Goal: Task Accomplishment & Management: Manage account settings

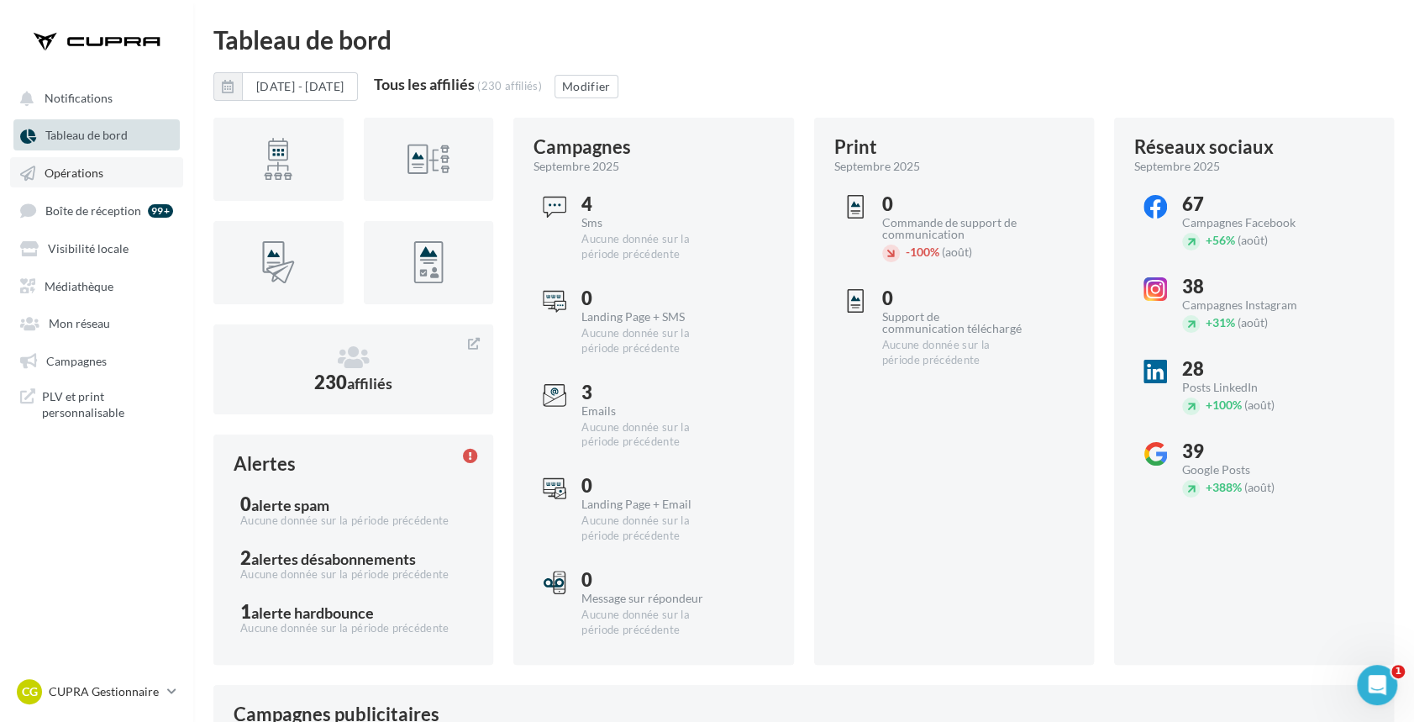
click at [103, 187] on link "Opérations" at bounding box center [96, 172] width 173 height 30
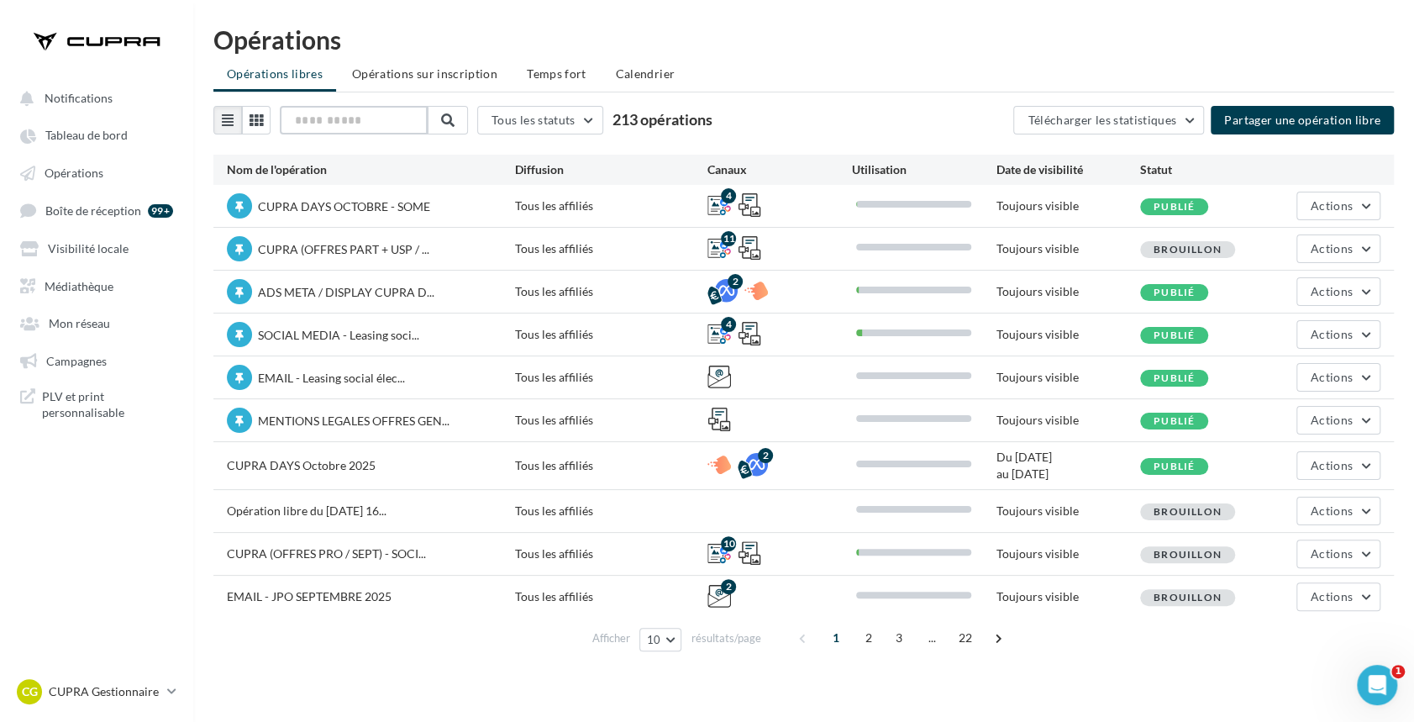
click at [376, 115] on input "text" at bounding box center [354, 120] width 148 height 29
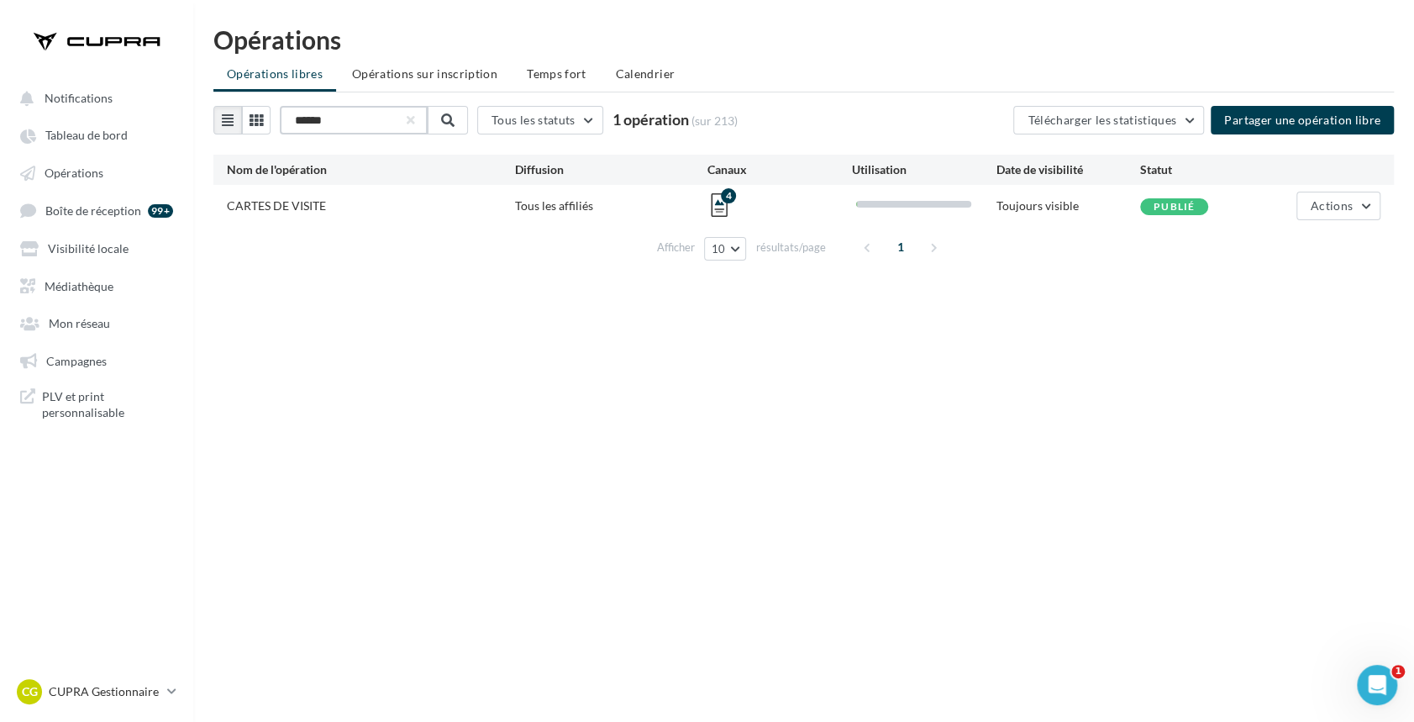
type input "******"
click at [85, 283] on span "Médiathèque" at bounding box center [79, 285] width 69 height 14
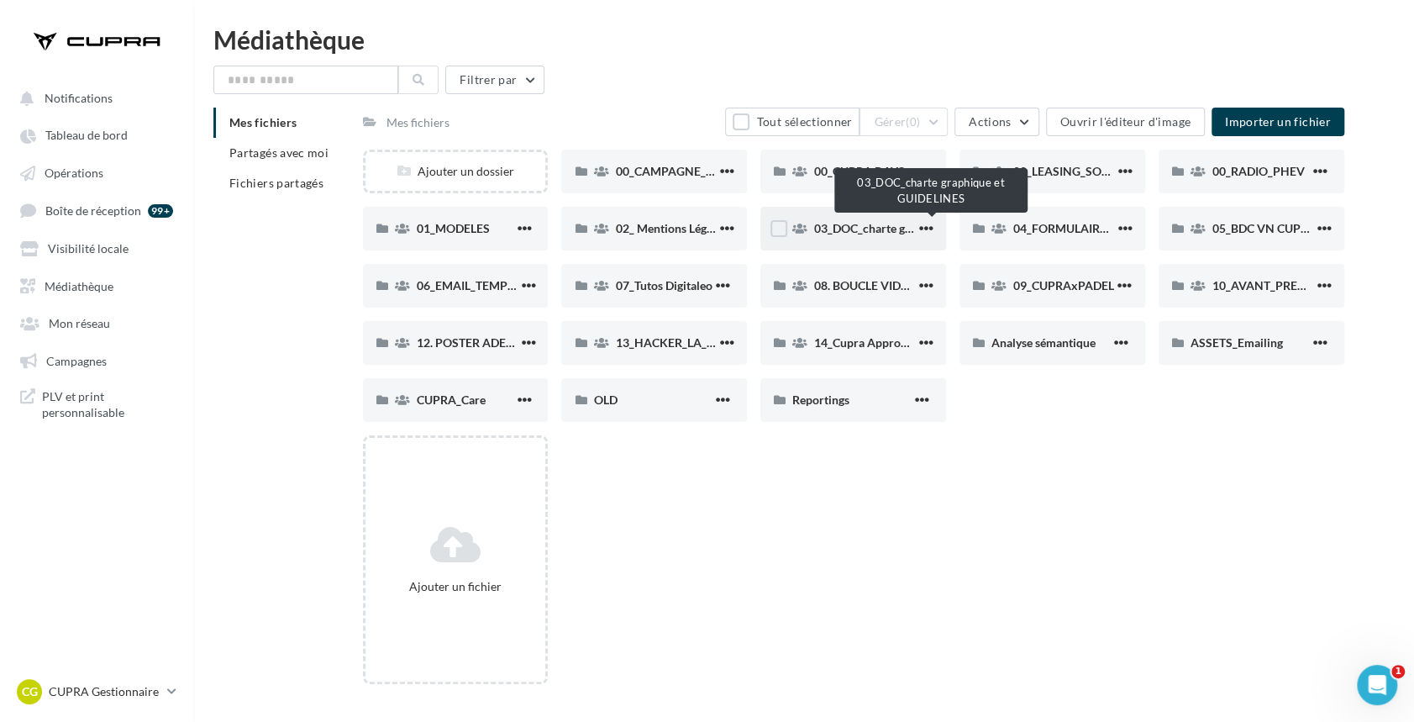
click at [839, 230] on span "03_DOC_charte graphique et GUIDELINES" at bounding box center [924, 228] width 220 height 14
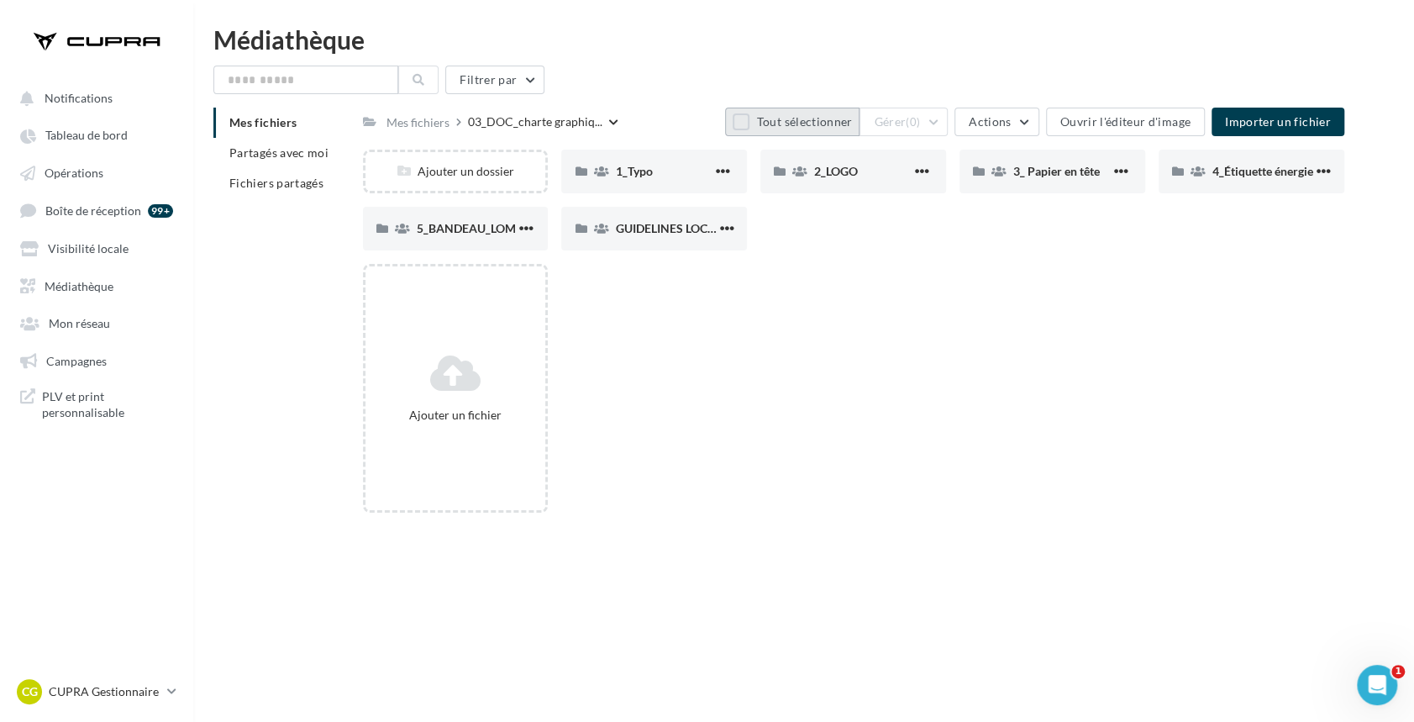
click at [760, 124] on button "Tout sélectionner" at bounding box center [792, 122] width 134 height 29
click at [1009, 119] on span "Actions" at bounding box center [990, 121] width 42 height 14
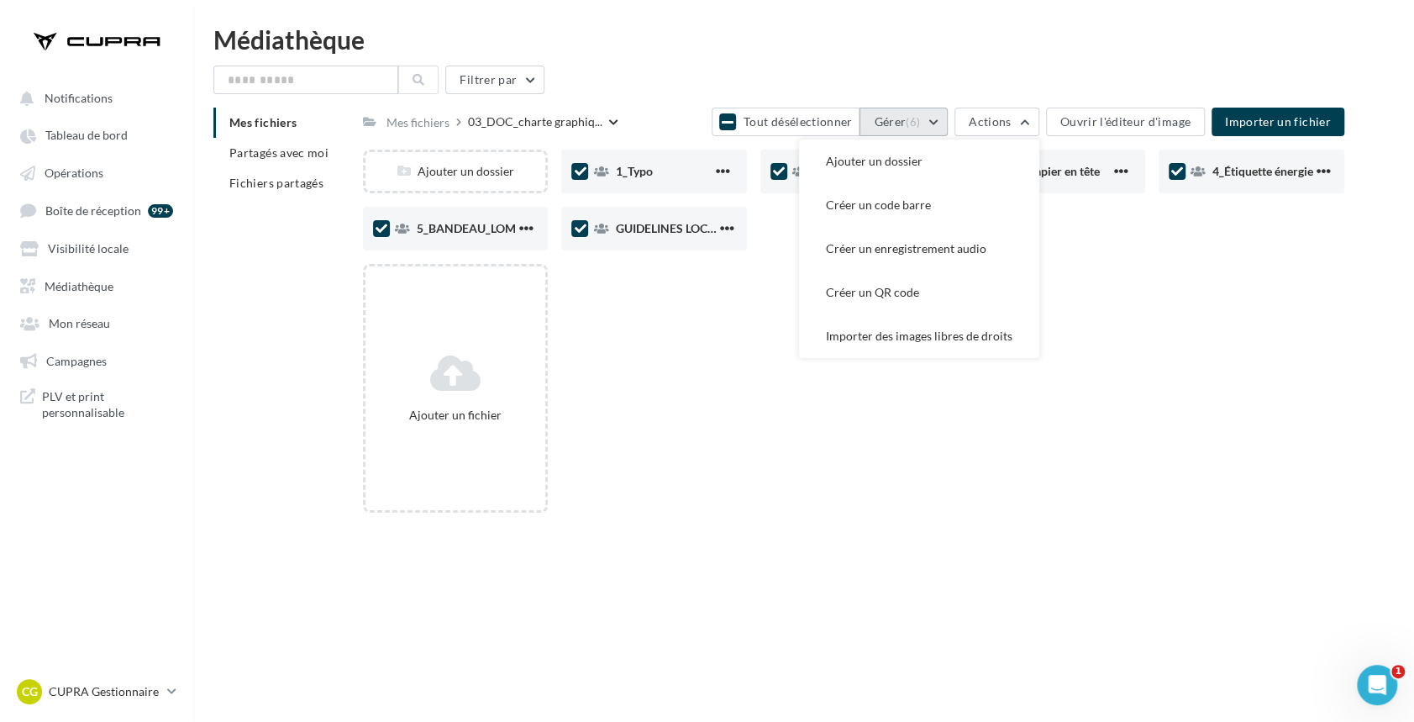
click at [932, 113] on button "Gérer (6)" at bounding box center [904, 122] width 88 height 29
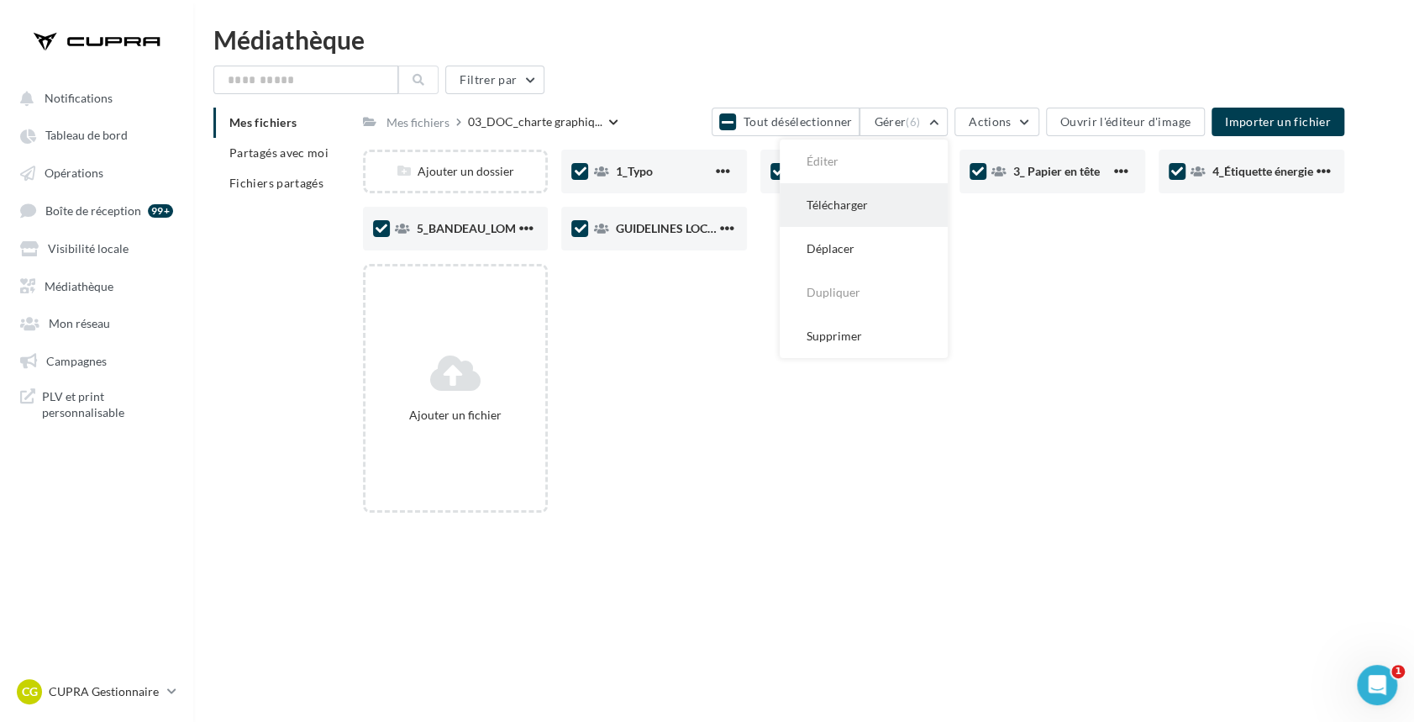
click at [857, 208] on button "Télécharger" at bounding box center [864, 205] width 168 height 44
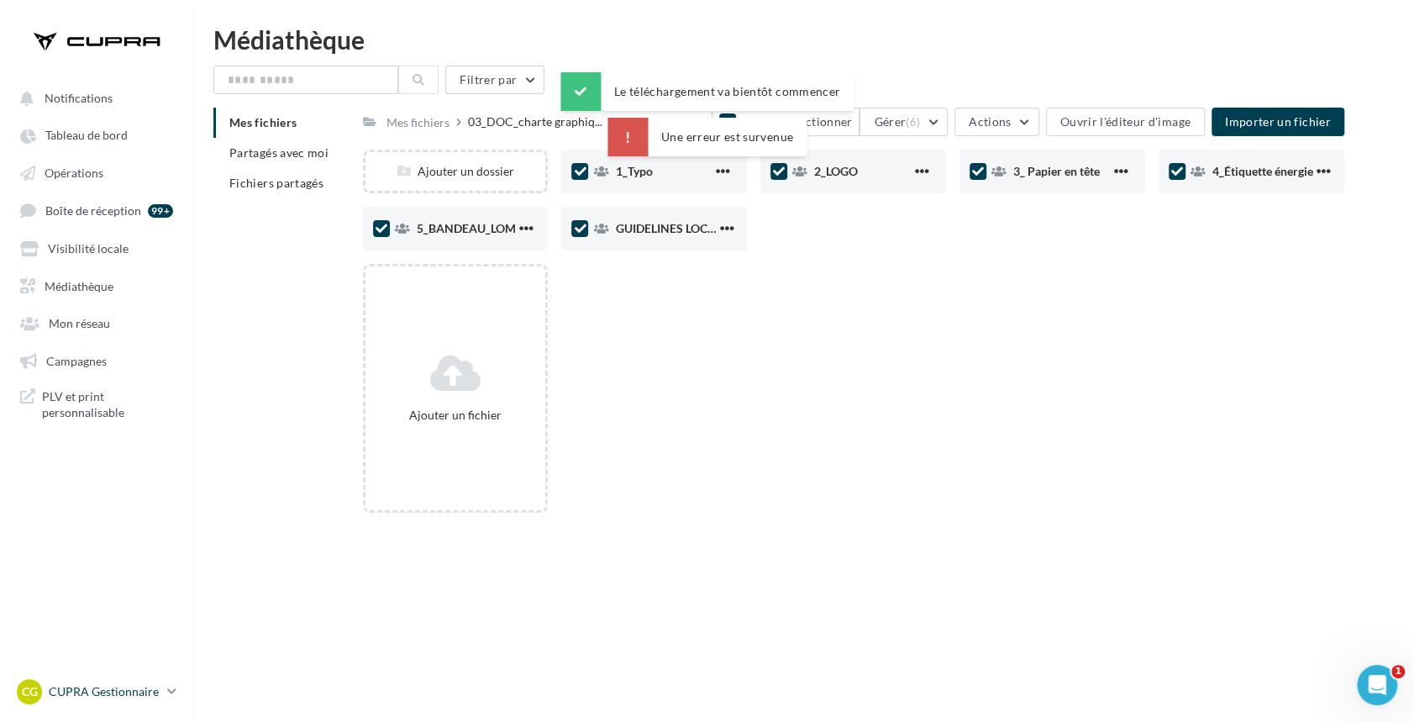
click at [76, 700] on div "CG CUPRA Gestionnaire marine.urbaniak@seat.fr" at bounding box center [89, 691] width 144 height 25
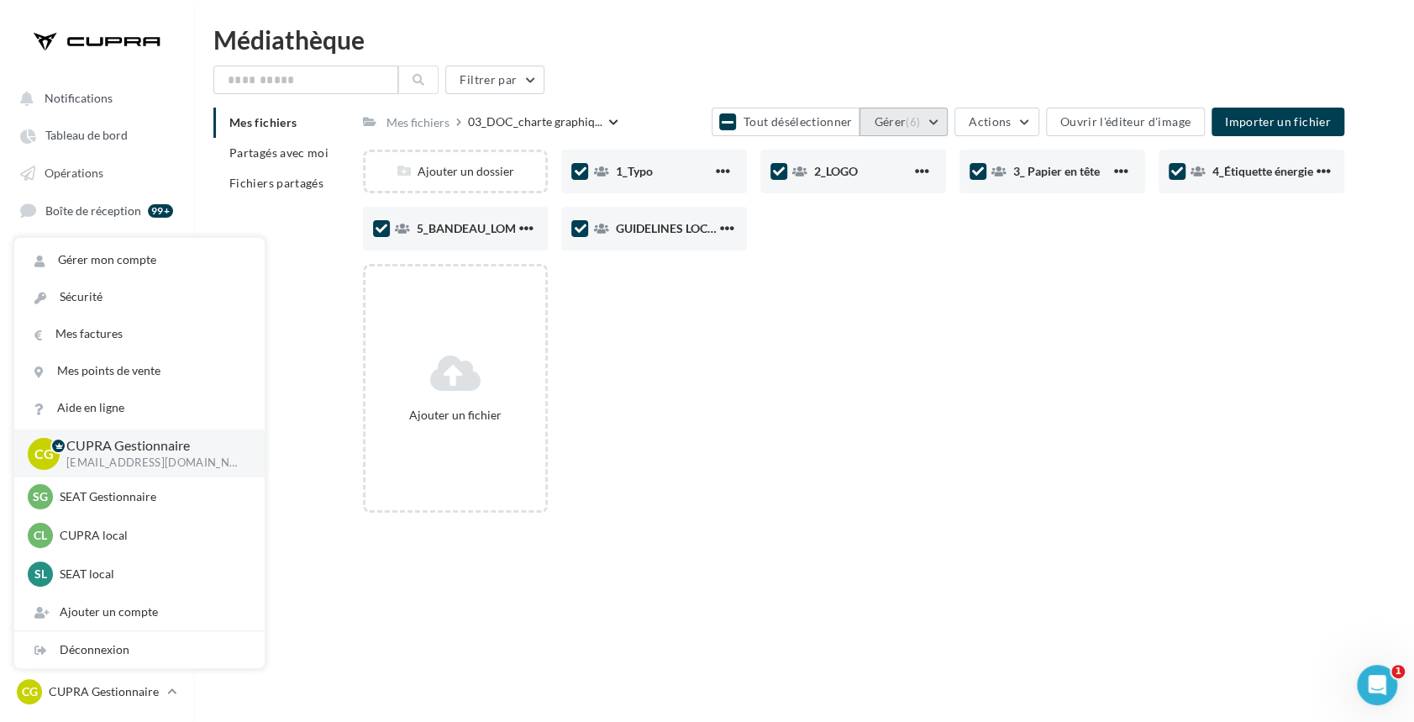
click at [948, 126] on button "Gérer (6)" at bounding box center [904, 122] width 88 height 29
click at [870, 217] on button "Télécharger" at bounding box center [864, 205] width 168 height 44
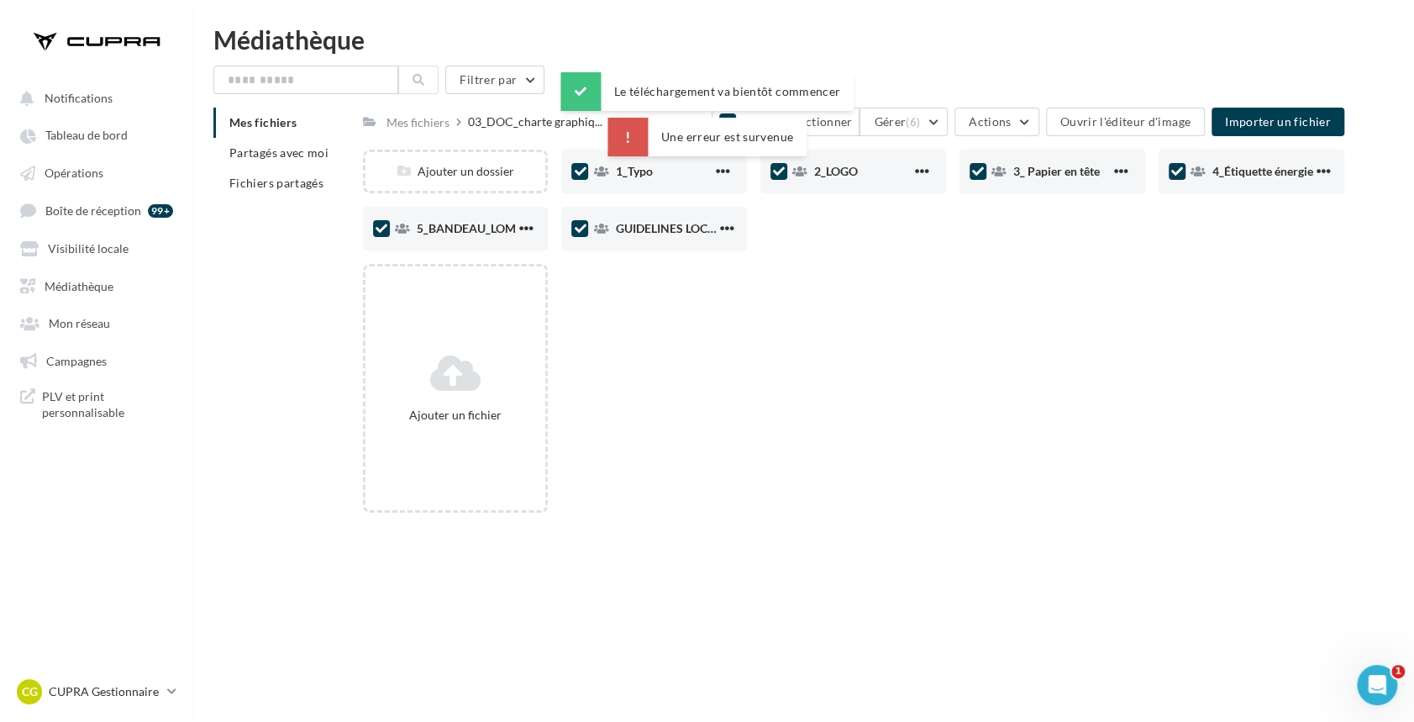
click at [827, 282] on div "Ajouter un fichier" at bounding box center [860, 395] width 995 height 262
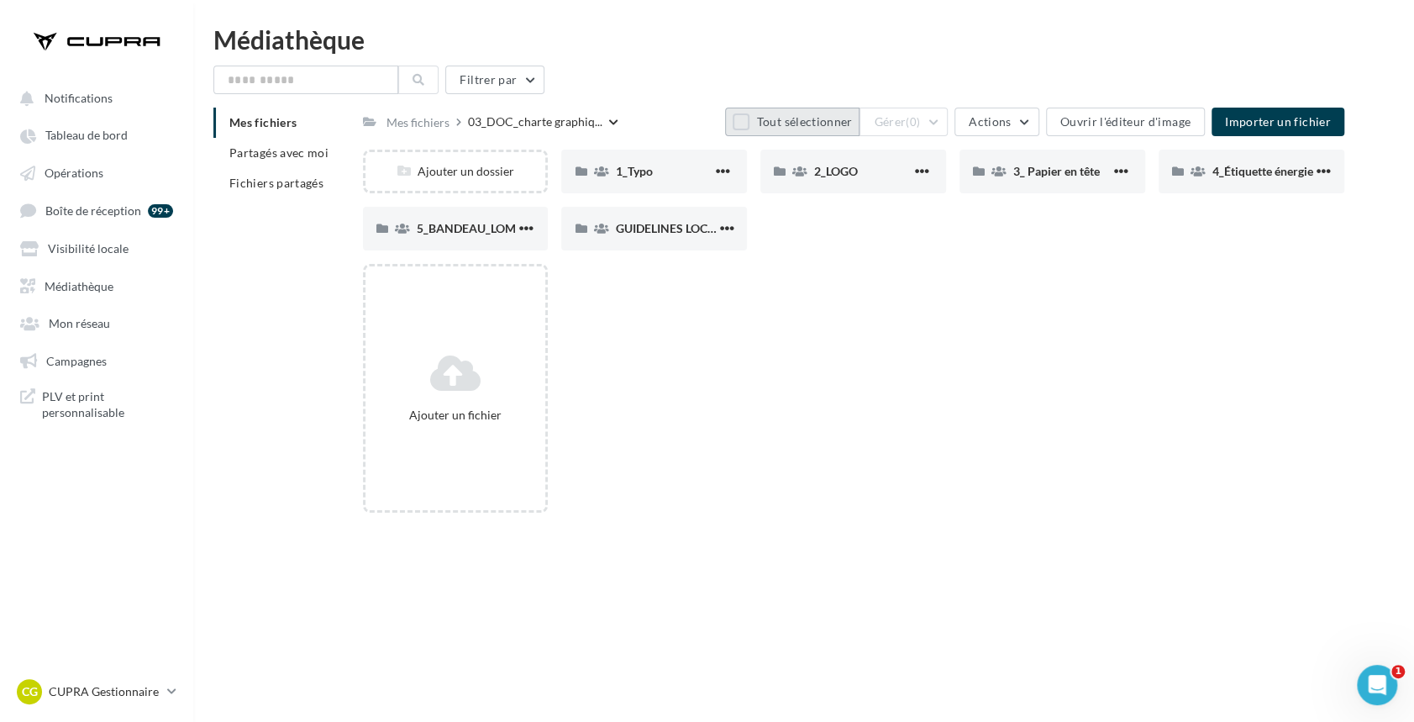
click at [774, 122] on button "Tout sélectionner" at bounding box center [792, 122] width 134 height 29
click at [912, 113] on button "Gérer (6)" at bounding box center [904, 122] width 88 height 29
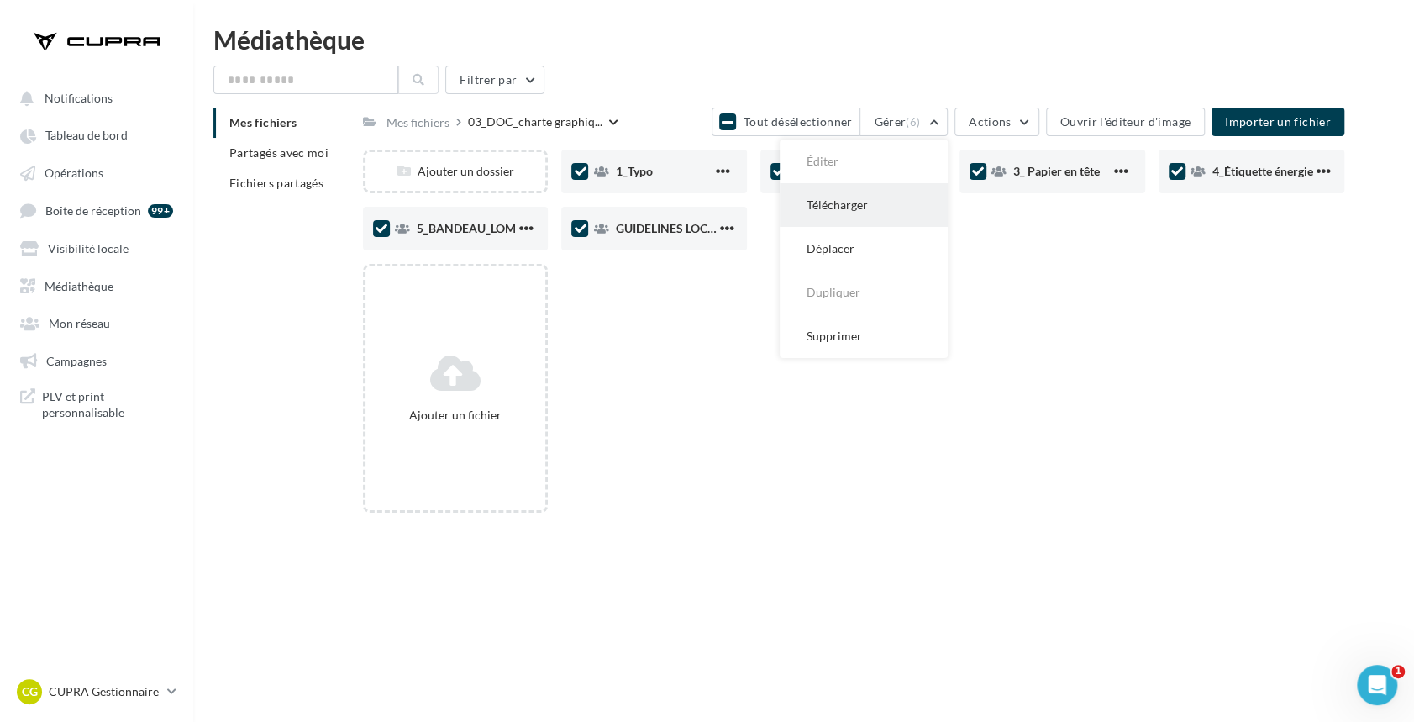
click at [867, 203] on button "Télécharger" at bounding box center [864, 205] width 168 height 44
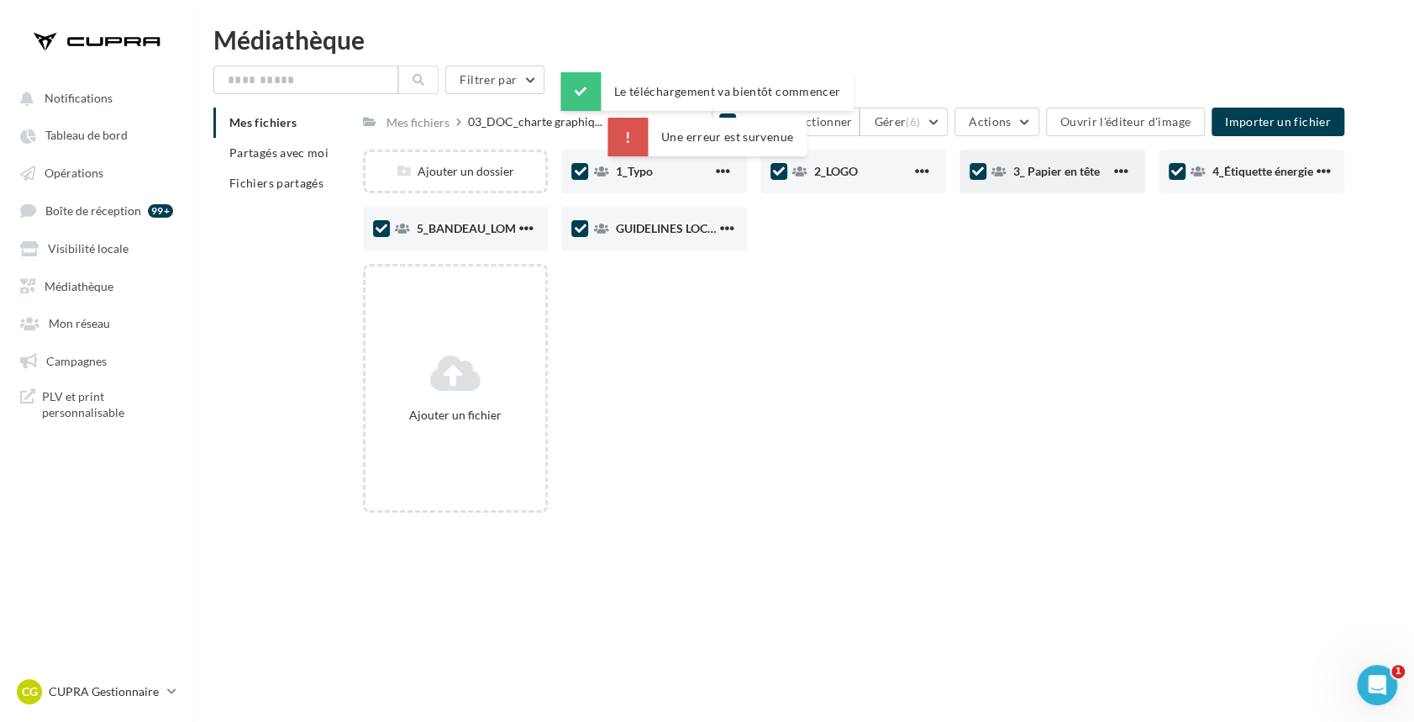
click at [988, 171] on div "3_ Papier en tête" at bounding box center [1053, 172] width 186 height 44
click at [1176, 173] on icon at bounding box center [1177, 172] width 12 height 12
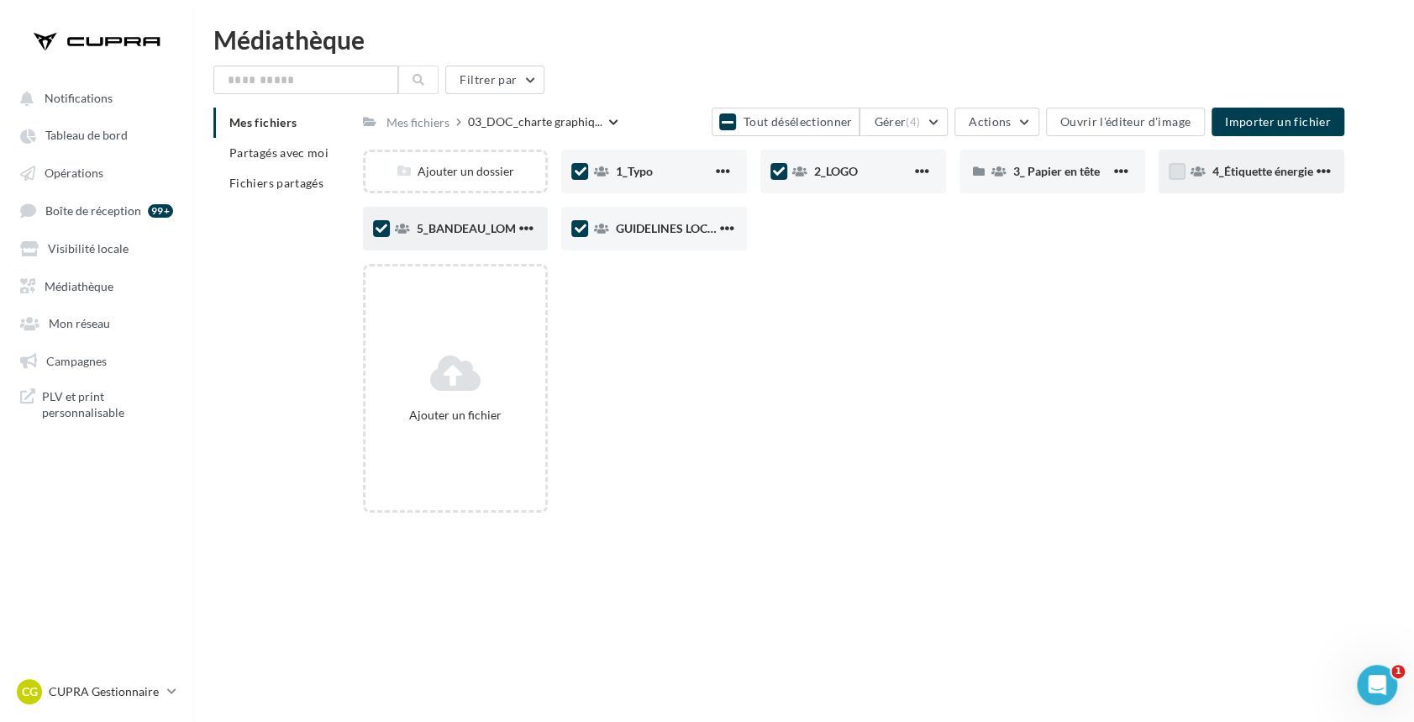
click at [384, 233] on icon at bounding box center [382, 229] width 12 height 12
click at [920, 125] on span "(3)" at bounding box center [913, 121] width 14 height 13
click at [860, 213] on button "Télécharger" at bounding box center [864, 205] width 168 height 44
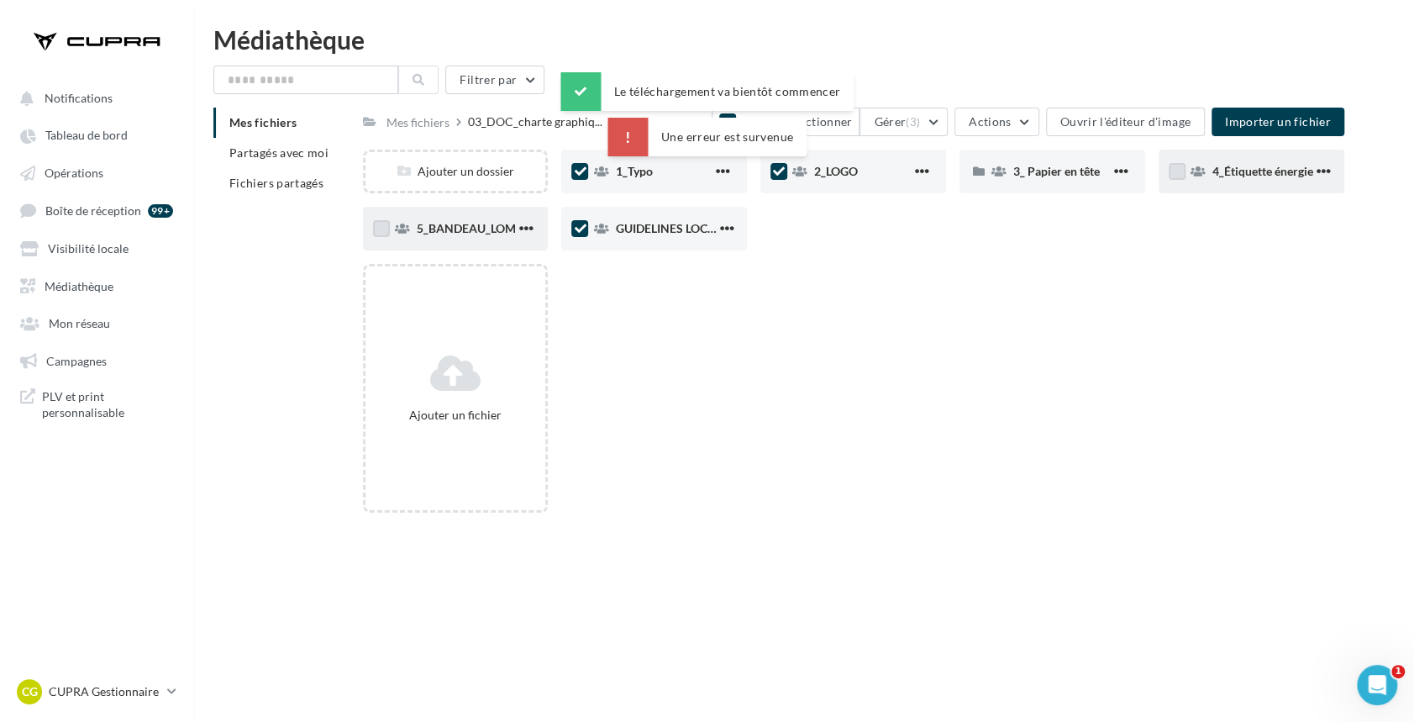
click at [819, 236] on div "Ajouter un dossier 1_Typo 3 1_Typo 2_LOGO 3 2_LOGO 3_ Papier en tête 3_ Papier …" at bounding box center [860, 207] width 995 height 114
click at [879, 232] on div "Ajouter un dossier 1_Typo 3 1_Typo 2_LOGO 3 2_LOGO 3_ Papier en tête 3_ Papier …" at bounding box center [860, 207] width 995 height 114
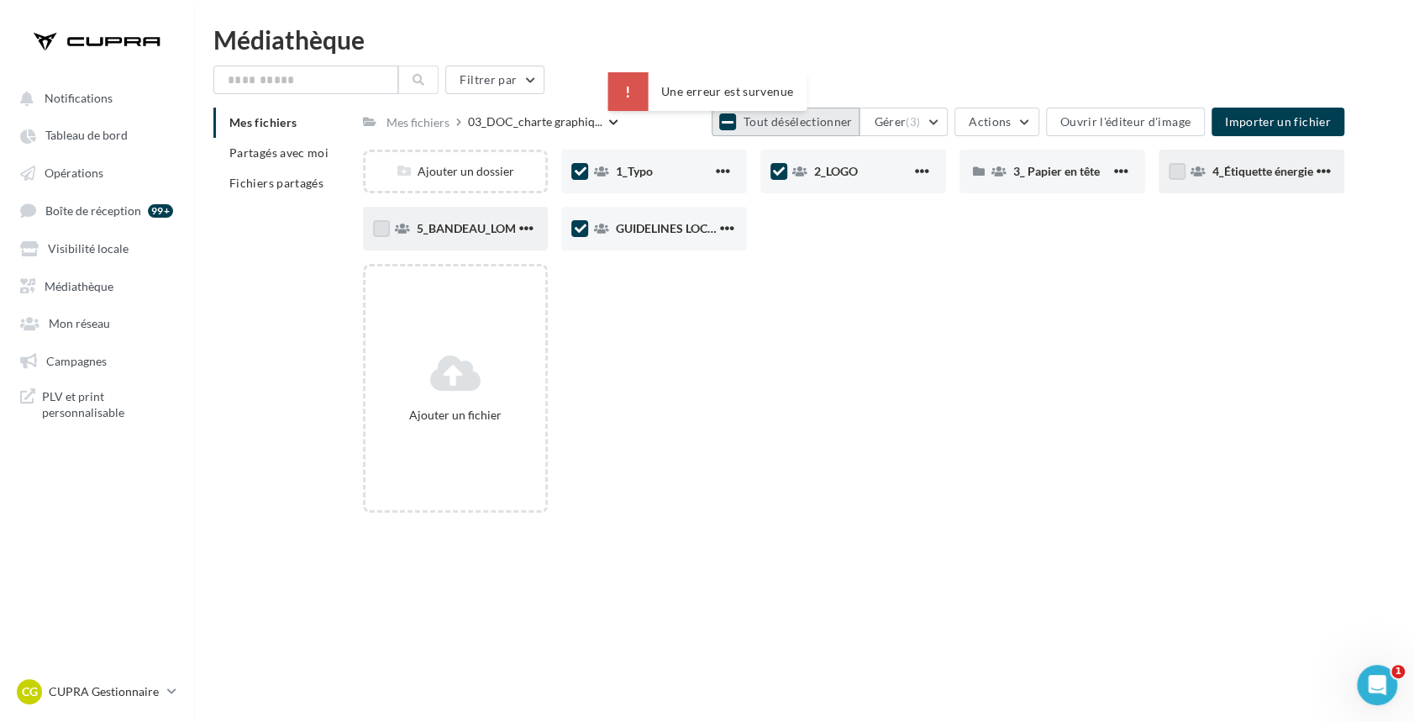
click at [734, 122] on icon at bounding box center [728, 121] width 12 height 13
click at [580, 229] on label at bounding box center [579, 228] width 17 height 17
click at [779, 168] on label at bounding box center [779, 171] width 17 height 17
click at [777, 166] on icon at bounding box center [779, 172] width 12 height 12
click at [920, 117] on span "(1)" at bounding box center [913, 121] width 14 height 13
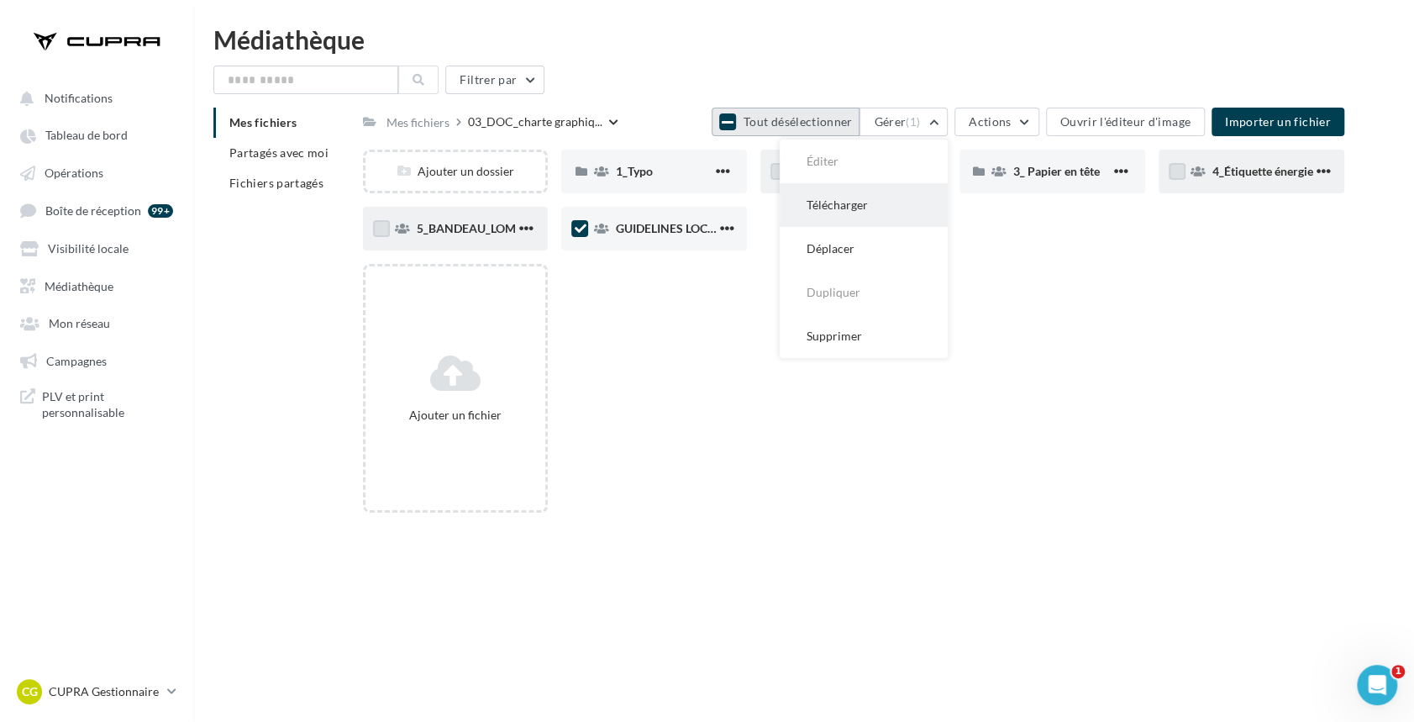
click at [867, 205] on button "Télécharger" at bounding box center [864, 205] width 168 height 44
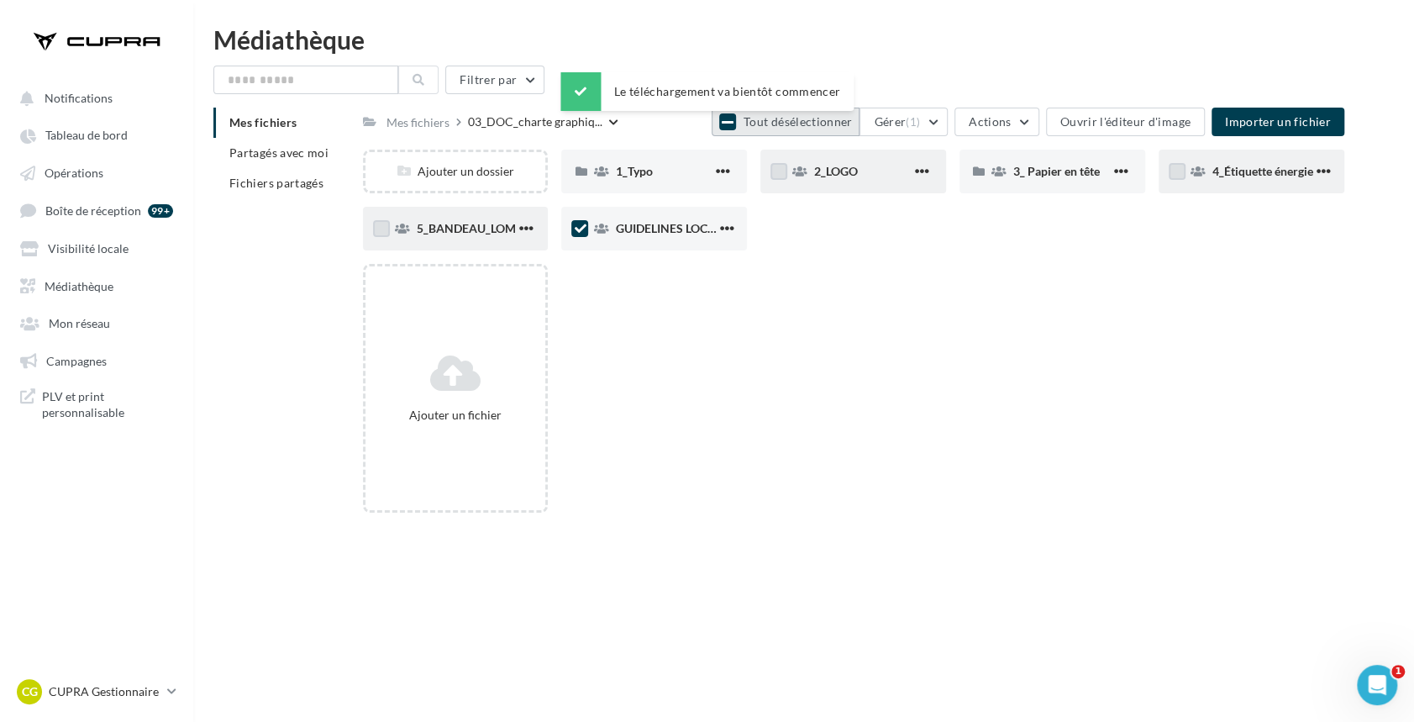
click at [780, 174] on label at bounding box center [779, 171] width 17 height 17
click at [583, 227] on icon at bounding box center [580, 229] width 12 height 12
click at [943, 124] on button "Gérer (1)" at bounding box center [904, 122] width 88 height 29
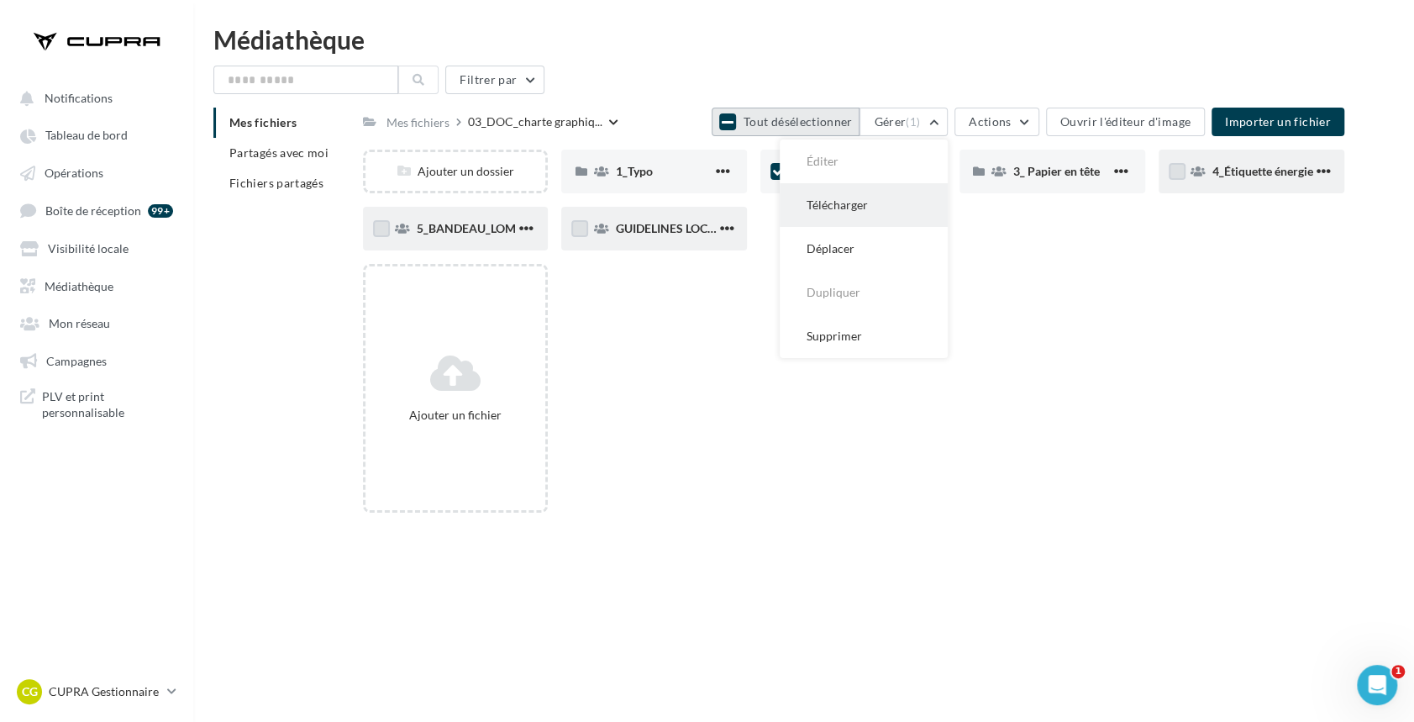
click at [881, 198] on button "Télécharger" at bounding box center [864, 205] width 168 height 44
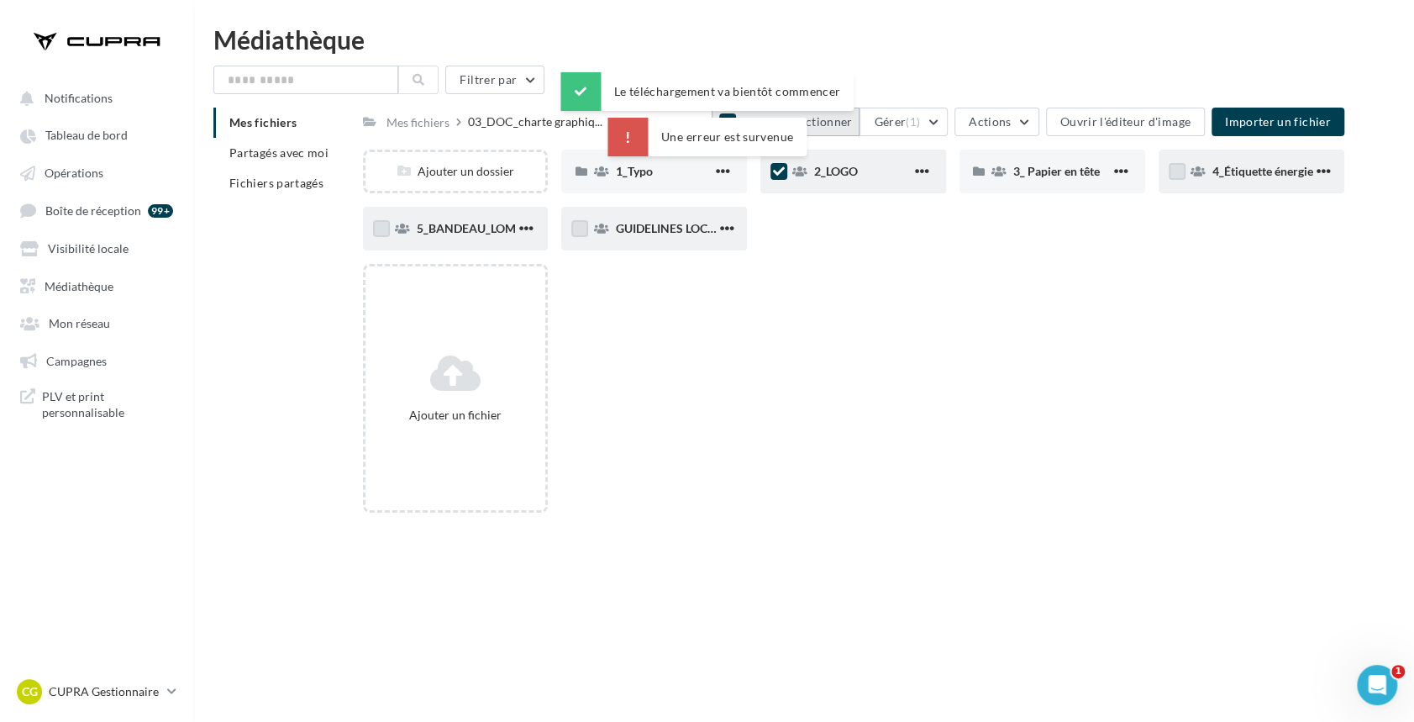
click at [783, 171] on icon at bounding box center [779, 172] width 12 height 12
click at [818, 171] on span "2_LOGO" at bounding box center [836, 171] width 44 height 14
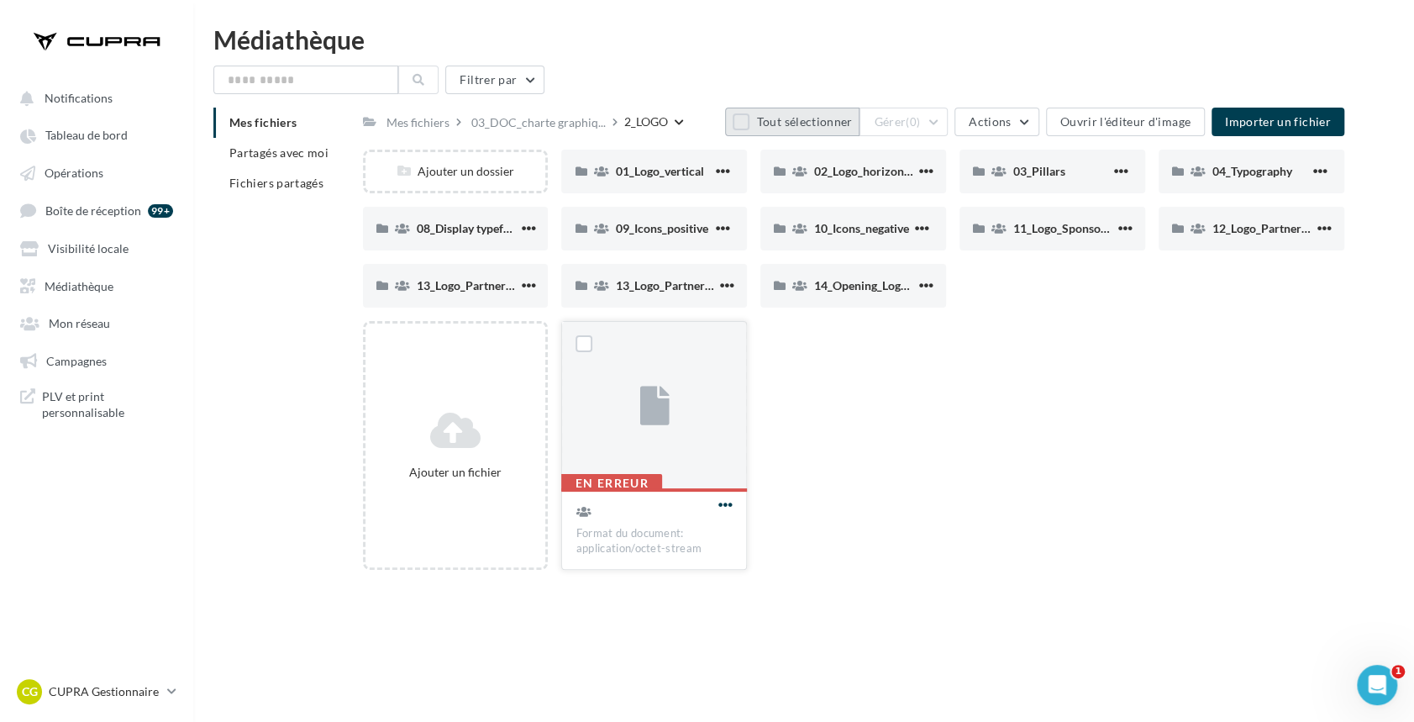
click at [719, 504] on span "button" at bounding box center [725, 504] width 14 height 14
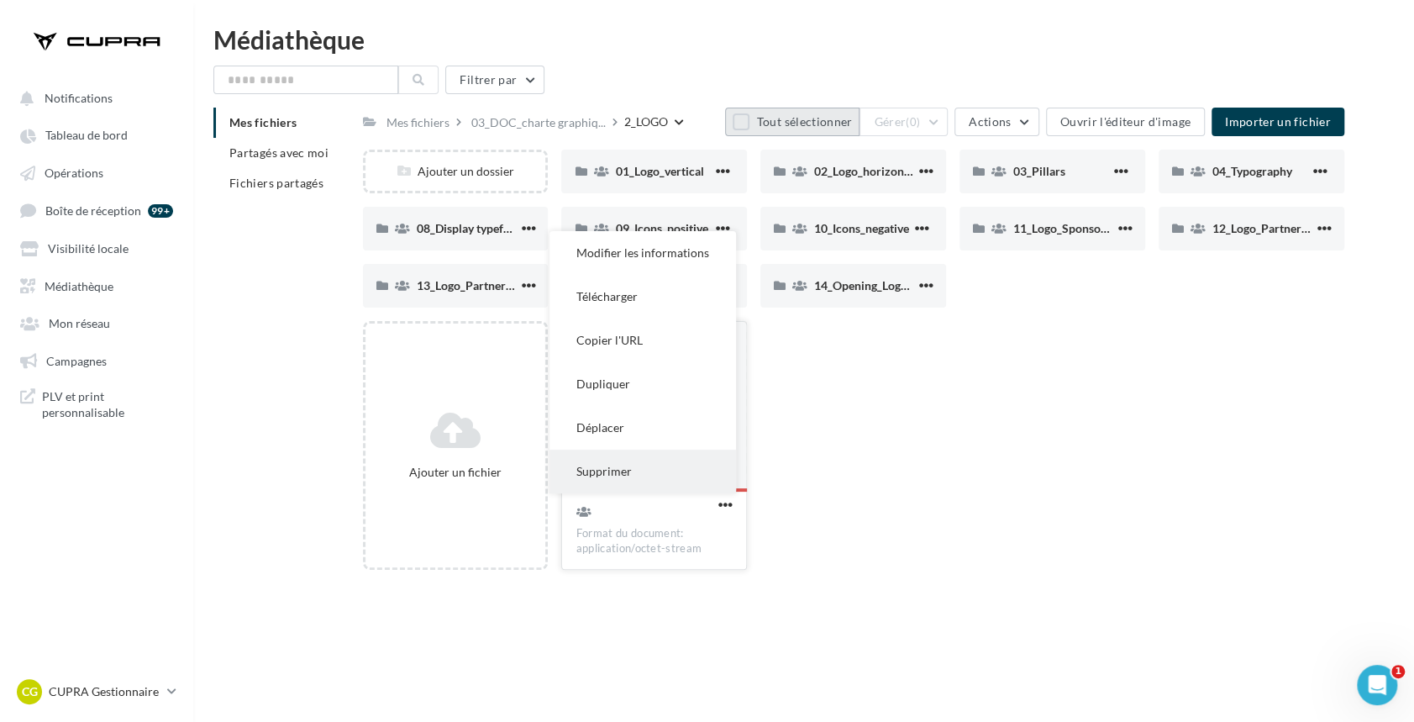
click at [639, 476] on button "Supprimer" at bounding box center [643, 472] width 187 height 44
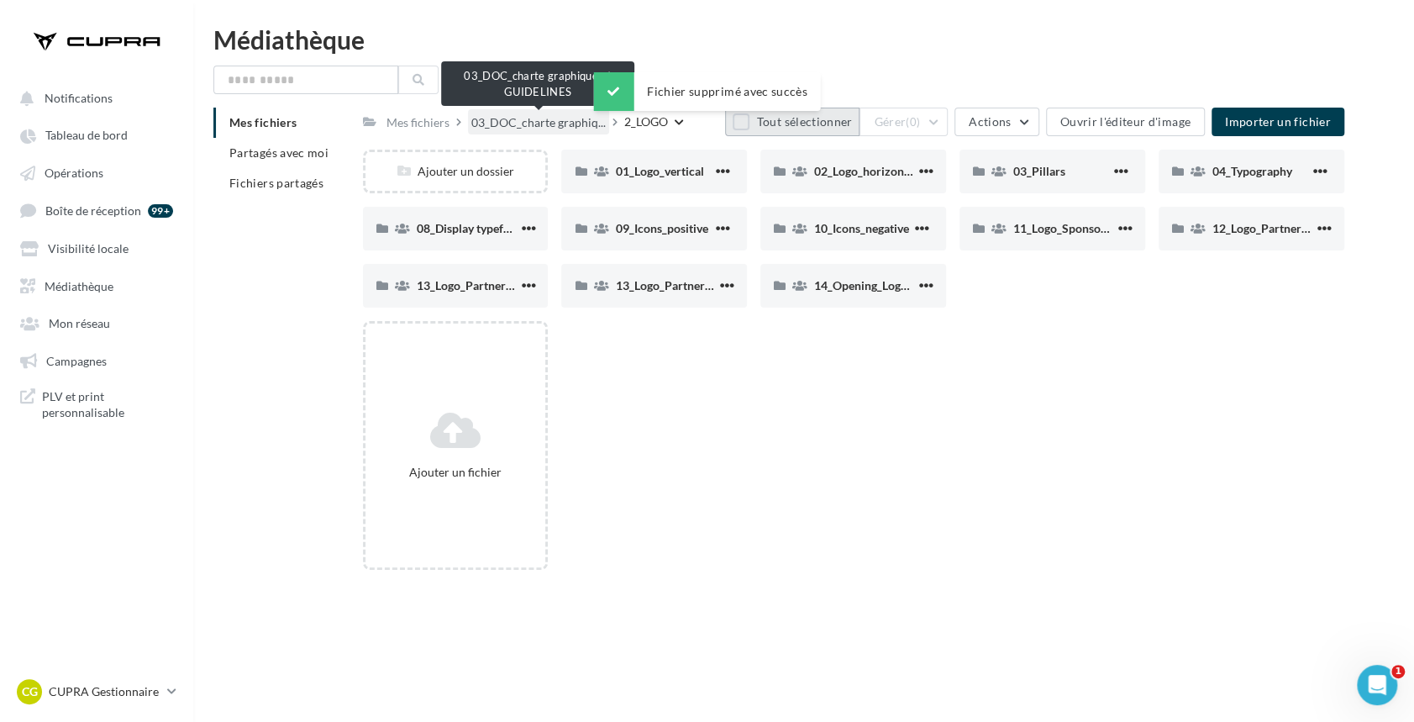
click at [561, 122] on span "03_DOC_charte graphiq..." at bounding box center [538, 122] width 134 height 17
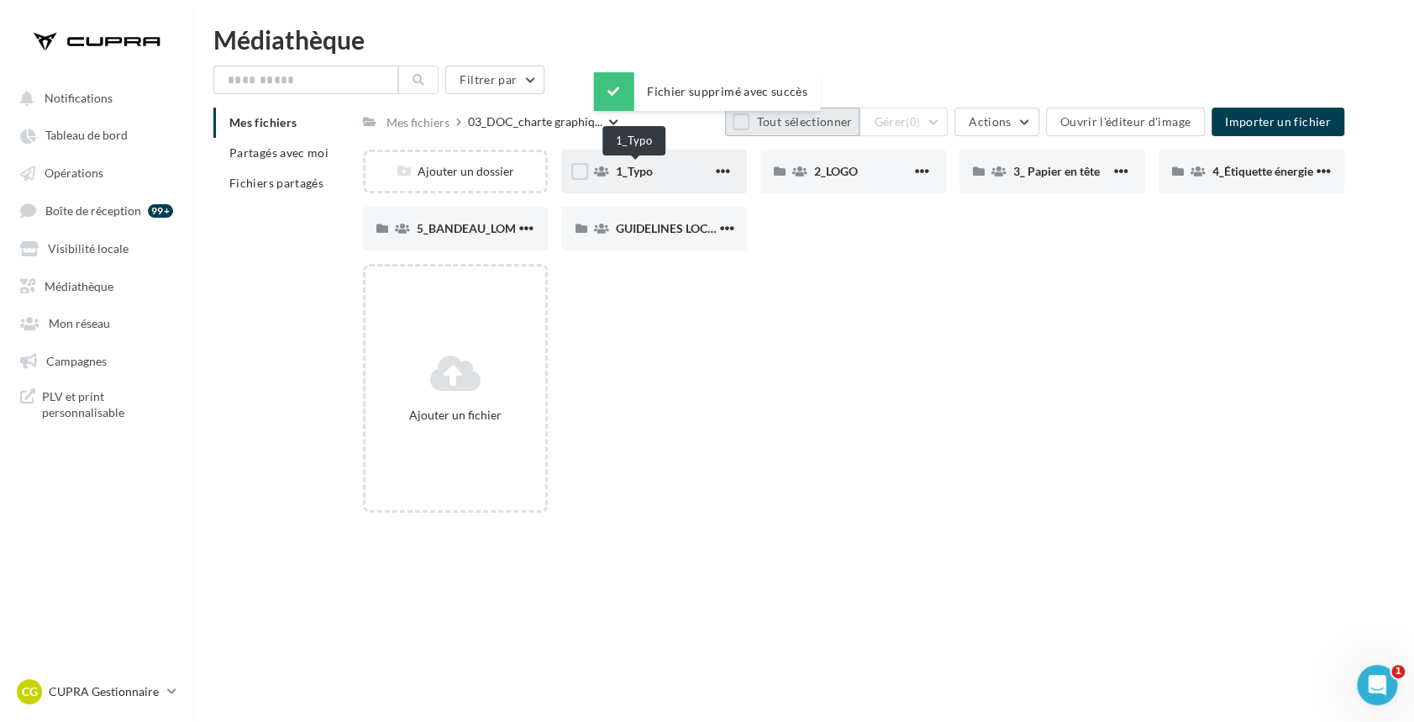
click at [652, 165] on span "1_Typo" at bounding box center [633, 171] width 37 height 14
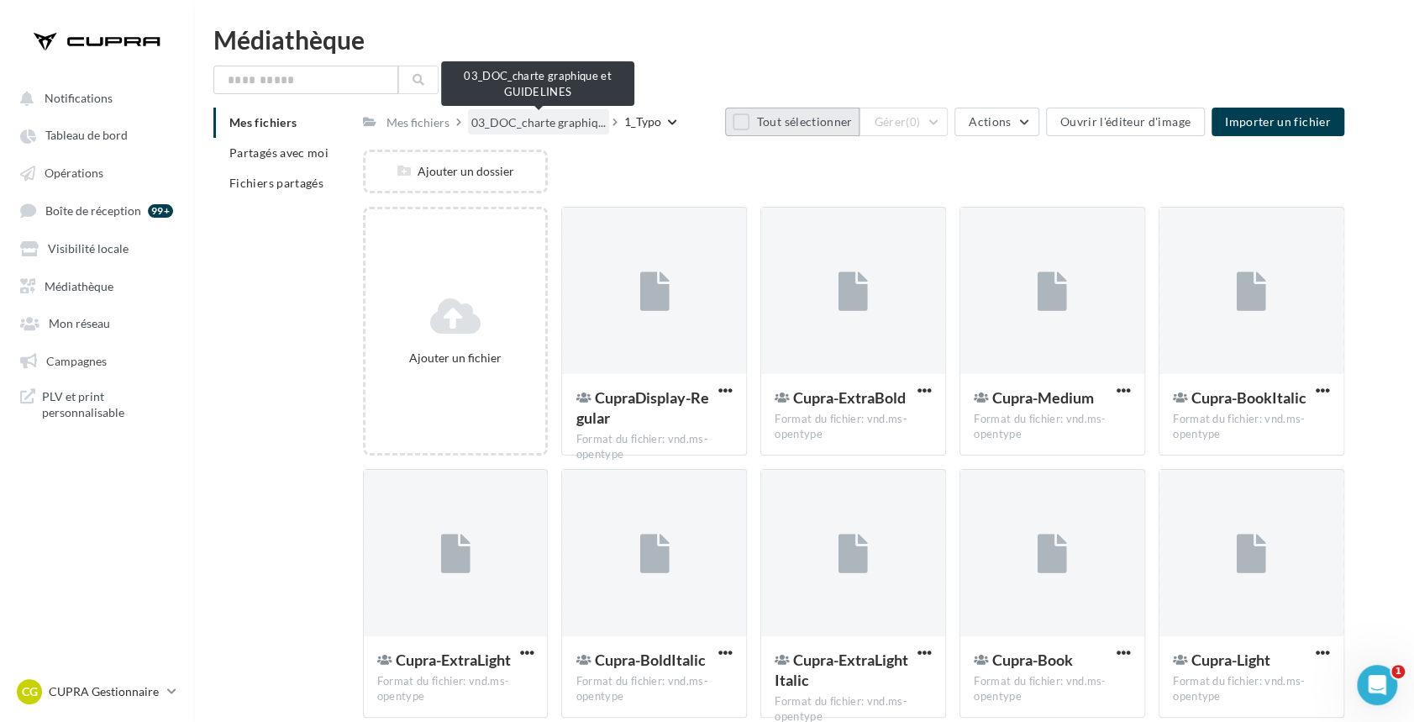
click at [514, 115] on span "03_DOC_charte graphiq..." at bounding box center [538, 122] width 134 height 17
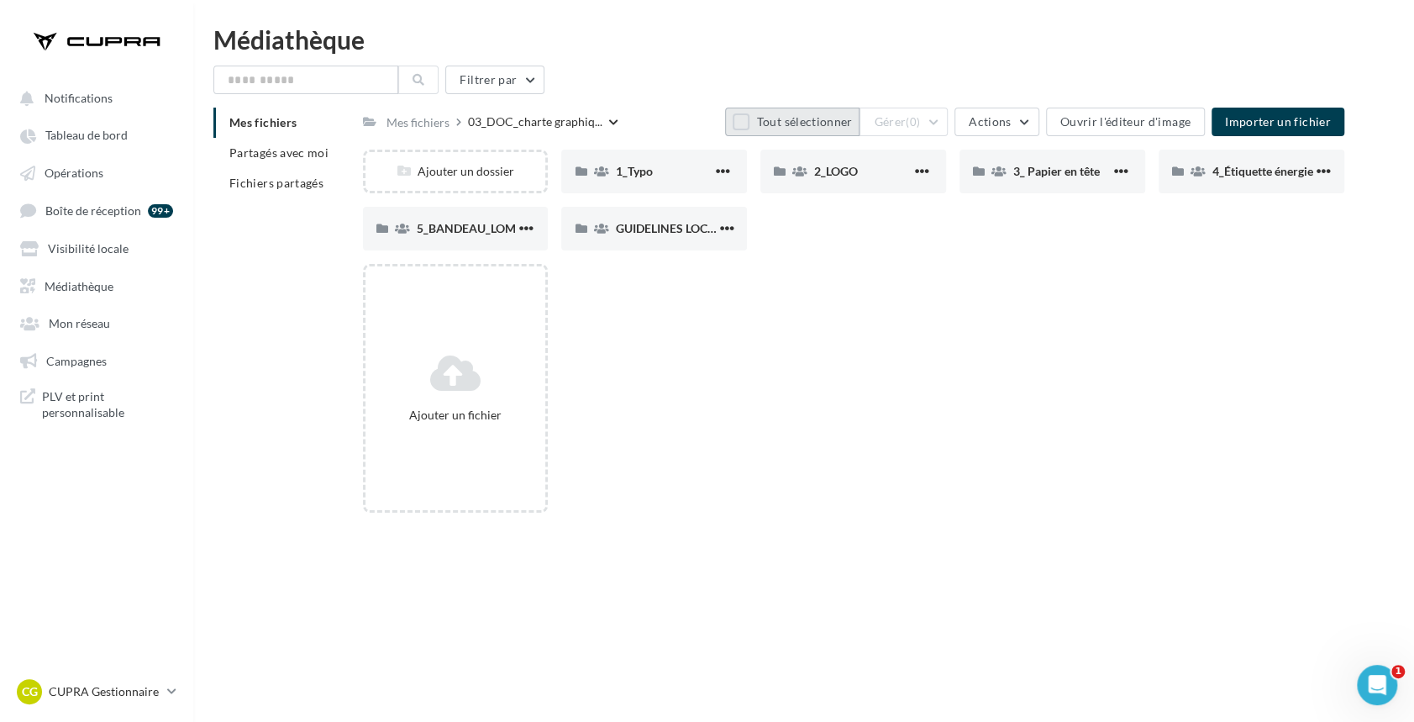
click at [756, 120] on button "Tout sélectionner" at bounding box center [792, 122] width 134 height 29
click at [1000, 114] on span "Actions" at bounding box center [990, 121] width 42 height 14
click at [934, 109] on button "Gérer (6)" at bounding box center [904, 122] width 88 height 29
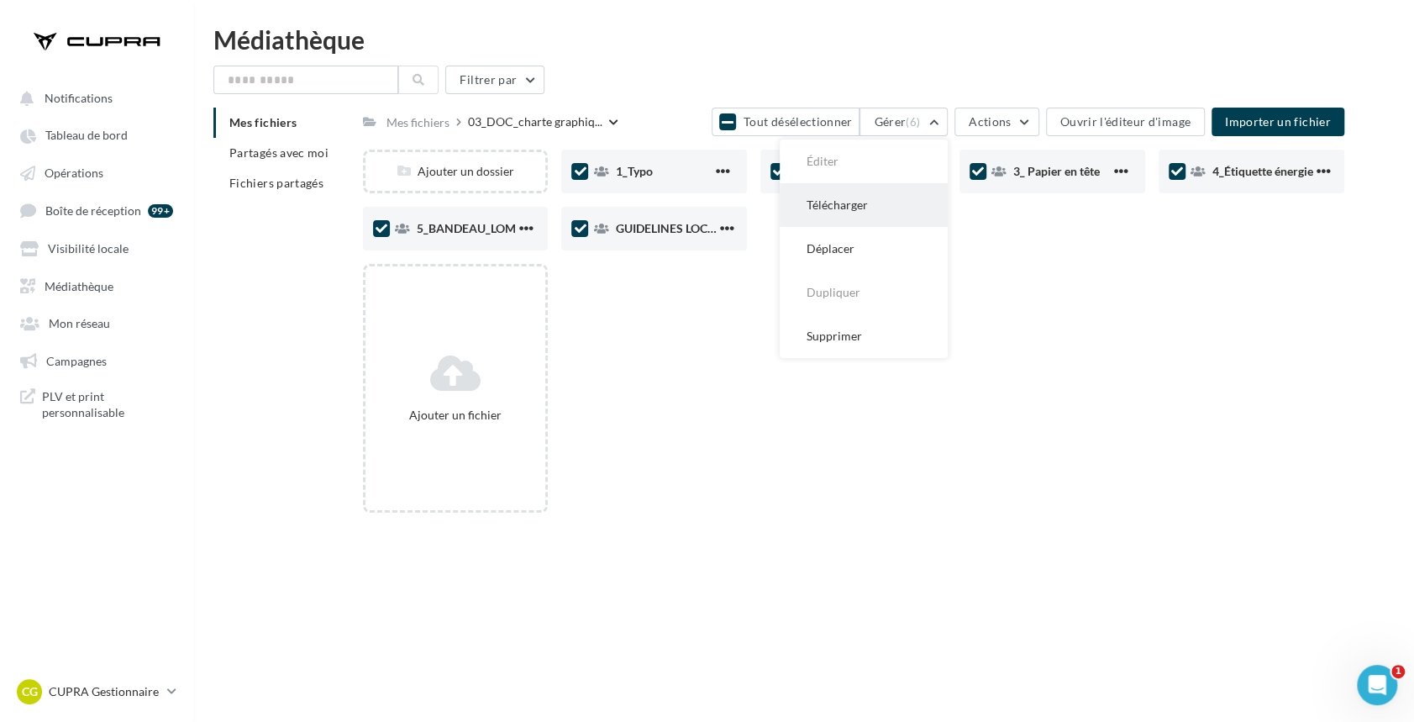
click at [860, 202] on button "Télécharger" at bounding box center [864, 205] width 168 height 44
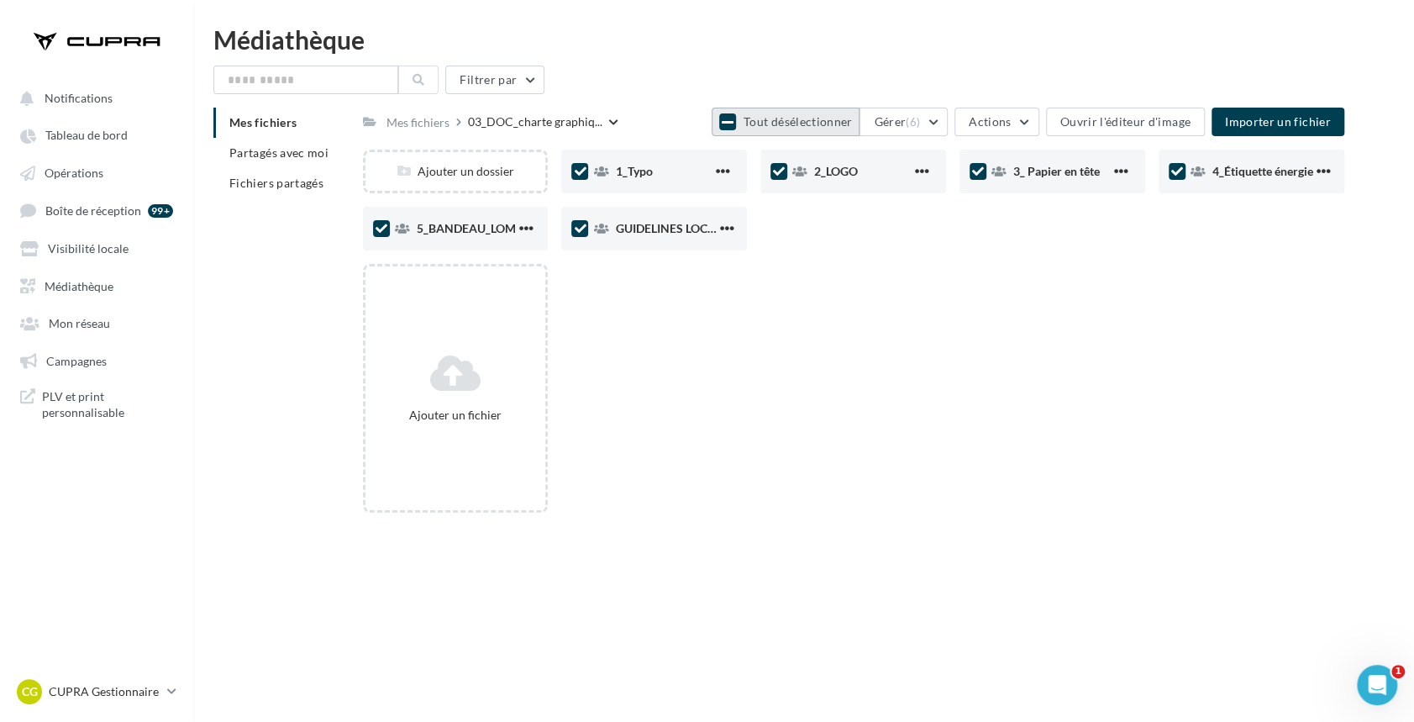
click at [734, 122] on icon at bounding box center [728, 121] width 12 height 13
click at [725, 170] on span "button" at bounding box center [723, 171] width 14 height 14
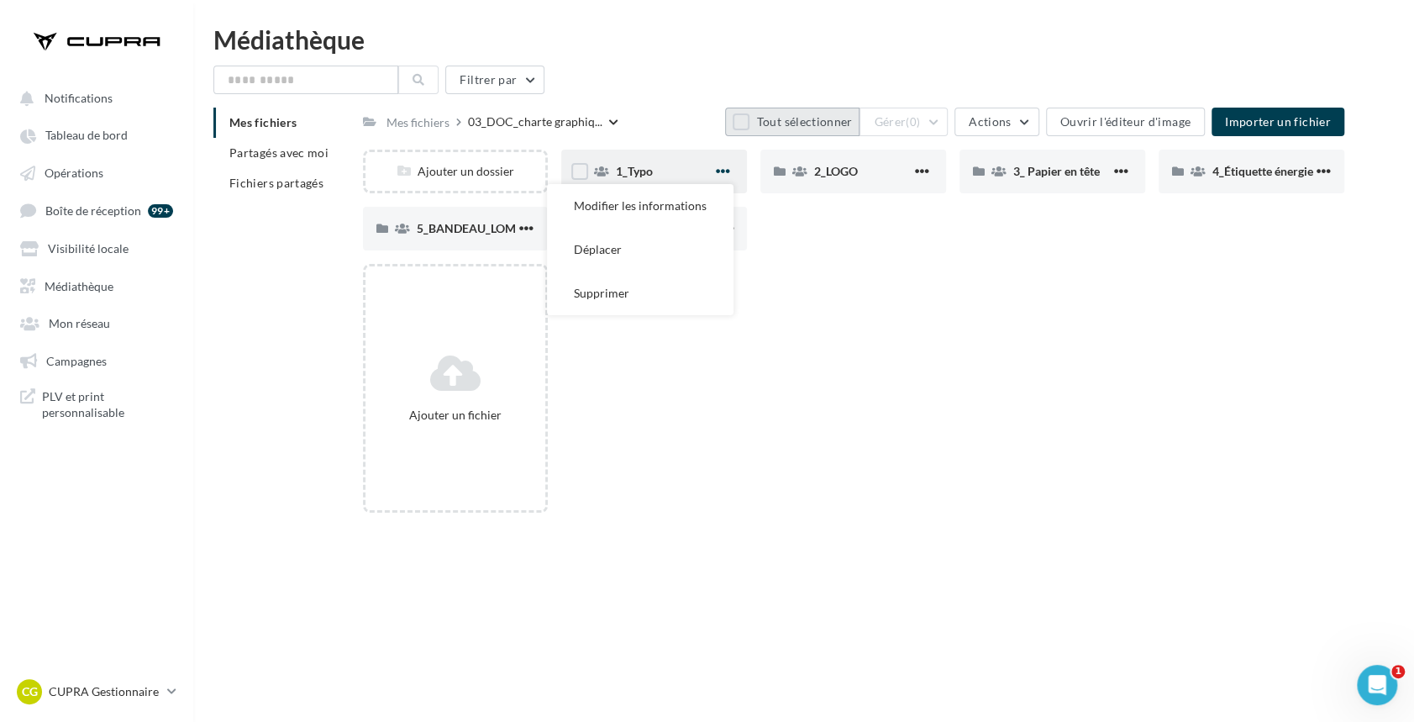
click at [726, 167] on span "button" at bounding box center [723, 171] width 14 height 14
click at [824, 253] on div "Ajouter un dossier 1_Typo Modifier les informations Déplacer Supprimer 1_Typo 2…" at bounding box center [860, 207] width 995 height 114
click at [714, 168] on button "button" at bounding box center [723, 172] width 21 height 17
click at [720, 173] on span "button" at bounding box center [723, 171] width 14 height 14
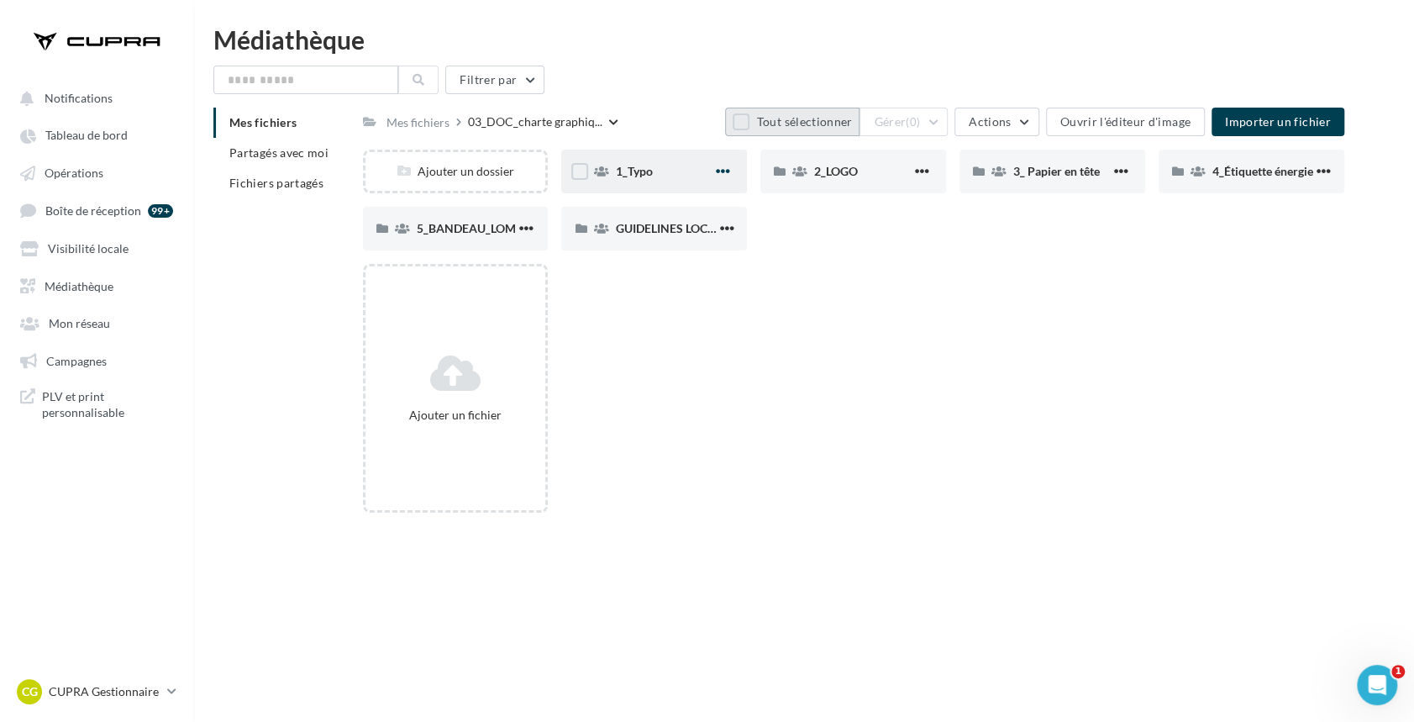
click at [720, 173] on span "button" at bounding box center [723, 171] width 14 height 14
click at [732, 167] on button "button" at bounding box center [723, 172] width 21 height 17
click at [718, 170] on span "button" at bounding box center [723, 171] width 14 height 14
click at [578, 177] on label at bounding box center [579, 171] width 17 height 17
click at [919, 130] on button "Gérer (1)" at bounding box center [904, 122] width 88 height 29
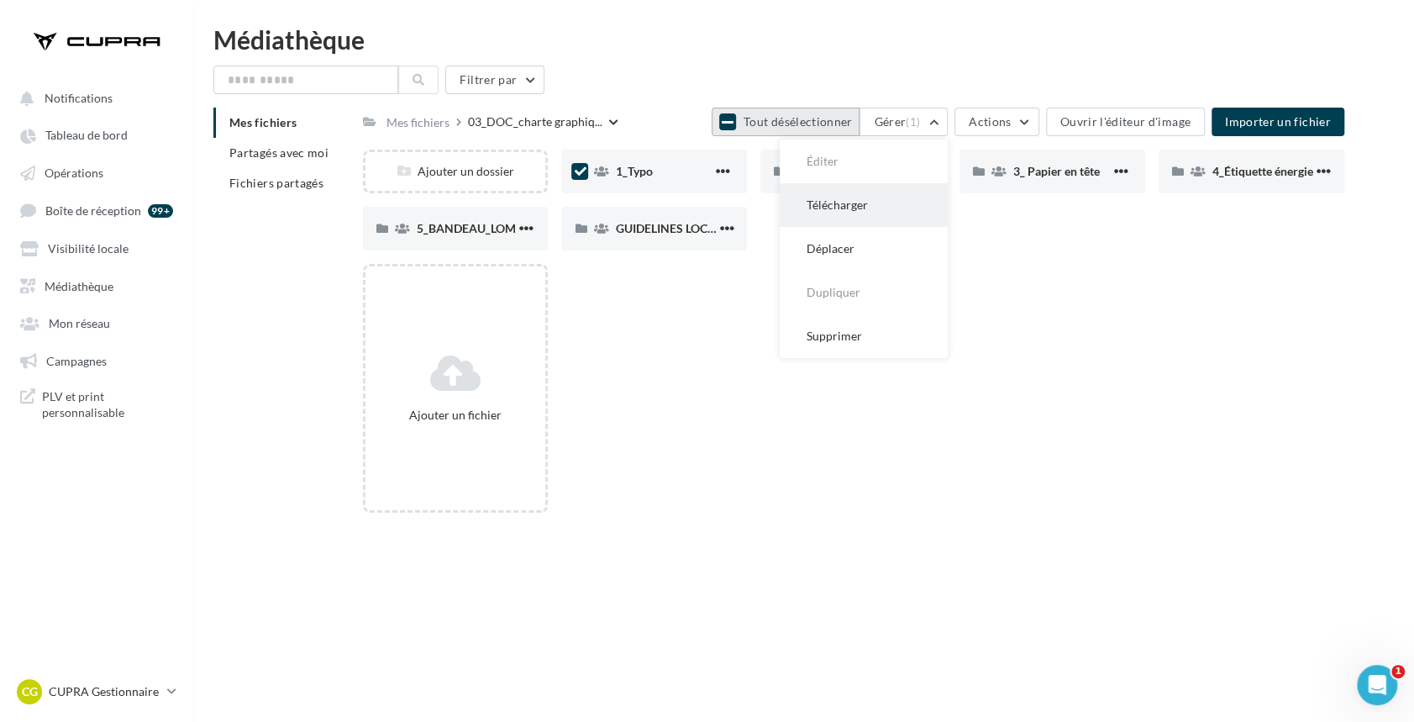
click at [880, 212] on button "Télécharger" at bounding box center [864, 205] width 168 height 44
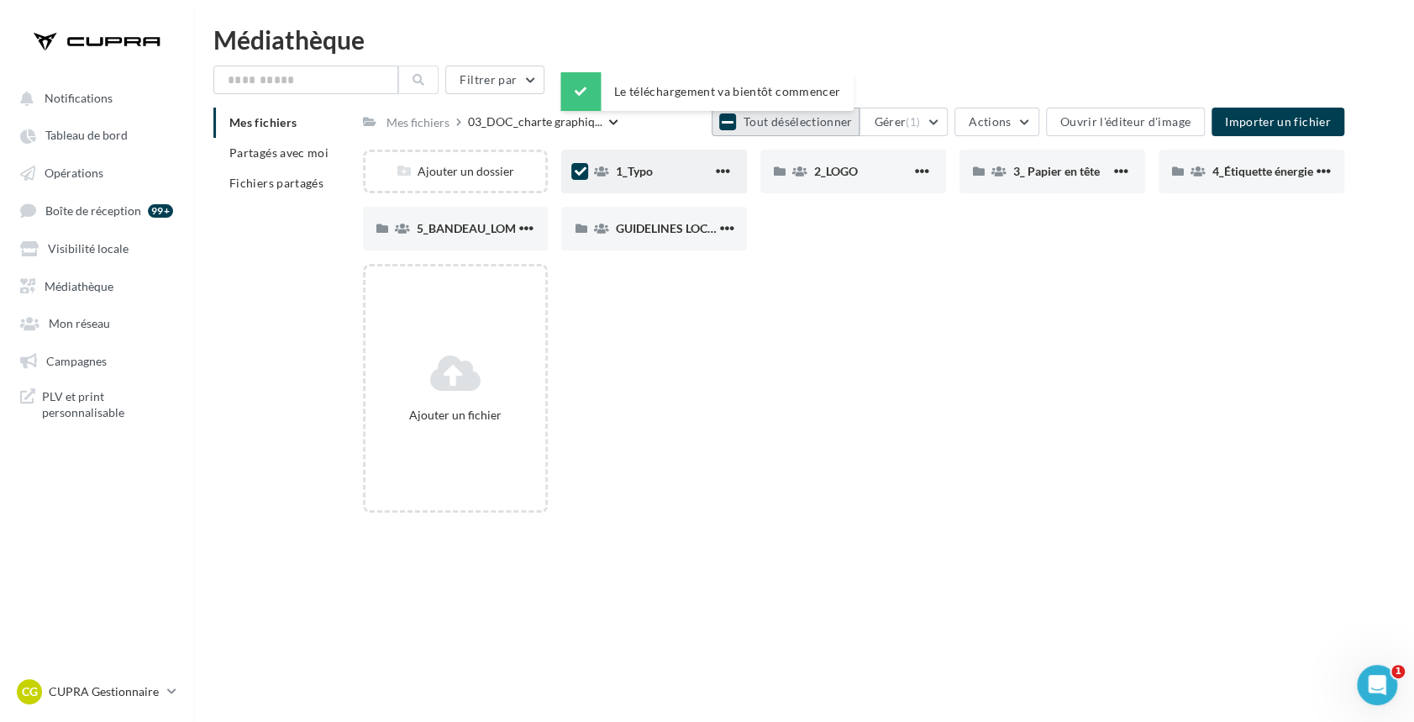
click at [584, 176] on icon at bounding box center [580, 172] width 12 height 12
click at [763, 247] on div "Ajouter un dossier 1_Typo 1_Typo 2_LOGO 2_LOGO 3_ Papier en tête 3_ Papier en t…" at bounding box center [860, 207] width 995 height 114
click at [772, 172] on label at bounding box center [779, 171] width 17 height 17
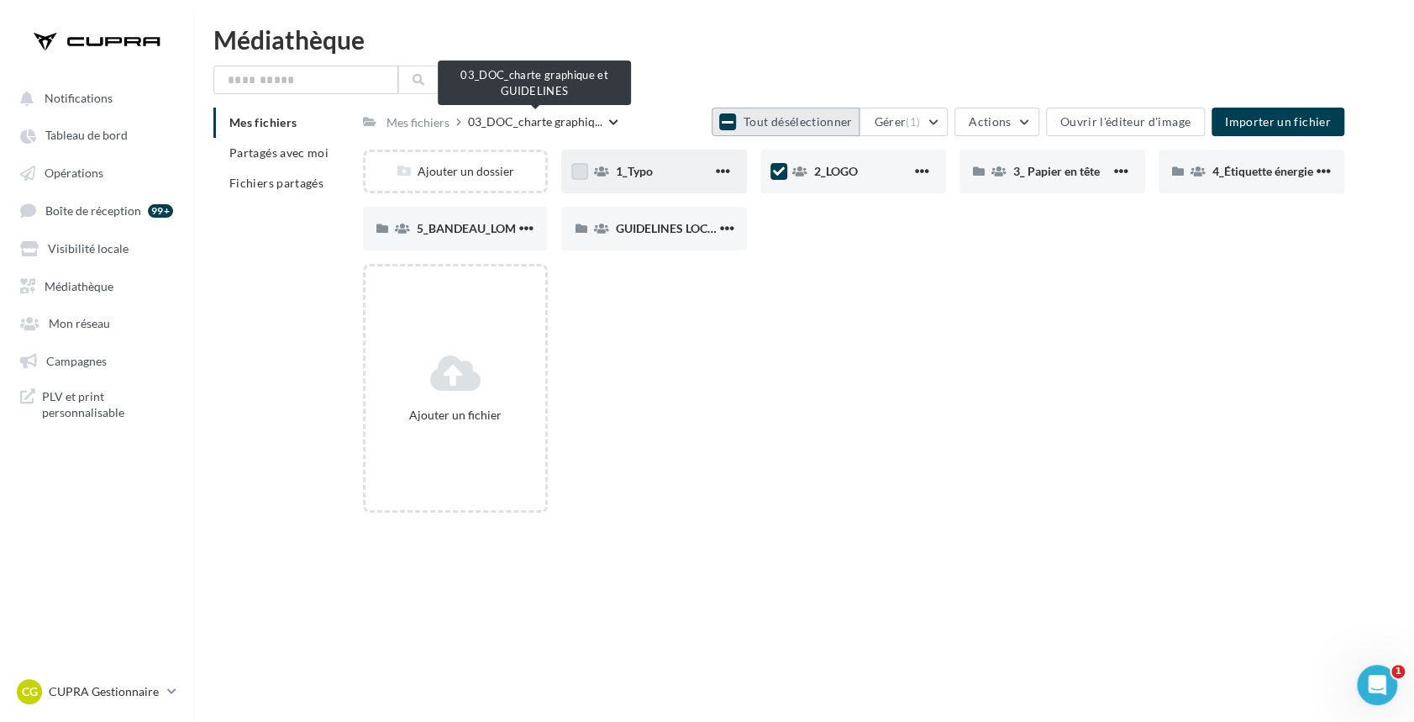
click at [545, 120] on span "03_DOC_charte graphiq..." at bounding box center [535, 121] width 134 height 17
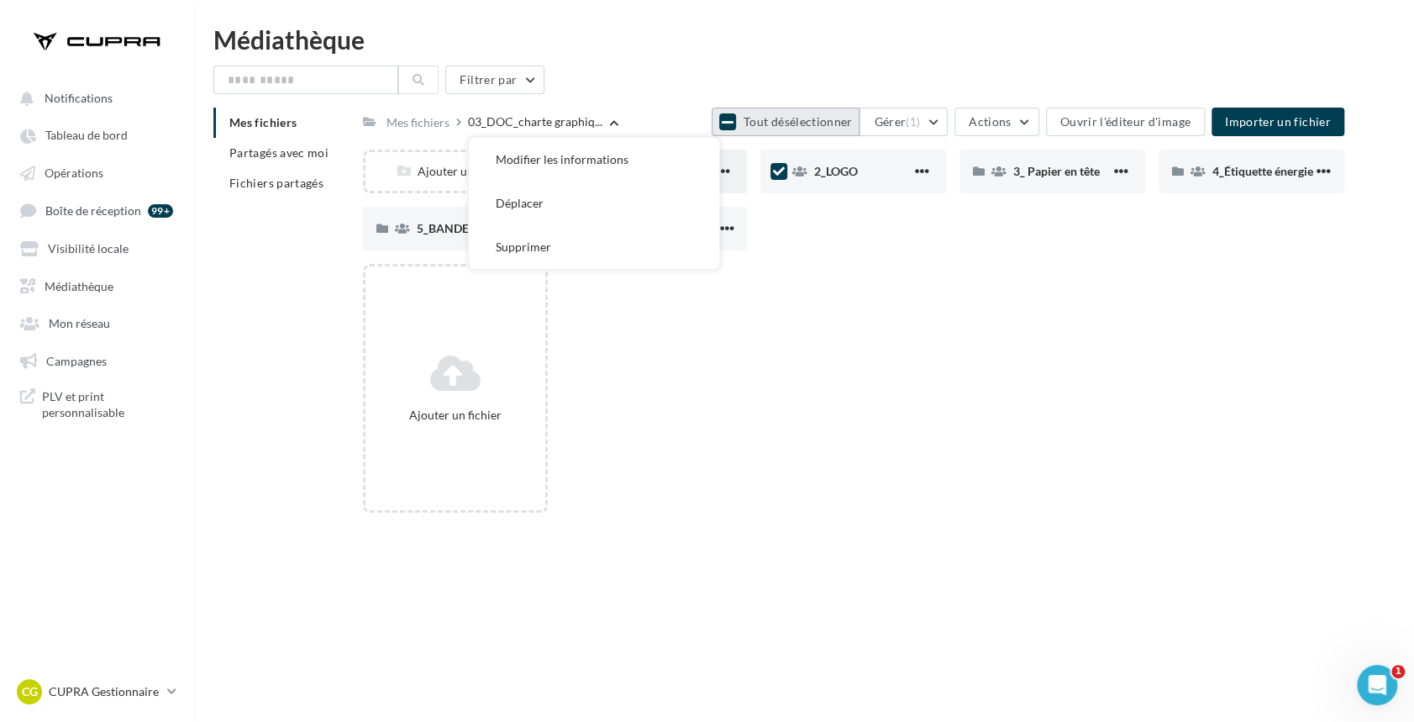
click at [937, 260] on div "Ajouter un dossier 1_Typo 1_Typo 2_LOGO 2_LOGO 3_ Papier en tête 3_ Papier en t…" at bounding box center [860, 207] width 995 height 114
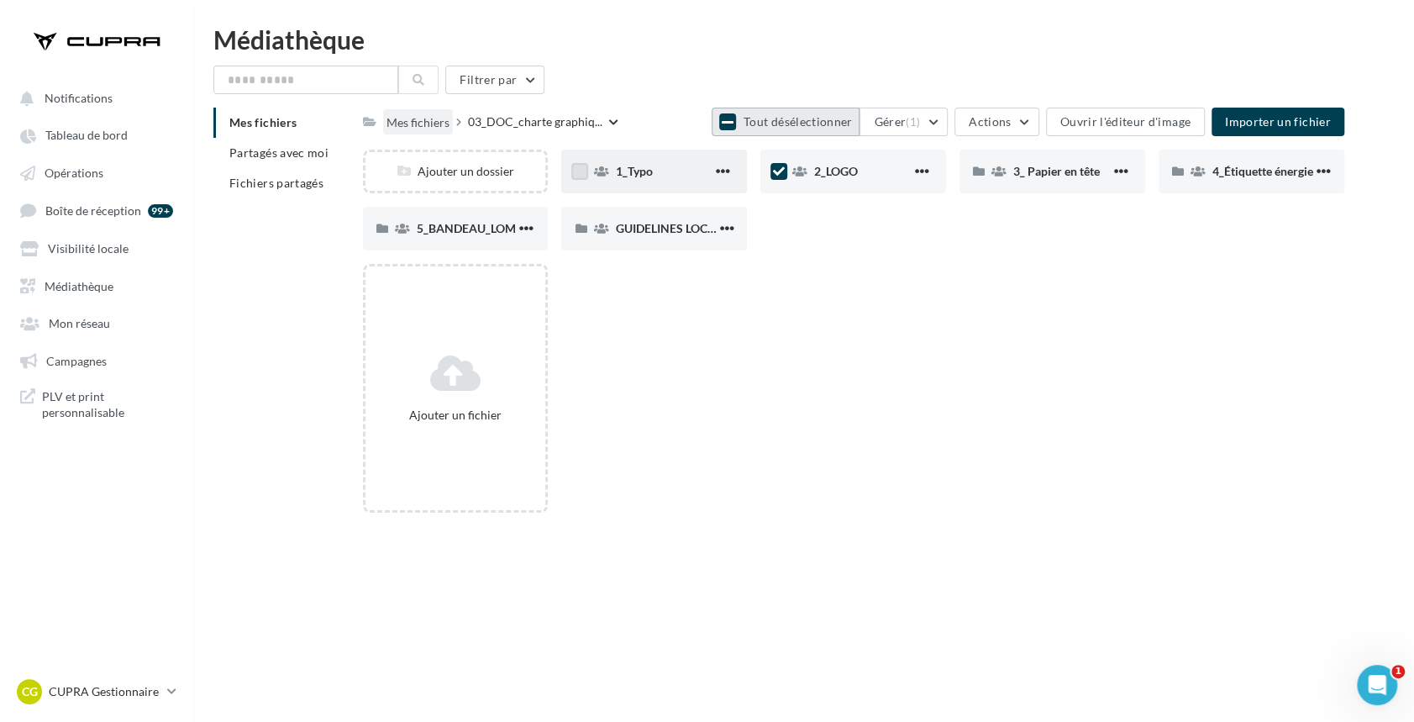
click at [440, 118] on div "Mes fichiers" at bounding box center [418, 122] width 63 height 17
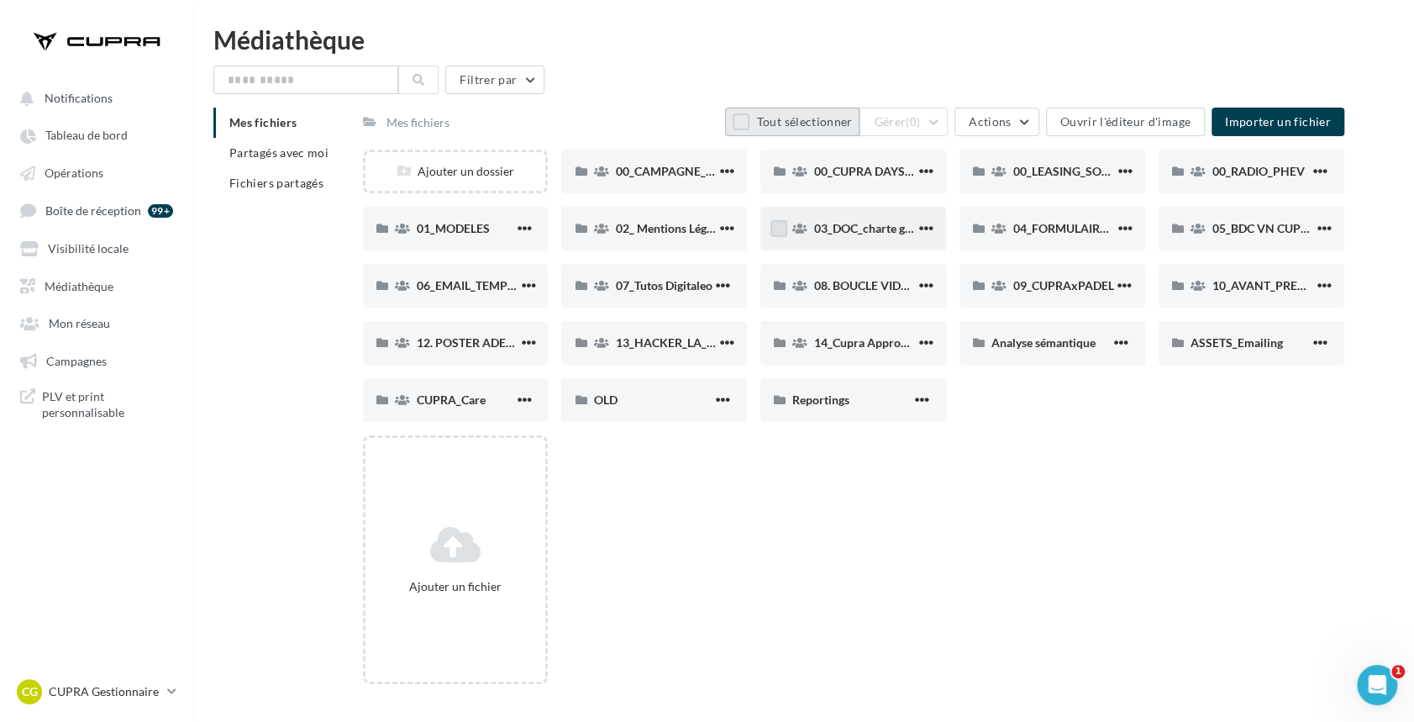
click at [780, 234] on label at bounding box center [779, 228] width 17 height 17
click at [934, 126] on button "Gérer (1)" at bounding box center [904, 122] width 88 height 29
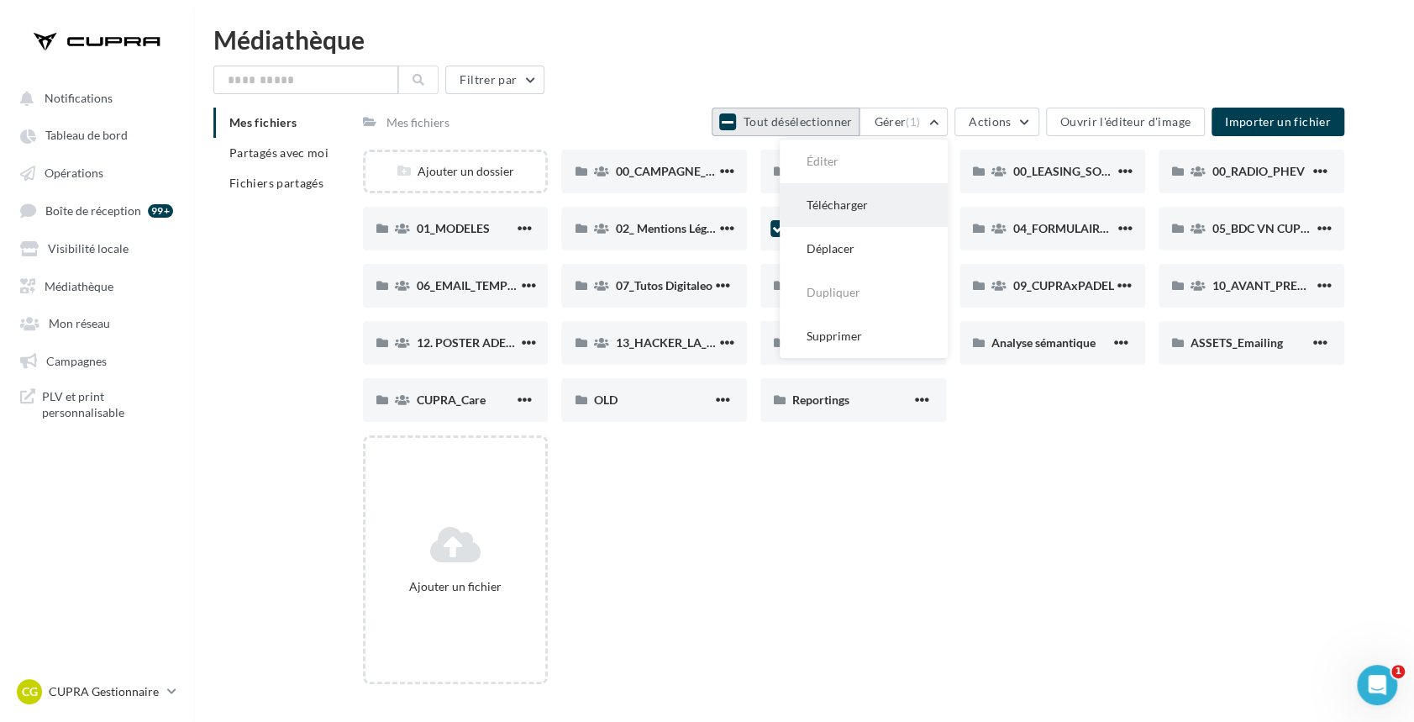
click at [874, 208] on button "Télécharger" at bounding box center [864, 205] width 168 height 44
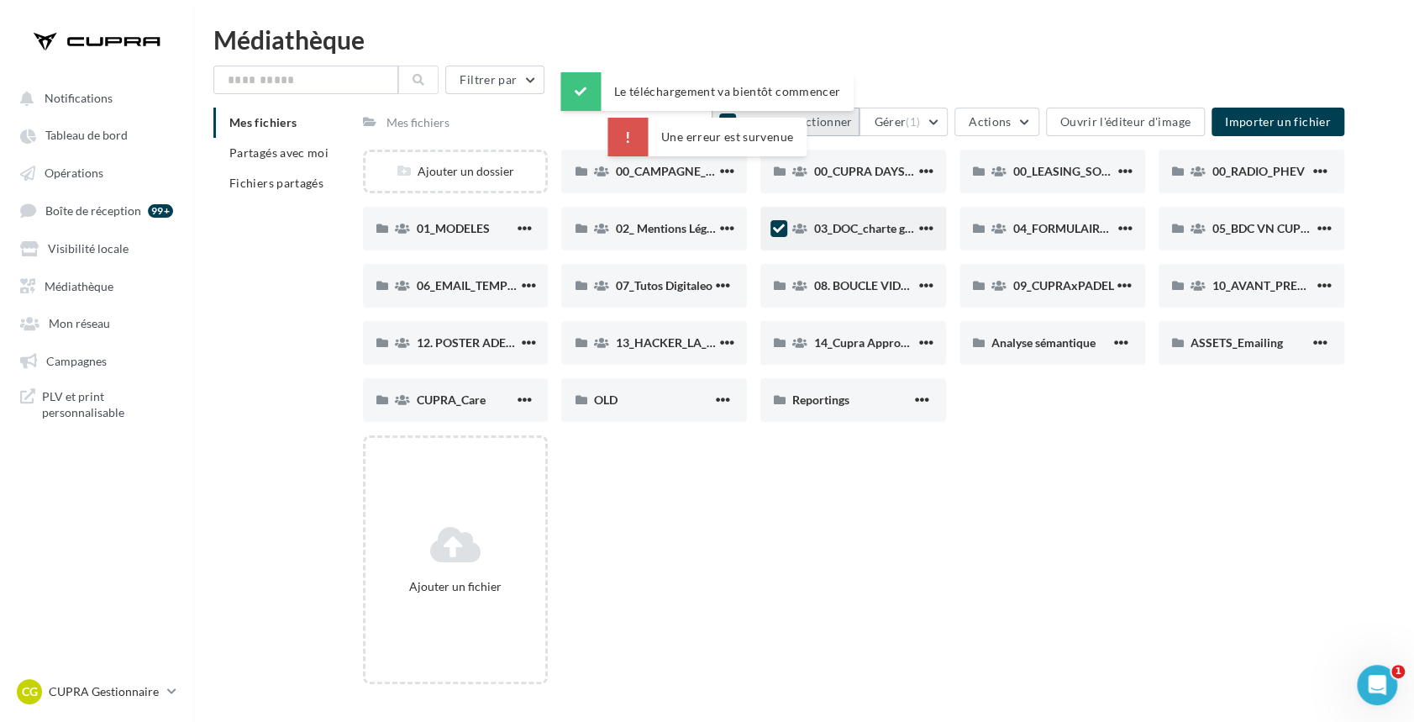
click at [839, 238] on div "03_DOC_charte graphique et GUIDELINES" at bounding box center [853, 229] width 186 height 44
click at [845, 225] on span "03_DOC_charte graphique et GUIDELINES" at bounding box center [924, 228] width 220 height 14
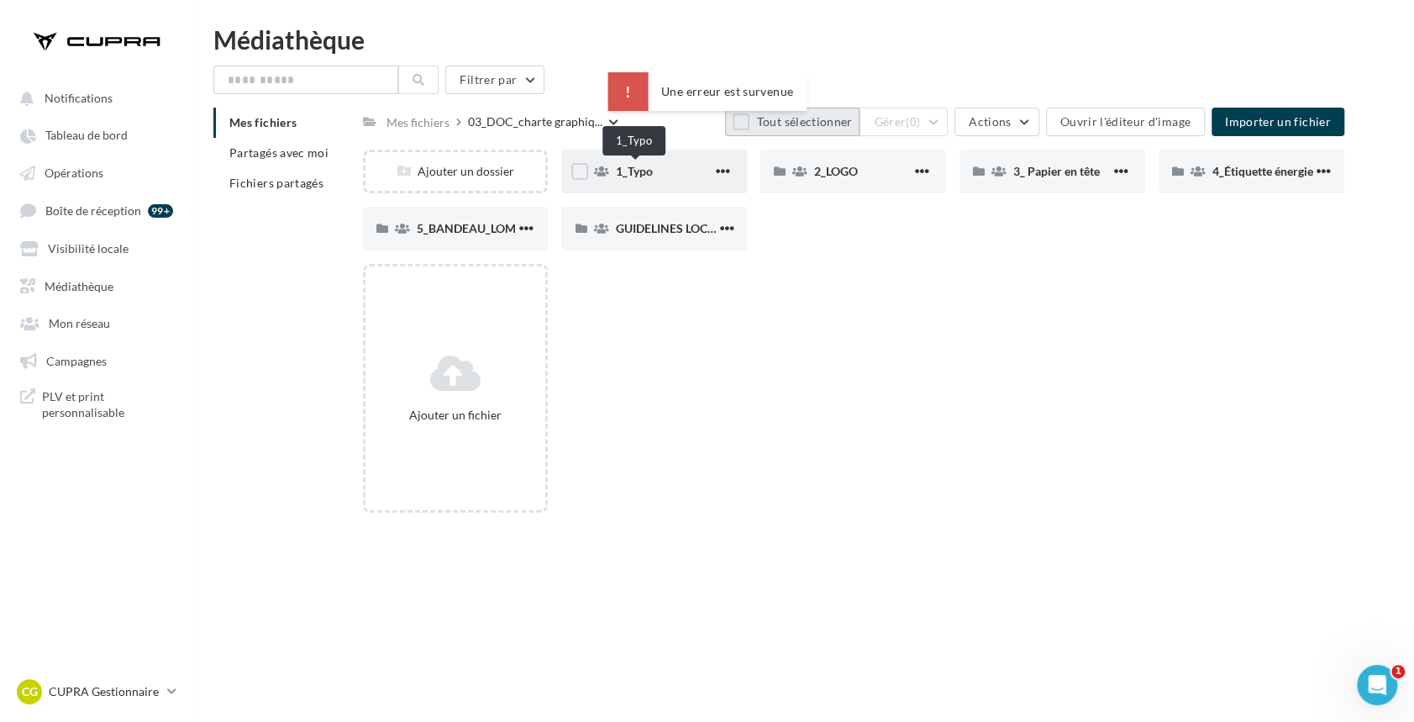
click at [634, 174] on span "1_Typo" at bounding box center [633, 171] width 37 height 14
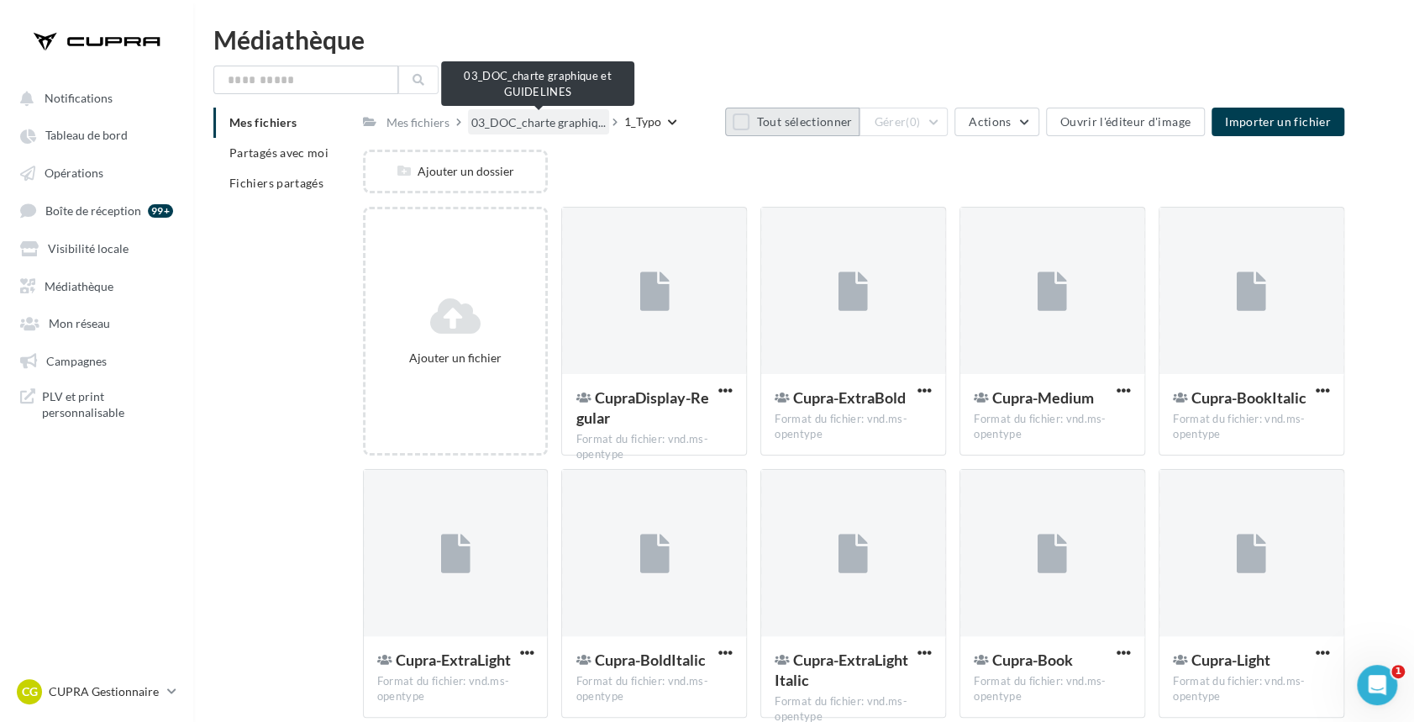
click at [558, 116] on span "03_DOC_charte graphiq..." at bounding box center [538, 122] width 134 height 17
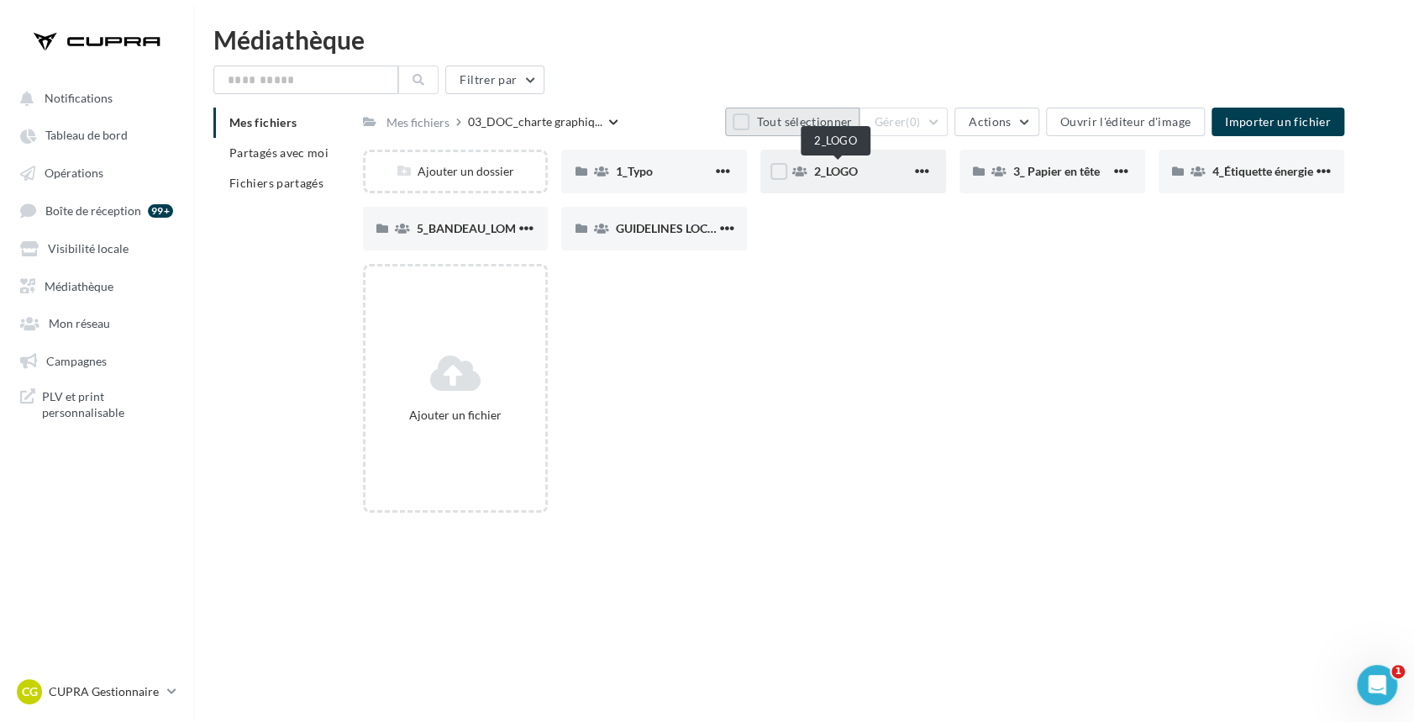
click at [851, 170] on span "2_LOGO" at bounding box center [836, 171] width 44 height 14
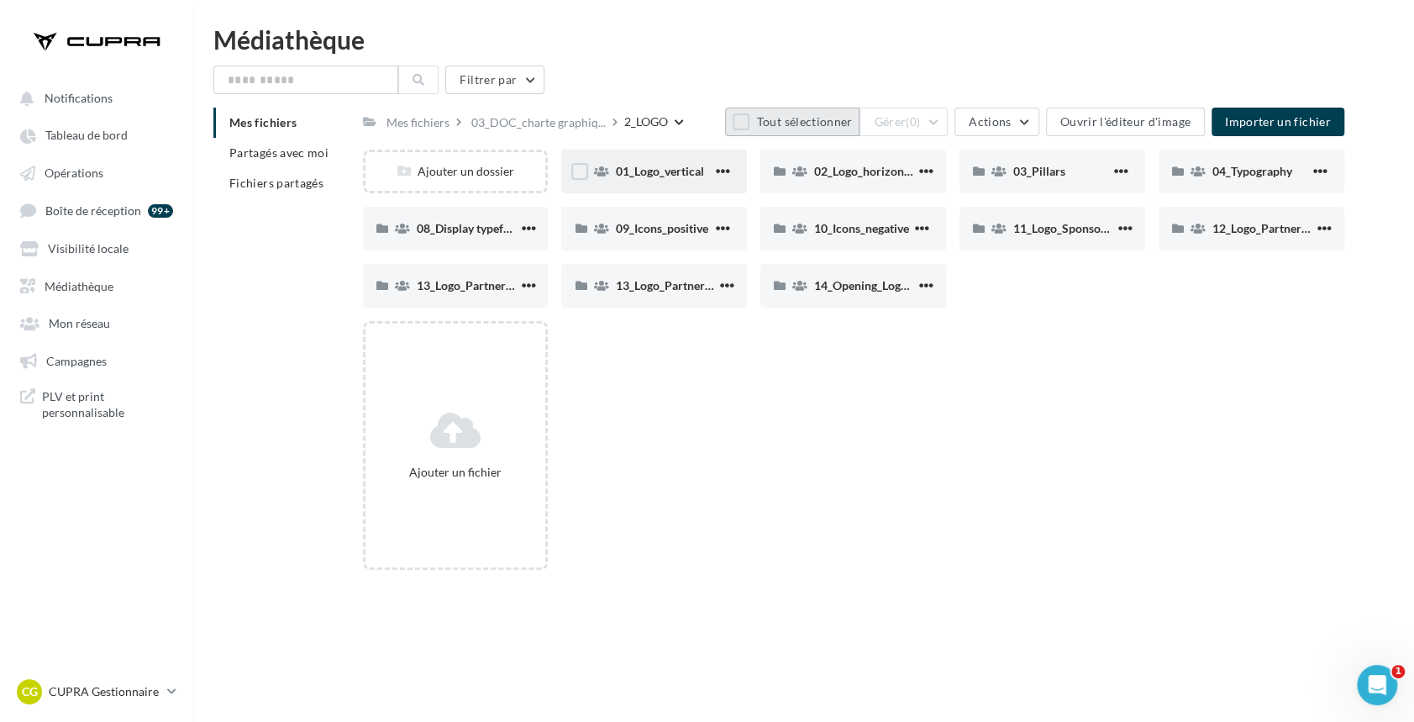
click at [658, 182] on div "01_Logo_vertical" at bounding box center [654, 172] width 186 height 44
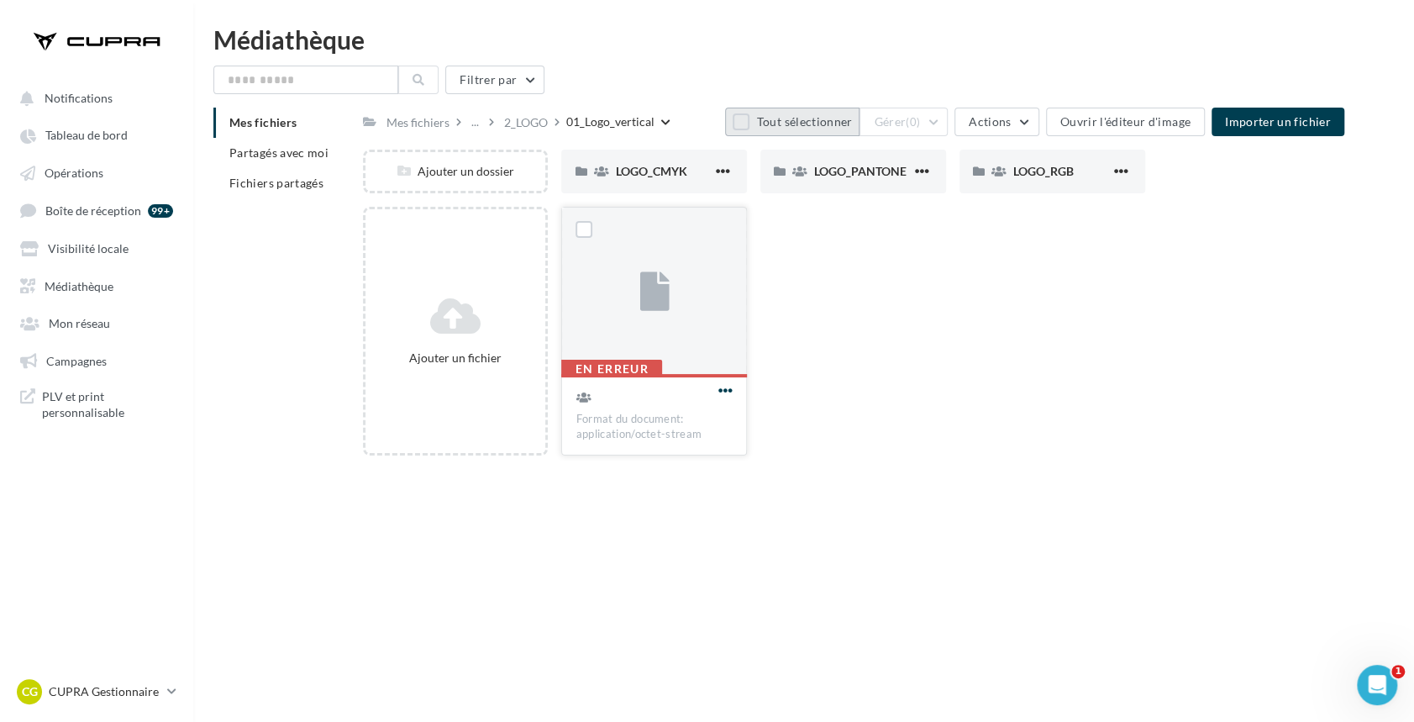
click at [725, 390] on span "button" at bounding box center [725, 390] width 14 height 14
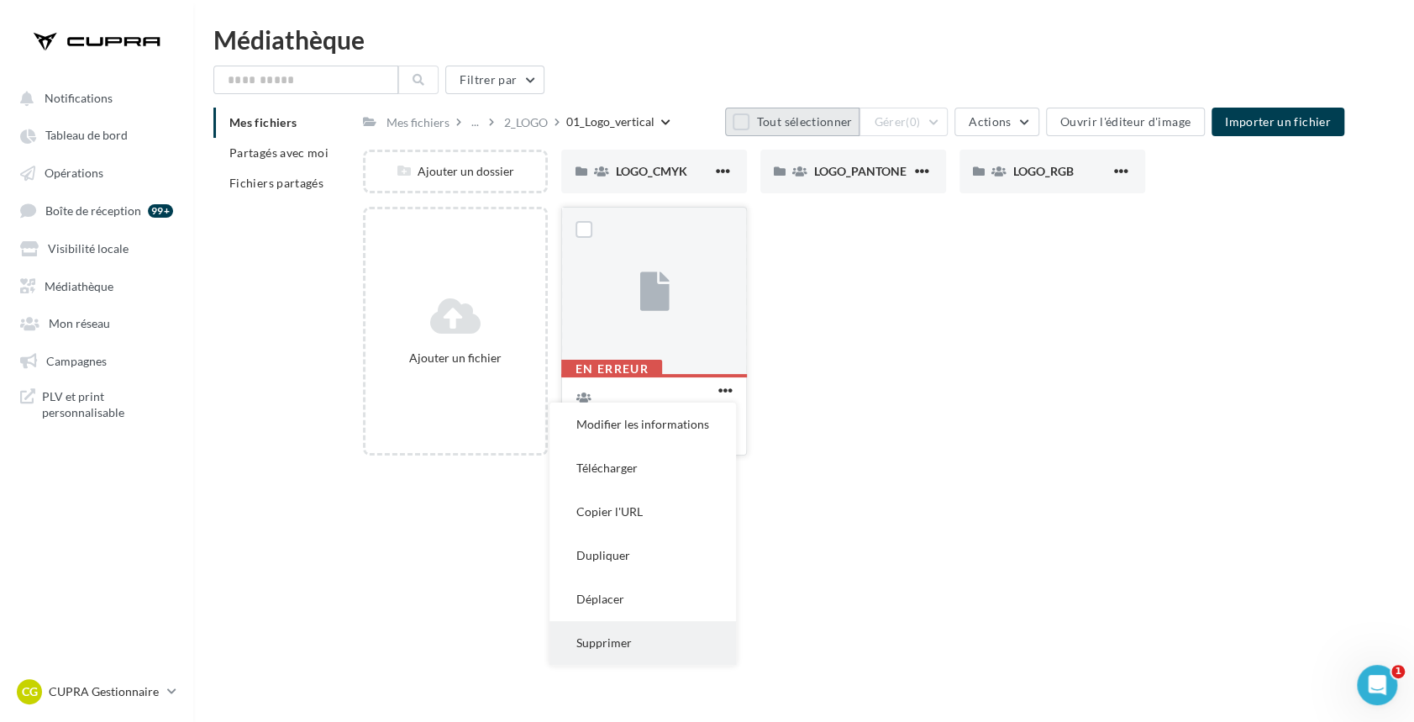
click at [618, 659] on button "Supprimer" at bounding box center [643, 643] width 187 height 44
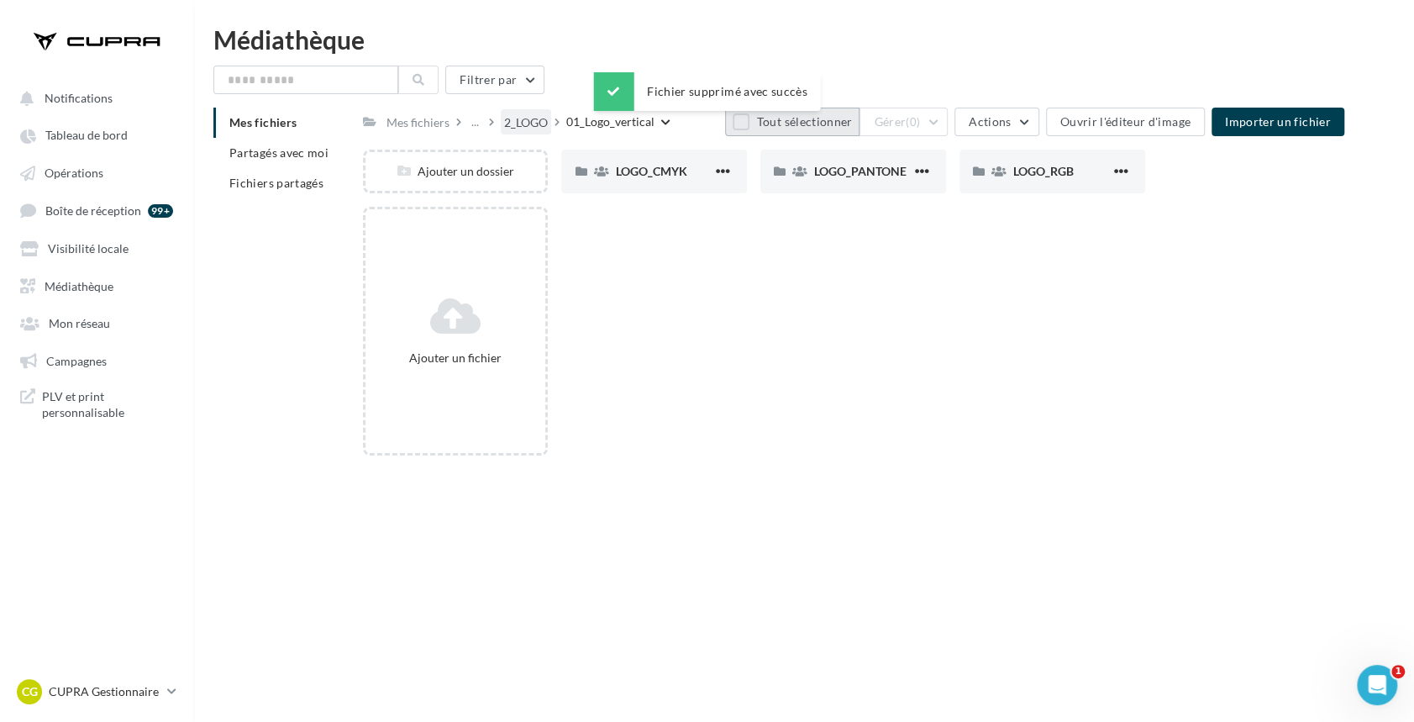
click at [535, 112] on div "2_LOGO" at bounding box center [526, 121] width 50 height 24
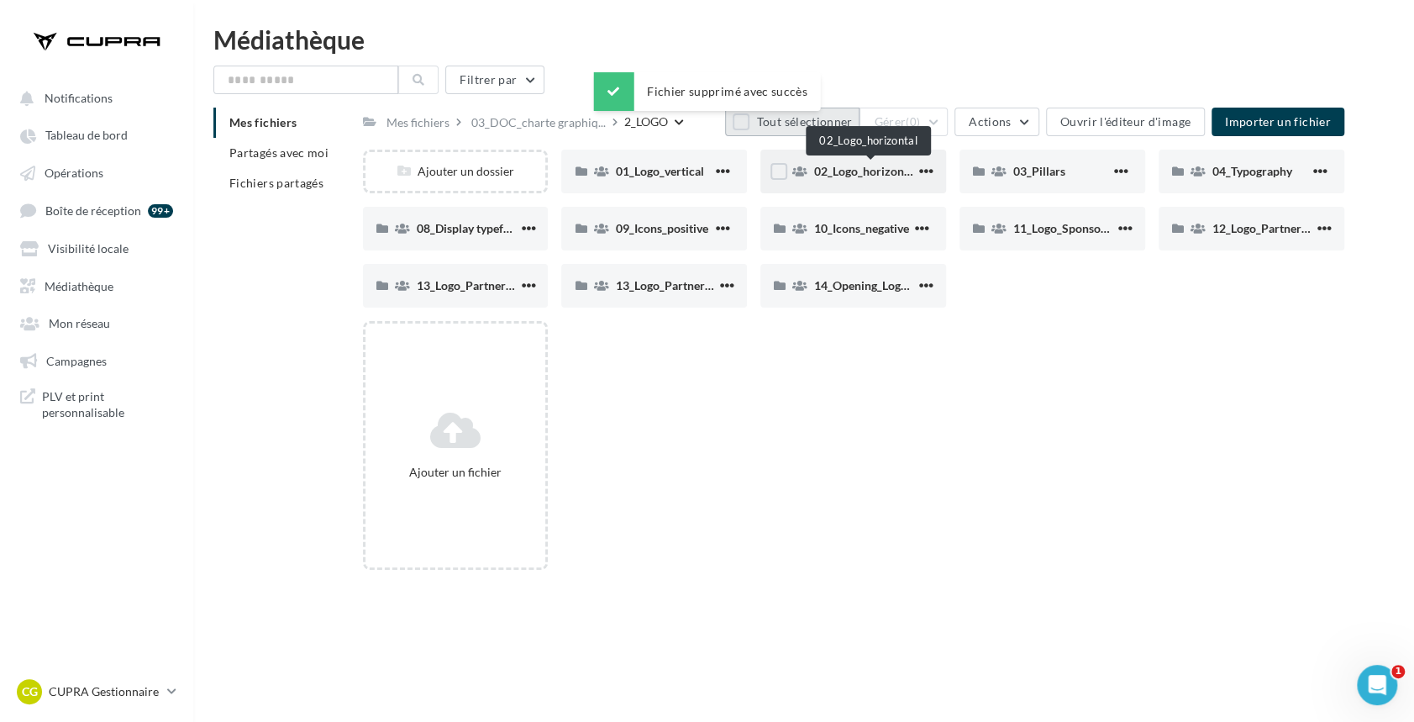
click at [885, 175] on span "02_Logo_horizontal" at bounding box center [865, 171] width 103 height 14
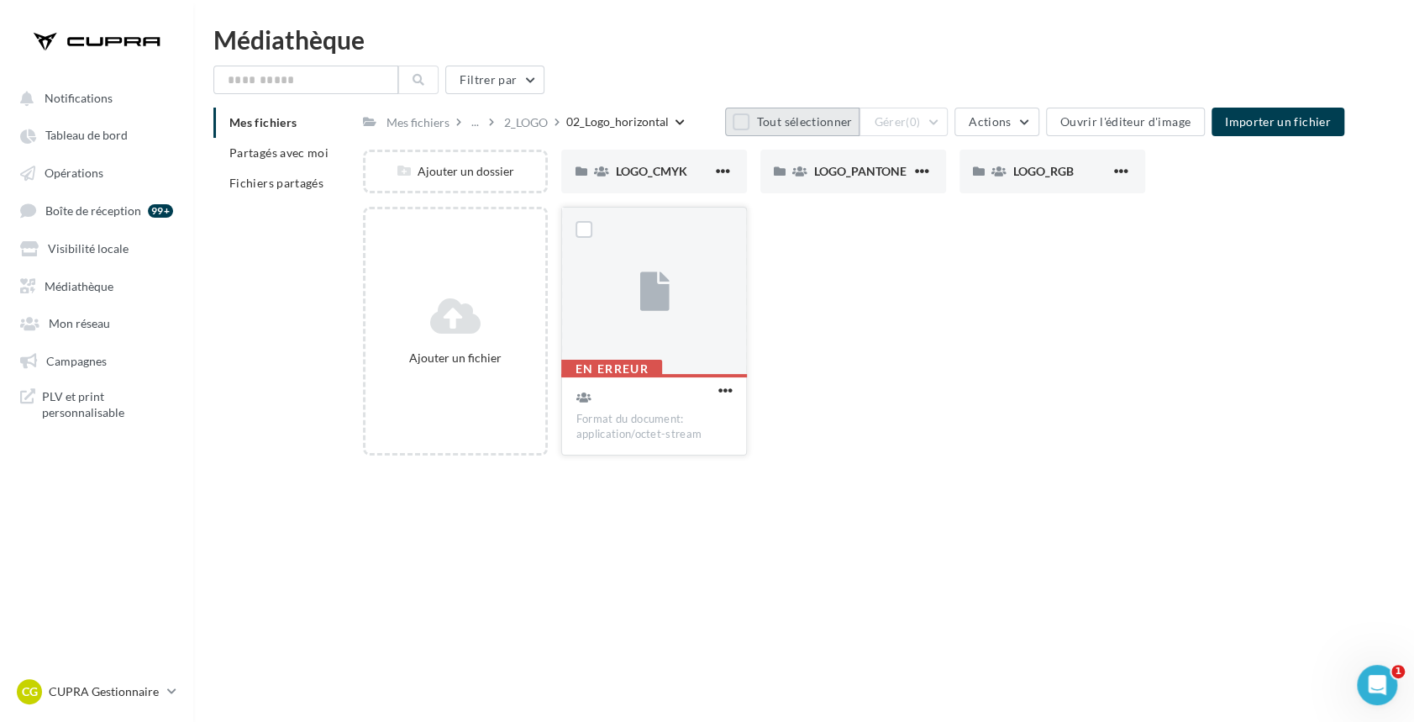
click at [740, 382] on div "En erreur Format du document: application/octet-stream" at bounding box center [654, 413] width 184 height 79
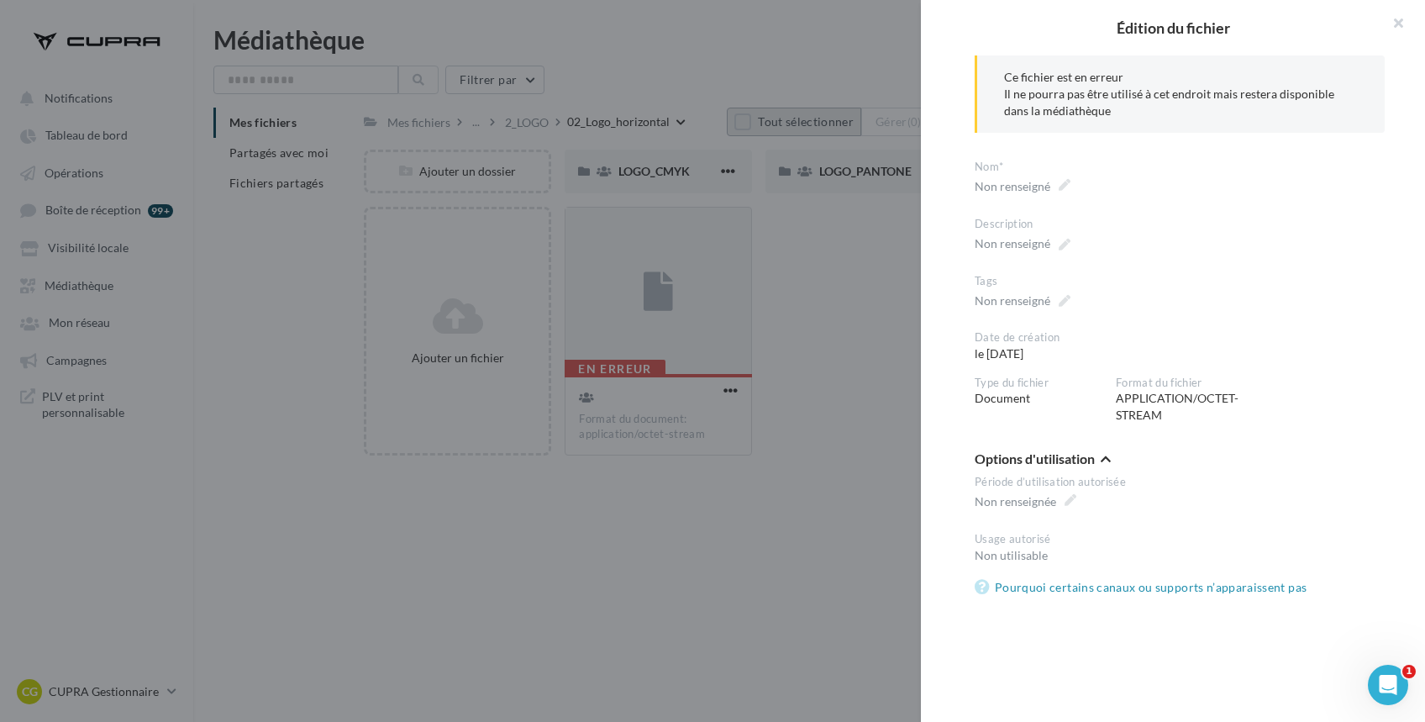
click at [792, 455] on div at bounding box center [712, 361] width 1425 height 722
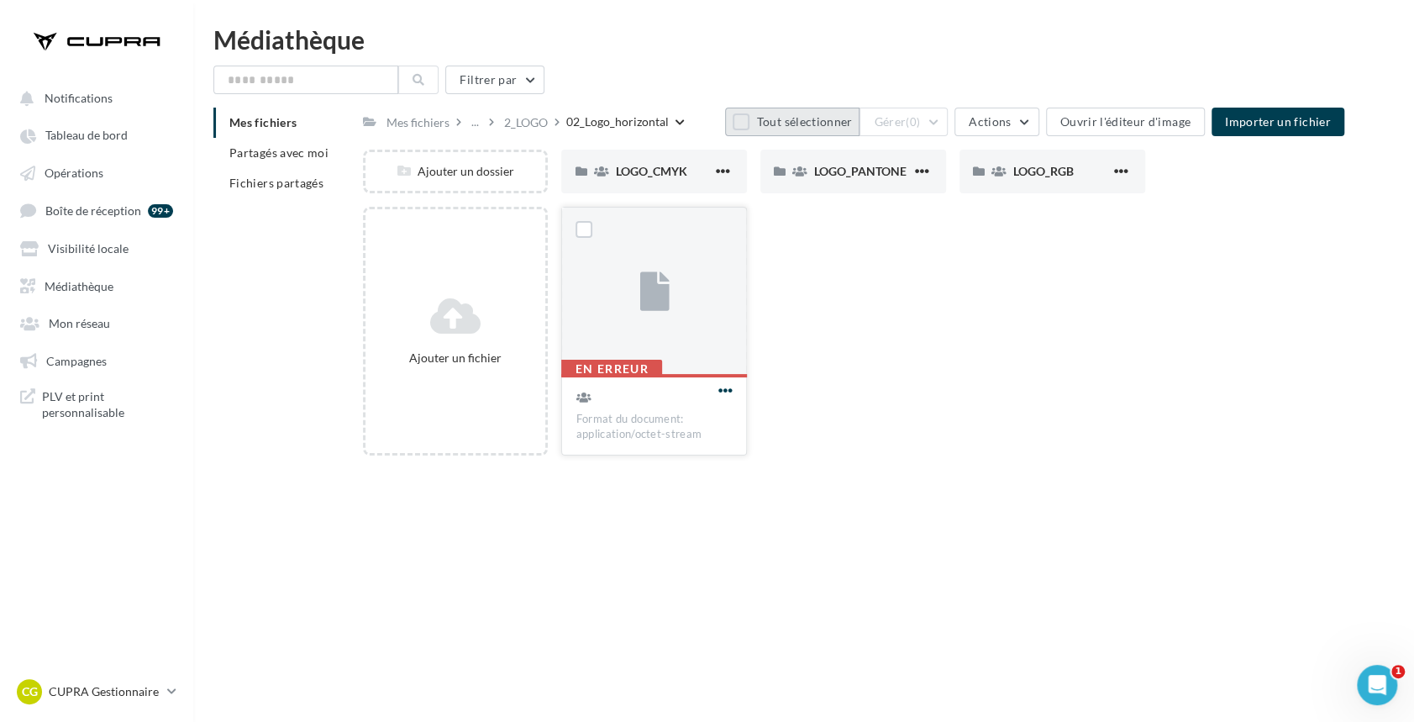
click at [729, 390] on span "button" at bounding box center [725, 390] width 14 height 14
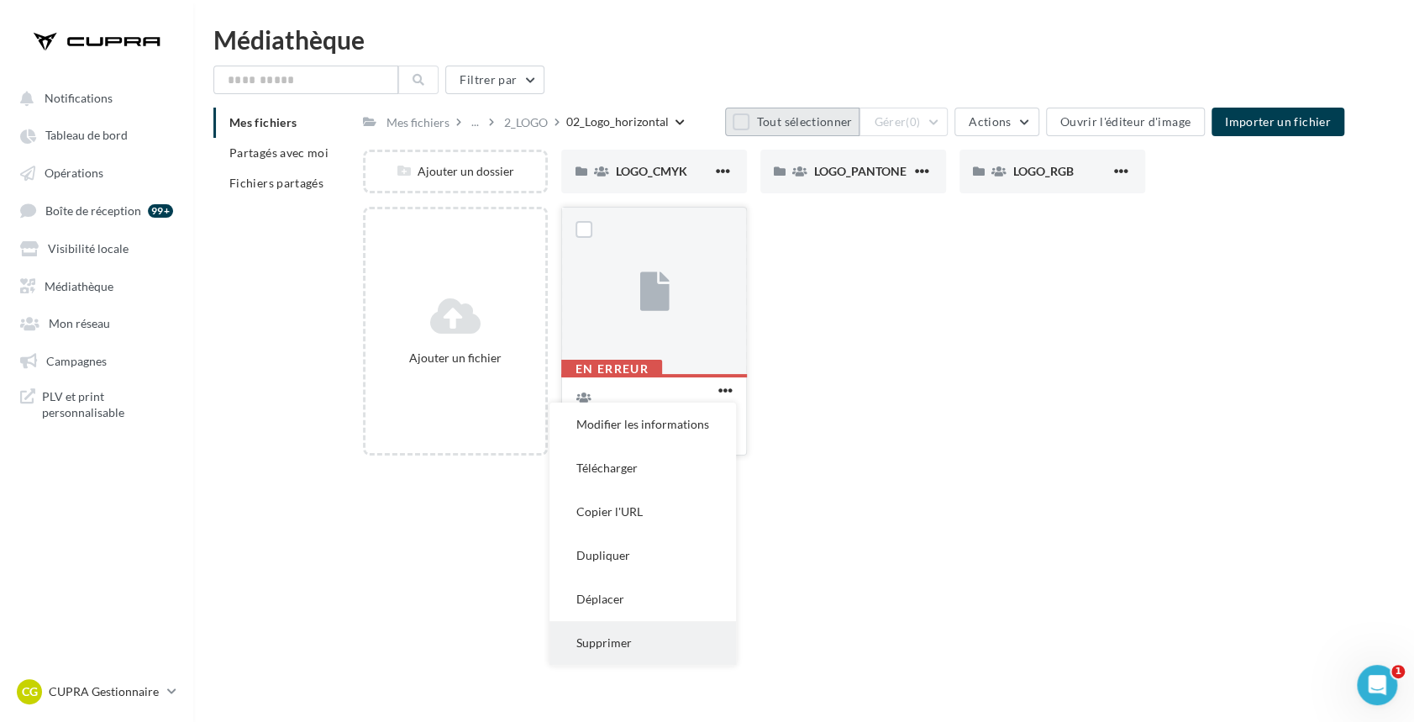
click at [618, 645] on button "Supprimer" at bounding box center [643, 643] width 187 height 44
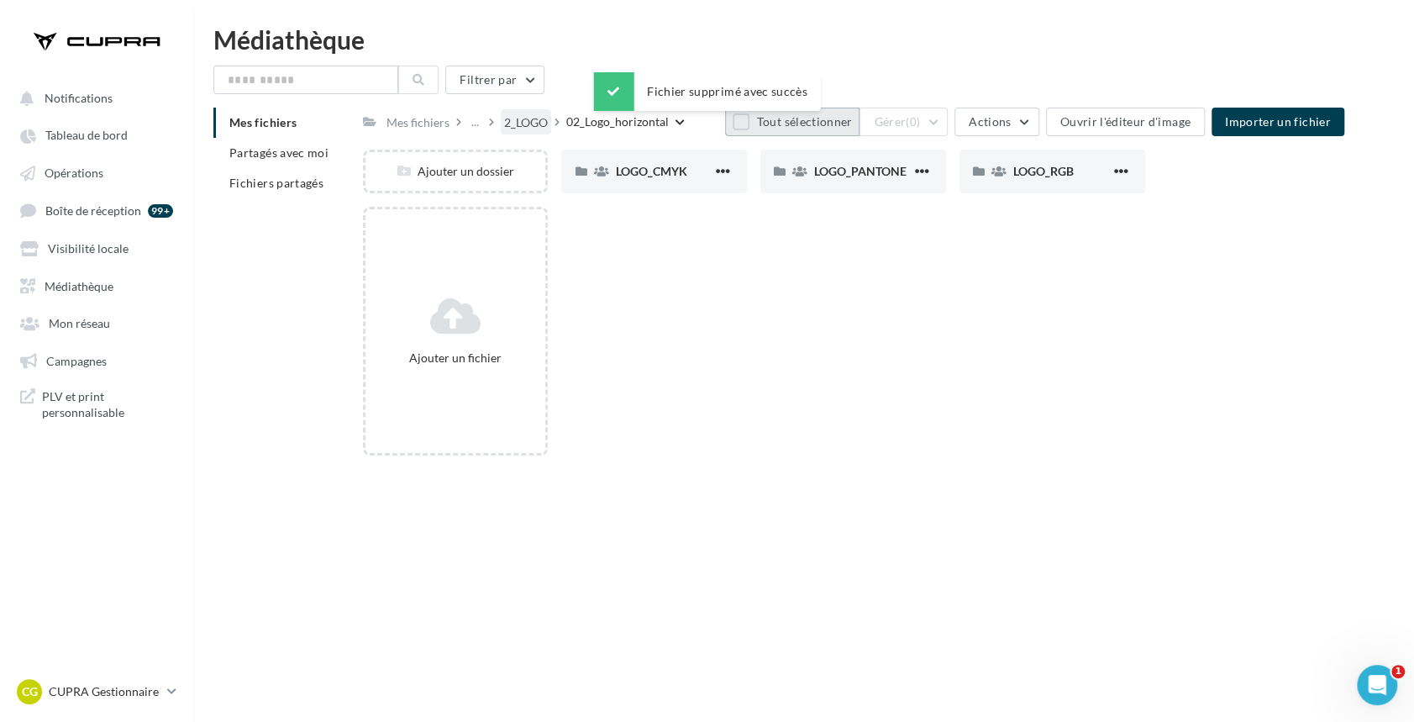
click at [548, 123] on div "2_LOGO" at bounding box center [526, 122] width 44 height 17
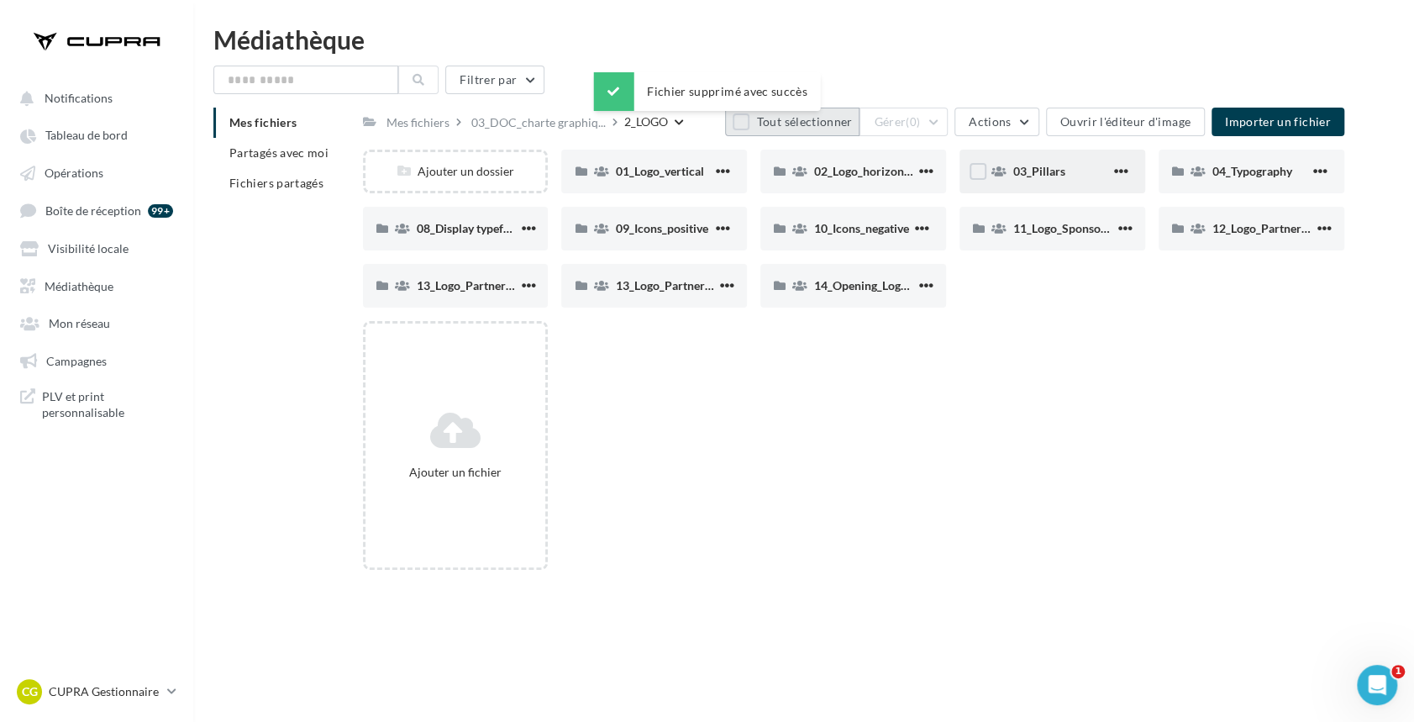
click at [1072, 171] on div "03_Pillars" at bounding box center [1061, 171] width 97 height 17
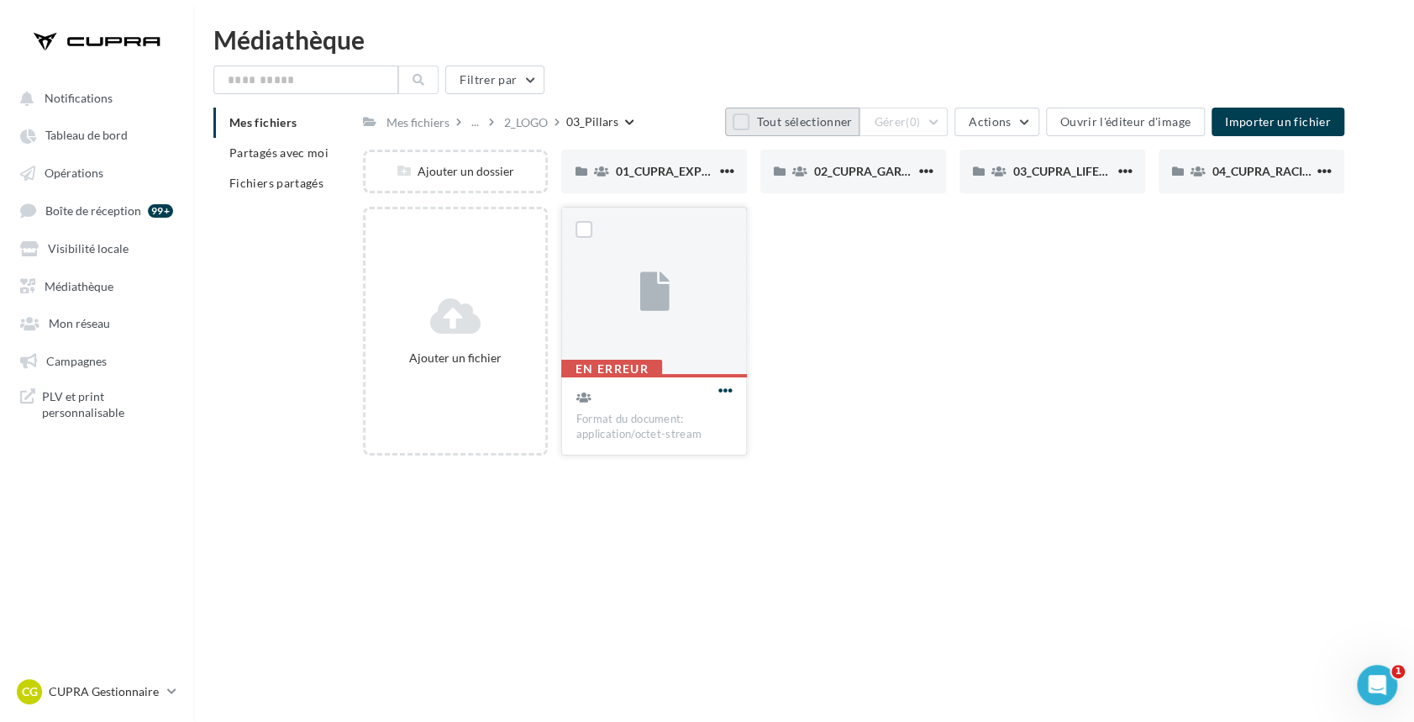
click at [722, 391] on span "button" at bounding box center [725, 390] width 14 height 14
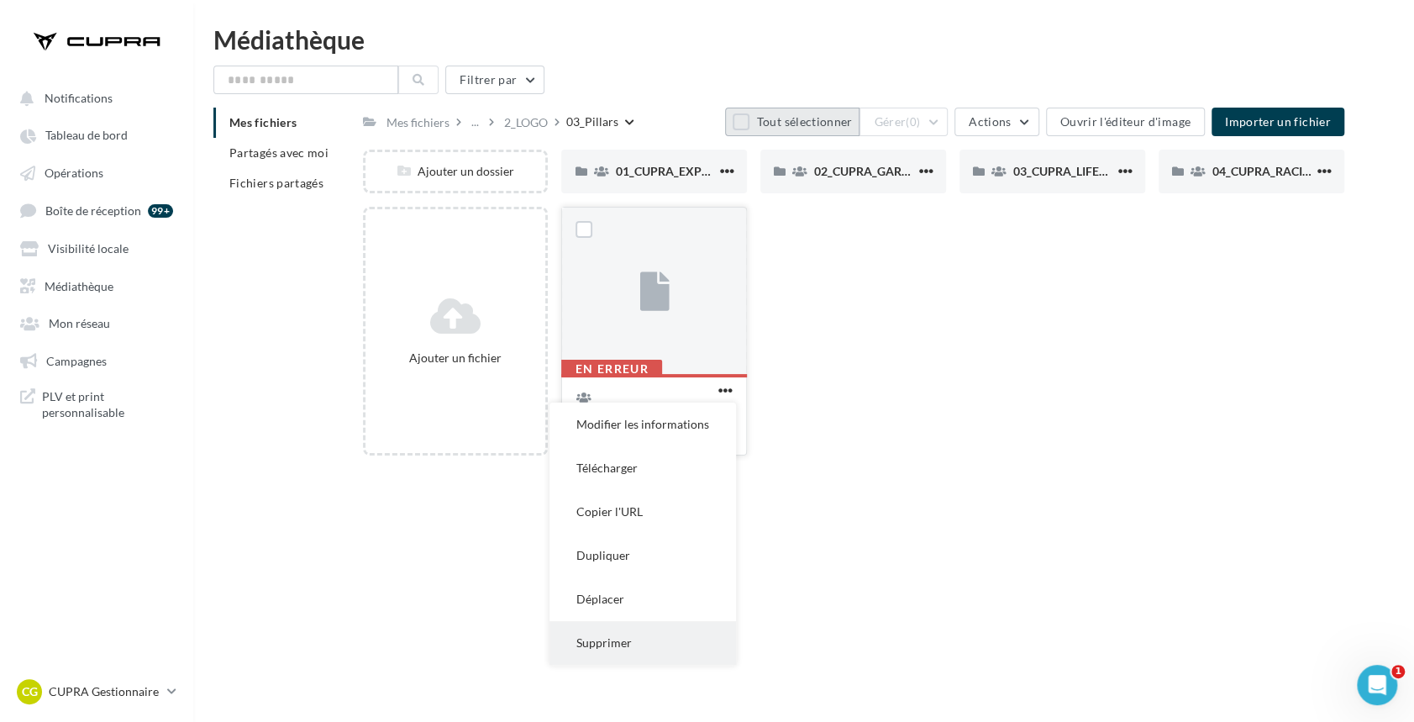
click at [641, 638] on button "Supprimer" at bounding box center [643, 643] width 187 height 44
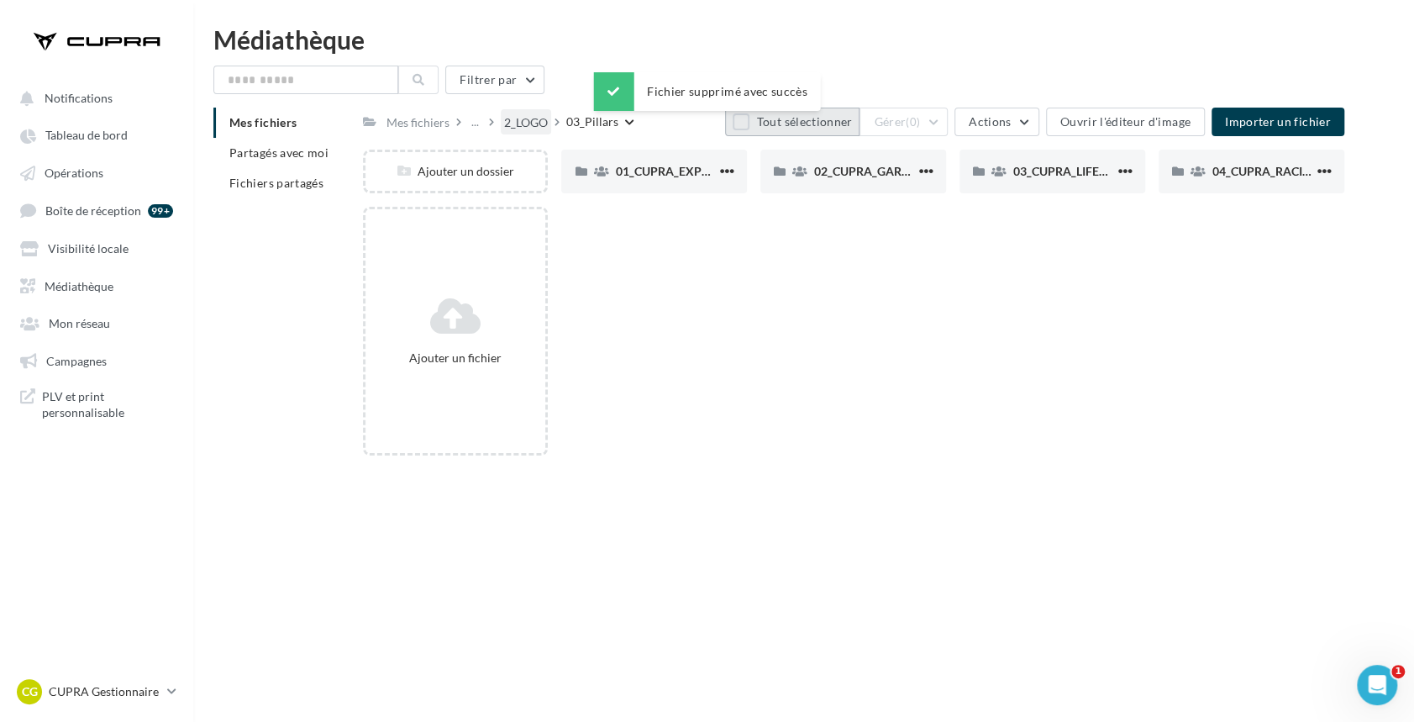
click at [534, 127] on div "2_LOGO" at bounding box center [526, 122] width 44 height 17
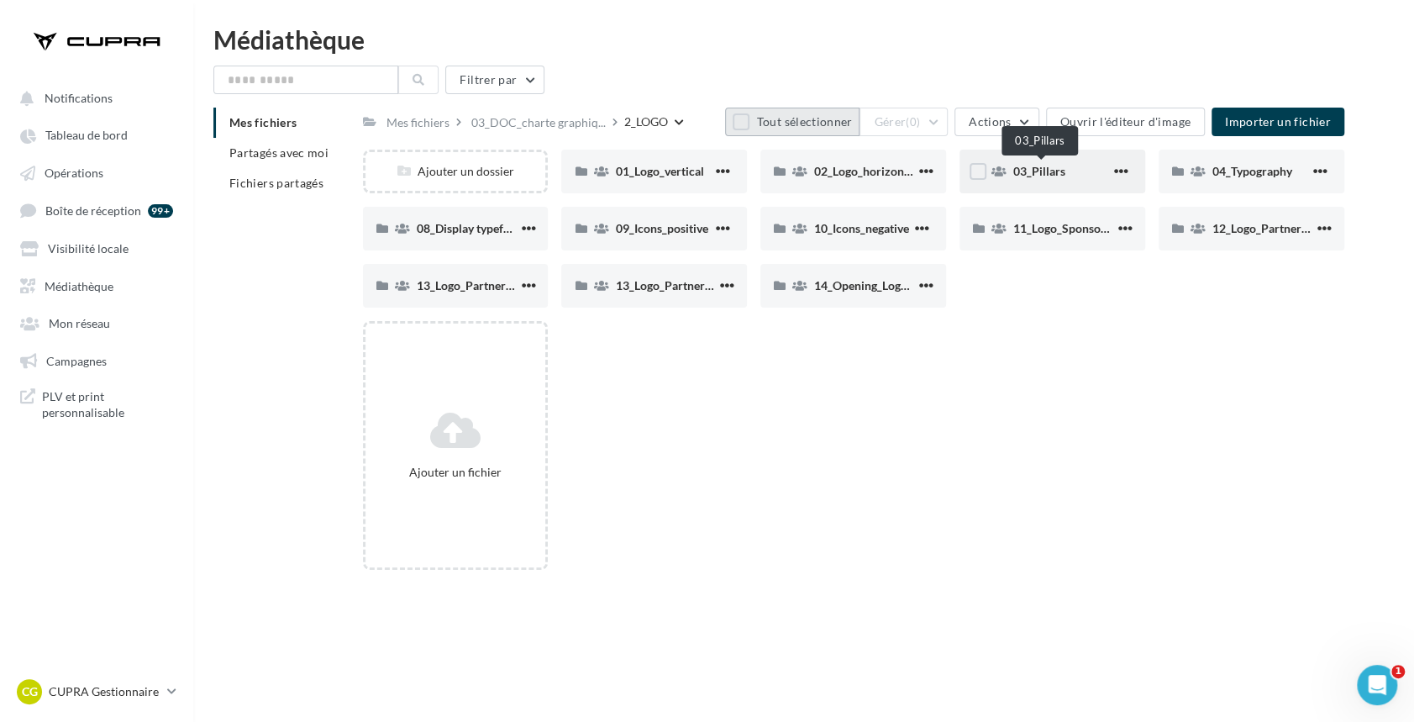
click at [1043, 166] on span "03_Pillars" at bounding box center [1039, 171] width 52 height 14
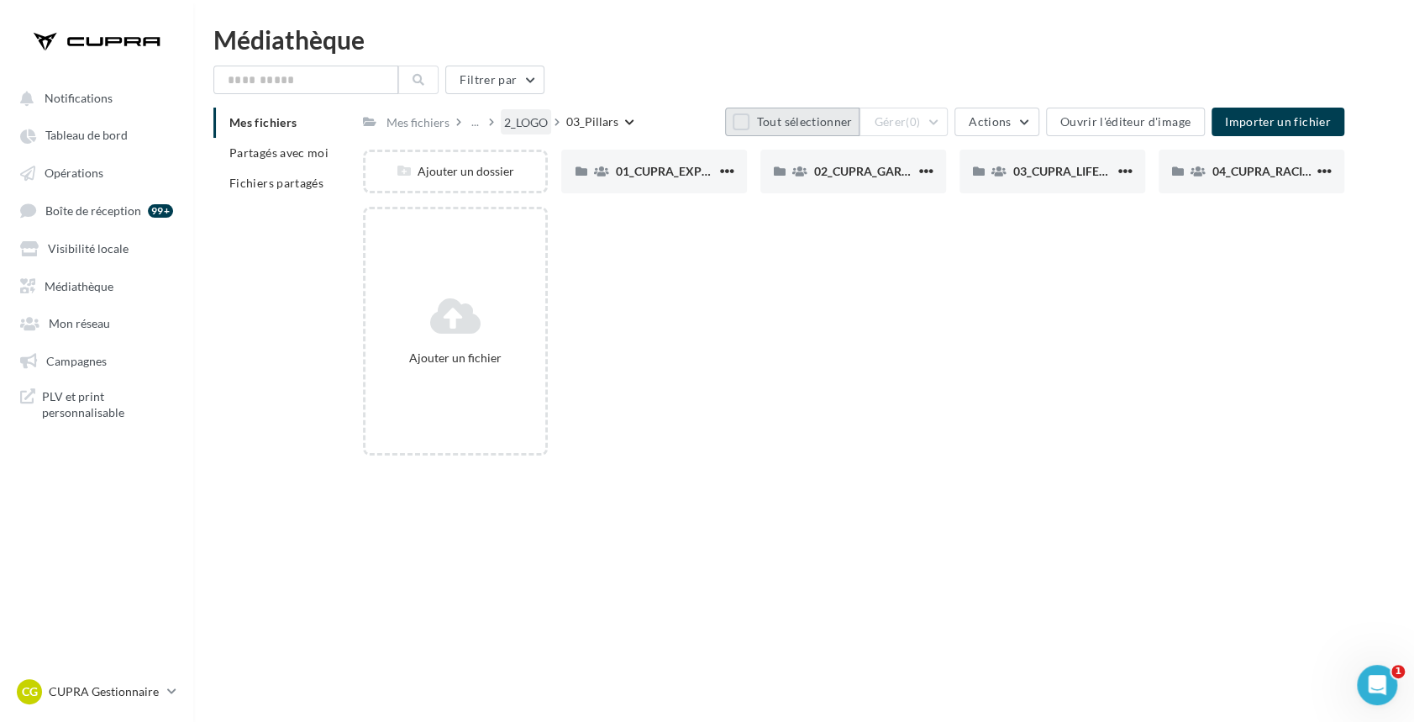
click at [534, 131] on div "2_LOGO" at bounding box center [526, 121] width 50 height 24
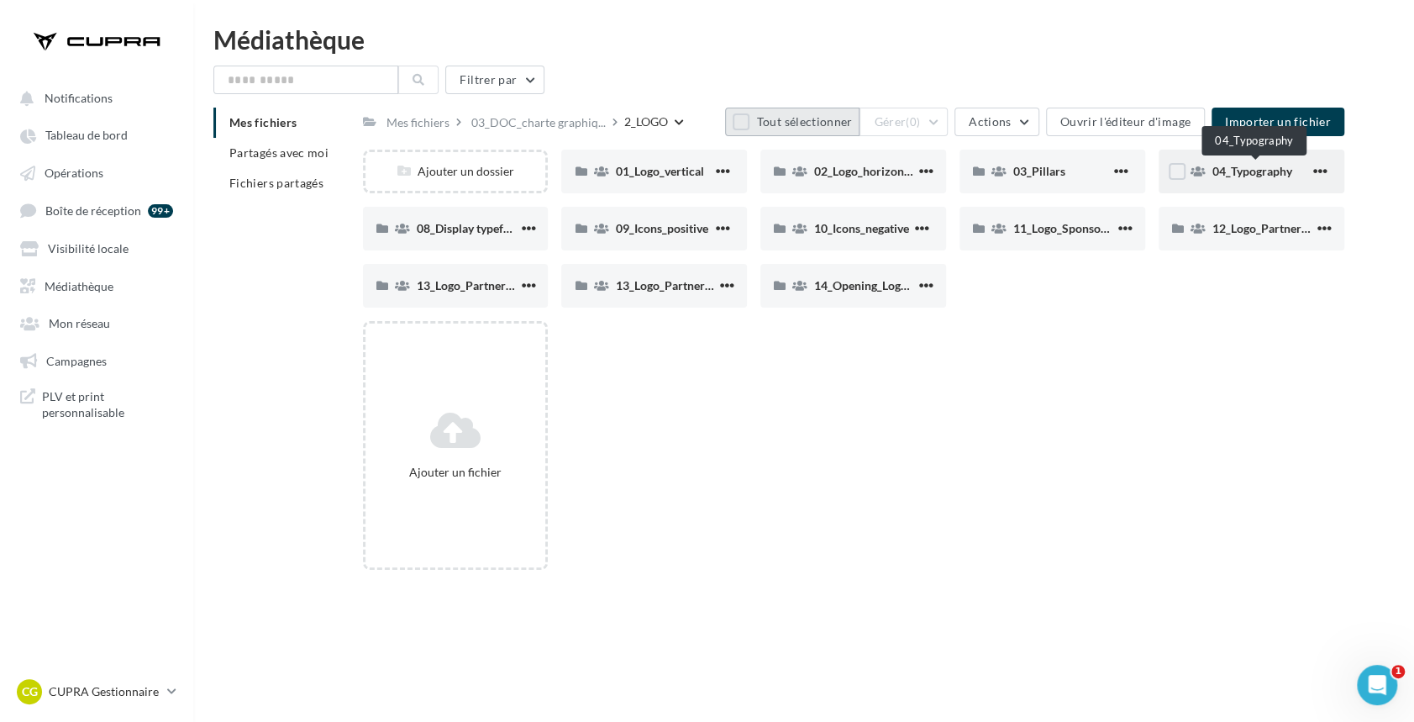
click at [1265, 166] on span "04_Typography" at bounding box center [1253, 171] width 80 height 14
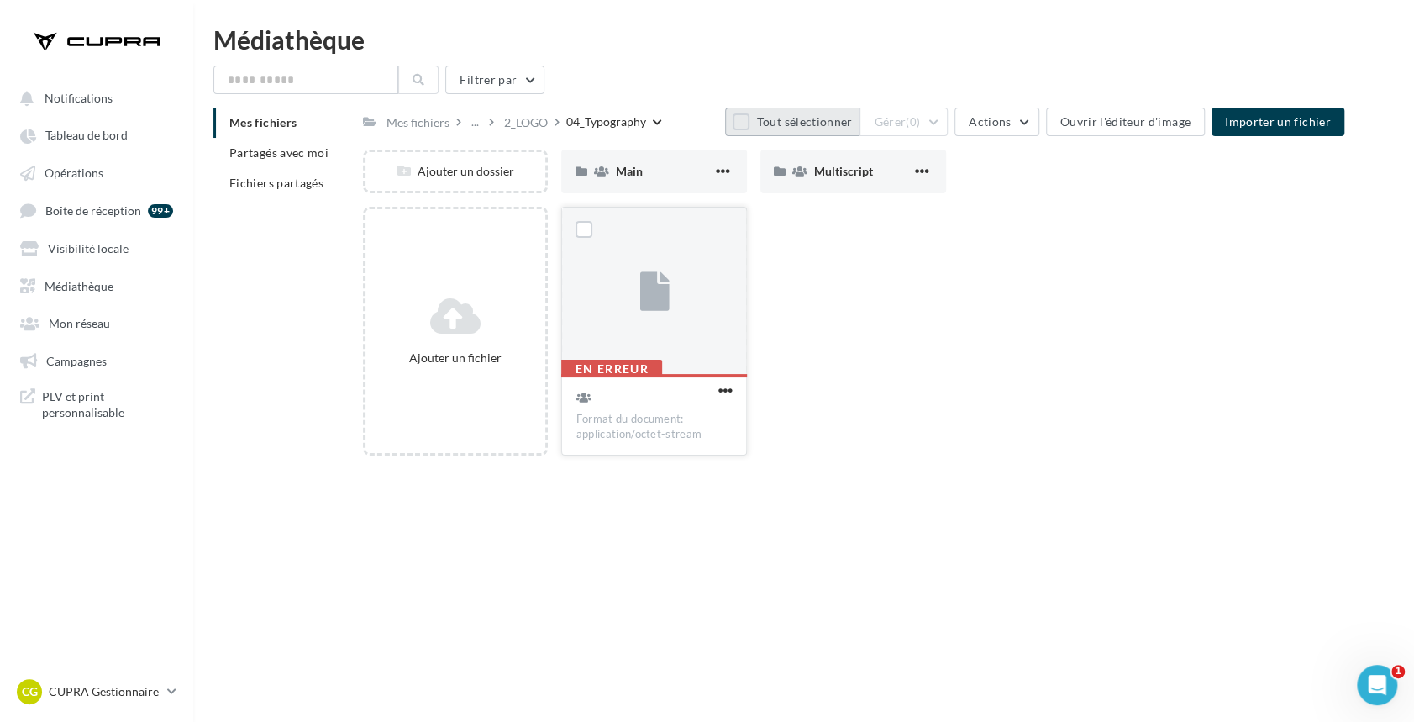
click at [733, 391] on button "button" at bounding box center [725, 391] width 21 height 17
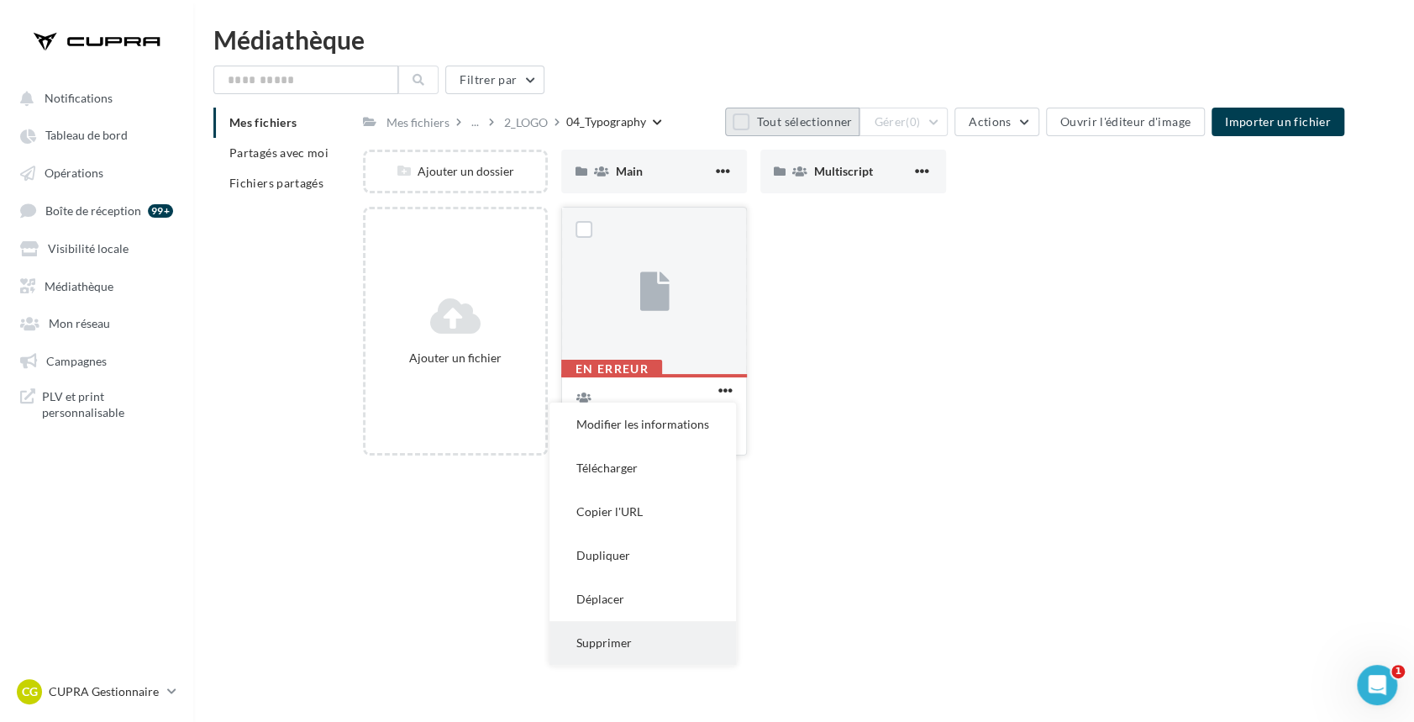
click at [618, 643] on button "Supprimer" at bounding box center [643, 643] width 187 height 44
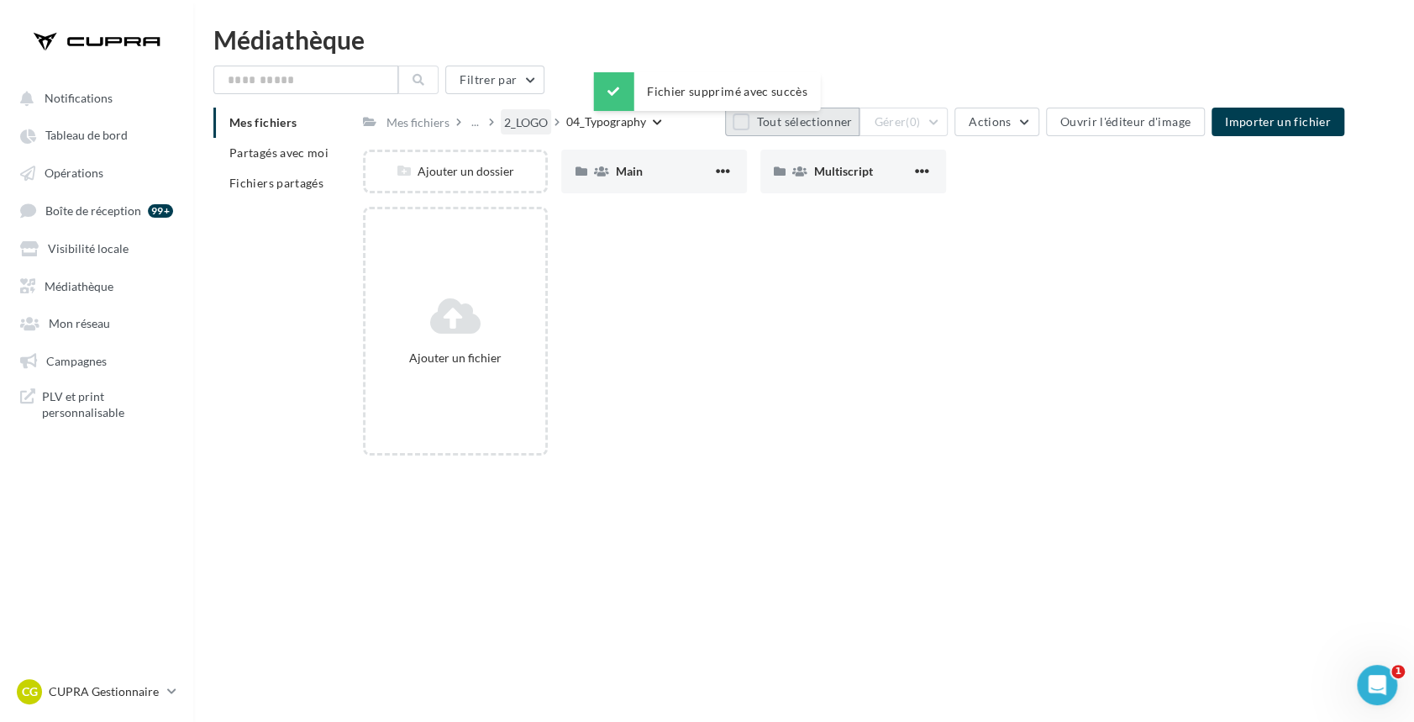
click at [524, 127] on div "2_LOGO" at bounding box center [526, 122] width 44 height 17
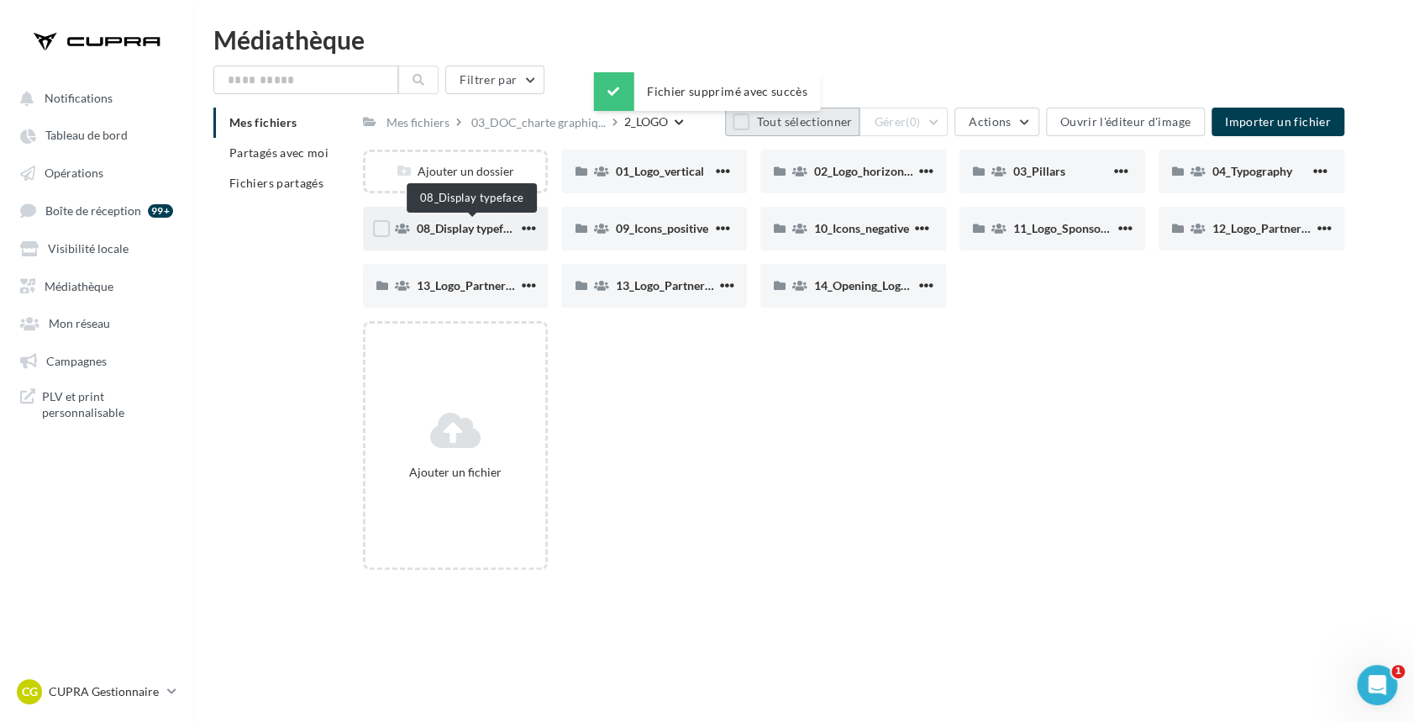
click at [475, 230] on span "08_Display typeface" at bounding box center [469, 228] width 104 height 14
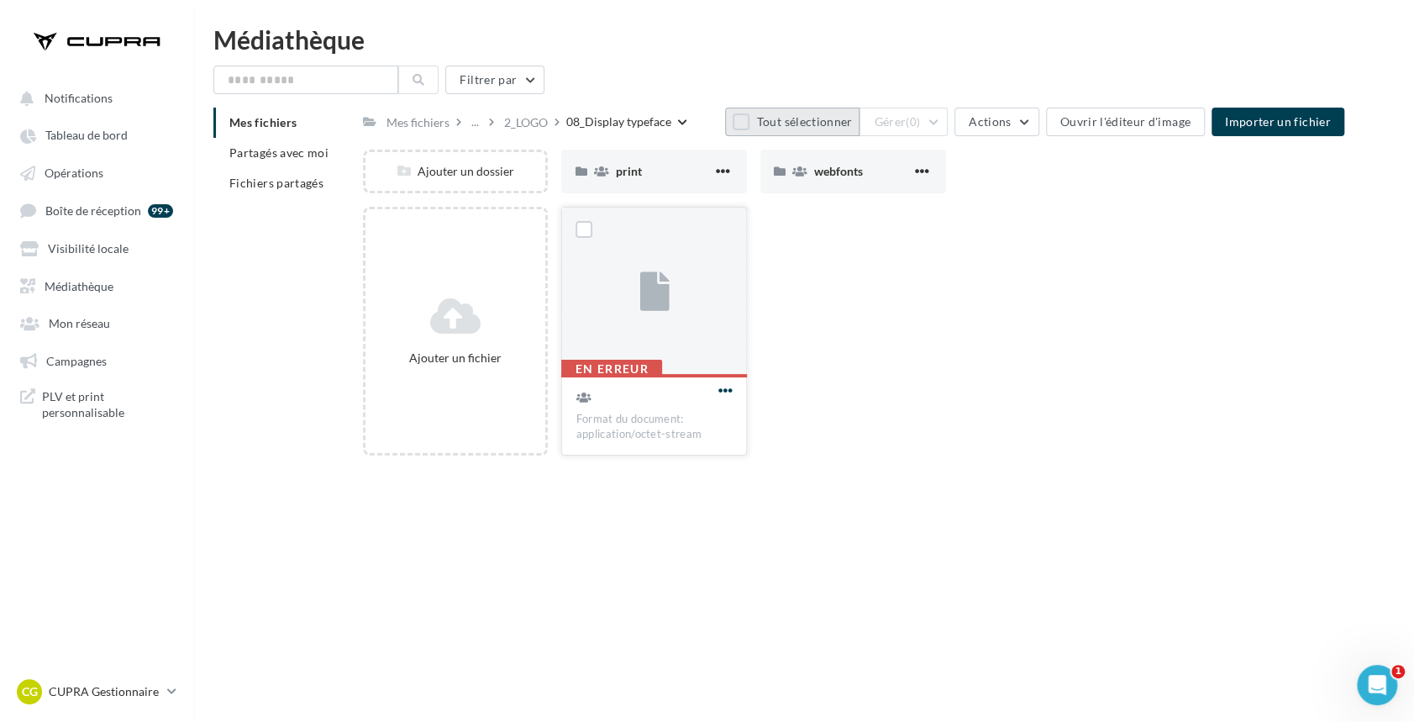
click at [731, 387] on span "button" at bounding box center [725, 390] width 14 height 14
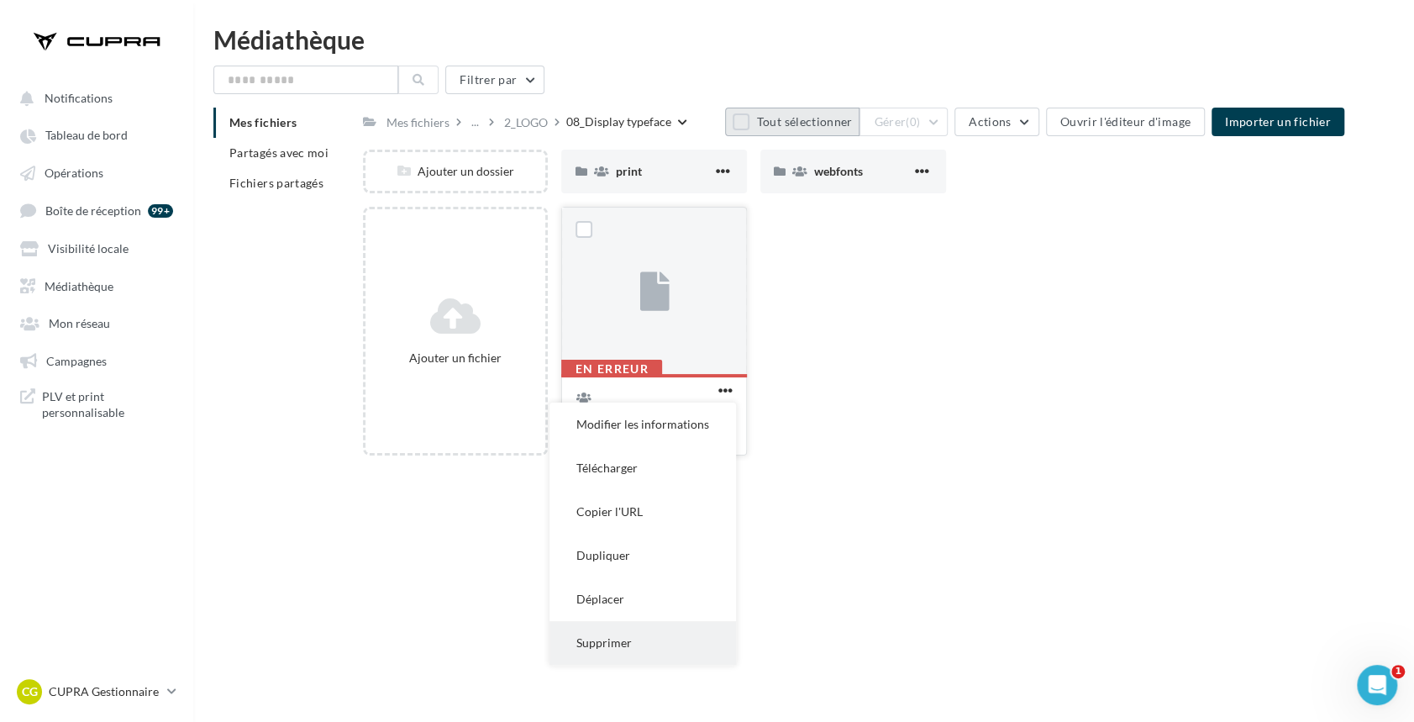
click at [642, 643] on button "Supprimer" at bounding box center [643, 643] width 187 height 44
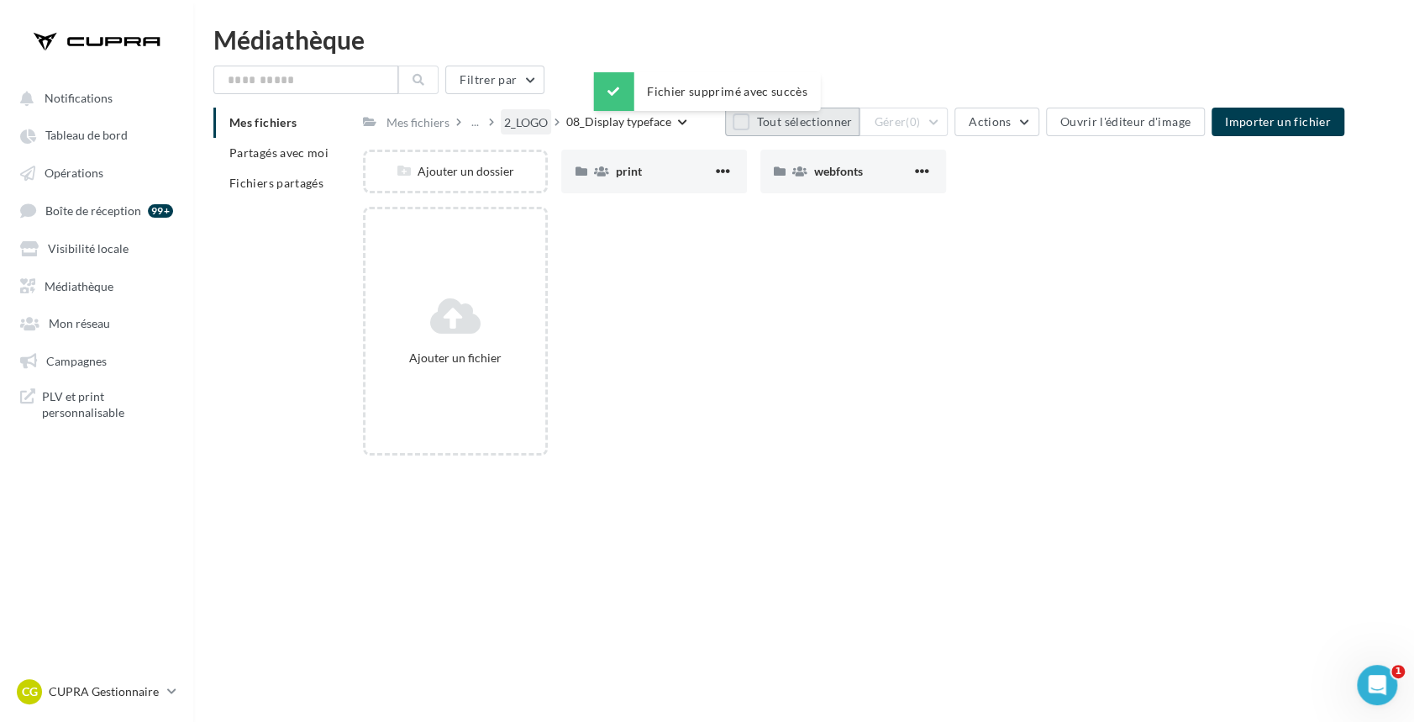
click at [531, 119] on div "2_LOGO" at bounding box center [526, 122] width 44 height 17
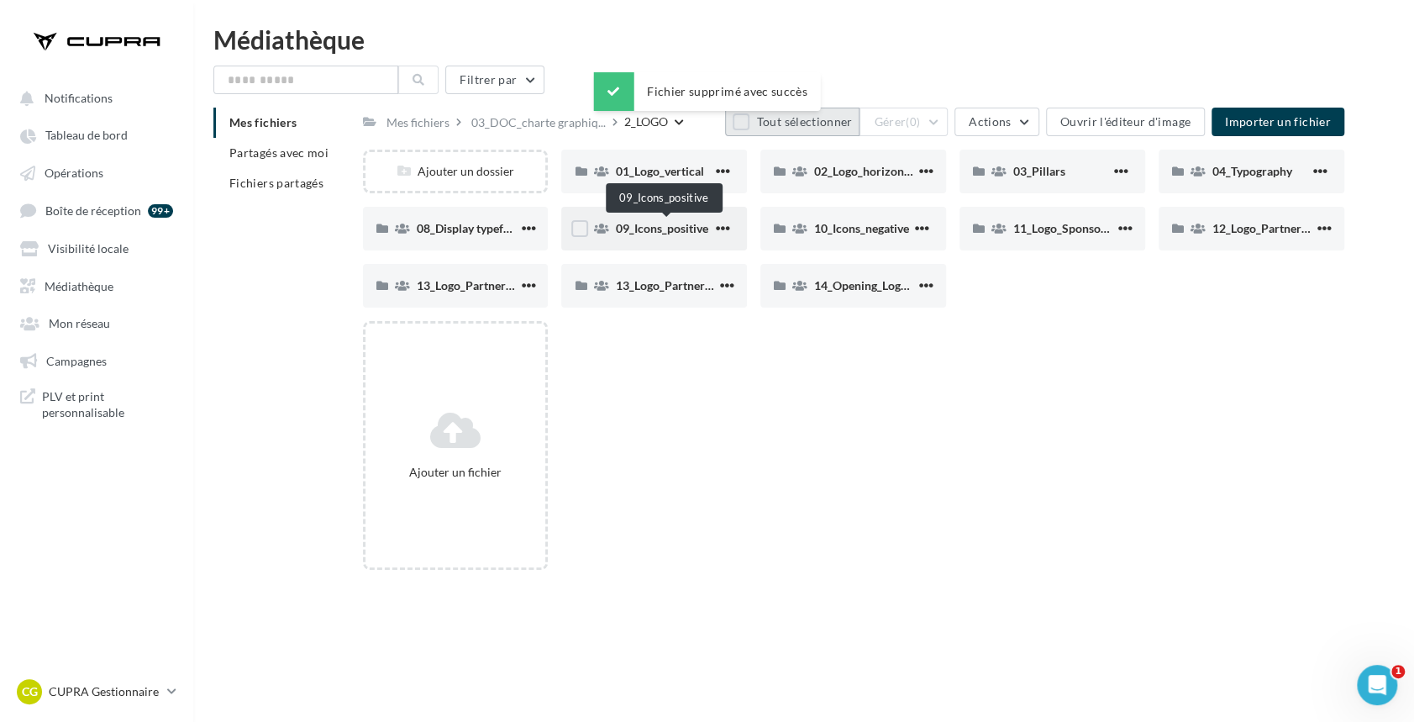
click at [650, 227] on span "09_Icons_positive" at bounding box center [661, 228] width 92 height 14
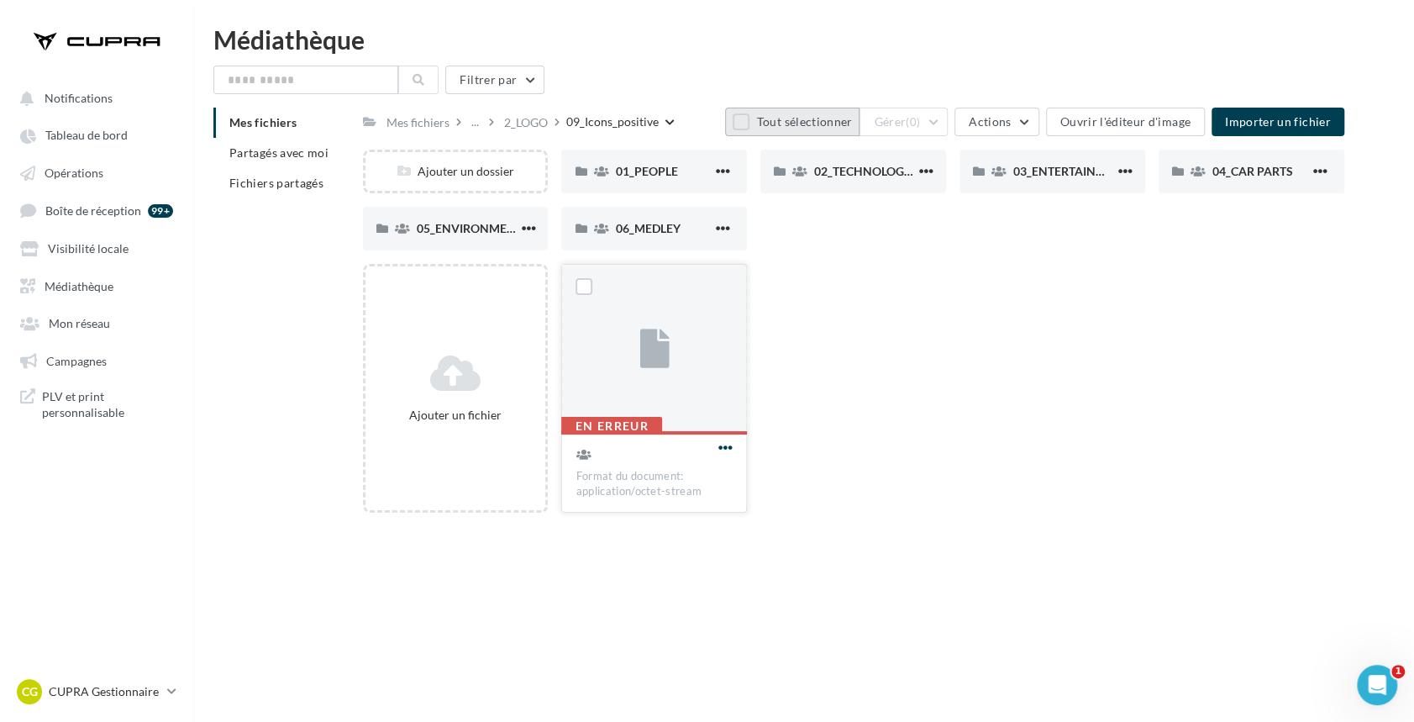
click at [724, 445] on span "button" at bounding box center [725, 447] width 14 height 14
click at [625, 685] on button "Supprimer" at bounding box center [643, 700] width 187 height 44
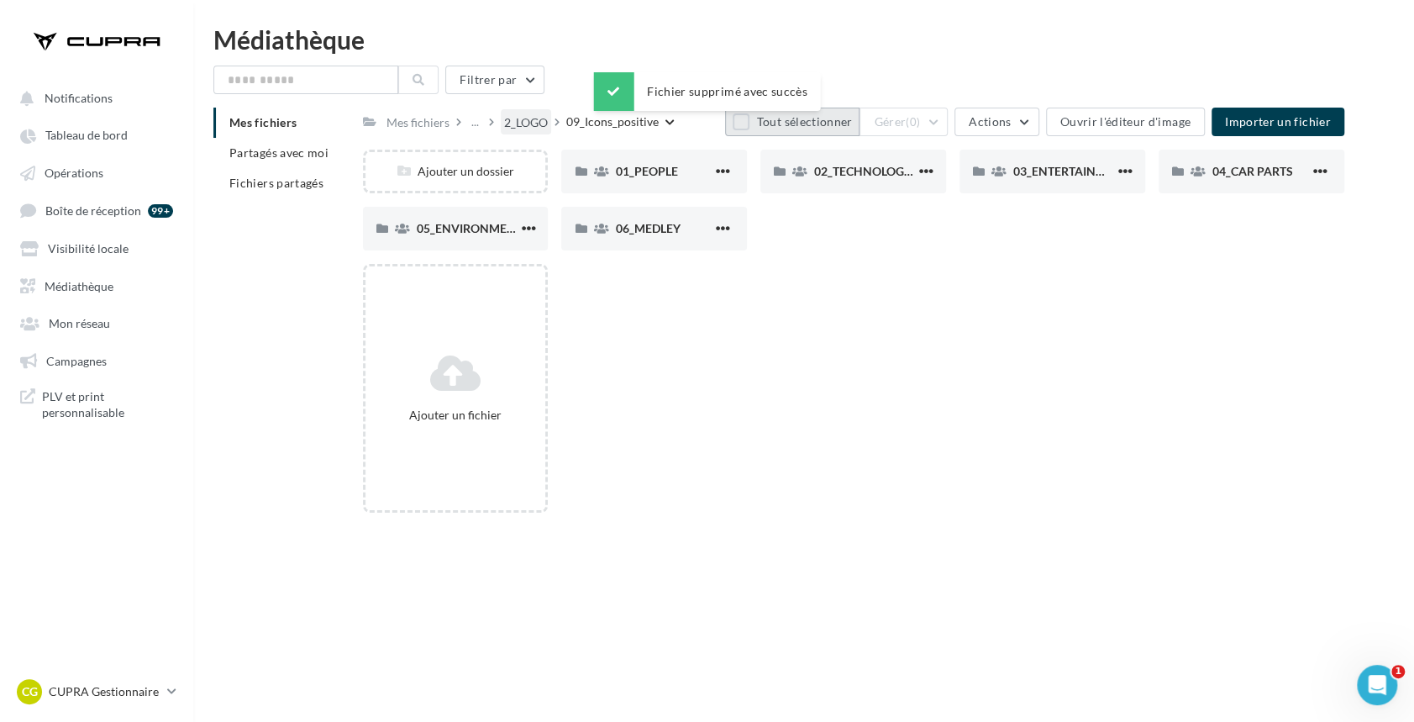
click at [518, 121] on div "2_LOGO" at bounding box center [526, 122] width 44 height 17
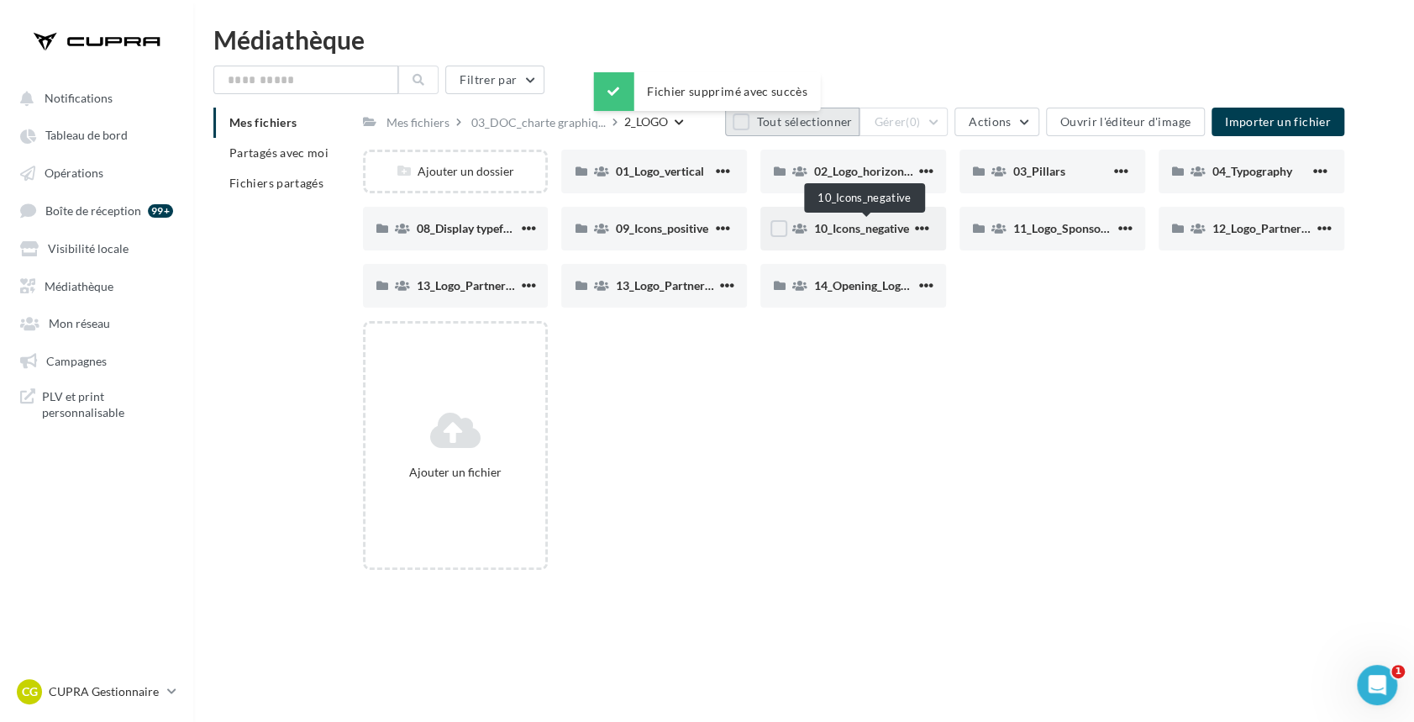
click at [874, 226] on span "10_Icons_negative" at bounding box center [861, 228] width 95 height 14
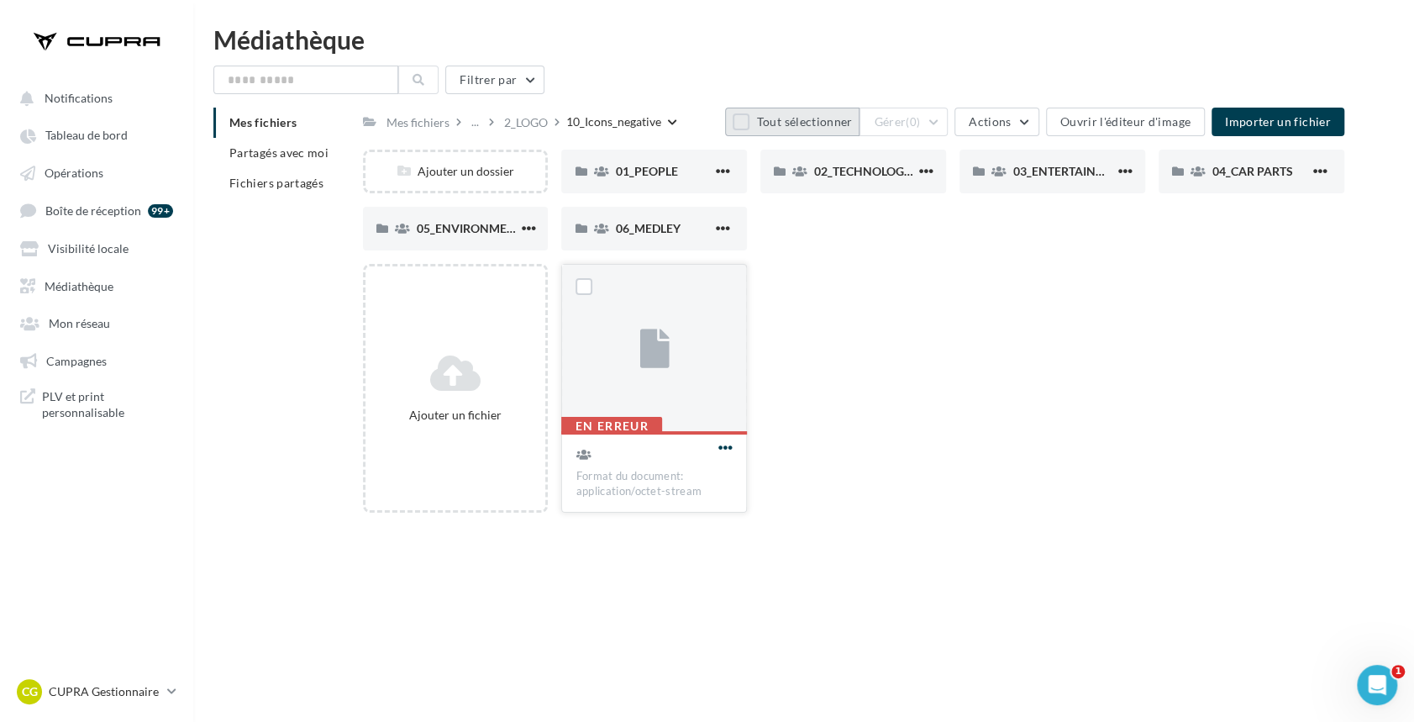
click at [724, 447] on span "button" at bounding box center [725, 447] width 14 height 14
click at [625, 689] on button "Supprimer" at bounding box center [643, 700] width 187 height 44
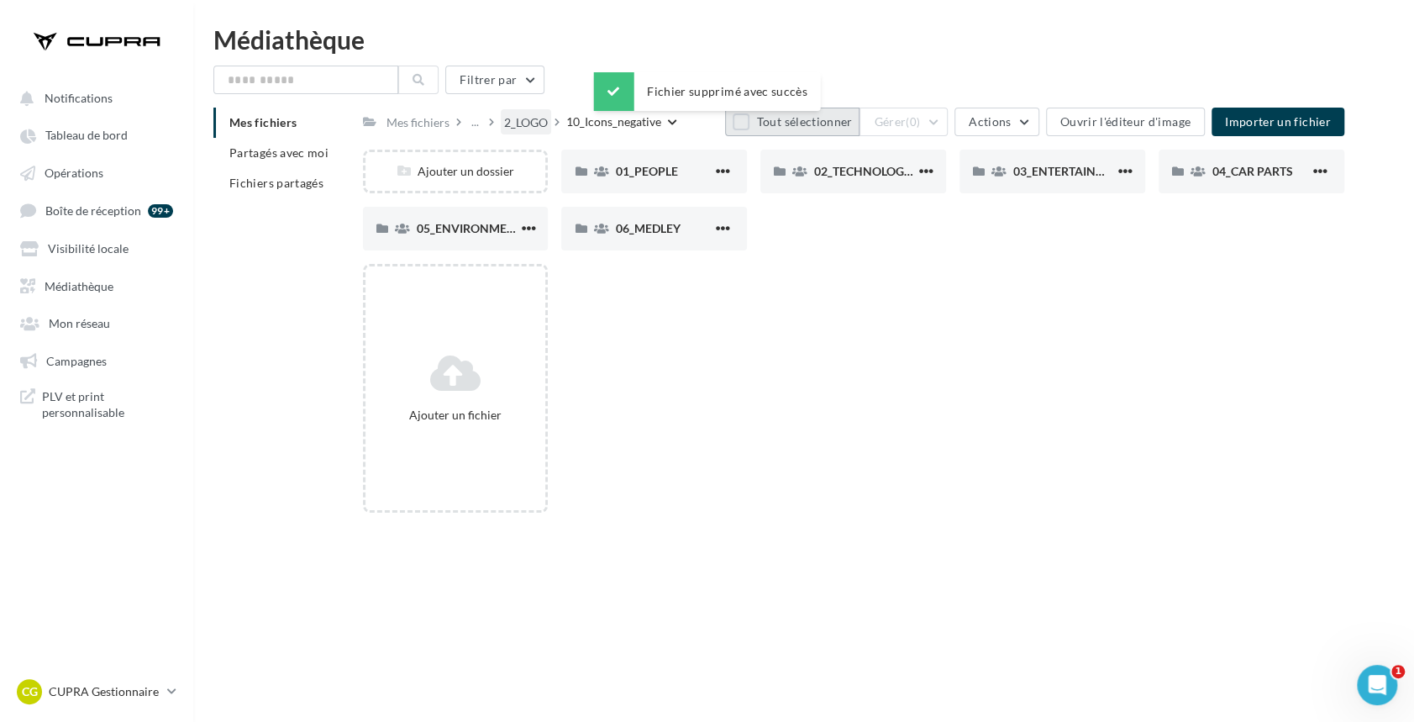
click at [529, 121] on div "2_LOGO" at bounding box center [526, 122] width 44 height 17
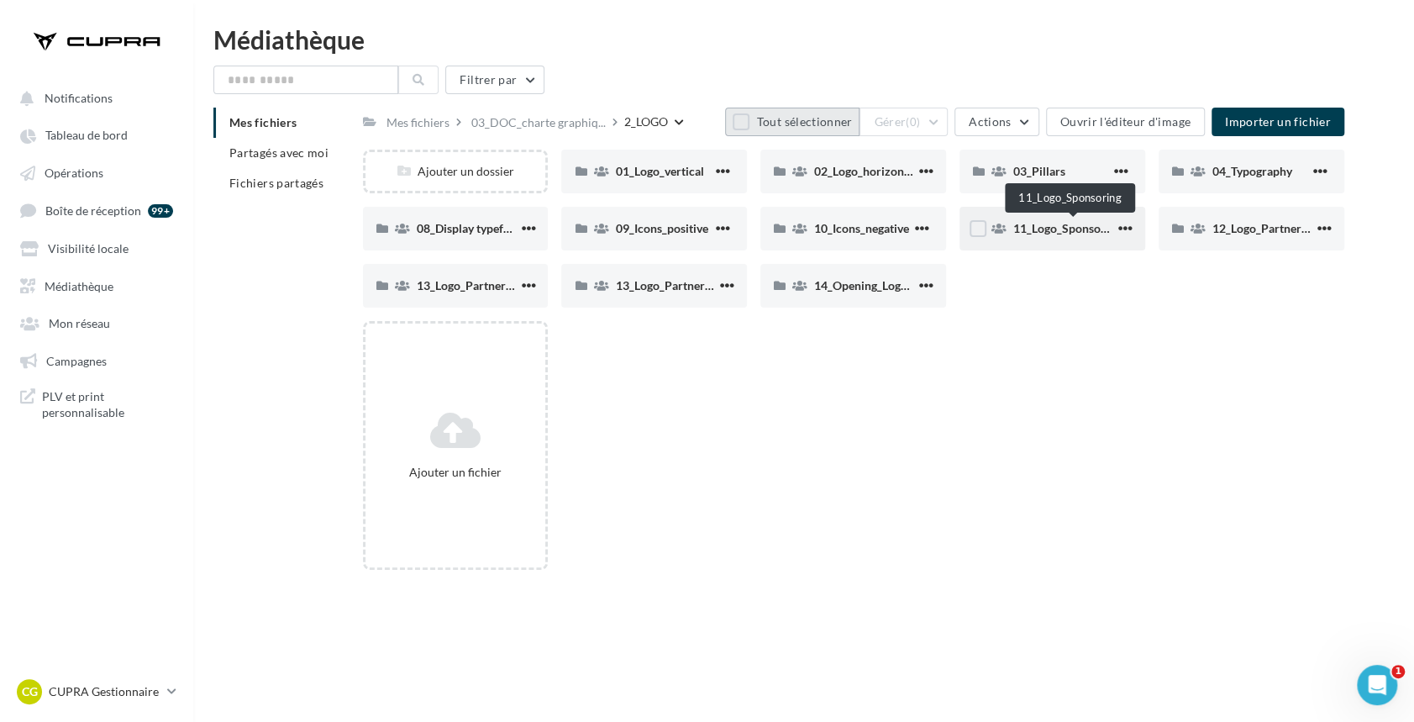
click at [1051, 228] on span "11_Logo_Sponsoring" at bounding box center [1067, 228] width 108 height 14
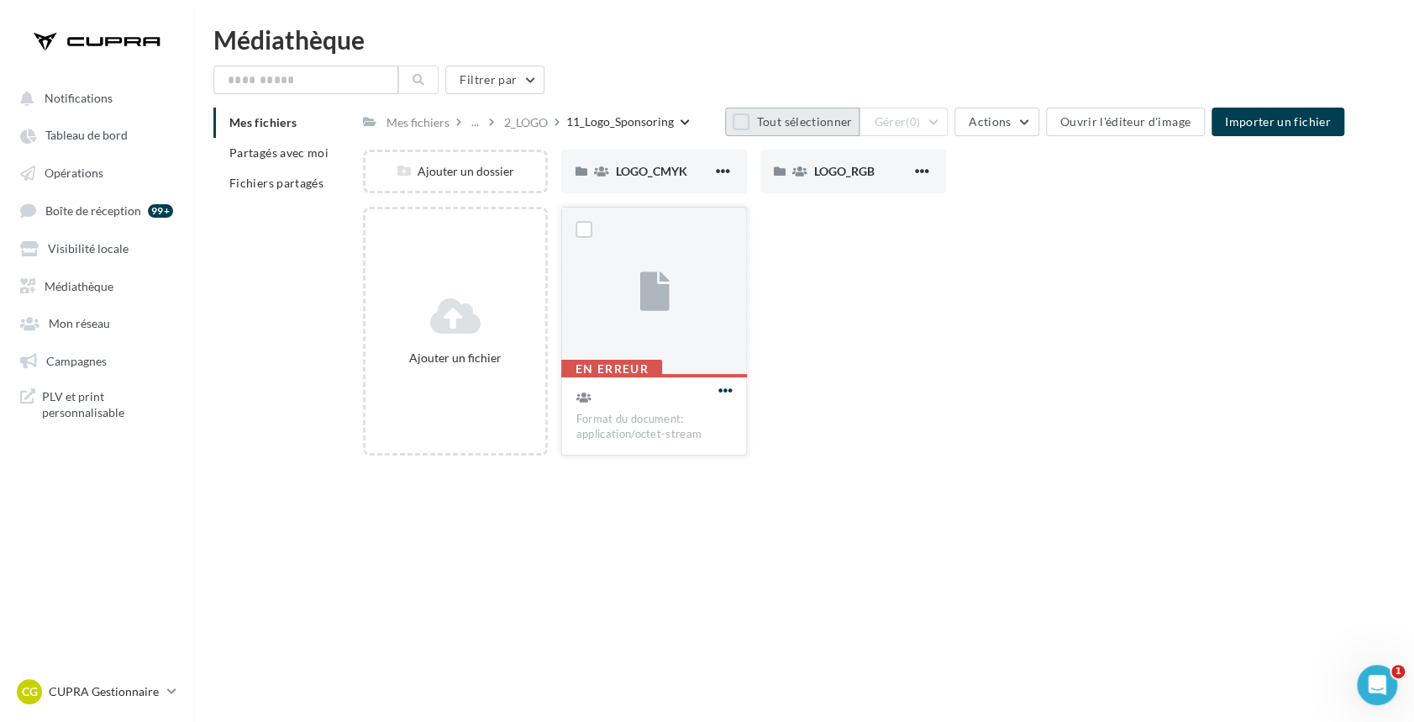
click at [729, 387] on span "button" at bounding box center [725, 390] width 14 height 14
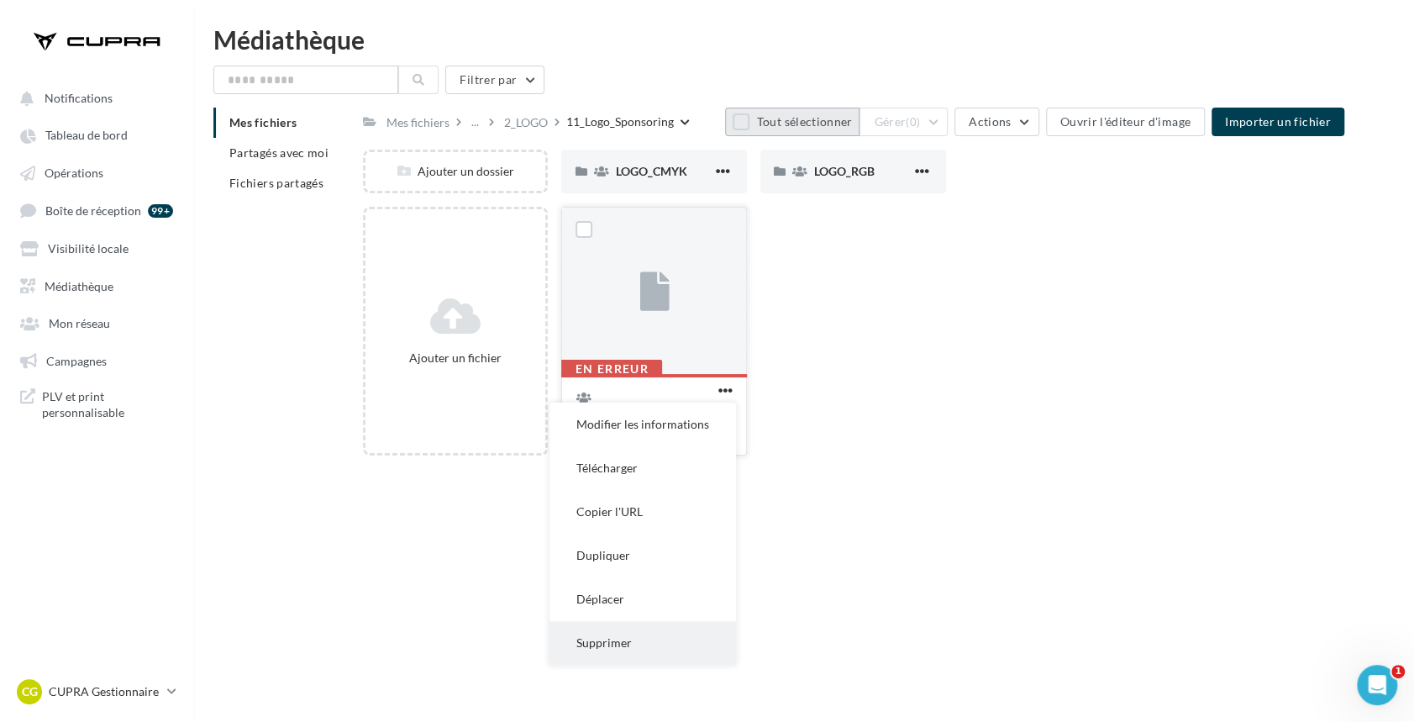
click at [623, 638] on button "Supprimer" at bounding box center [643, 643] width 187 height 44
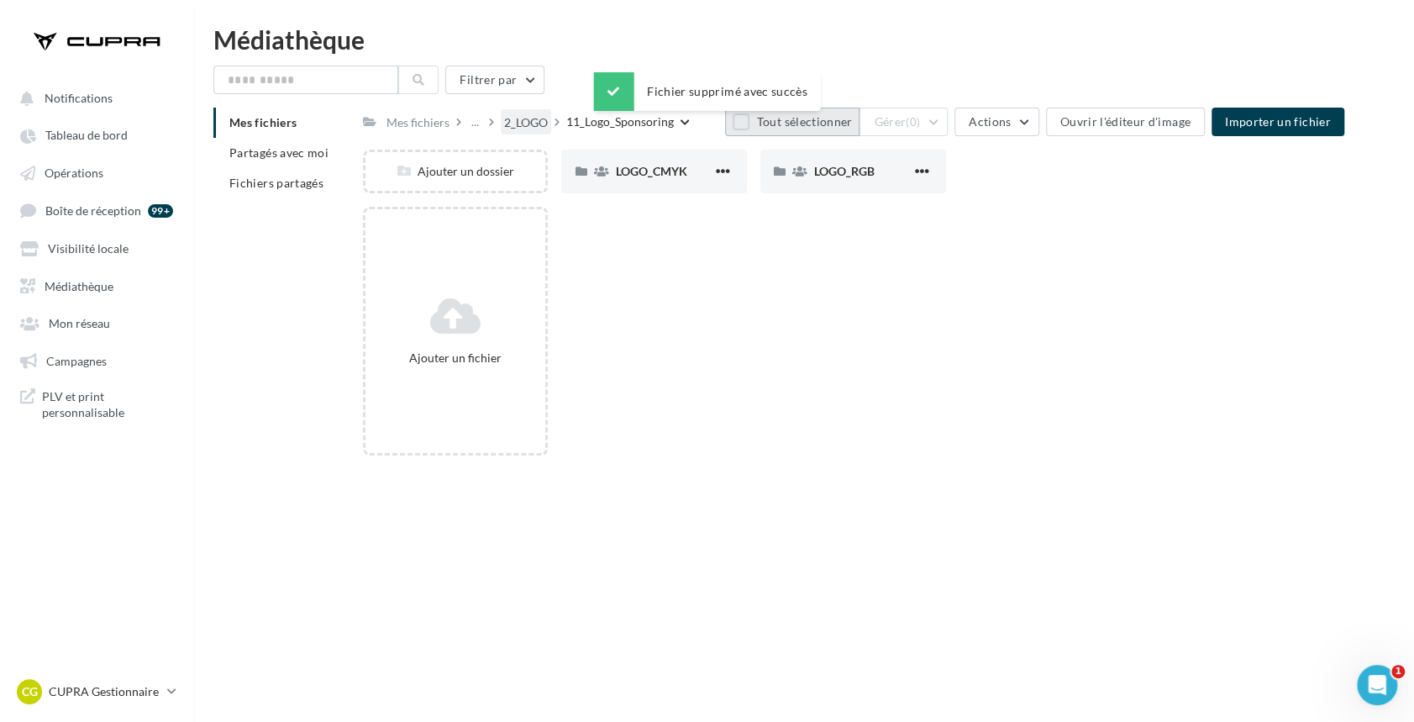
click at [513, 117] on div "2_LOGO" at bounding box center [526, 122] width 44 height 17
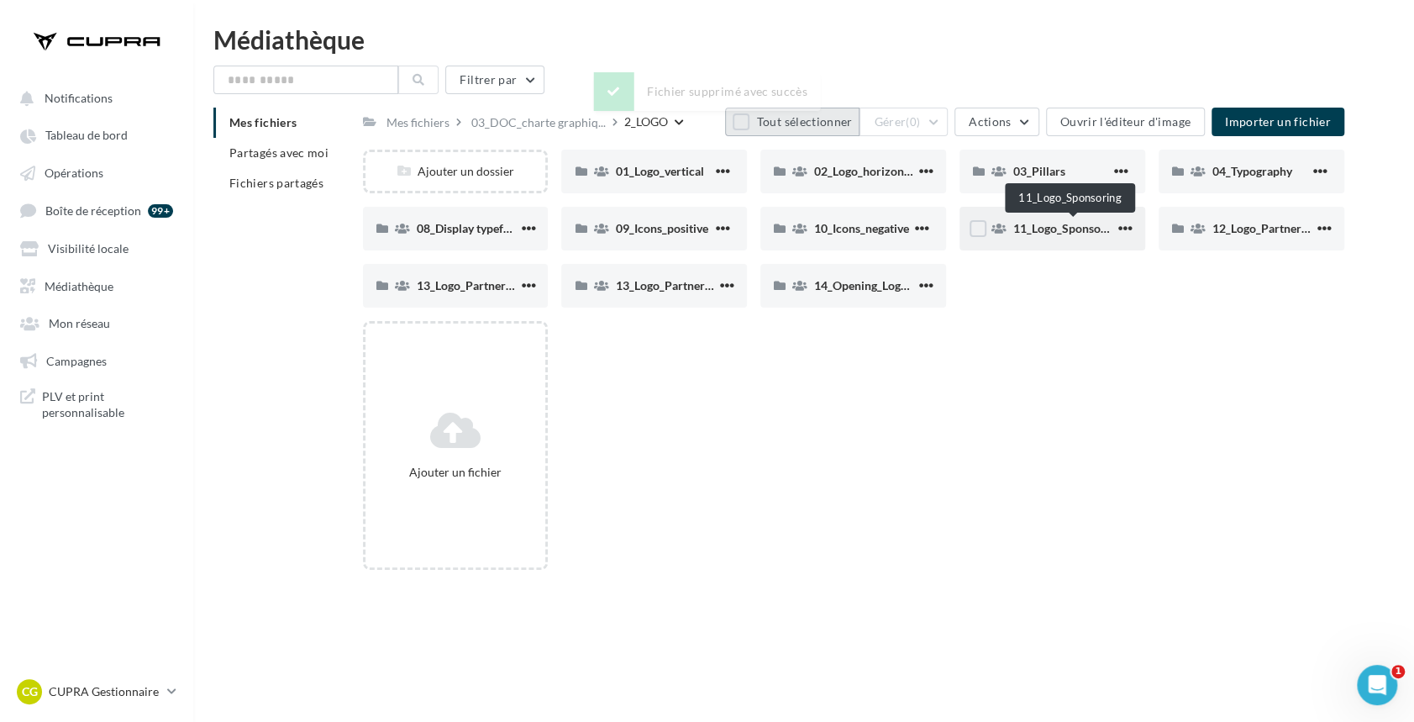
click at [1088, 228] on span "11_Logo_Sponsoring" at bounding box center [1067, 228] width 108 height 14
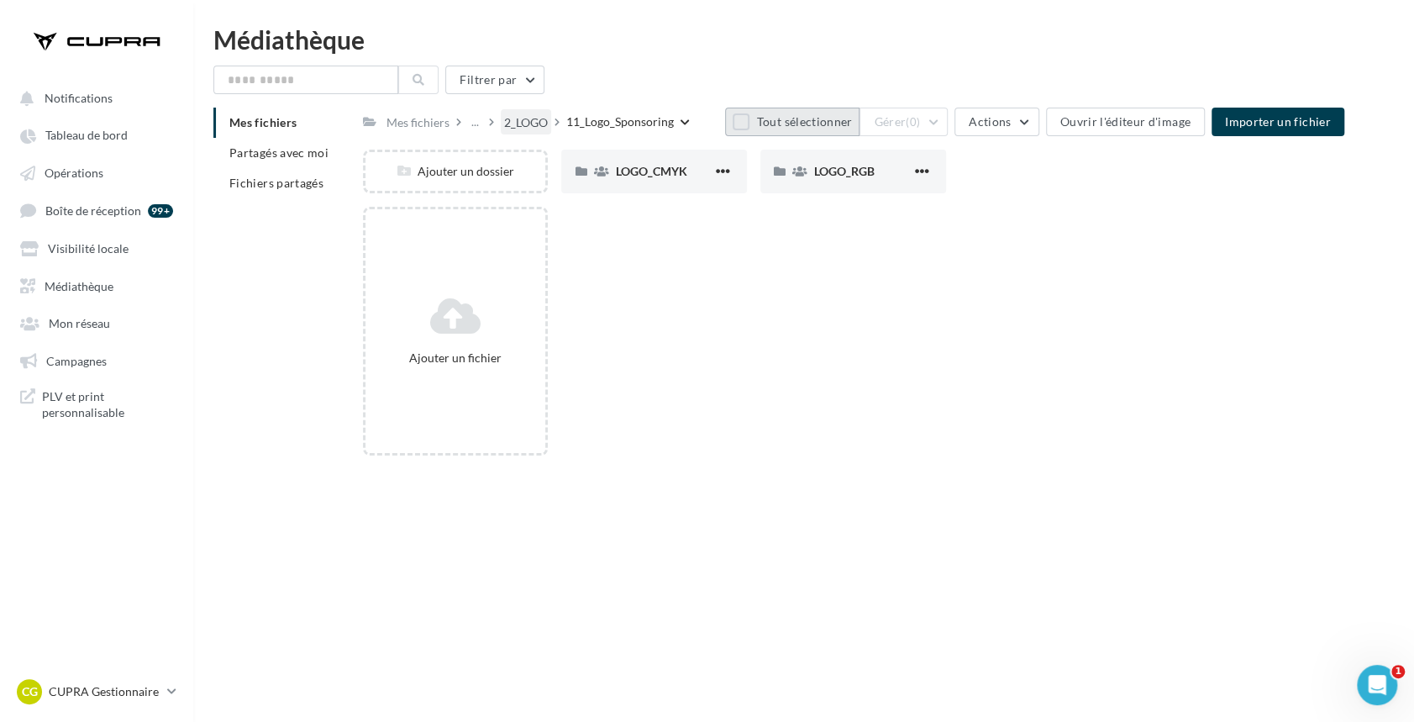
click at [547, 119] on div "2_LOGO" at bounding box center [526, 122] width 44 height 17
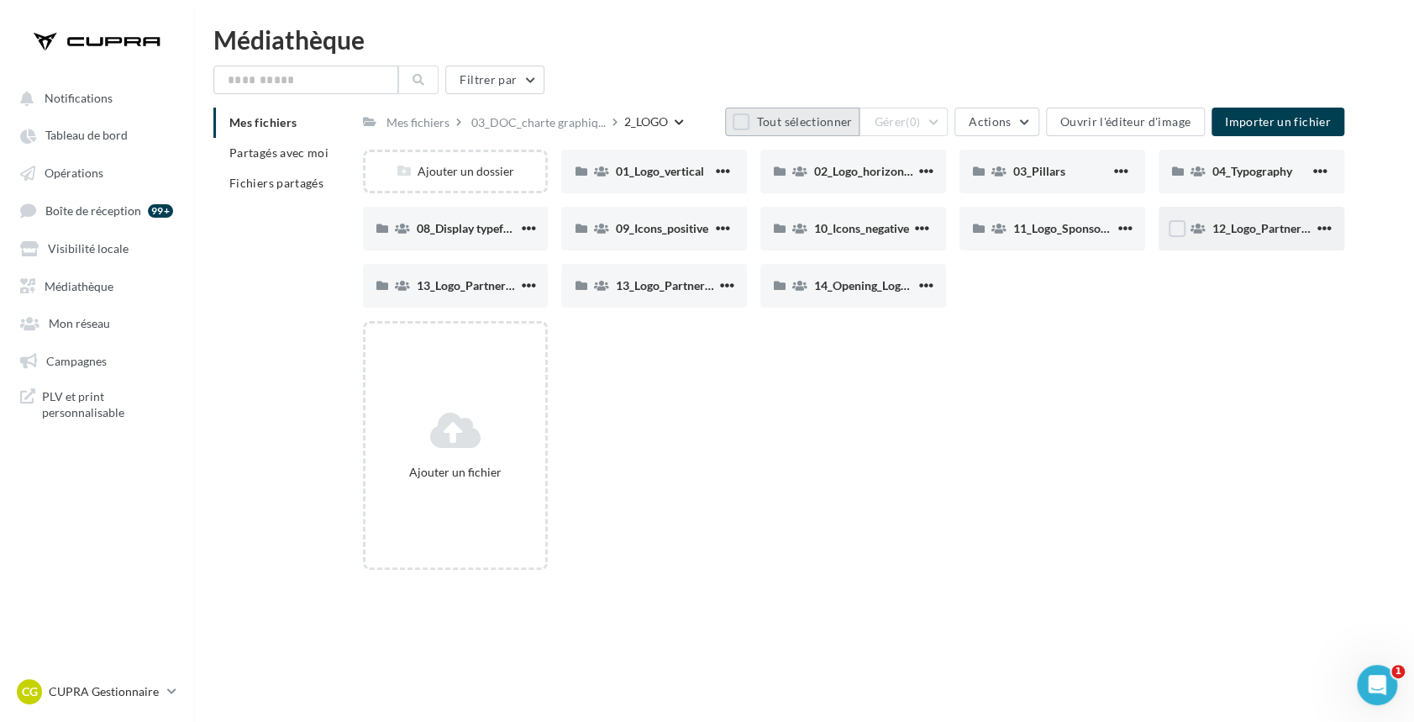
click at [1223, 229] on span "12_Logo_Partnership_vertical" at bounding box center [1290, 228] width 155 height 14
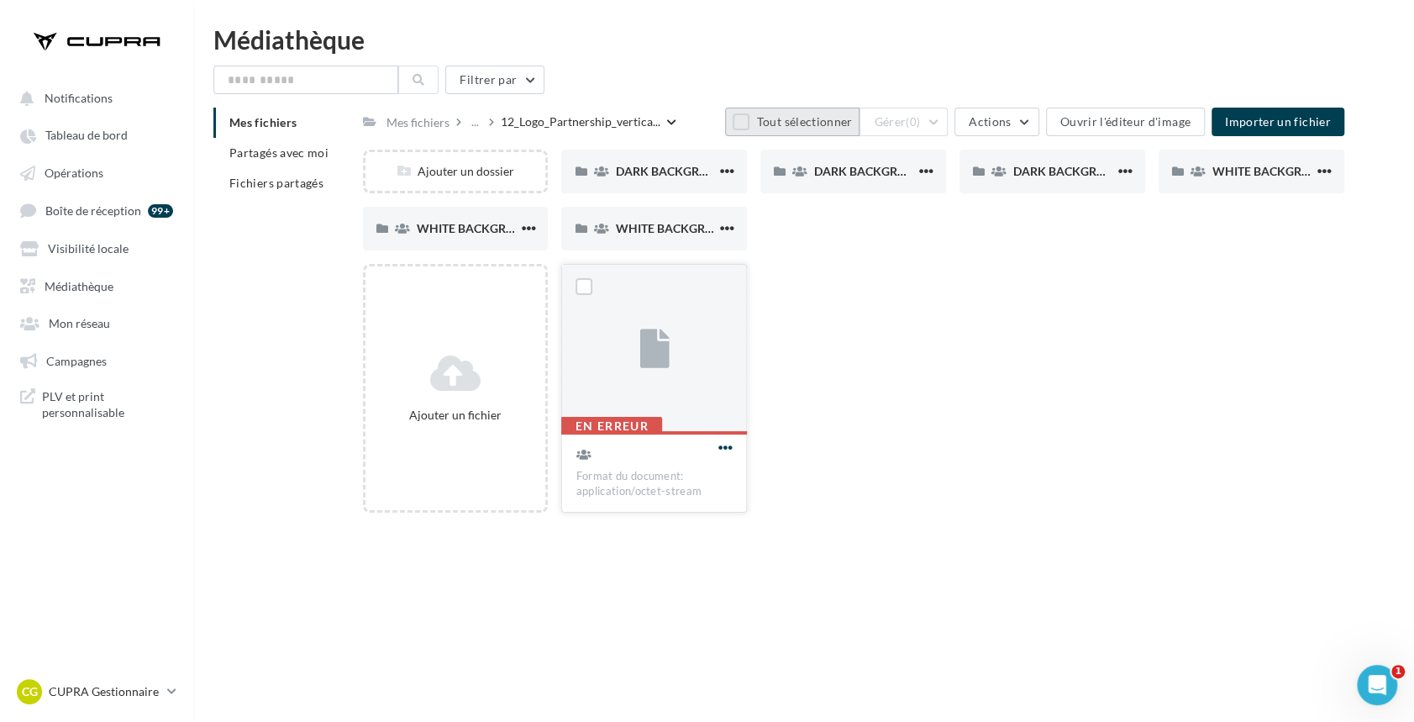
click at [722, 443] on span "button" at bounding box center [725, 447] width 14 height 14
click at [615, 698] on button "Supprimer" at bounding box center [643, 700] width 187 height 44
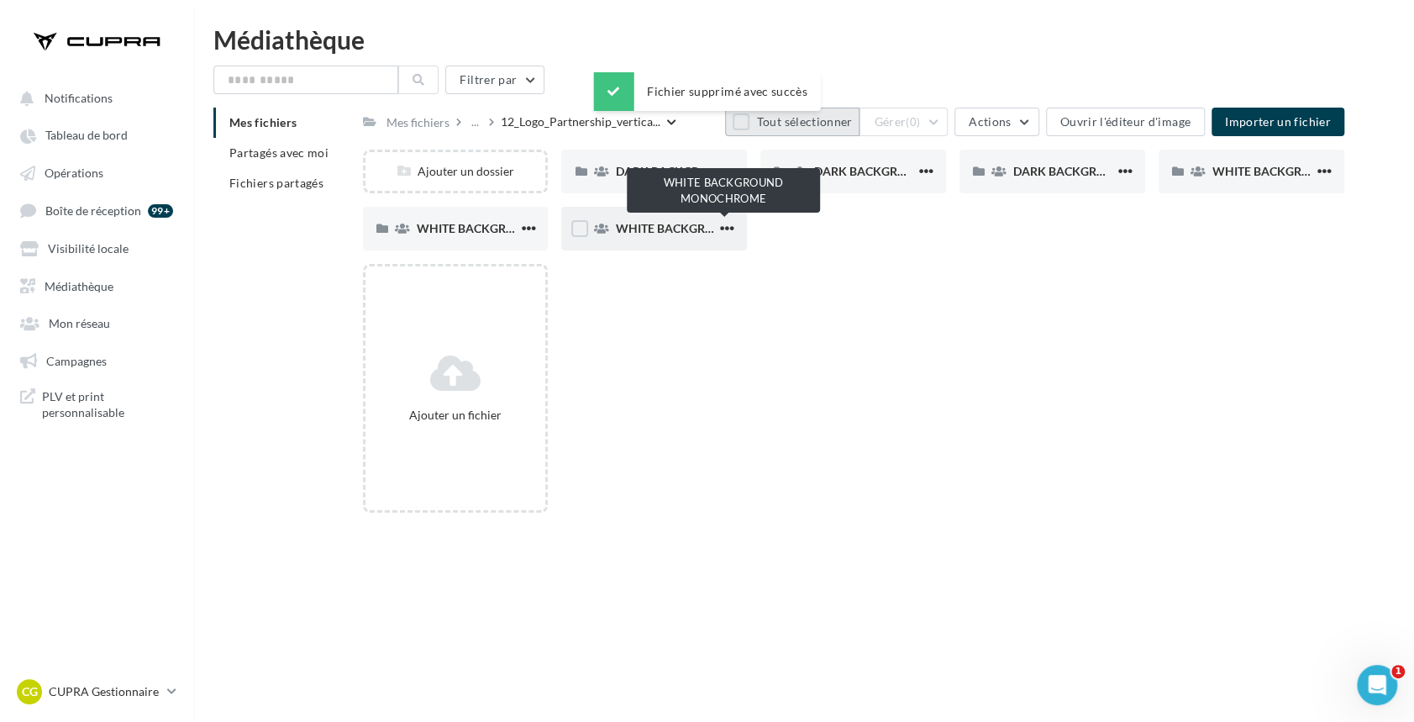
click at [666, 222] on span "WHITE BACKGROUND MONOCHROME" at bounding box center [723, 228] width 217 height 14
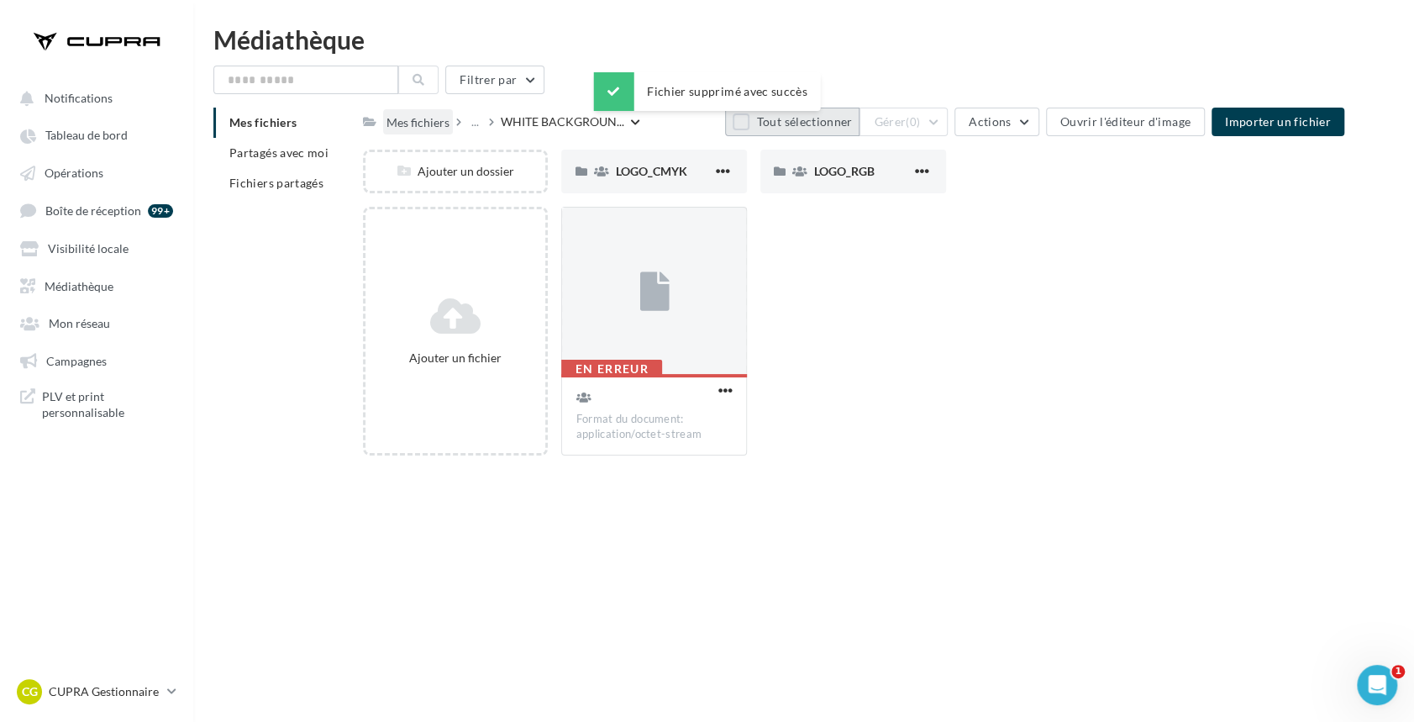
click at [428, 121] on div "Mes fichiers" at bounding box center [418, 122] width 63 height 17
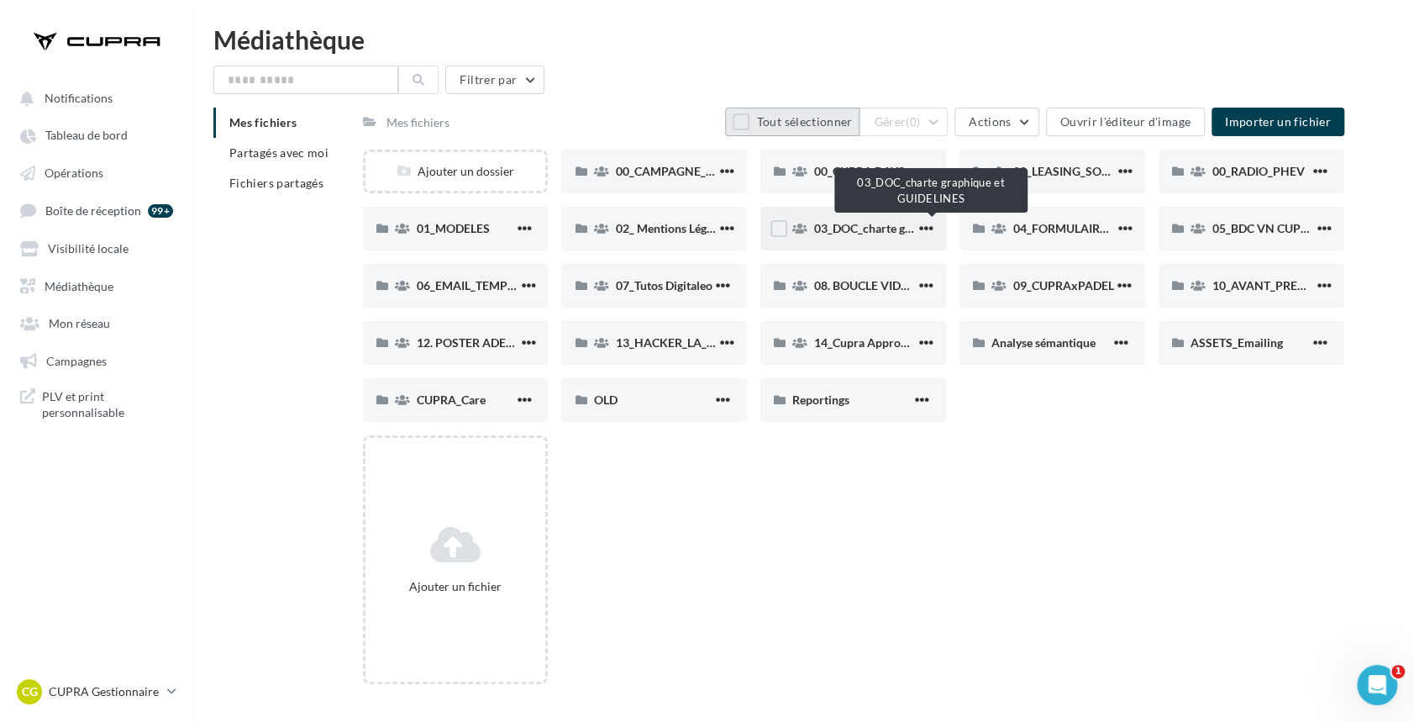
click at [891, 222] on span "03_DOC_charte graphique et GUIDELINES" at bounding box center [924, 228] width 220 height 14
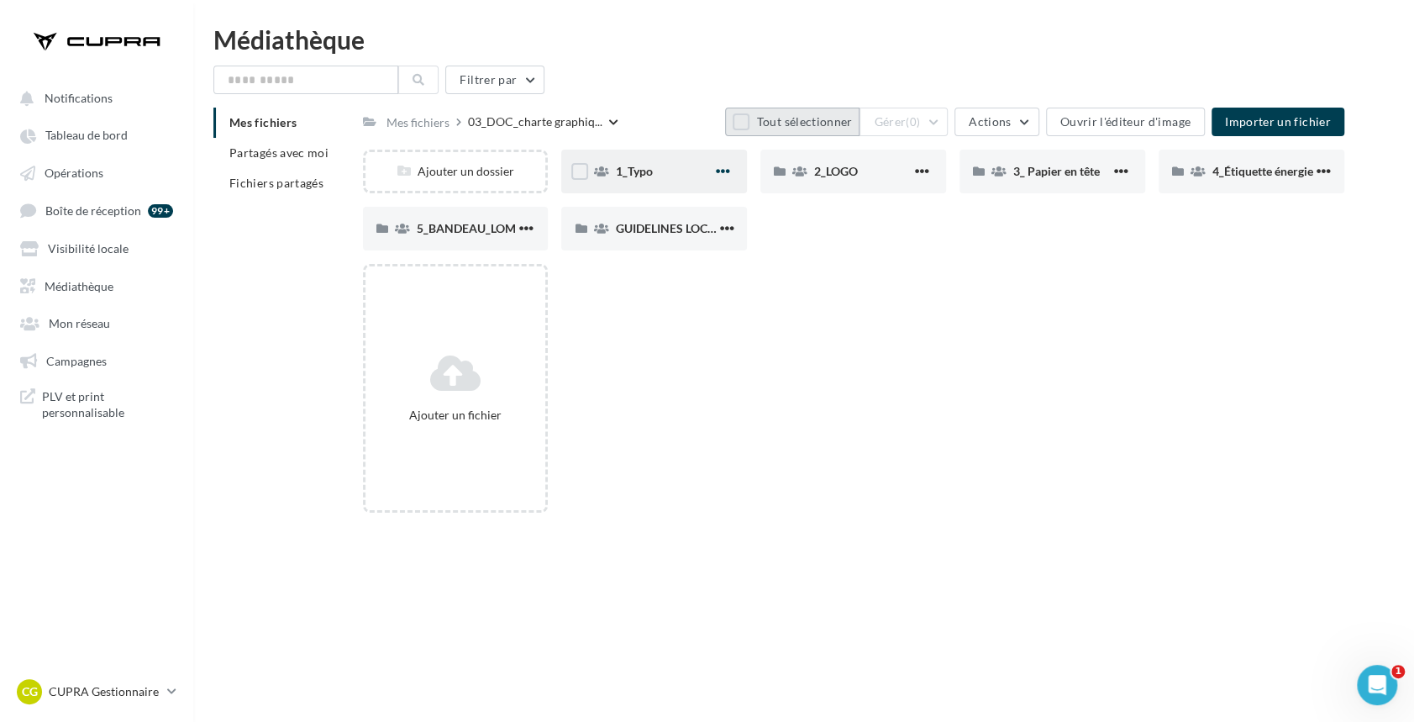
click at [726, 173] on span "button" at bounding box center [723, 171] width 14 height 14
click at [573, 173] on label at bounding box center [579, 171] width 17 height 17
click at [935, 126] on button "Gérer (1)" at bounding box center [904, 122] width 88 height 29
click at [879, 209] on button "Télécharger" at bounding box center [864, 205] width 168 height 44
click at [750, 258] on div "Ajouter un dossier 1_Typo 1_Typo 2_LOGO 2_LOGO 3_ Papier en tête 3_ Papier en t…" at bounding box center [860, 207] width 995 height 114
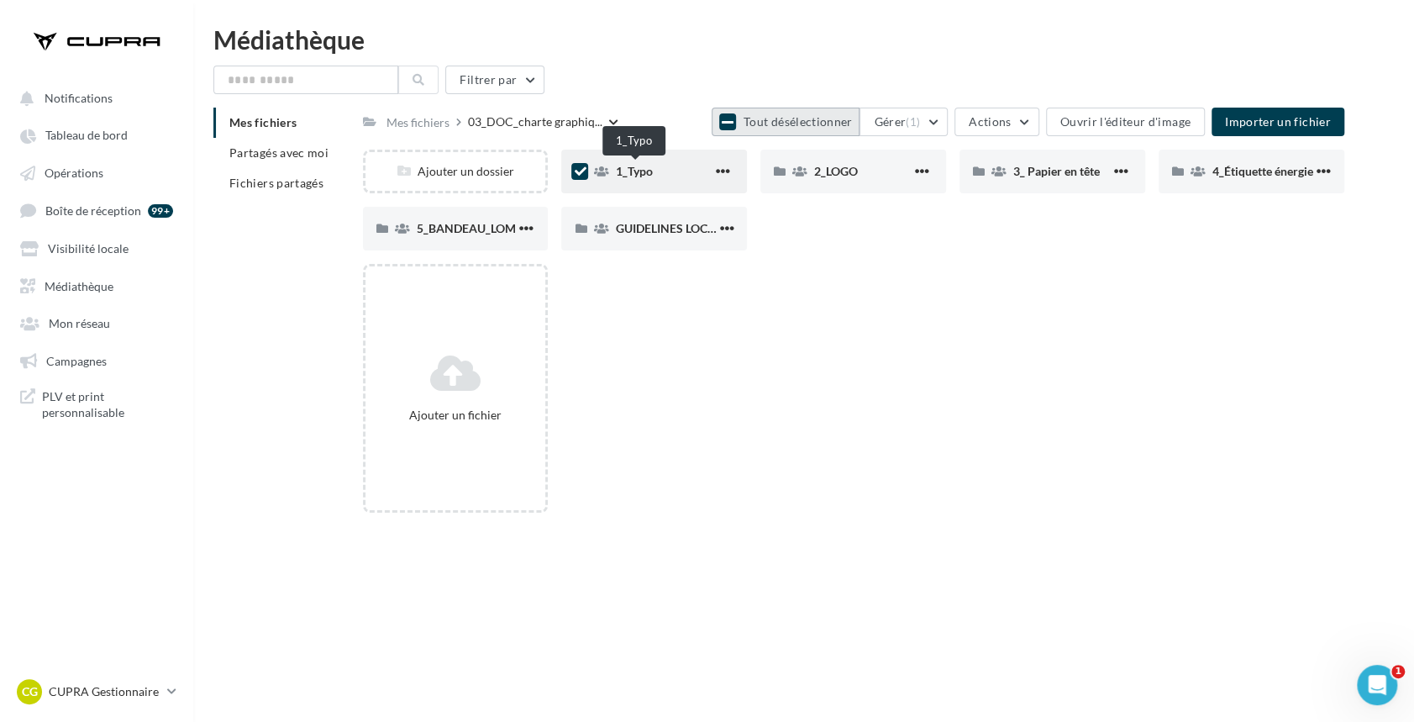
click at [638, 174] on span "1_Typo" at bounding box center [633, 171] width 37 height 14
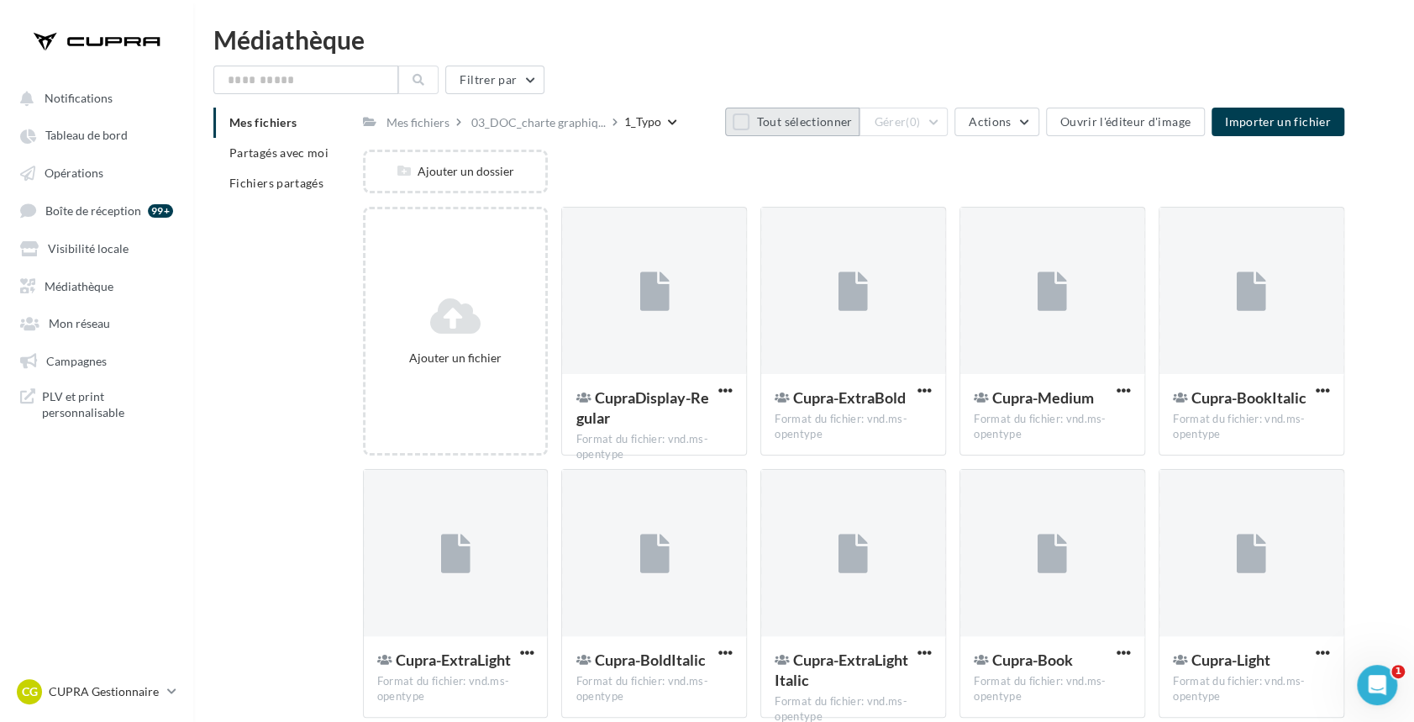
click at [792, 122] on button "Tout sélectionner" at bounding box center [792, 122] width 134 height 29
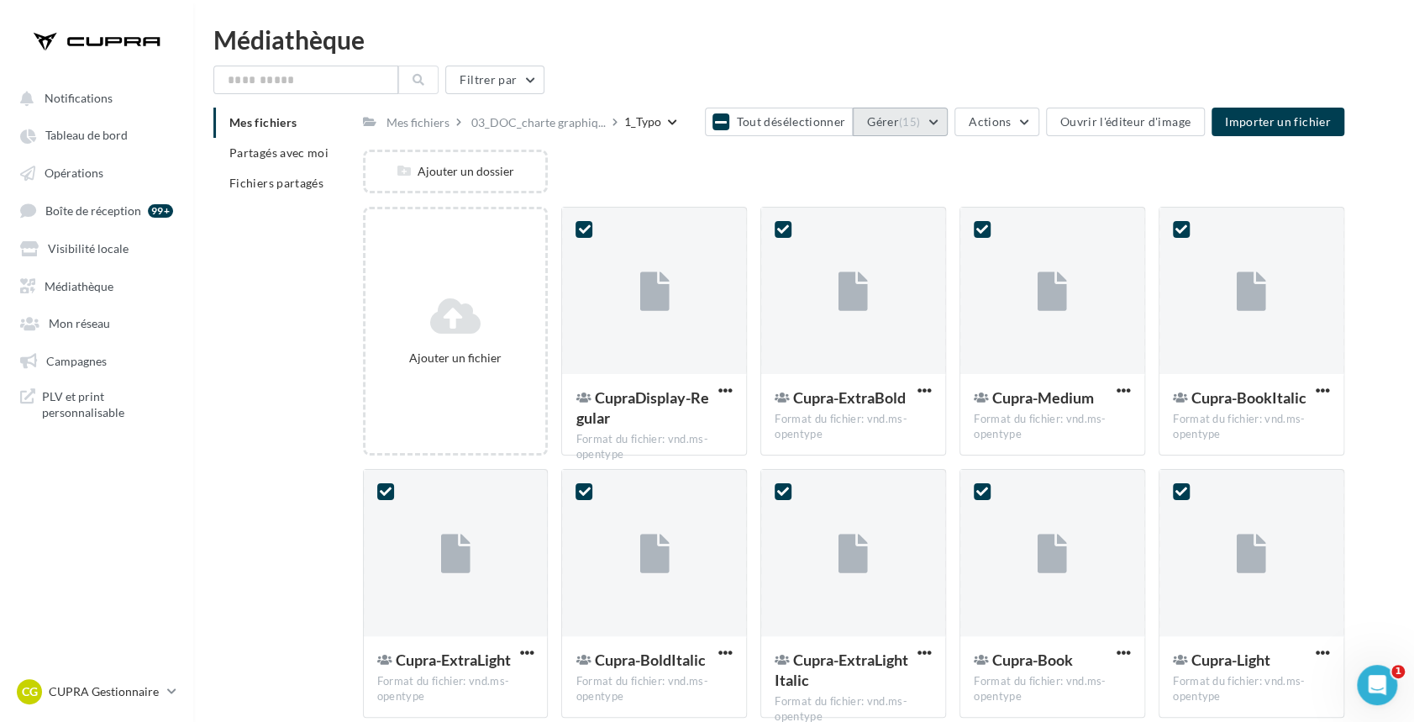
click at [918, 121] on span "(15)" at bounding box center [909, 121] width 21 height 13
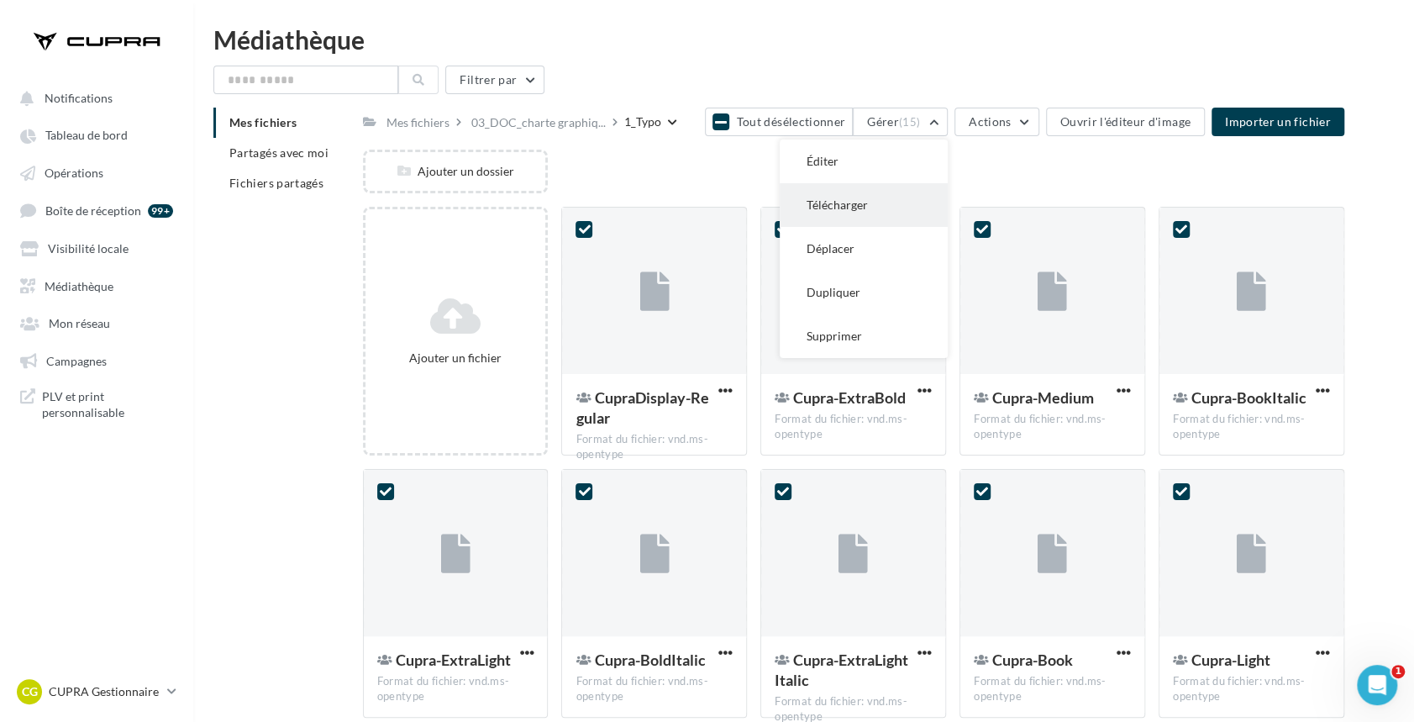
click at [878, 187] on button "Télécharger" at bounding box center [864, 205] width 168 height 44
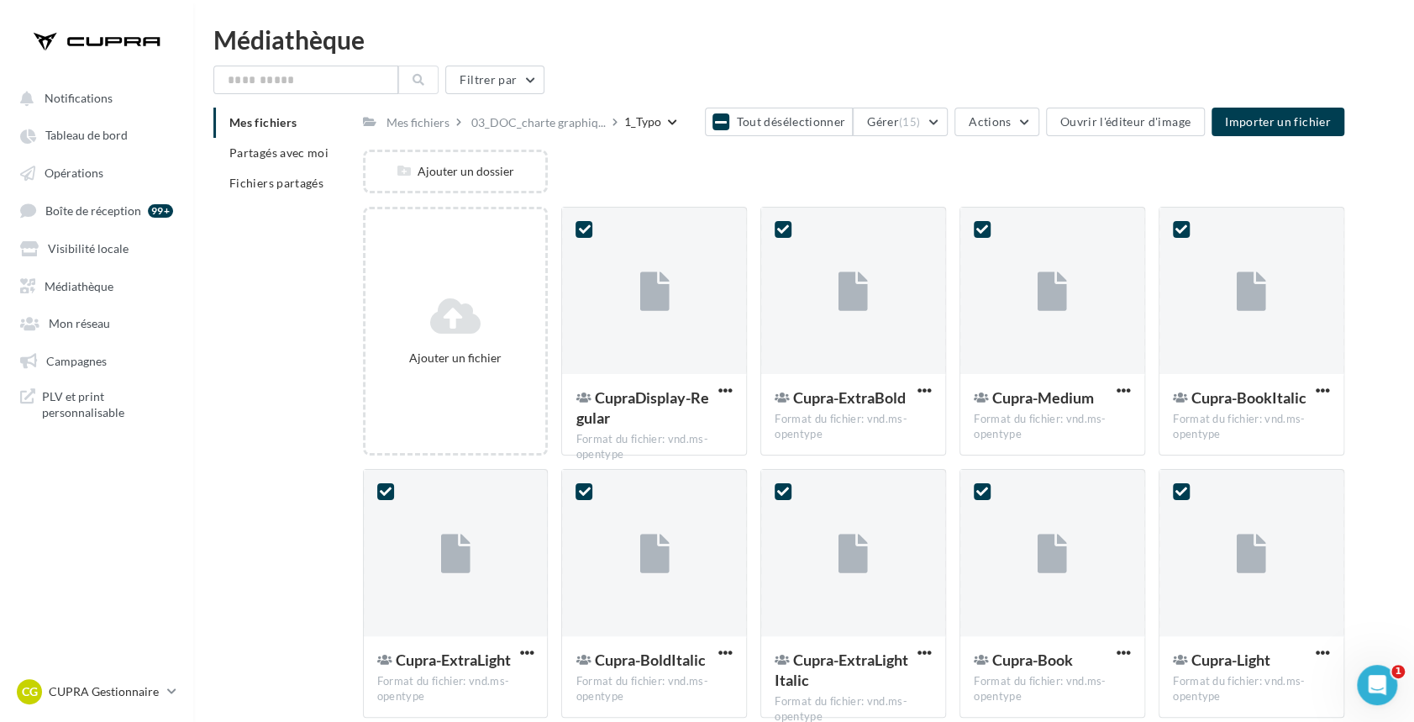
click at [545, 134] on div "Mes fichiers 03_DOC_charte graphiq... 1_Typo Tout désélectionner Gérer (15) Act…" at bounding box center [853, 122] width 981 height 29
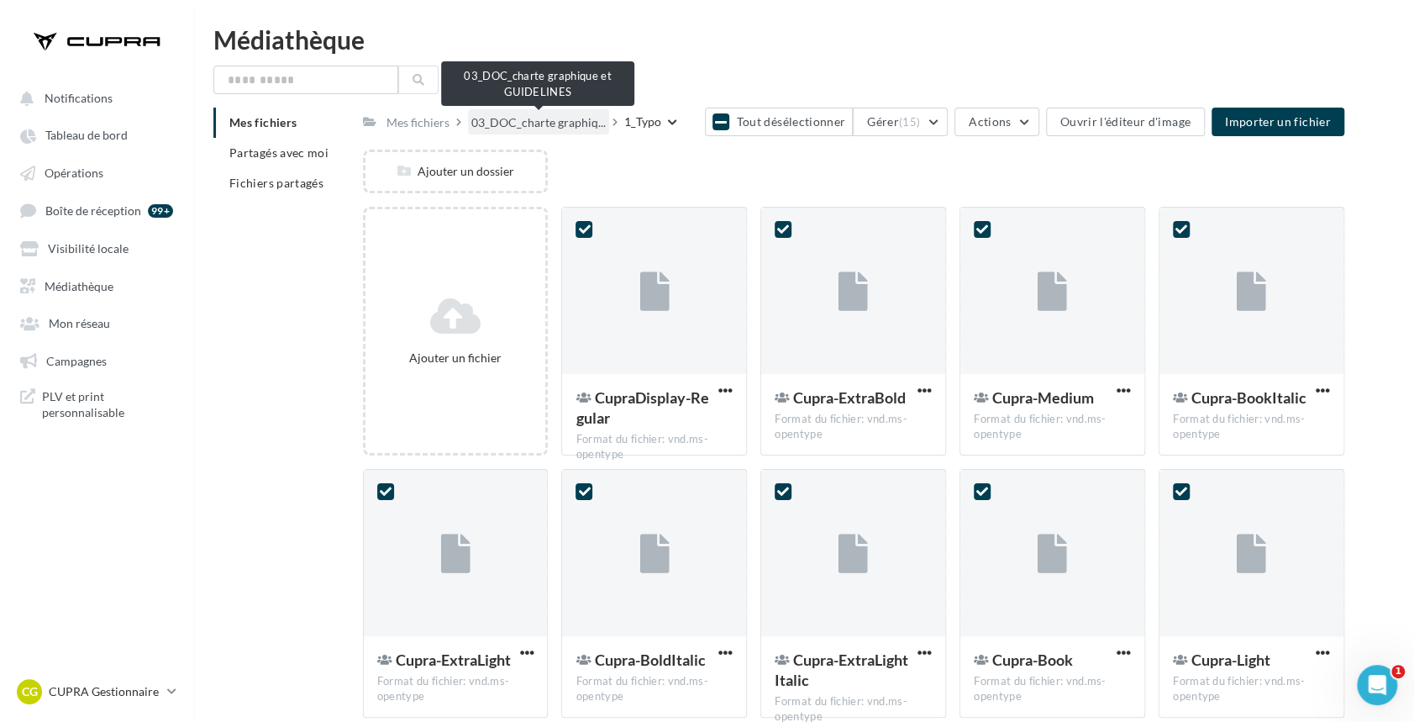
click at [534, 126] on span "03_DOC_charte graphiq..." at bounding box center [538, 122] width 134 height 17
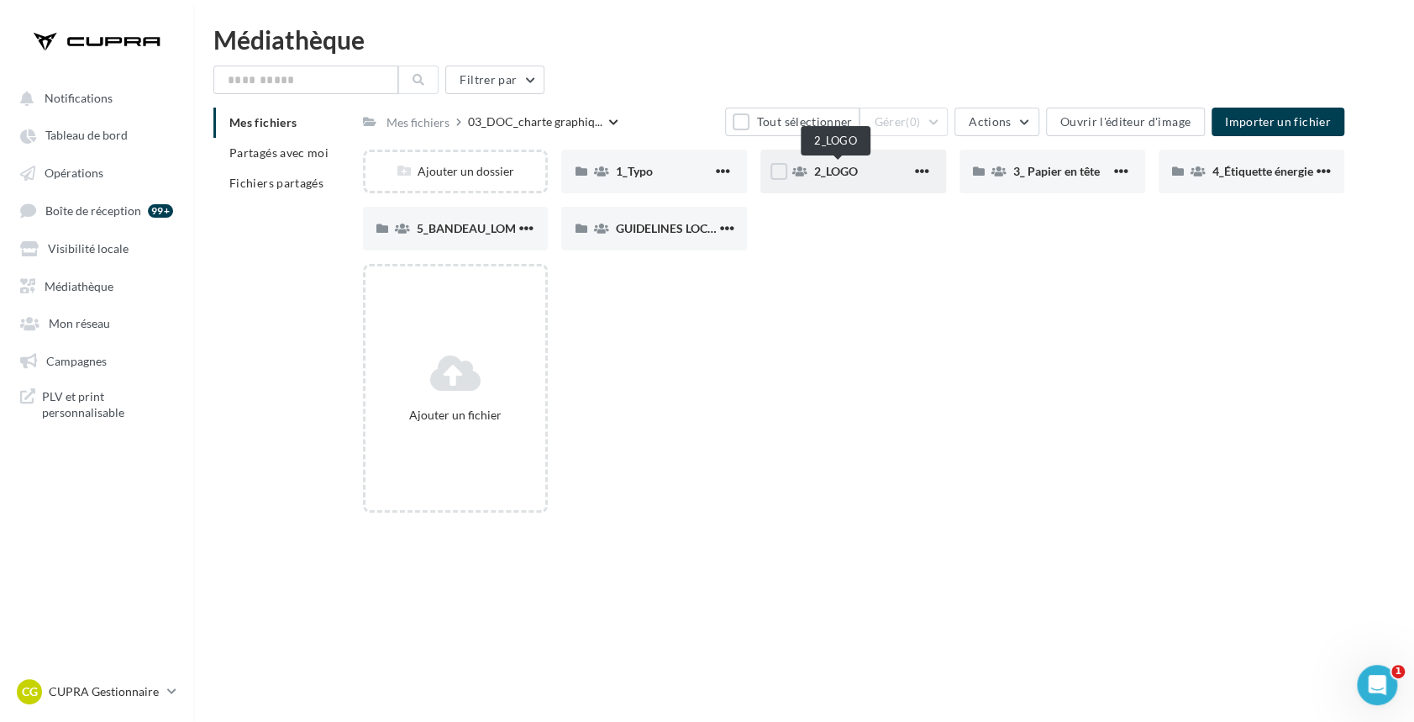
click at [829, 175] on span "2_LOGO" at bounding box center [836, 171] width 44 height 14
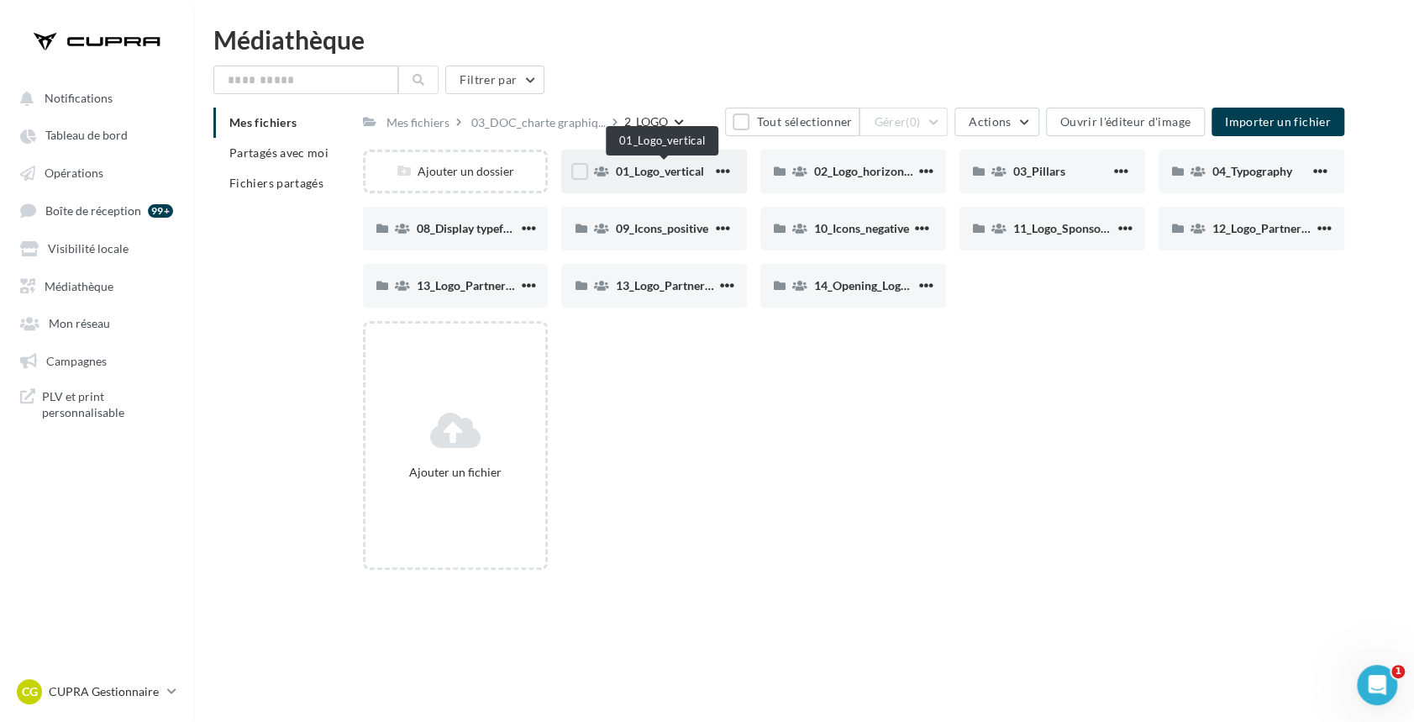
click at [656, 168] on span "01_Logo_vertical" at bounding box center [659, 171] width 88 height 14
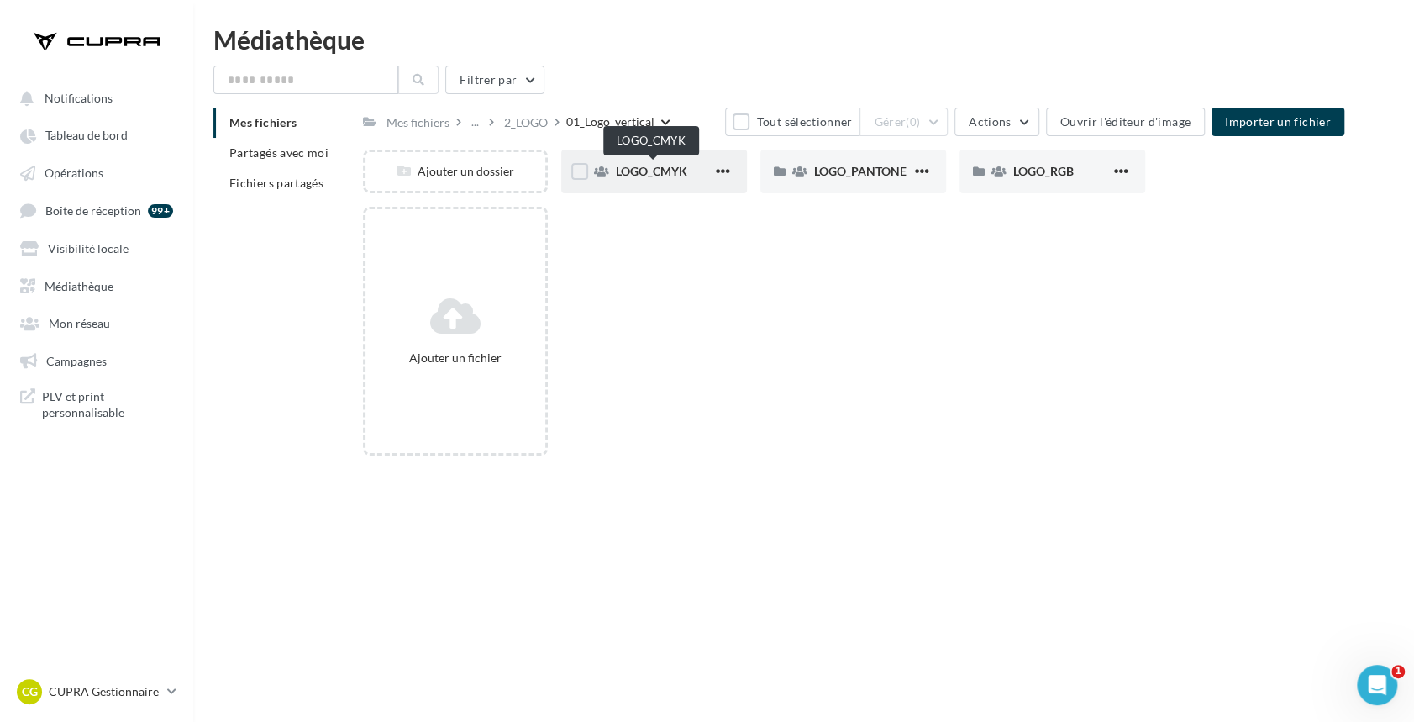
click at [639, 168] on span "LOGO_CMYK" at bounding box center [650, 171] width 71 height 14
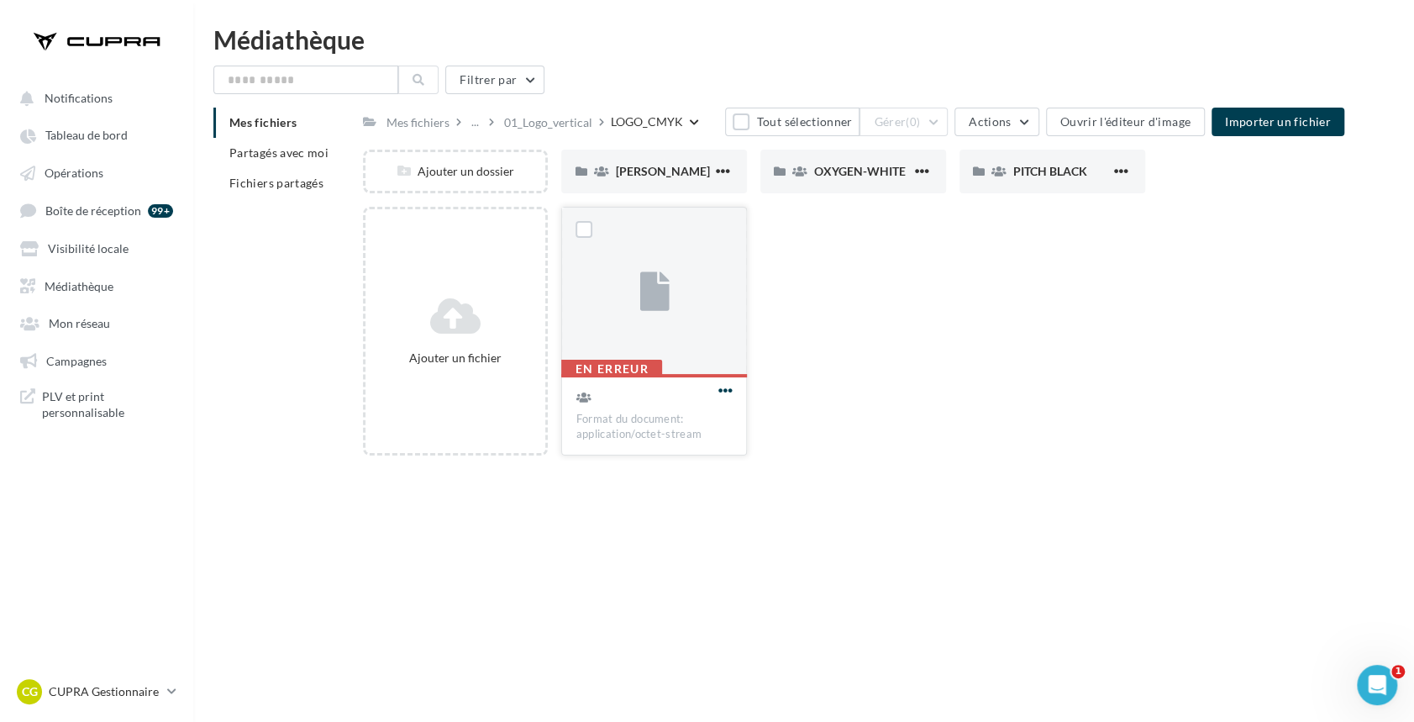
click at [727, 397] on span "button" at bounding box center [725, 390] width 14 height 14
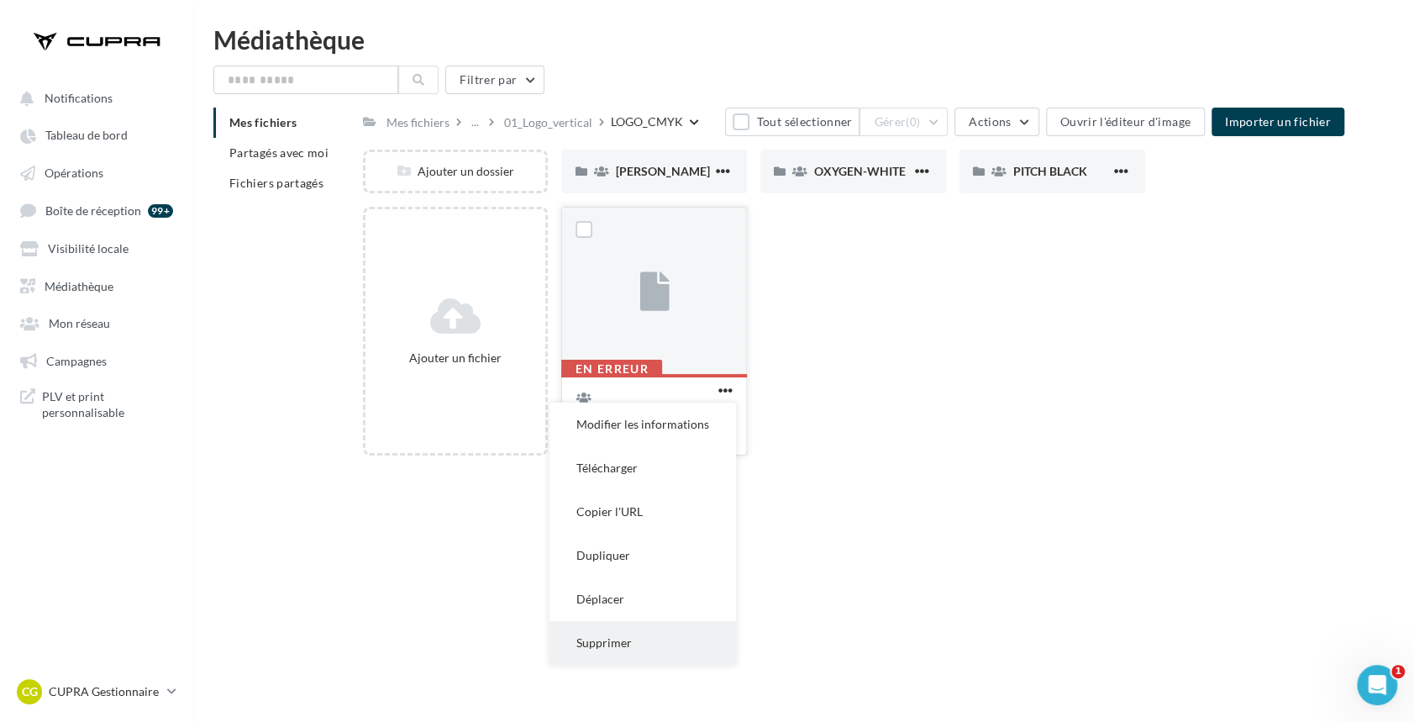
click at [636, 650] on button "Supprimer" at bounding box center [643, 643] width 187 height 44
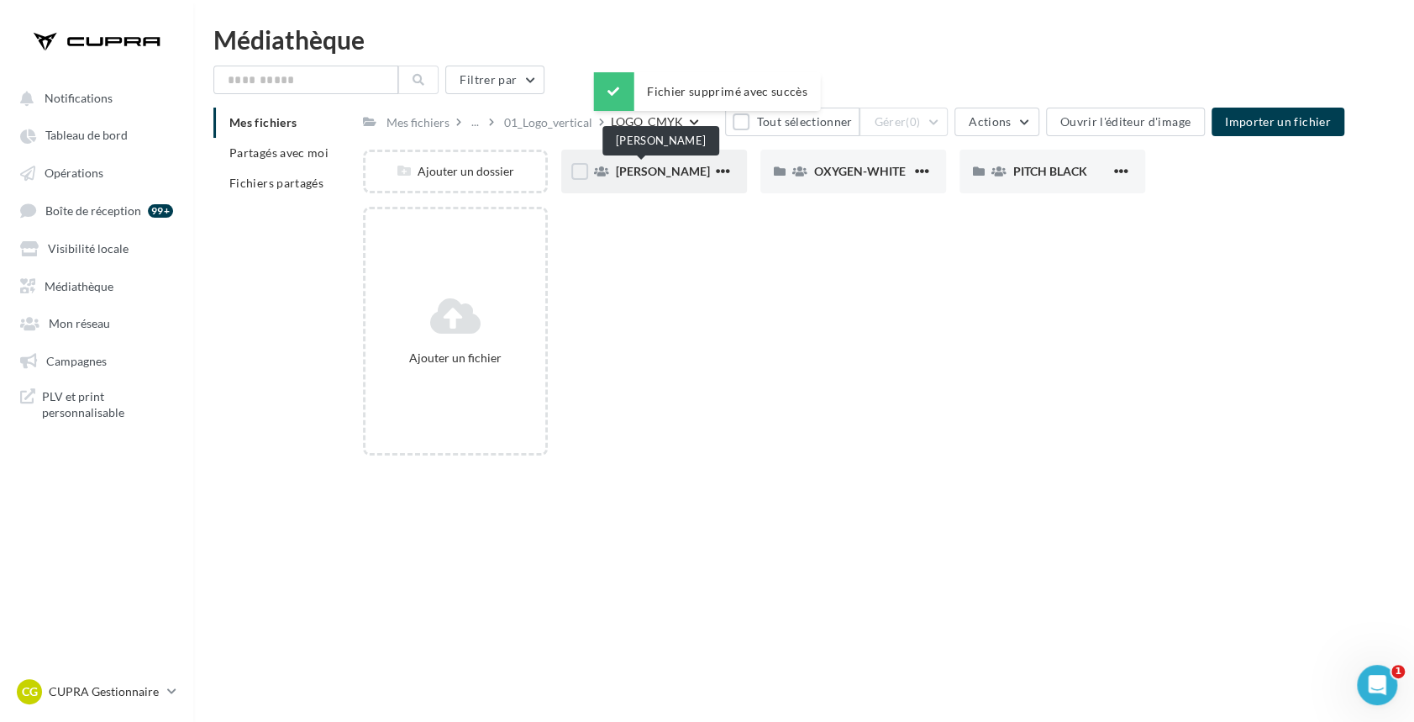
click at [651, 166] on span "[PERSON_NAME]" at bounding box center [662, 171] width 94 height 14
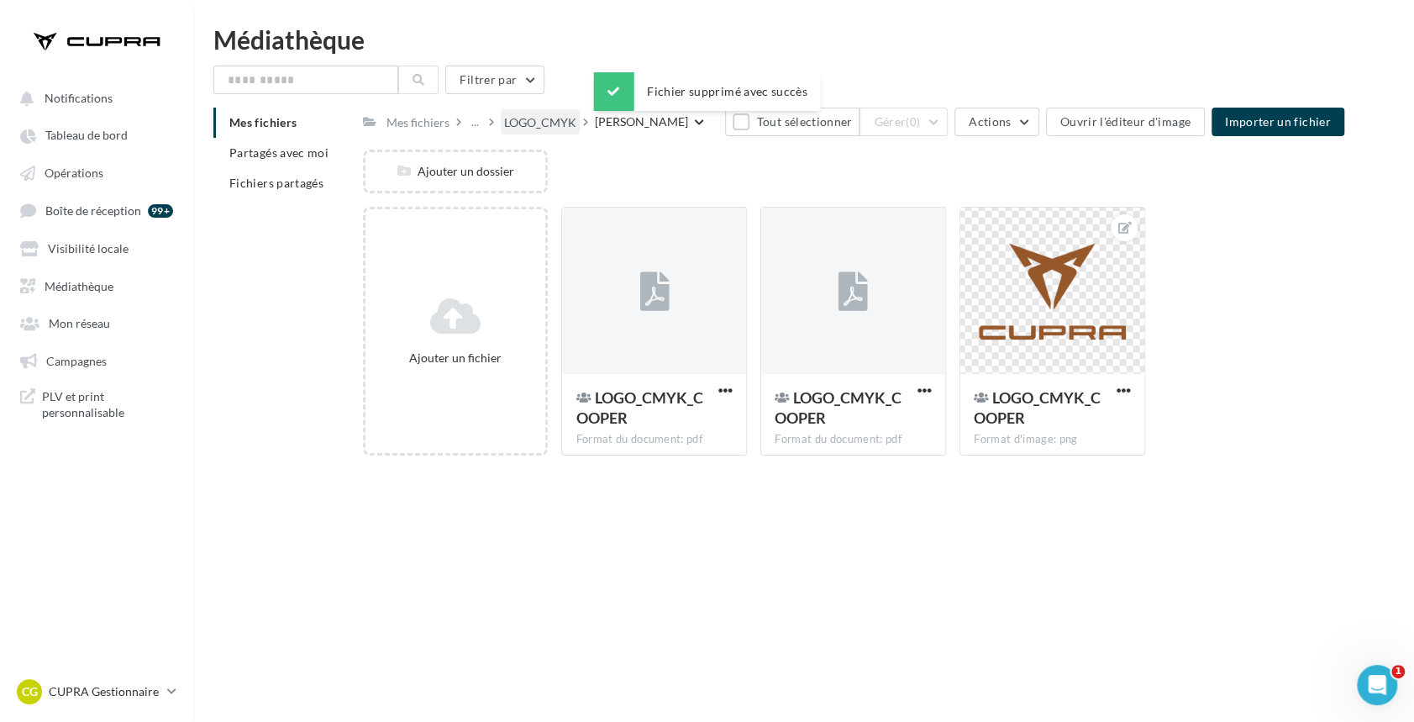
click at [547, 114] on div "LOGO_CMYK" at bounding box center [540, 122] width 72 height 17
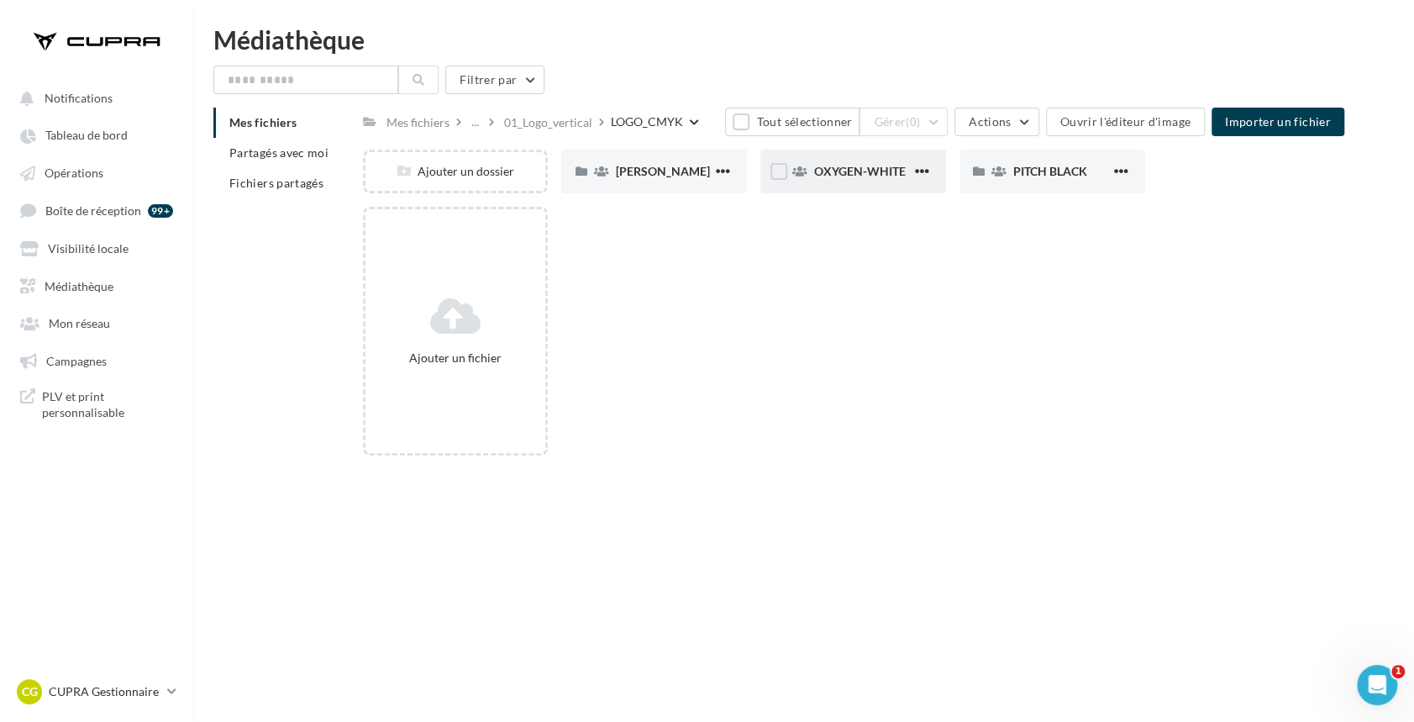
click at [837, 168] on span "OXYGEN-WHITE" at bounding box center [860, 171] width 92 height 14
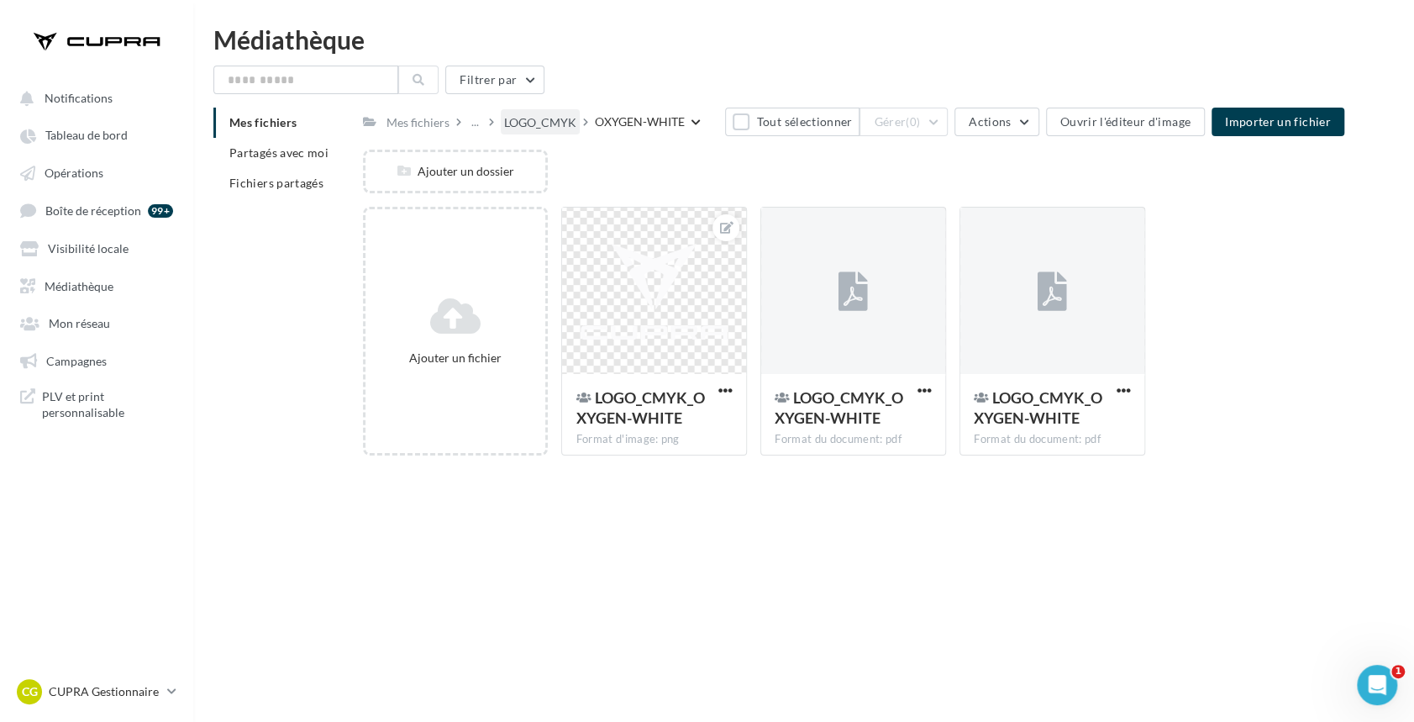
click at [533, 119] on div "LOGO_CMYK" at bounding box center [540, 122] width 72 height 17
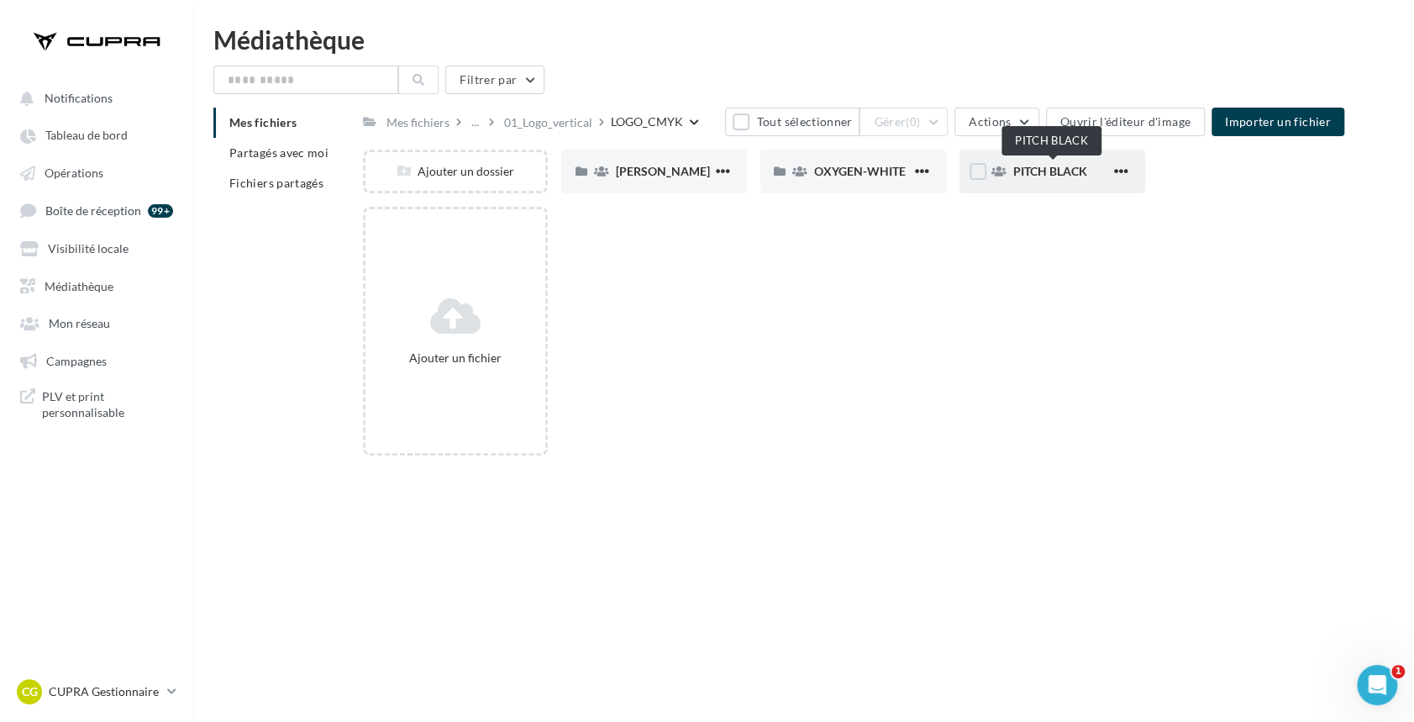
click at [1059, 170] on span "PITCH BLACK" at bounding box center [1050, 171] width 74 height 14
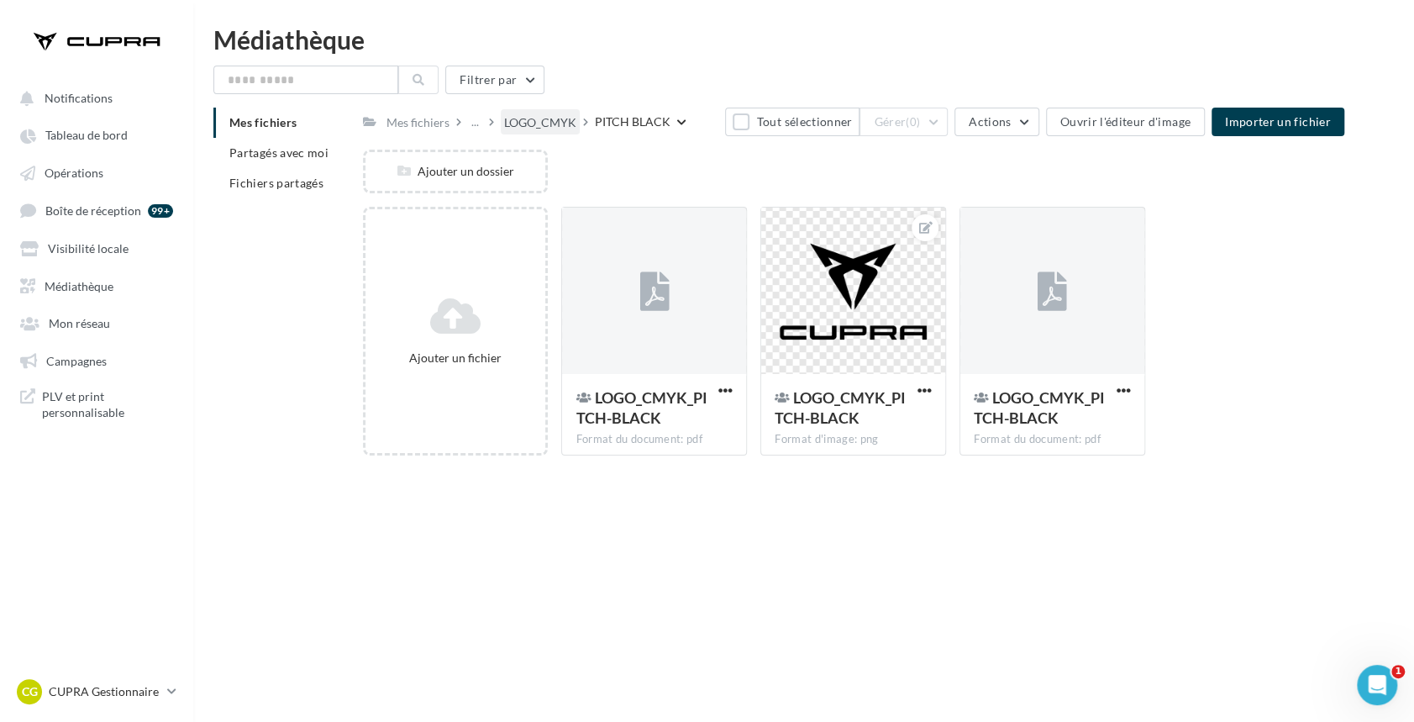
click at [537, 118] on div "LOGO_CMYK" at bounding box center [540, 122] width 72 height 17
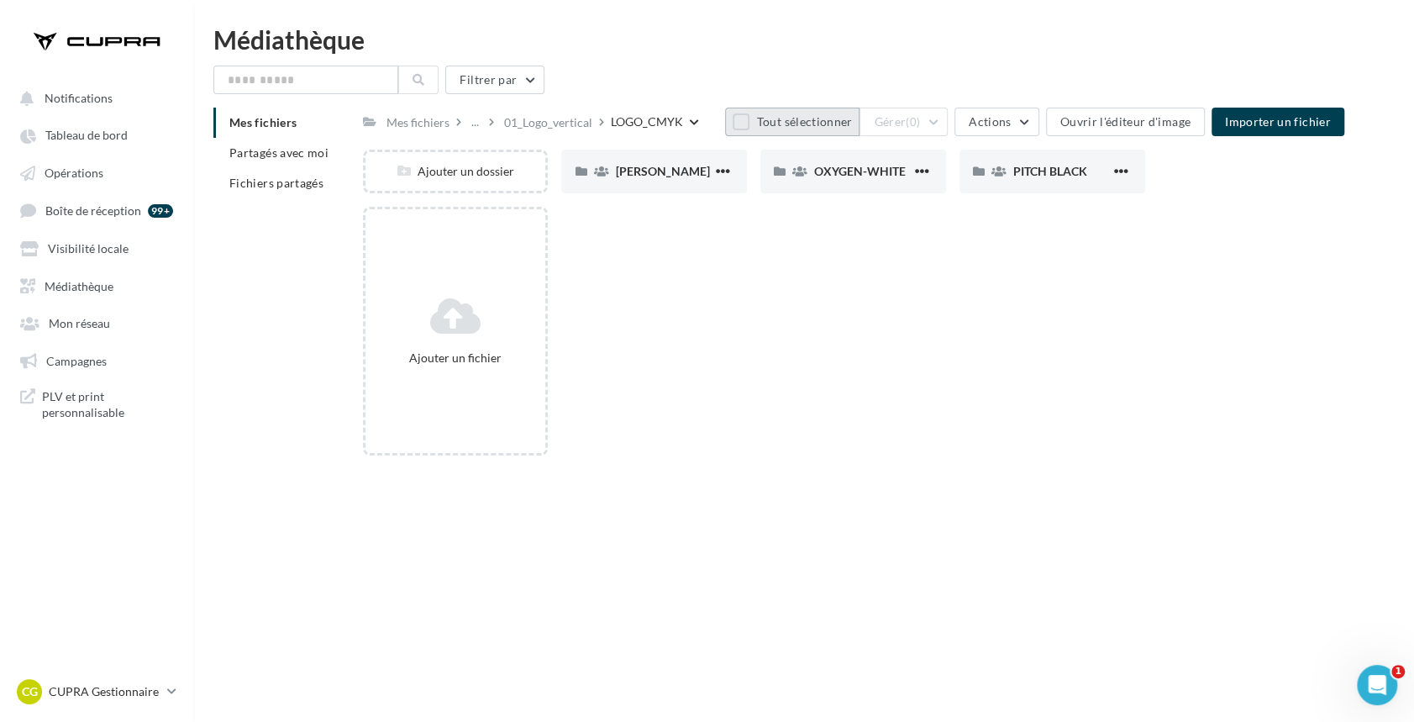
click at [755, 128] on button "Tout sélectionner" at bounding box center [792, 122] width 134 height 29
click at [974, 113] on button "Actions" at bounding box center [997, 122] width 84 height 29
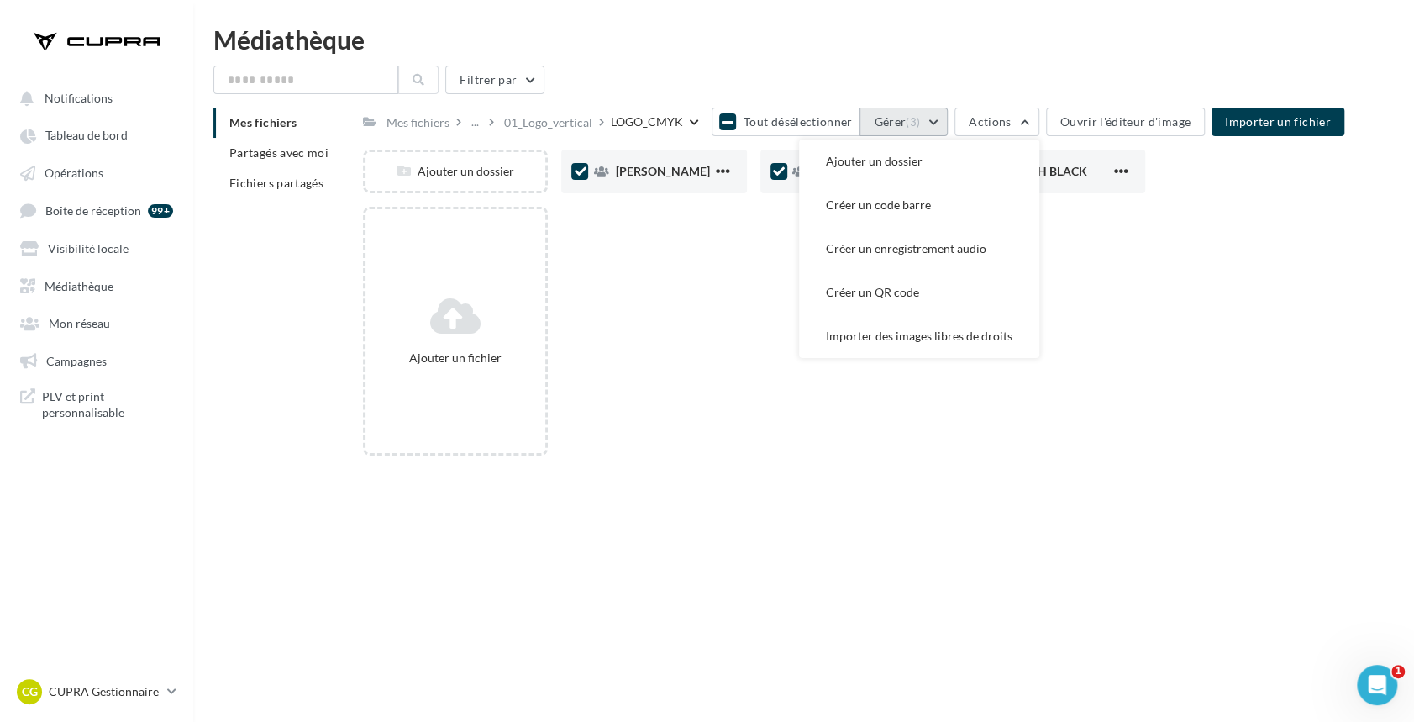
click at [910, 112] on button "Gérer (3)" at bounding box center [904, 122] width 88 height 29
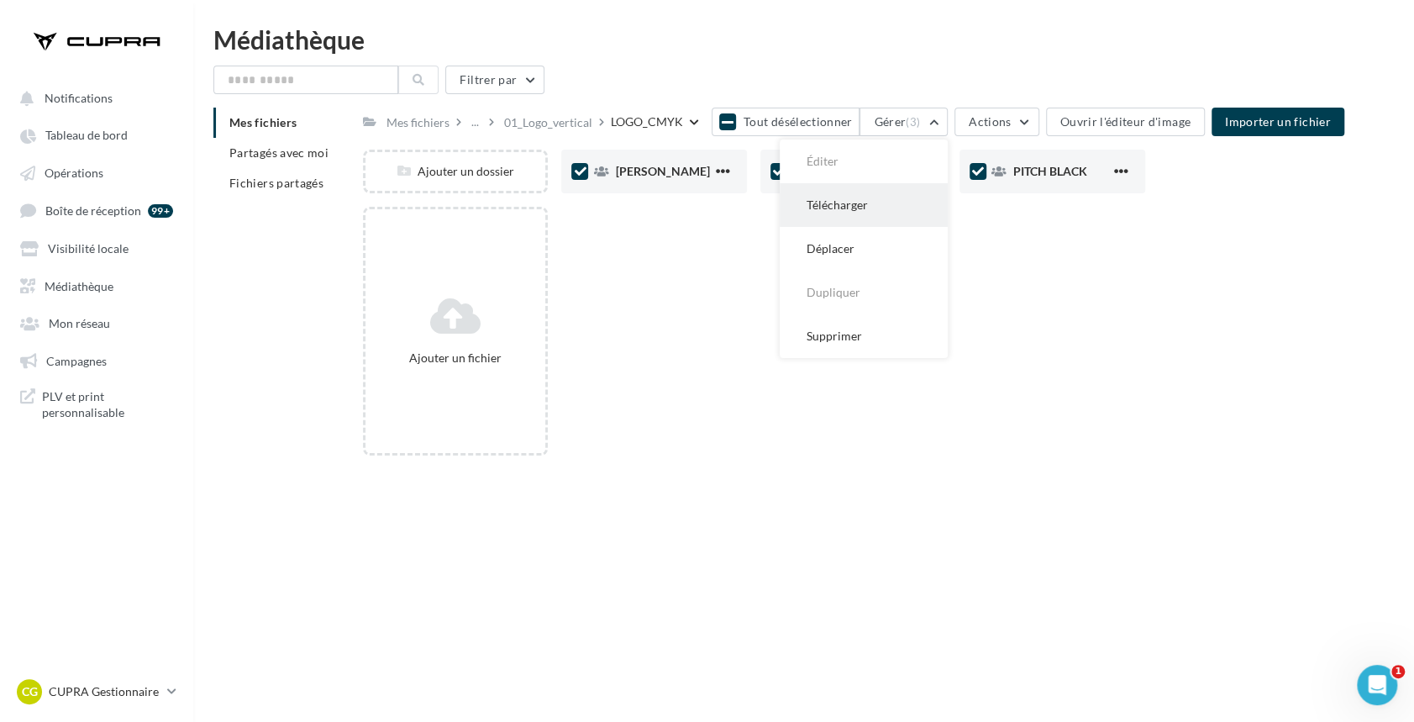
click at [868, 203] on button "Télécharger" at bounding box center [864, 205] width 168 height 44
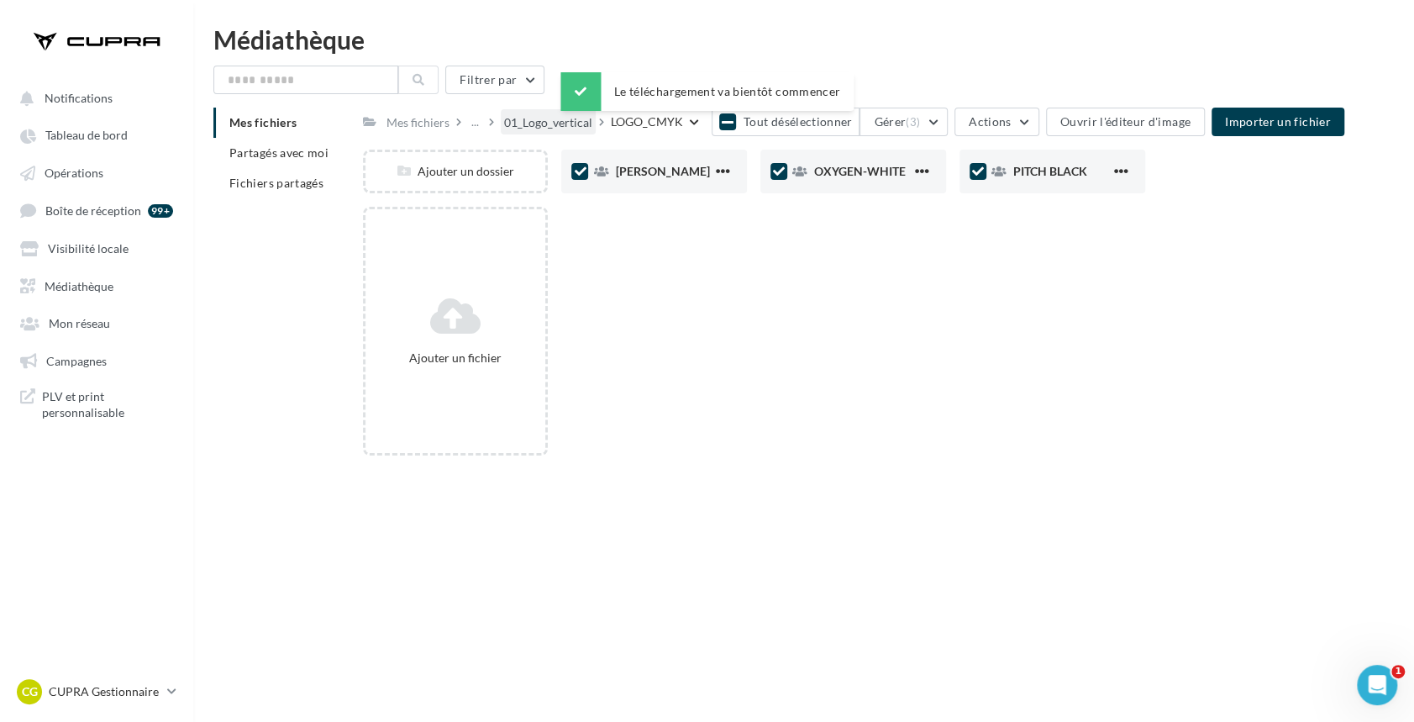
click at [554, 121] on div "01_Logo_vertical" at bounding box center [548, 122] width 88 height 17
click at [529, 121] on div "2_LOGO" at bounding box center [526, 122] width 44 height 17
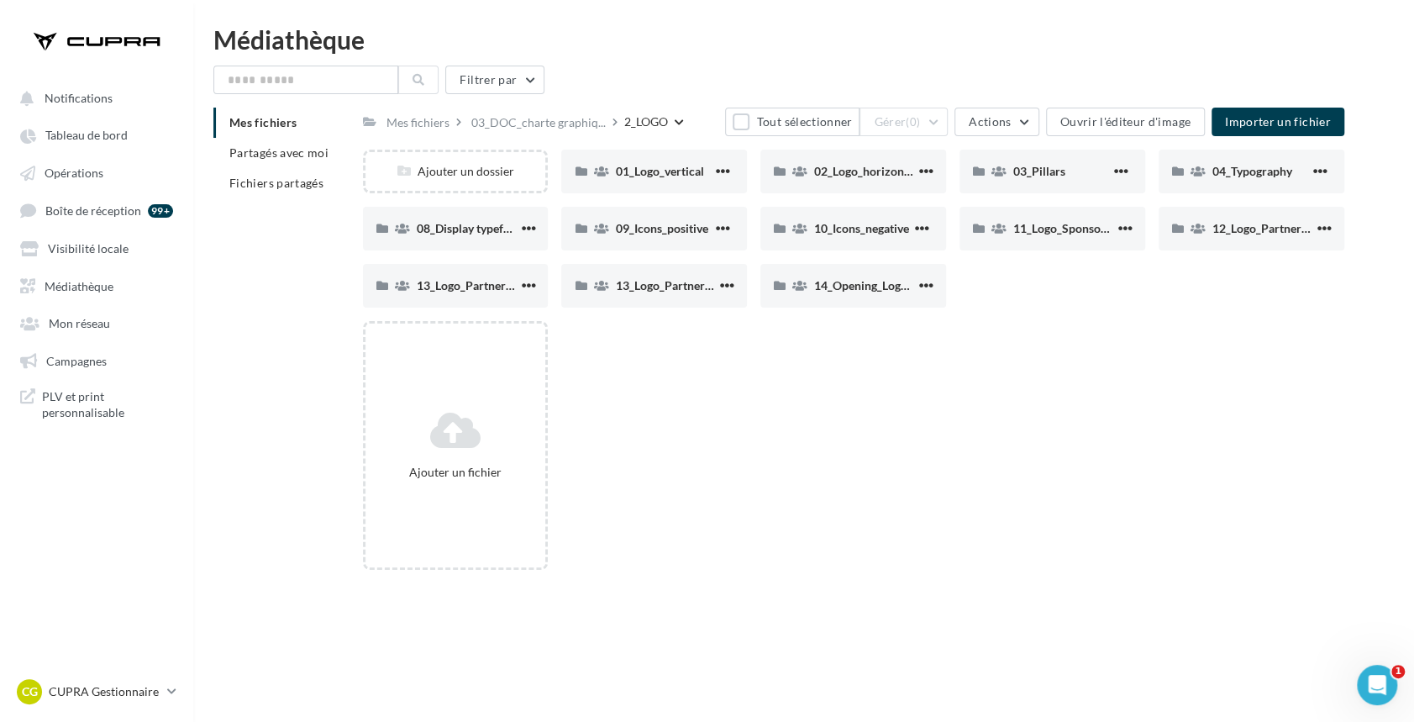
click at [1278, 324] on div "Ajouter un fichier" at bounding box center [860, 452] width 995 height 262
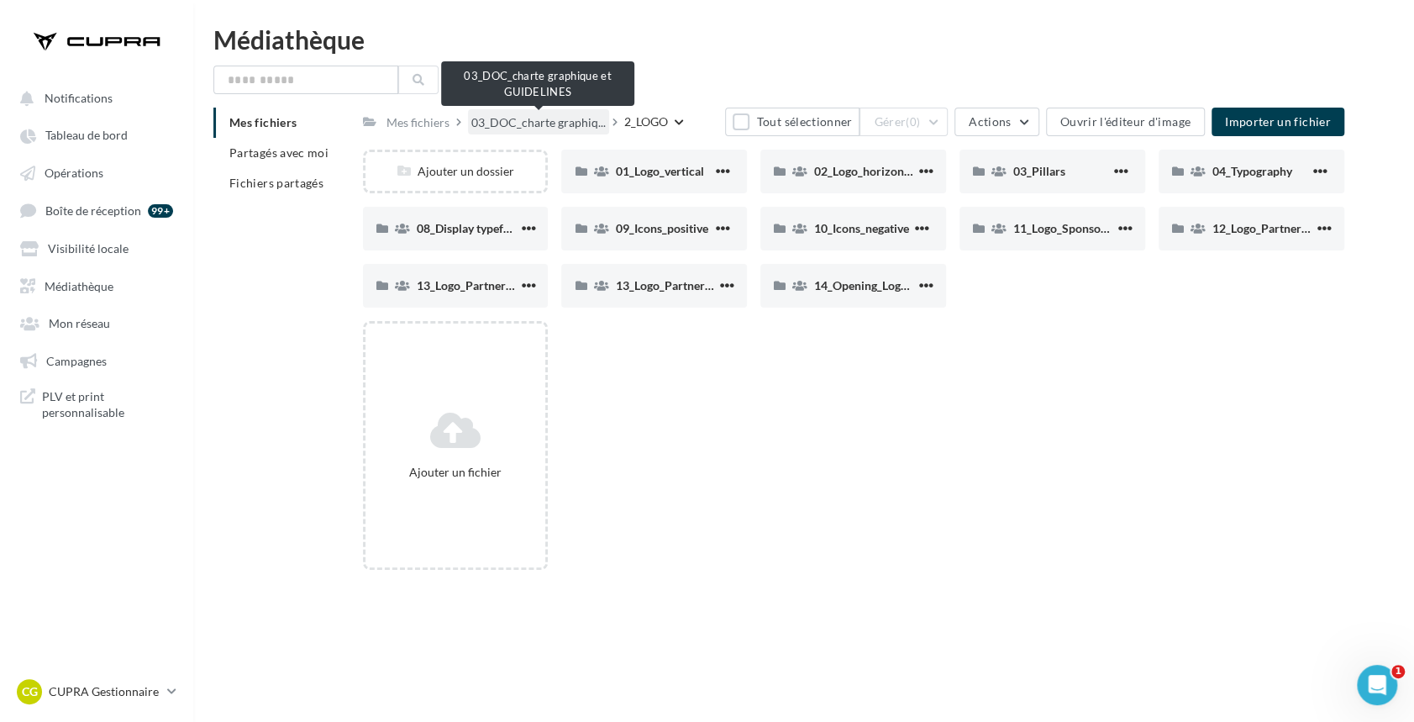
click at [539, 119] on span "03_DOC_charte graphiq..." at bounding box center [538, 122] width 134 height 17
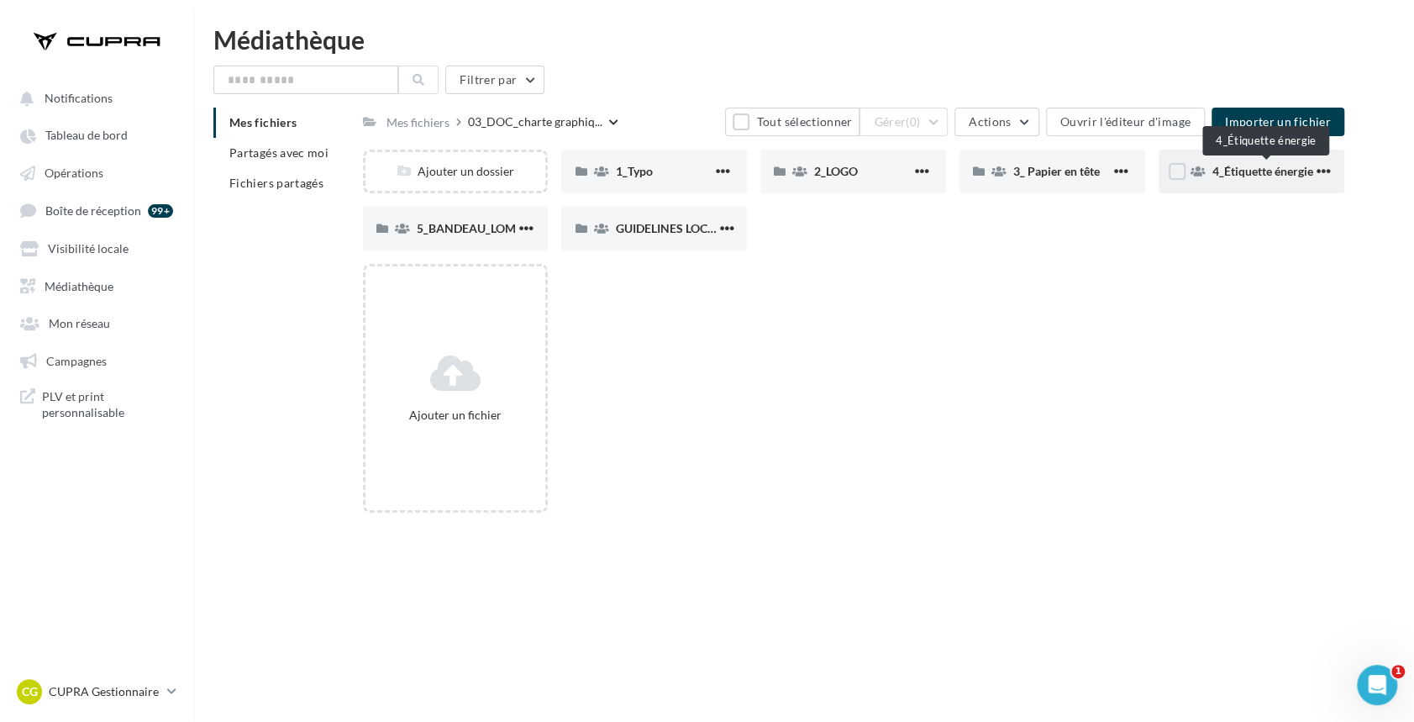
click at [1278, 170] on span "4_Étiquette énergie" at bounding box center [1263, 171] width 101 height 14
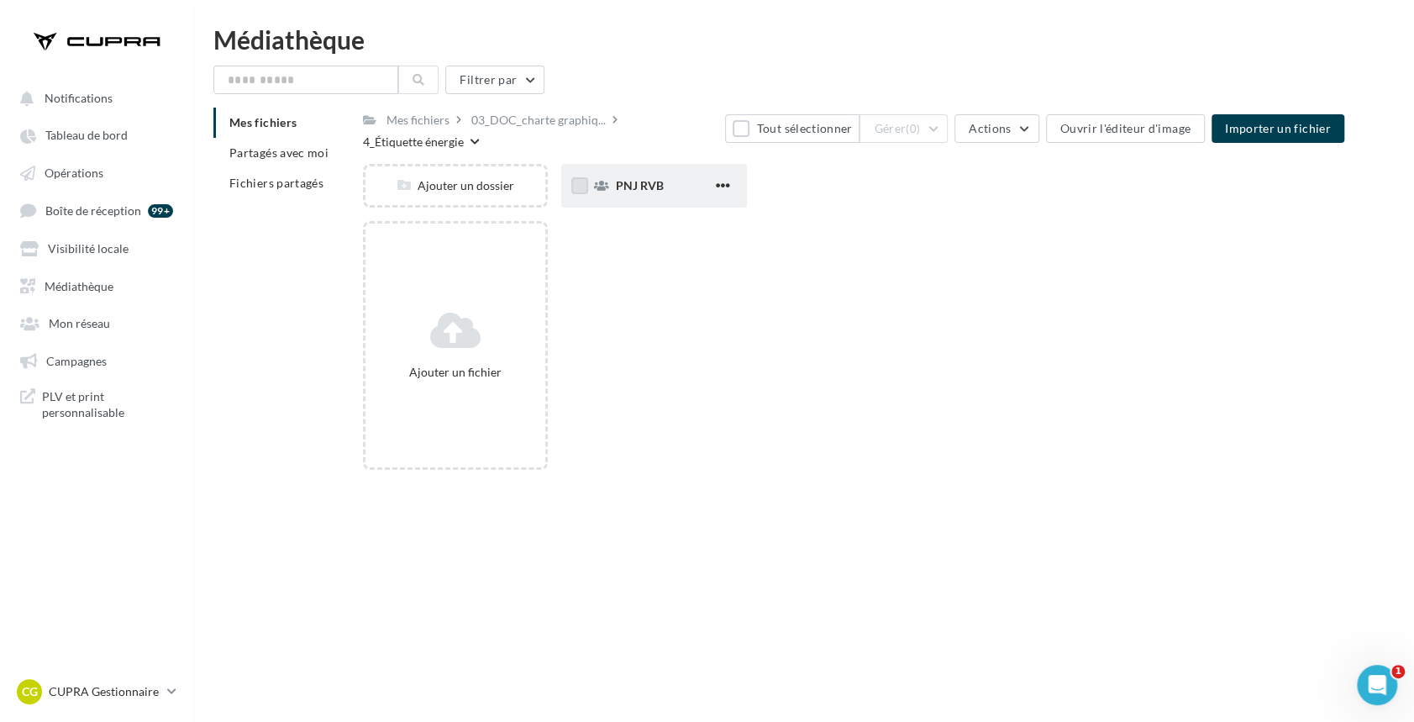
click at [578, 186] on label at bounding box center [579, 185] width 17 height 17
click at [444, 118] on div "Mes fichiers" at bounding box center [418, 120] width 63 height 17
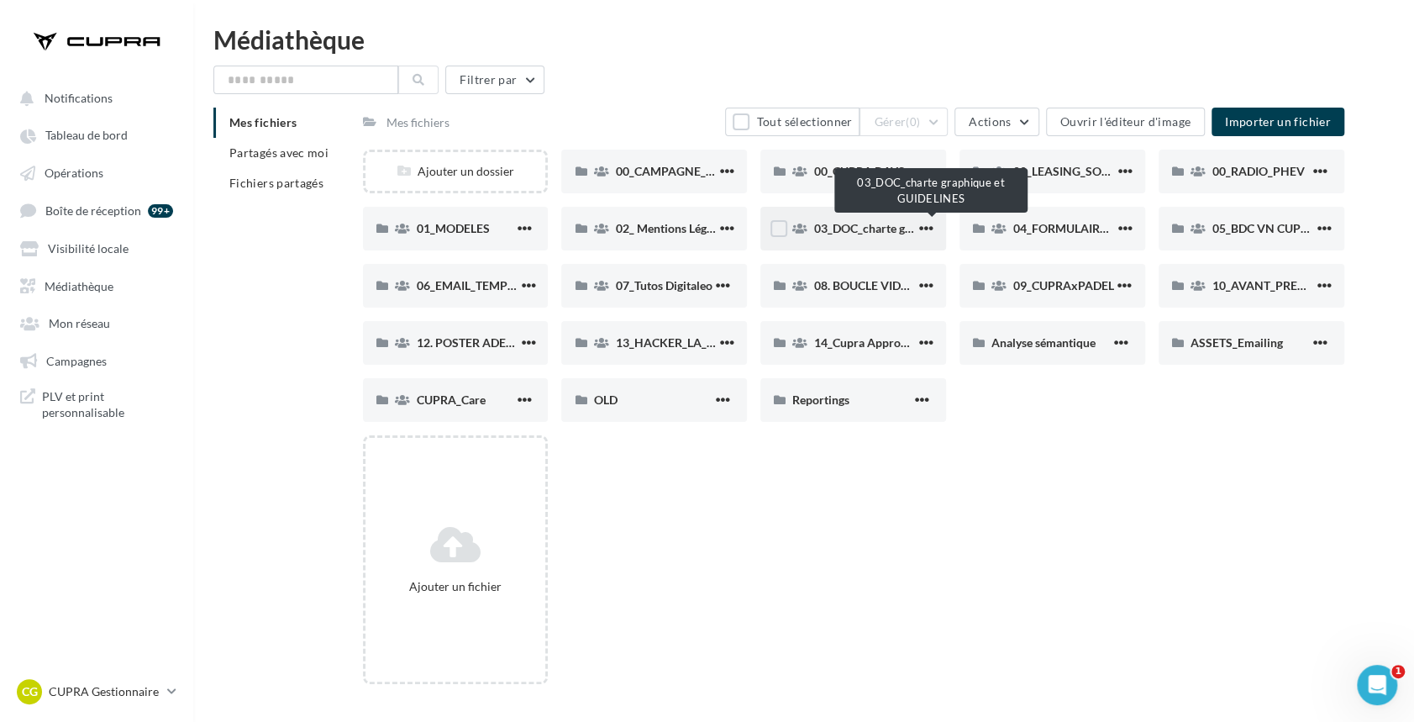
click at [860, 227] on span "03_DOC_charte graphique et GUIDELINES" at bounding box center [924, 228] width 220 height 14
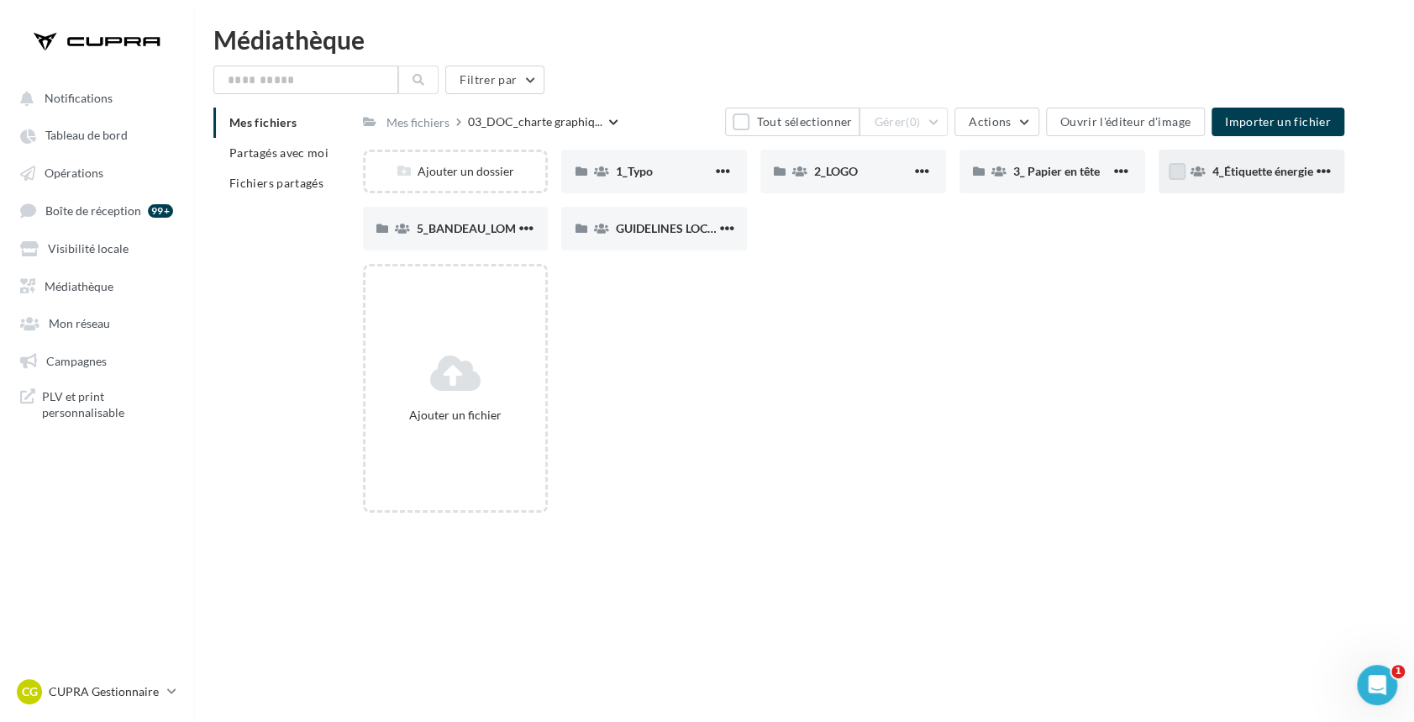
click at [1174, 176] on label at bounding box center [1177, 171] width 17 height 17
click at [948, 118] on button "Gérer (1)" at bounding box center [904, 122] width 88 height 29
click at [891, 209] on button "Télécharger" at bounding box center [864, 205] width 168 height 44
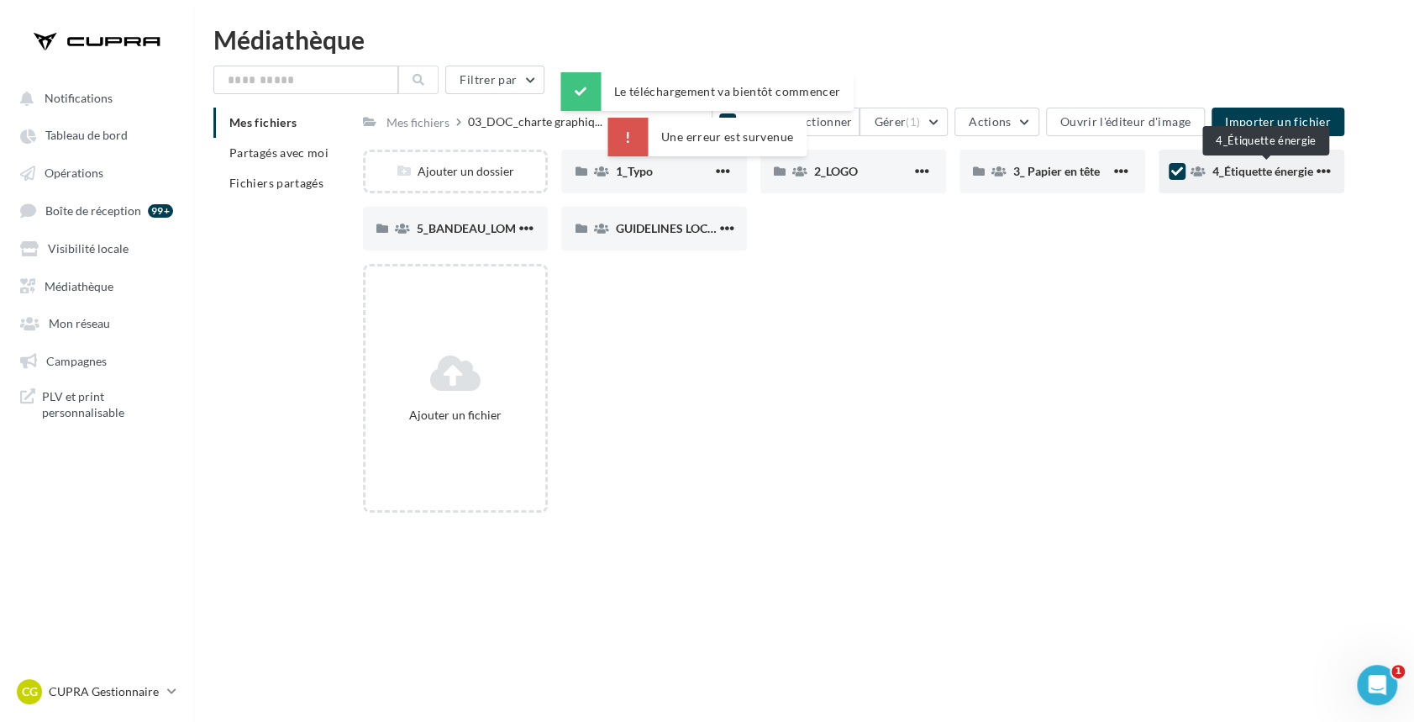
click at [1253, 167] on span "4_Étiquette énergie" at bounding box center [1263, 171] width 101 height 14
click at [1258, 171] on span "4_Étiquette énergie" at bounding box center [1263, 171] width 101 height 14
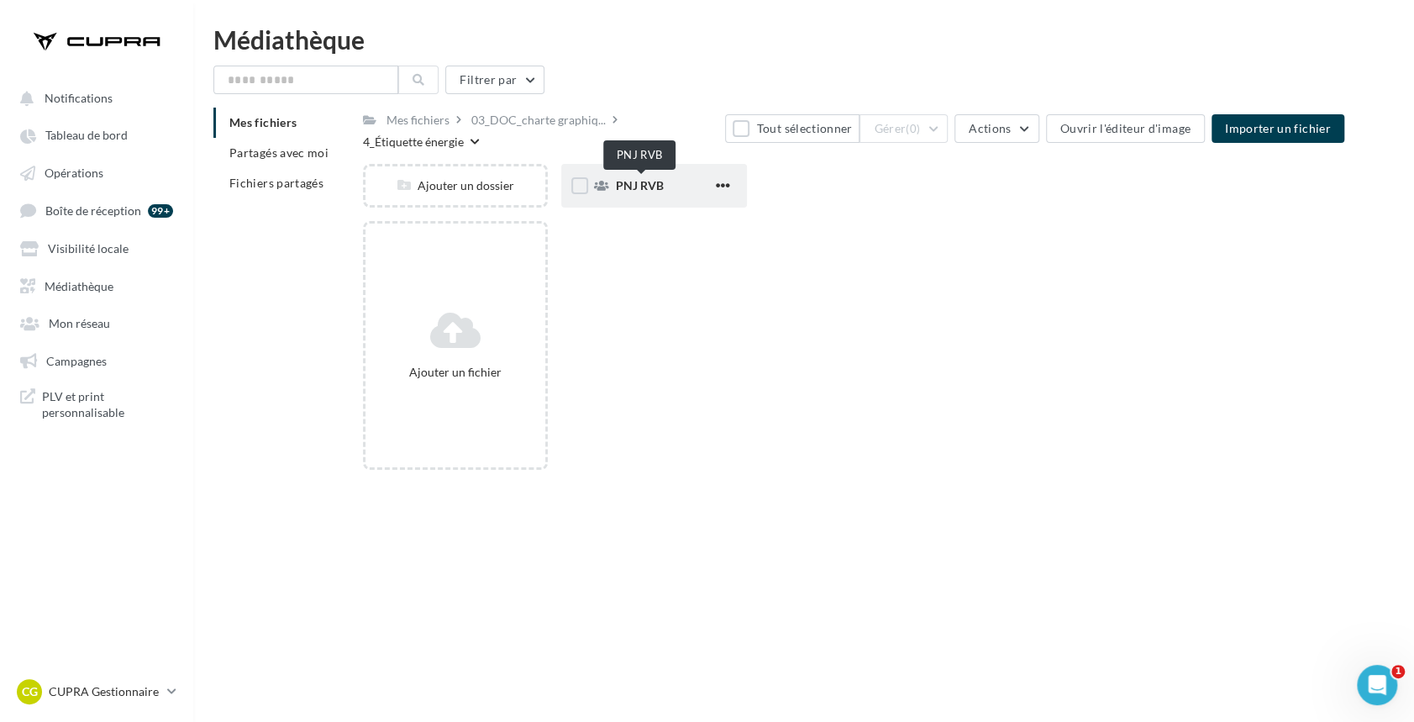
click at [640, 191] on span "PNJ RVB" at bounding box center [639, 185] width 48 height 14
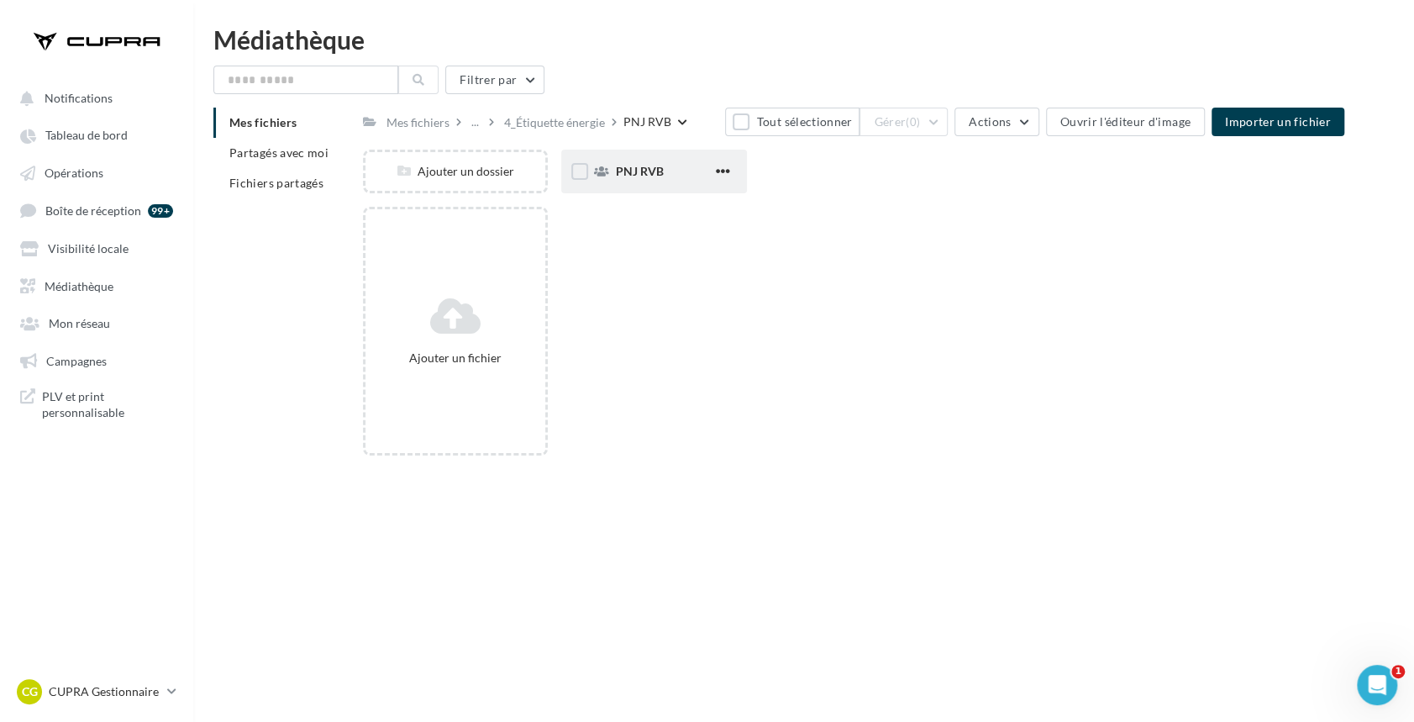
click at [644, 176] on span "PNJ RVB" at bounding box center [639, 171] width 48 height 14
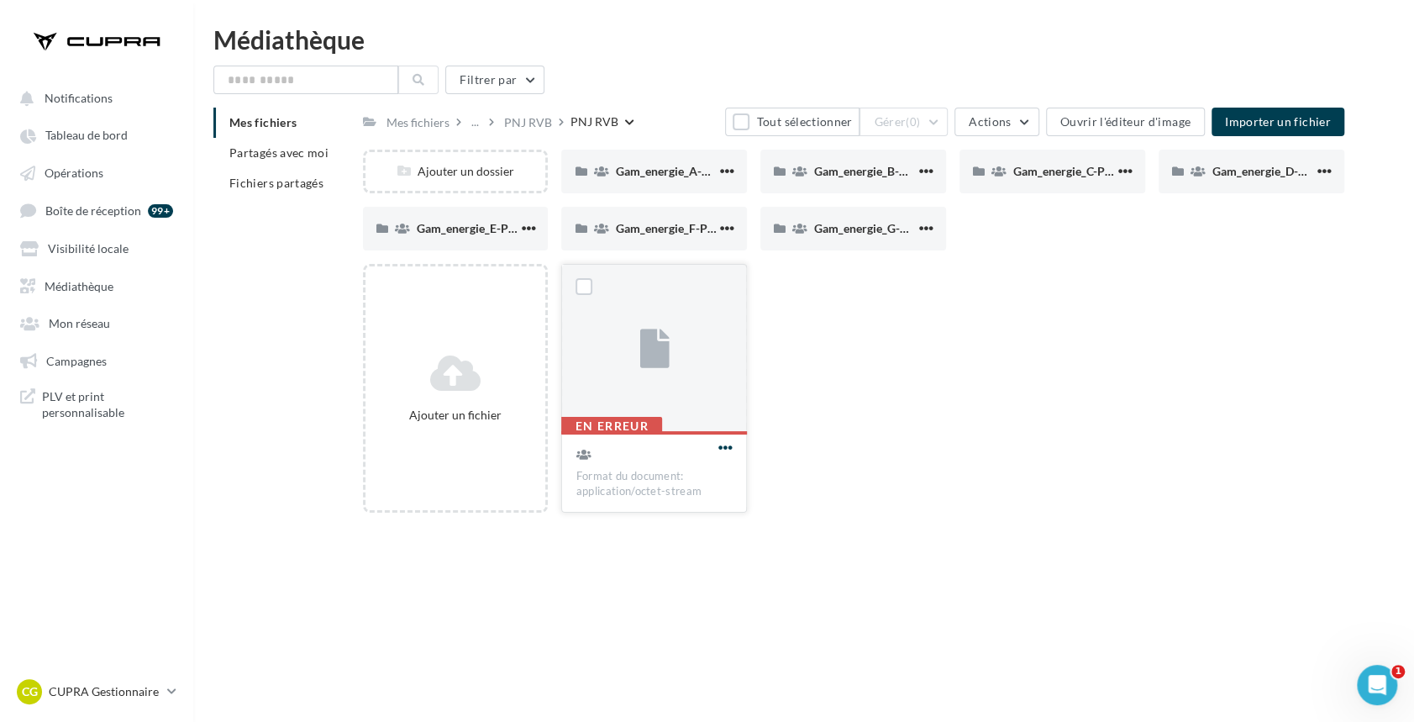
click at [725, 445] on span "button" at bounding box center [725, 447] width 14 height 14
click at [625, 692] on button "Supprimer" at bounding box center [643, 700] width 187 height 44
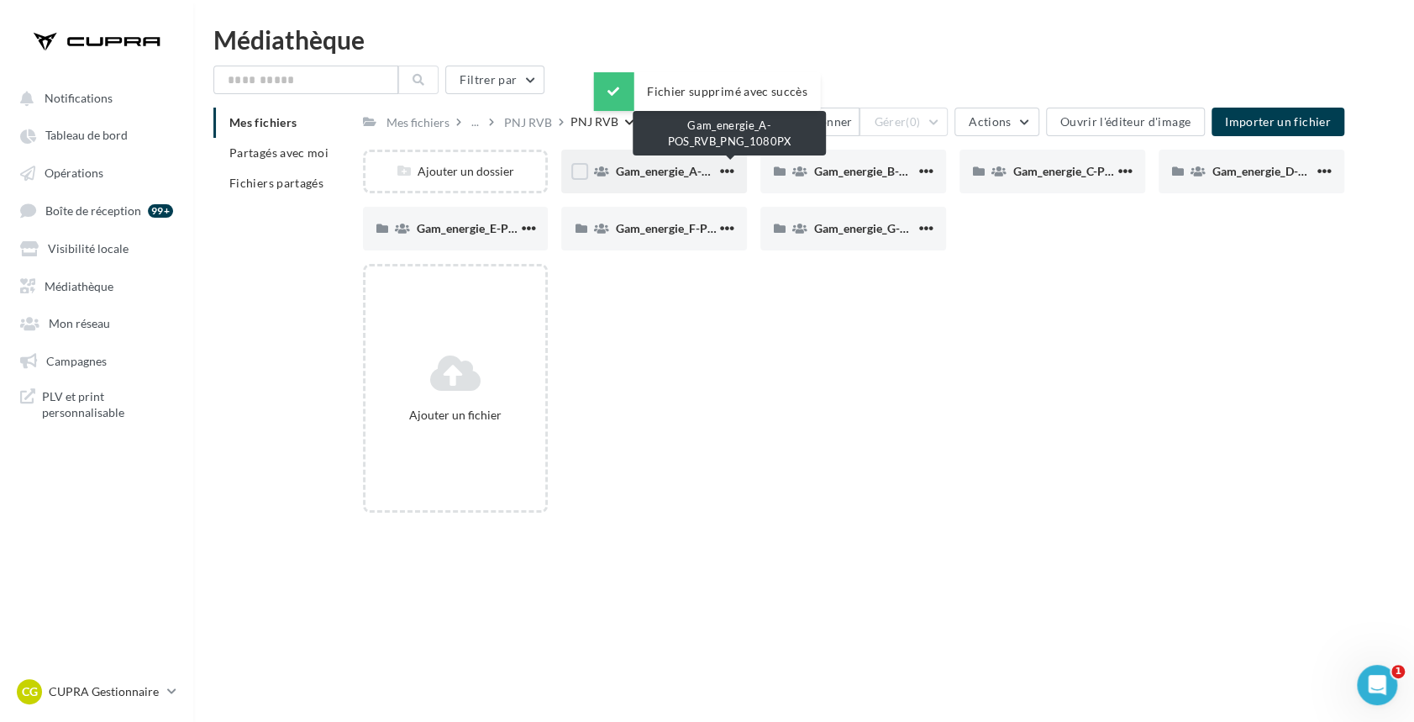
click at [639, 167] on span "Gam_energie_A-POS_RVB_PNG_1080PX" at bounding box center [723, 171] width 216 height 14
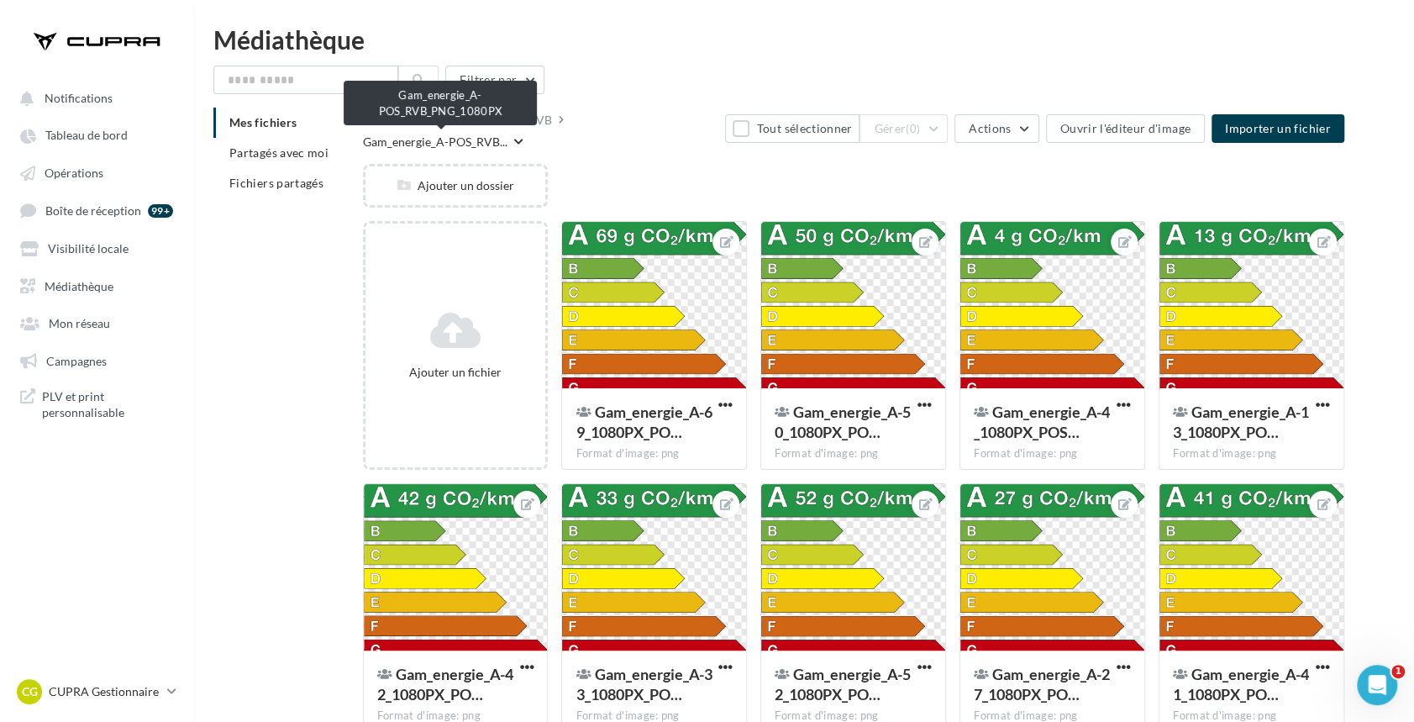
click at [445, 140] on span "Gam_energie_A-POS_RVB..." at bounding box center [435, 142] width 145 height 17
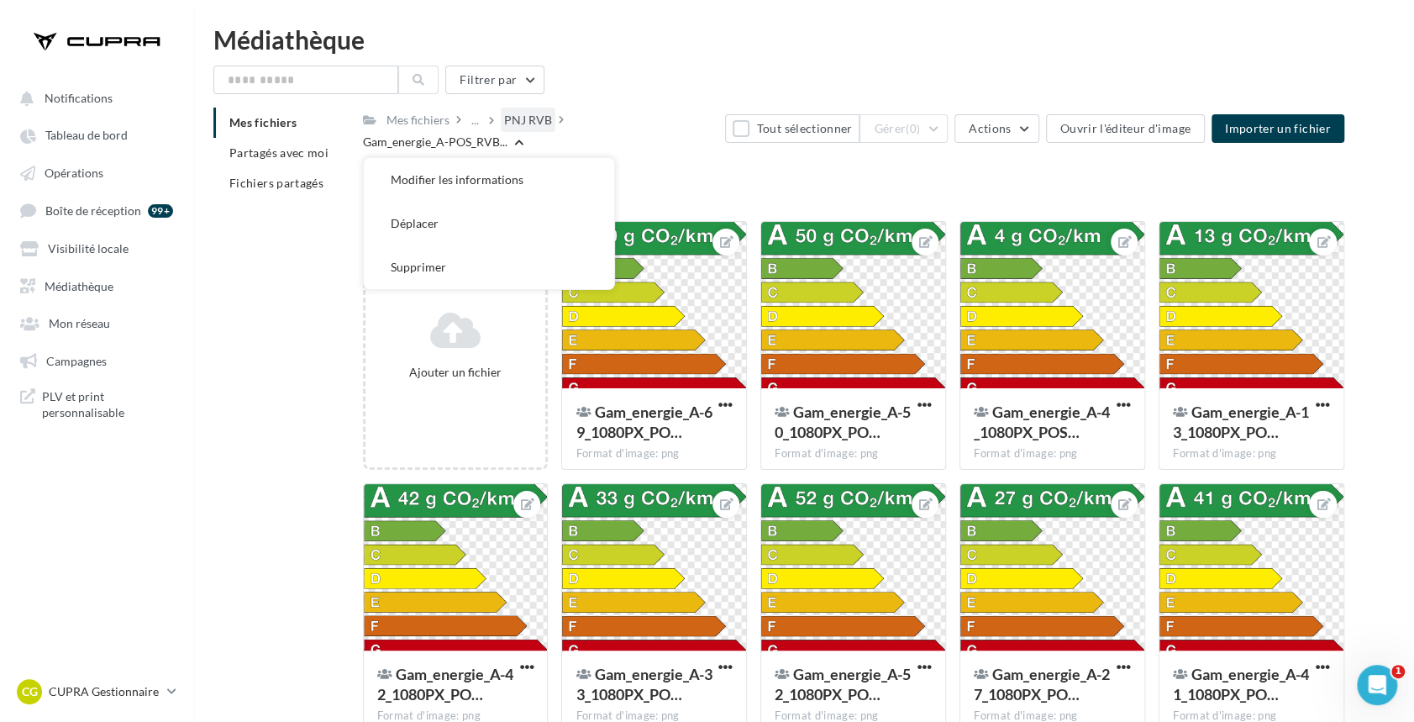
click at [521, 124] on div "PNJ RVB" at bounding box center [528, 120] width 48 height 17
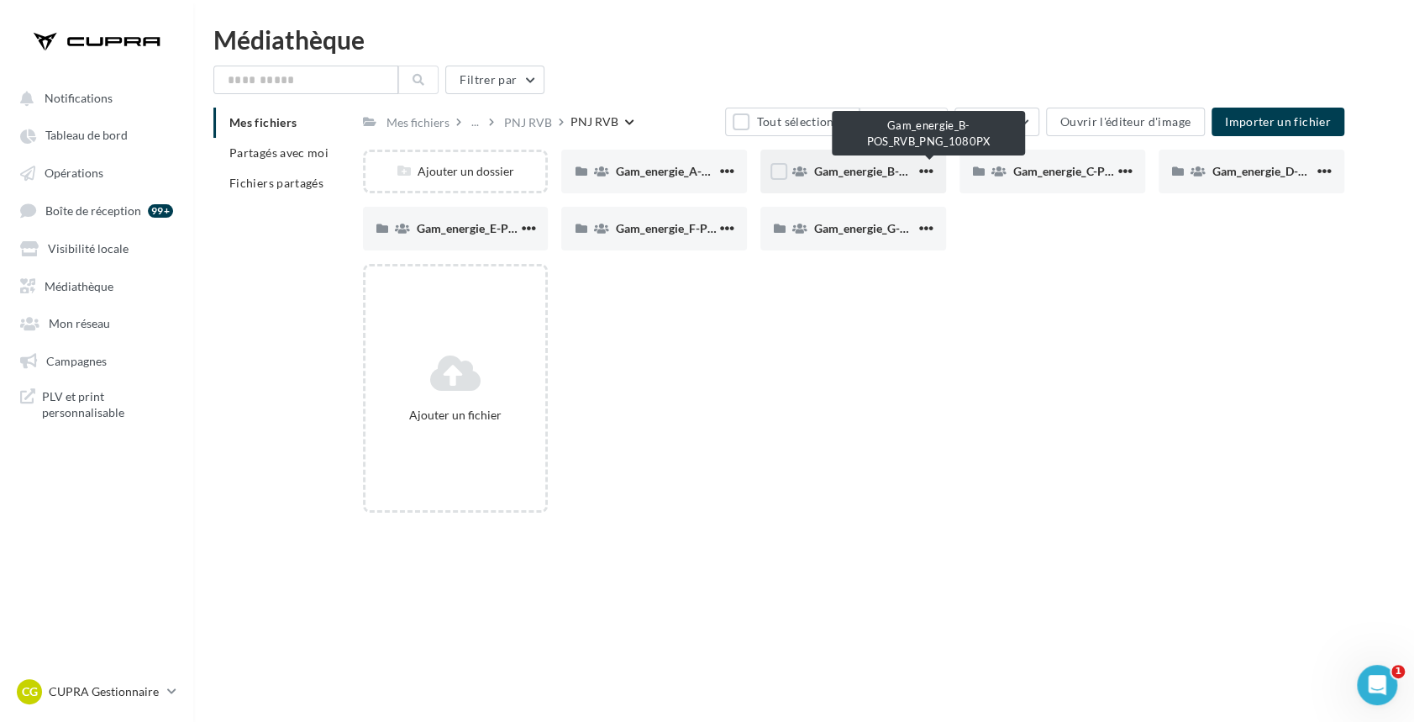
click at [854, 167] on span "Gam_energie_B-POS_RVB_PNG_1080PX" at bounding box center [921, 171] width 215 height 14
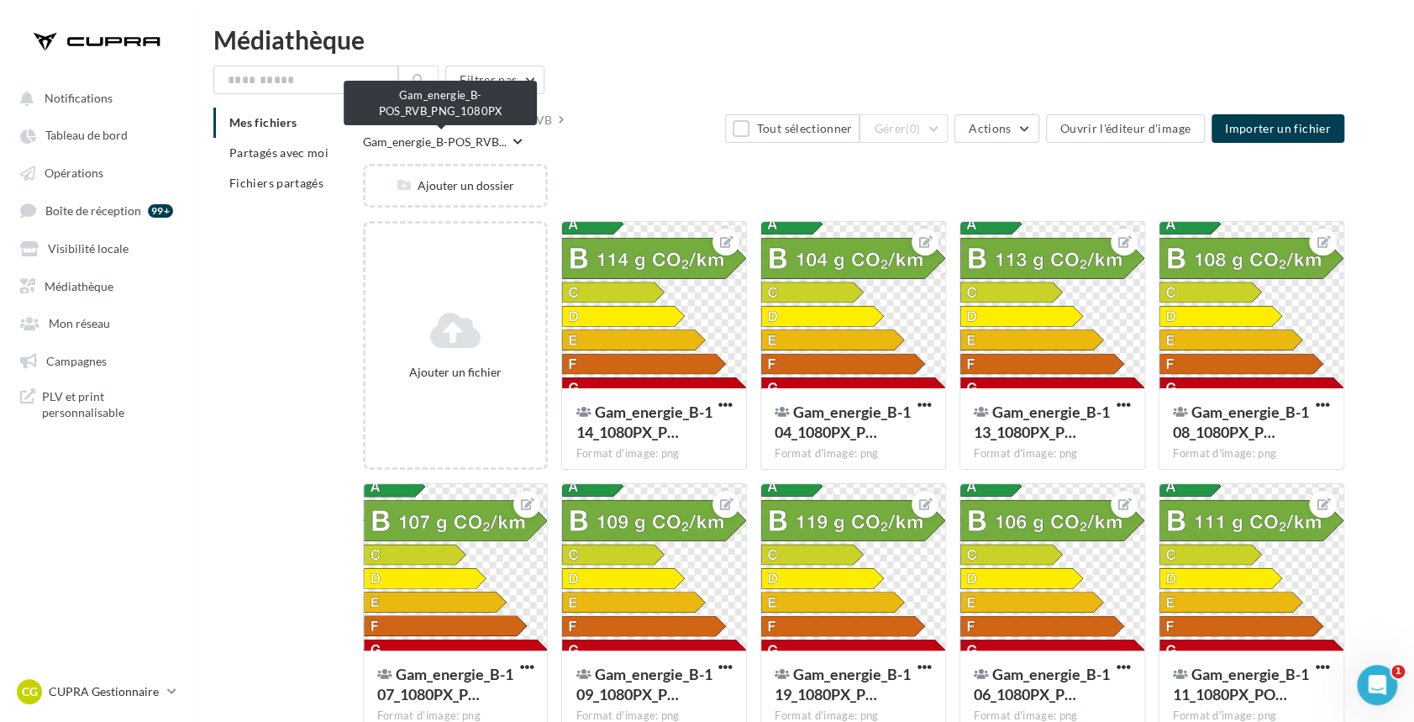
click at [456, 141] on span "Gam_energie_B-POS_RVB..." at bounding box center [435, 142] width 144 height 17
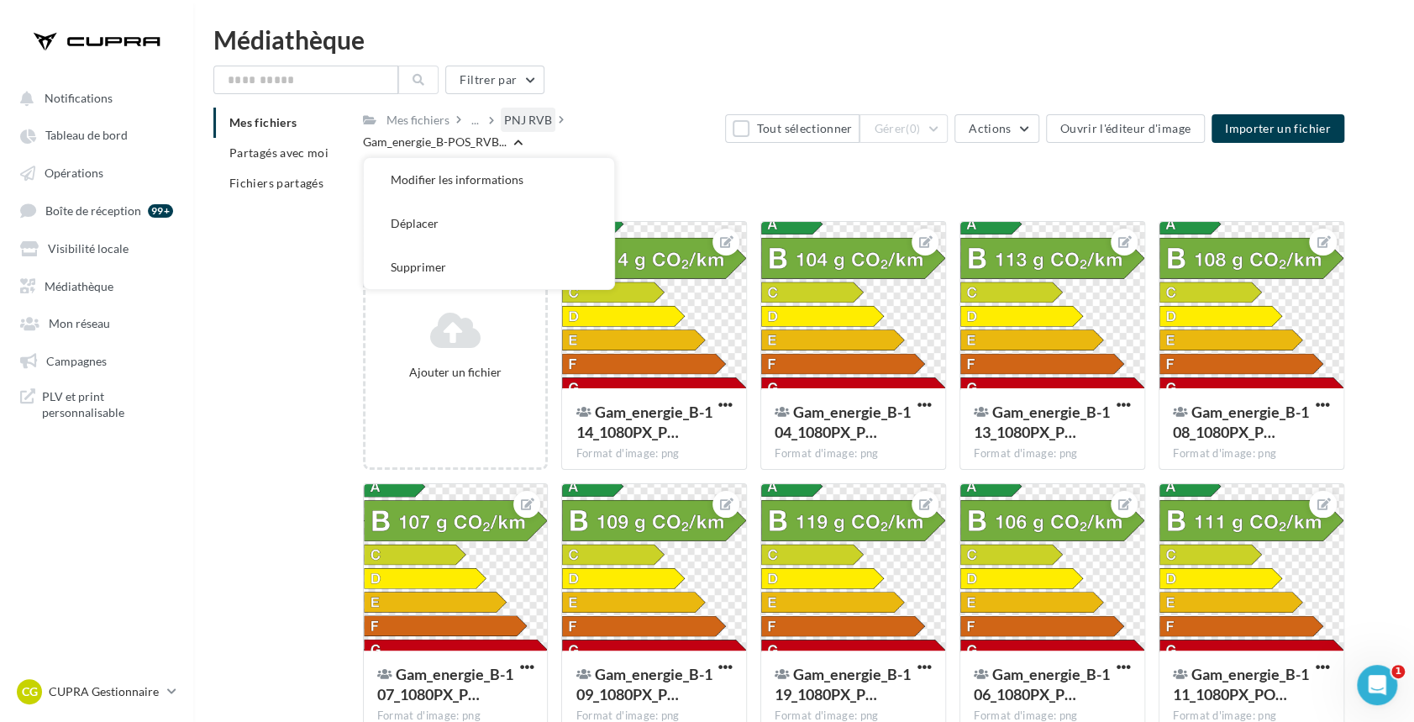
click at [520, 113] on div "PNJ RVB" at bounding box center [528, 120] width 48 height 17
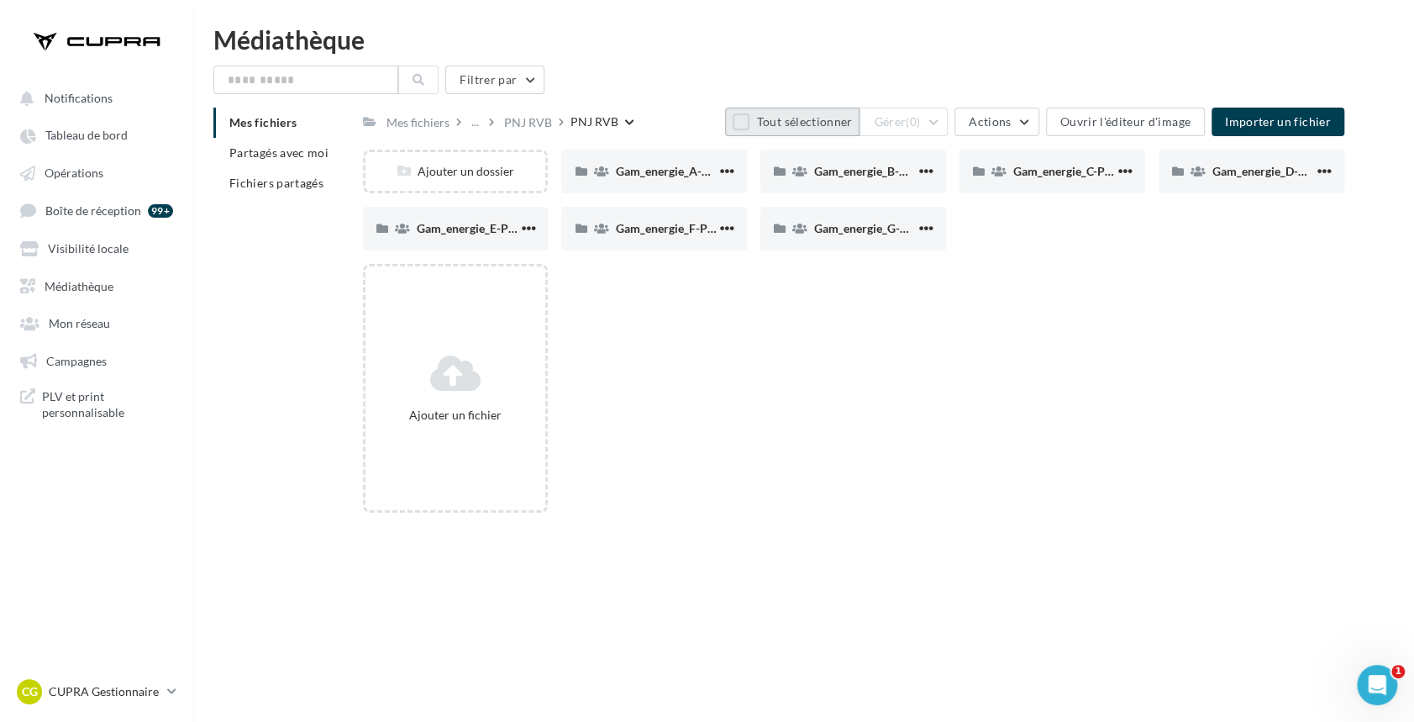
click at [760, 127] on button "Tout sélectionner" at bounding box center [792, 122] width 134 height 29
click at [947, 113] on button "Gérer (7)" at bounding box center [904, 122] width 88 height 29
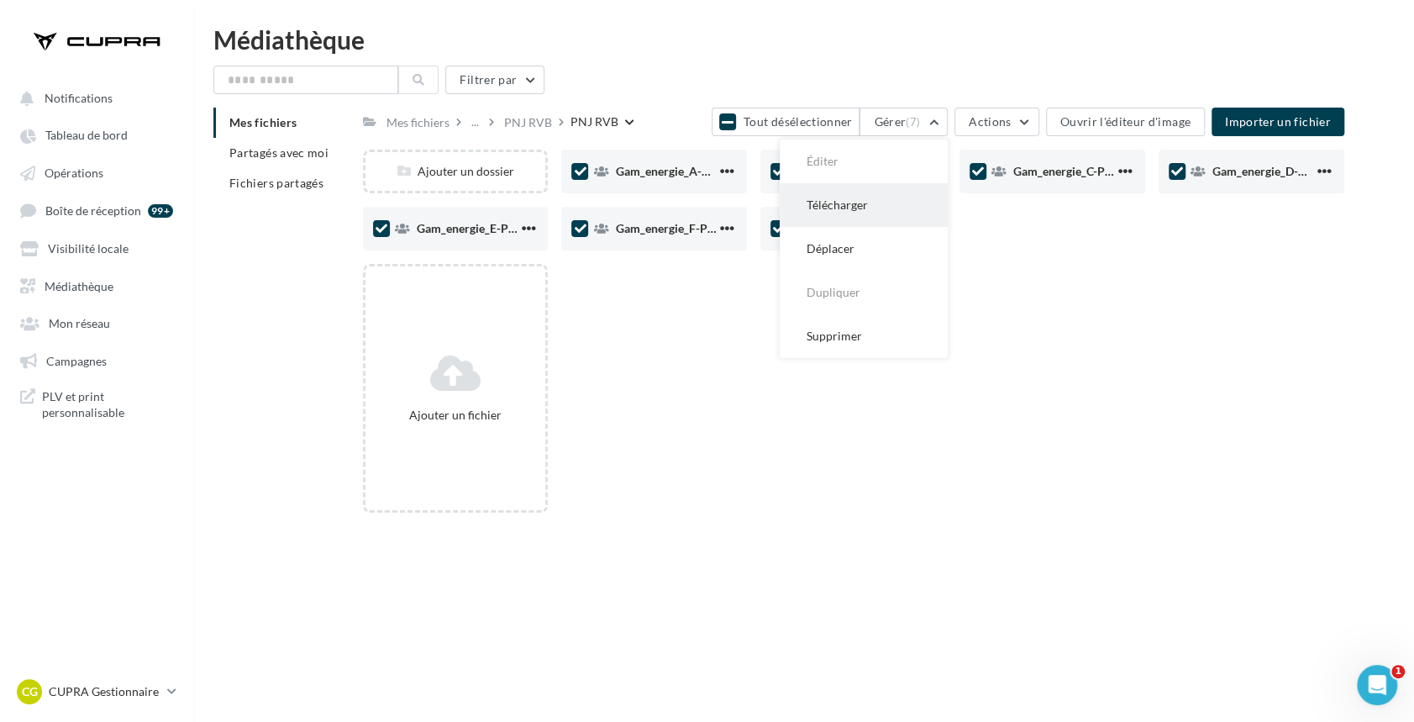
click at [873, 212] on button "Télécharger" at bounding box center [864, 205] width 168 height 44
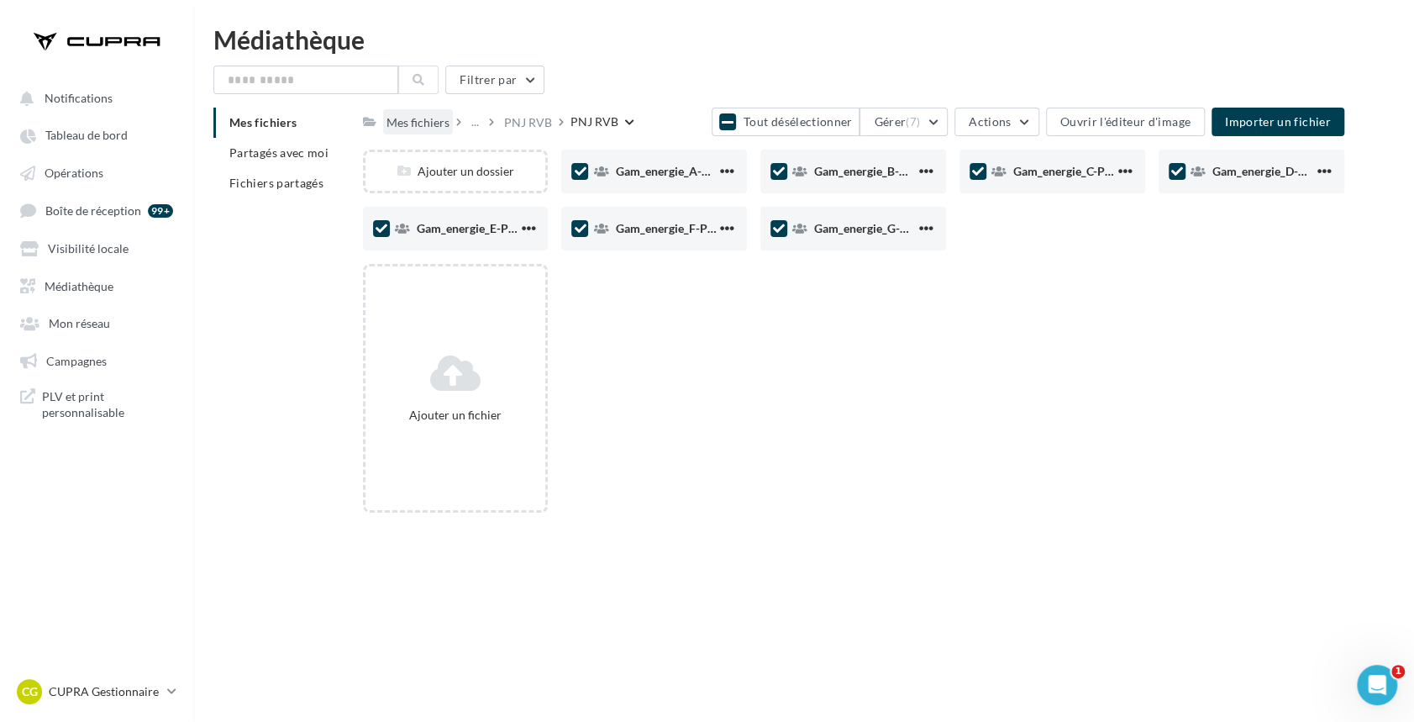
click at [420, 119] on div "Mes fichiers" at bounding box center [418, 122] width 63 height 17
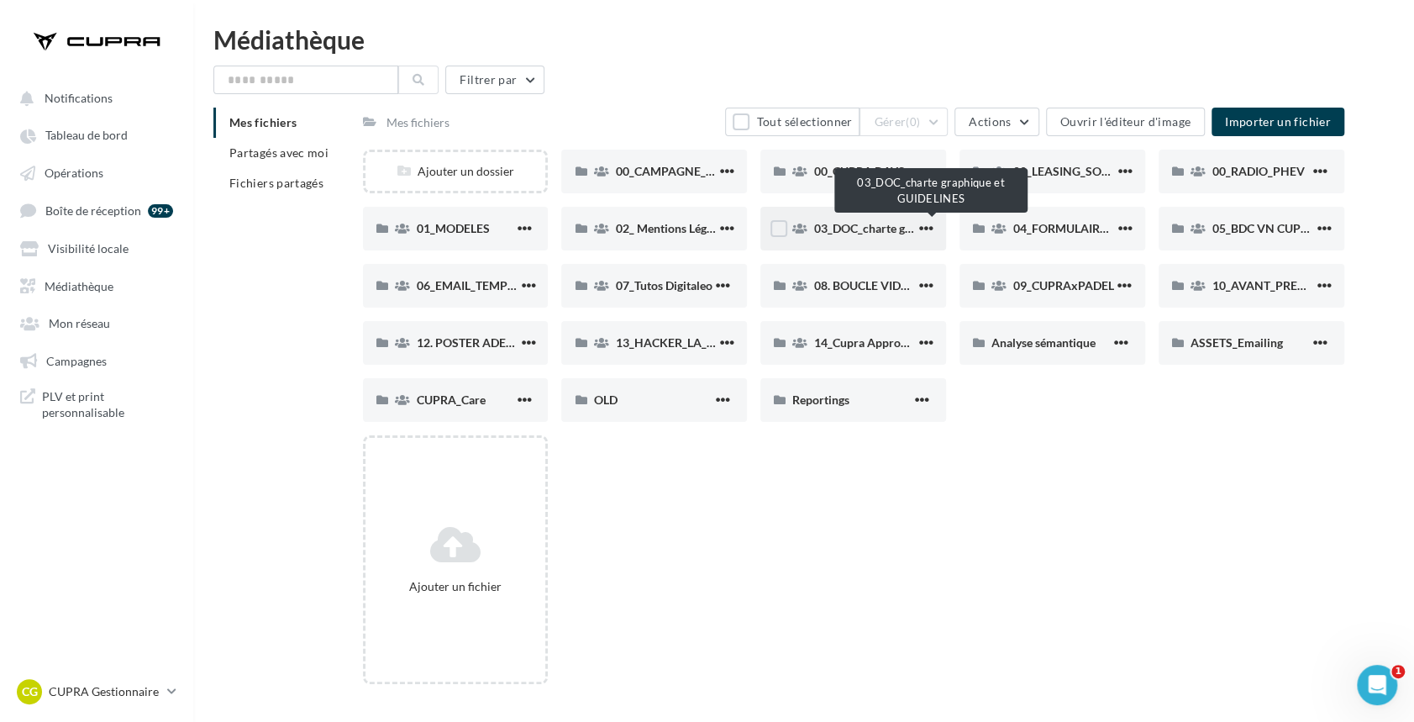
click at [867, 231] on span "03_DOC_charte graphique et GUIDELINES" at bounding box center [924, 228] width 220 height 14
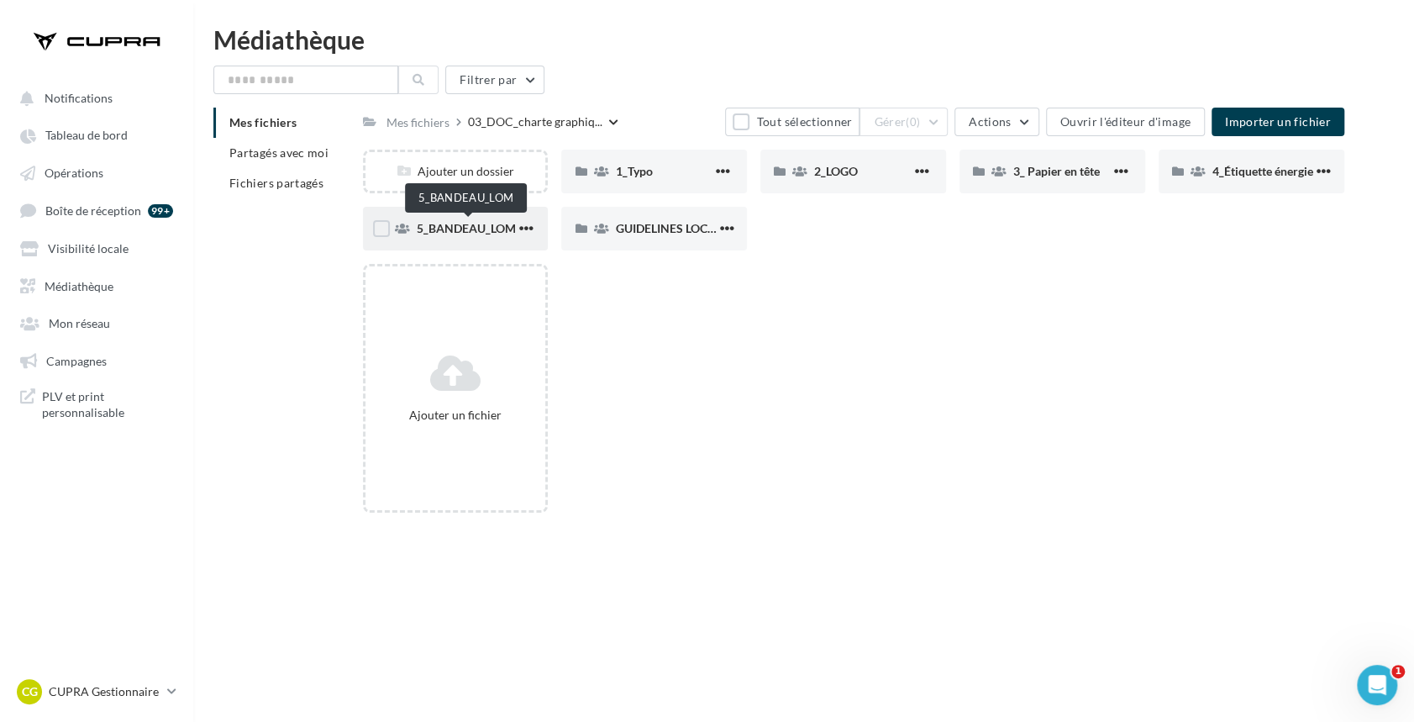
click at [450, 229] on span "5_BANDEAU_LOM" at bounding box center [466, 228] width 99 height 14
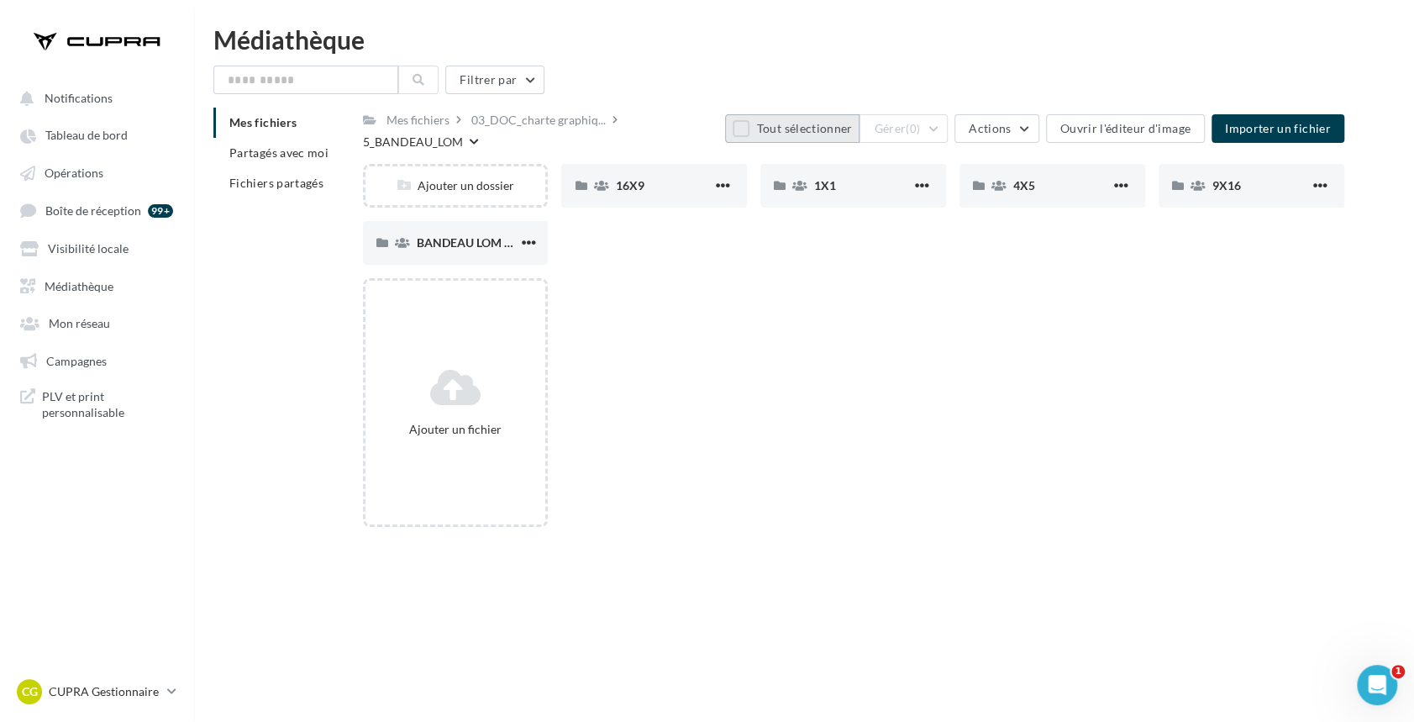
click at [813, 131] on button "Tout sélectionner" at bounding box center [792, 128] width 134 height 29
click at [1003, 128] on span "Actions" at bounding box center [990, 128] width 42 height 14
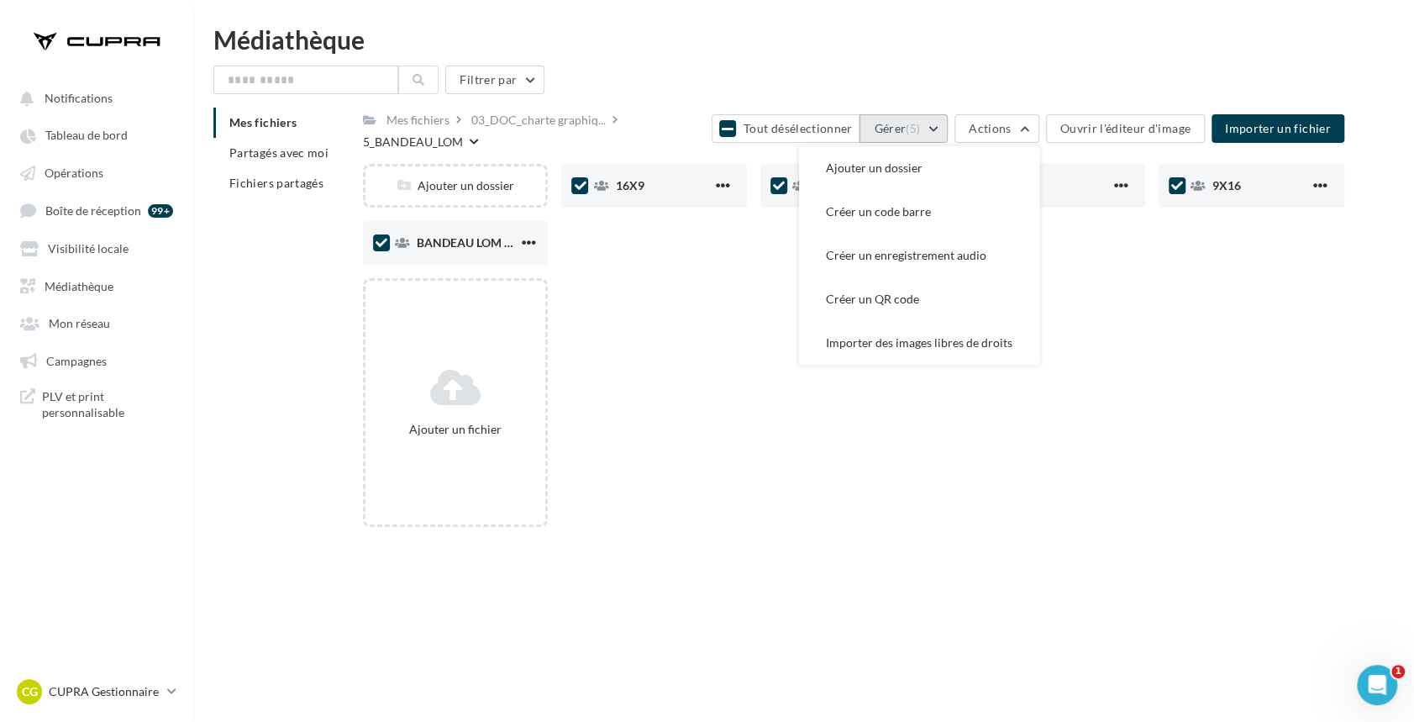
click at [924, 121] on button "Gérer (5)" at bounding box center [904, 128] width 88 height 29
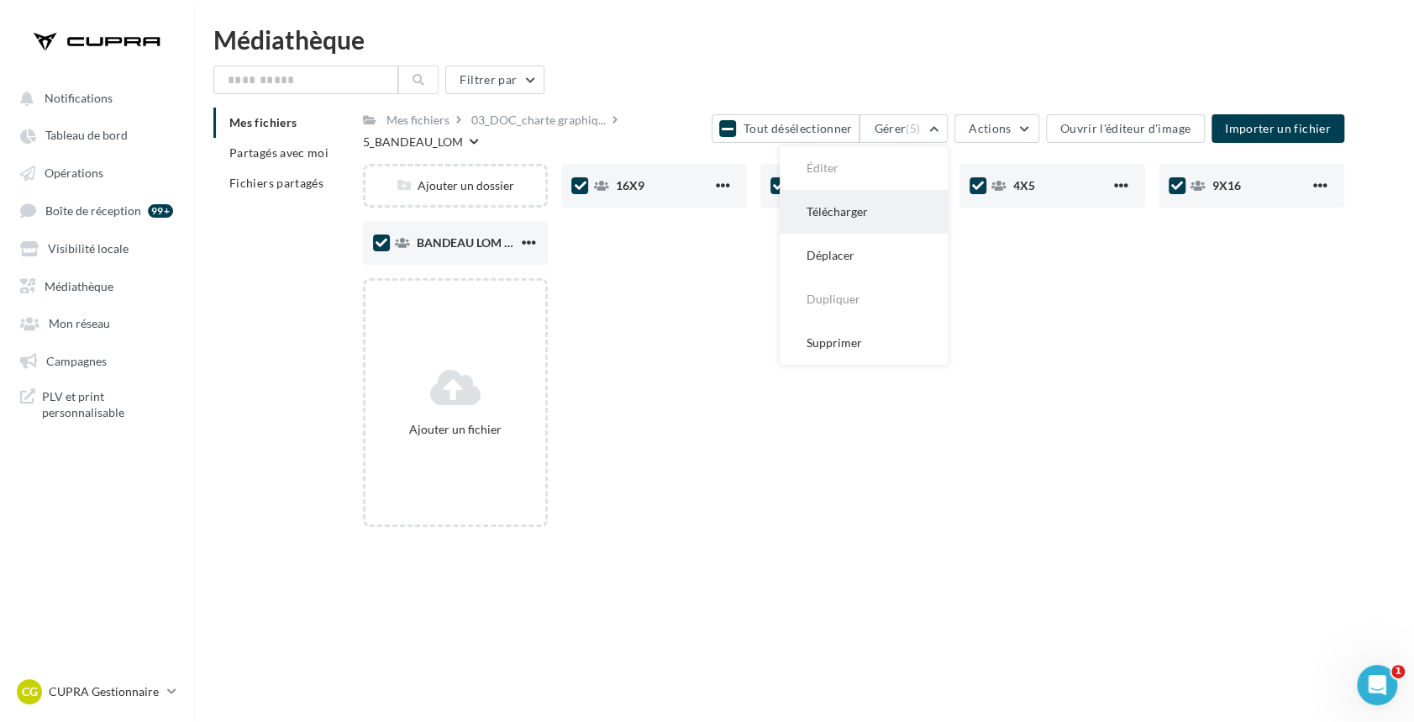
click at [879, 207] on button "Télécharger" at bounding box center [864, 212] width 168 height 44
click at [445, 121] on div "Mes fichiers" at bounding box center [418, 120] width 63 height 17
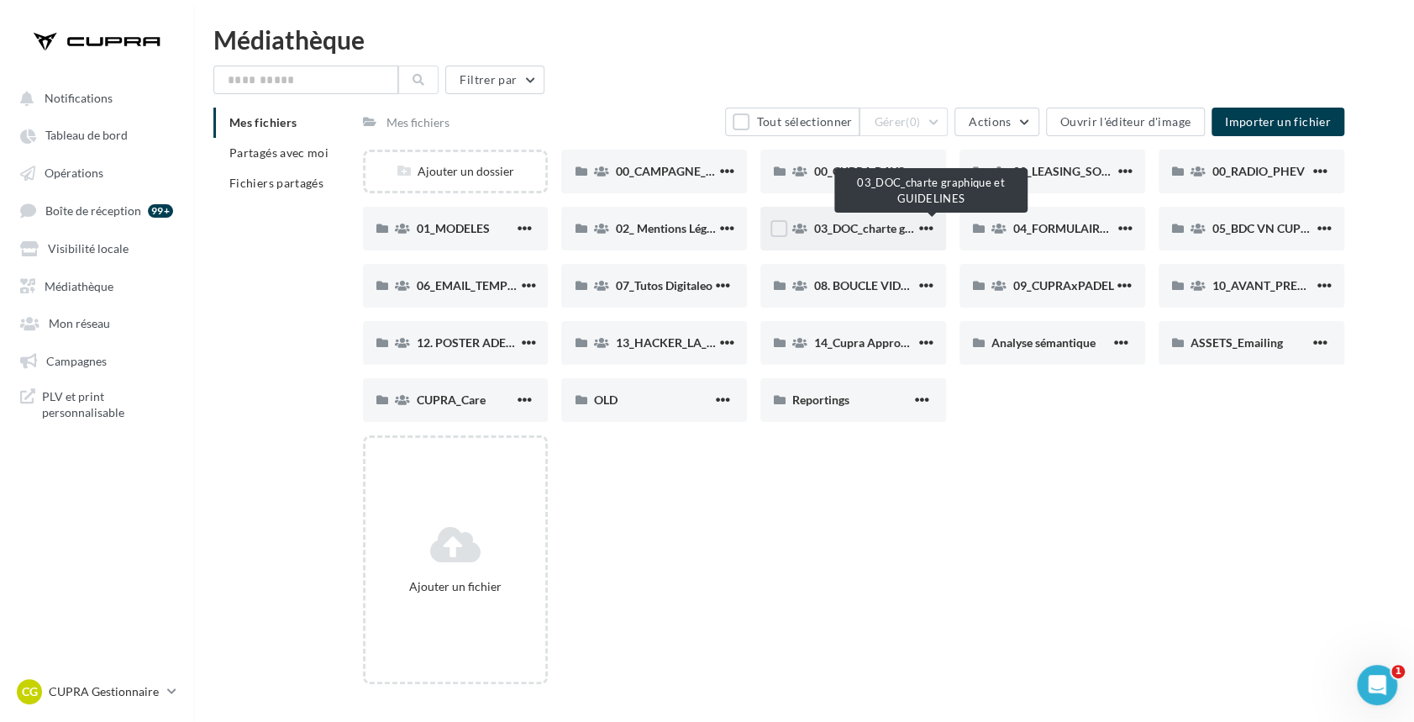
click at [881, 228] on span "03_DOC_charte graphique et GUIDELINES" at bounding box center [924, 228] width 220 height 14
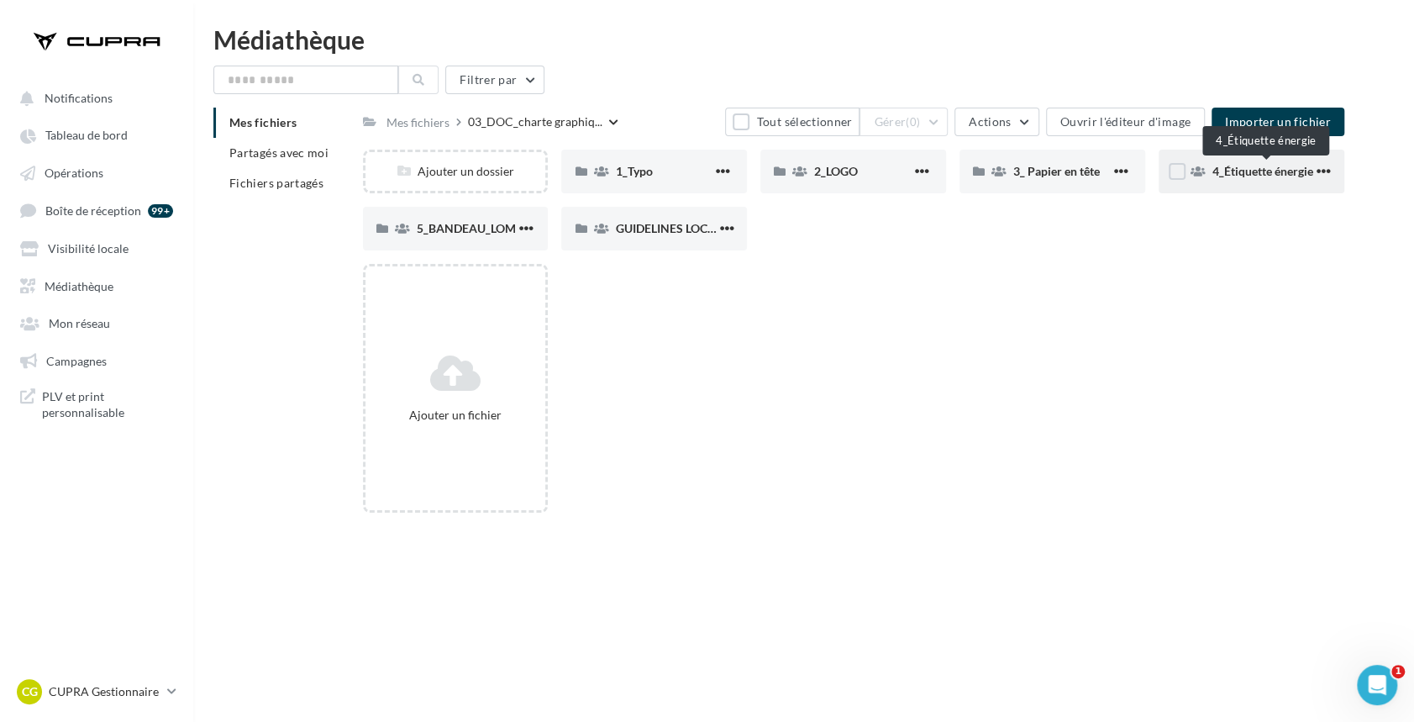
click at [1249, 172] on span "4_Étiquette énergie" at bounding box center [1263, 171] width 101 height 14
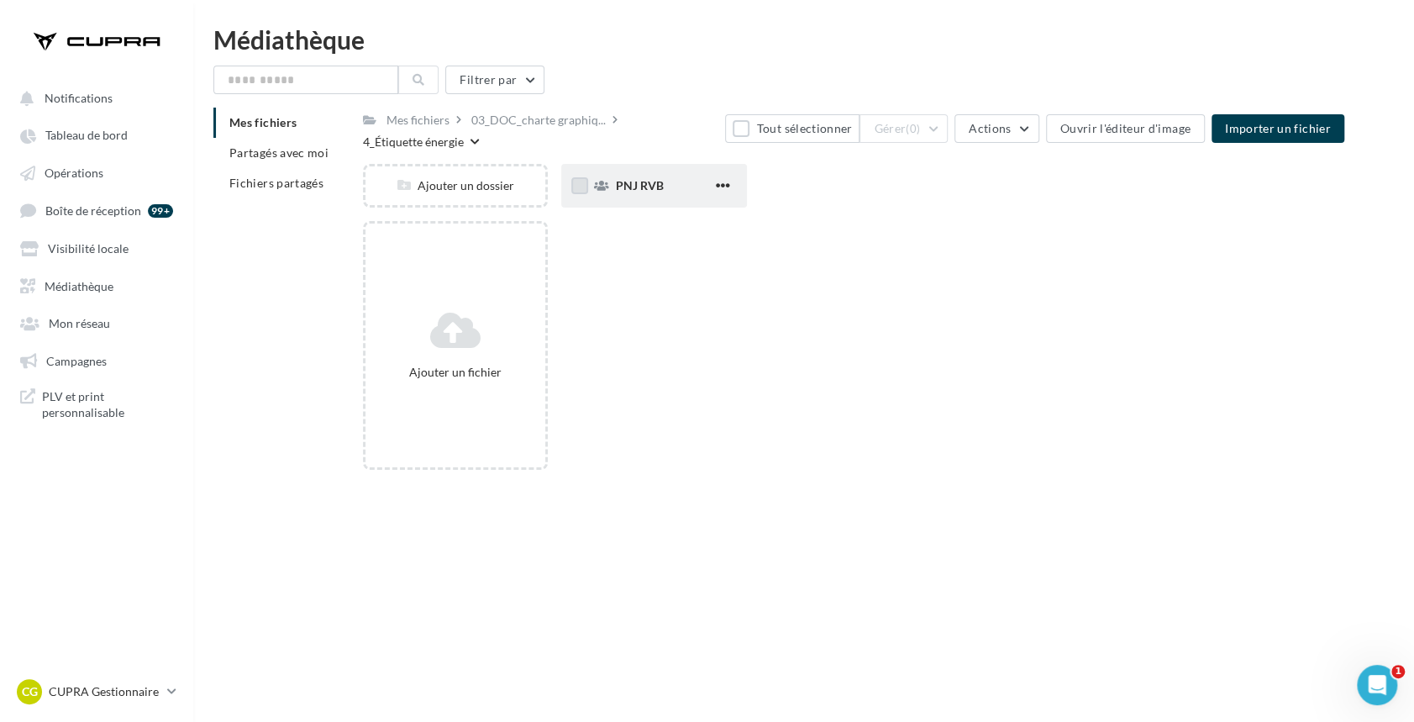
click at [582, 188] on label at bounding box center [579, 185] width 17 height 17
click at [945, 129] on button "Gérer (1)" at bounding box center [904, 128] width 88 height 29
click at [882, 215] on button "Télécharger" at bounding box center [864, 212] width 168 height 44
click at [121, 697] on p "CUPRA Gestionnaire" at bounding box center [105, 691] width 112 height 17
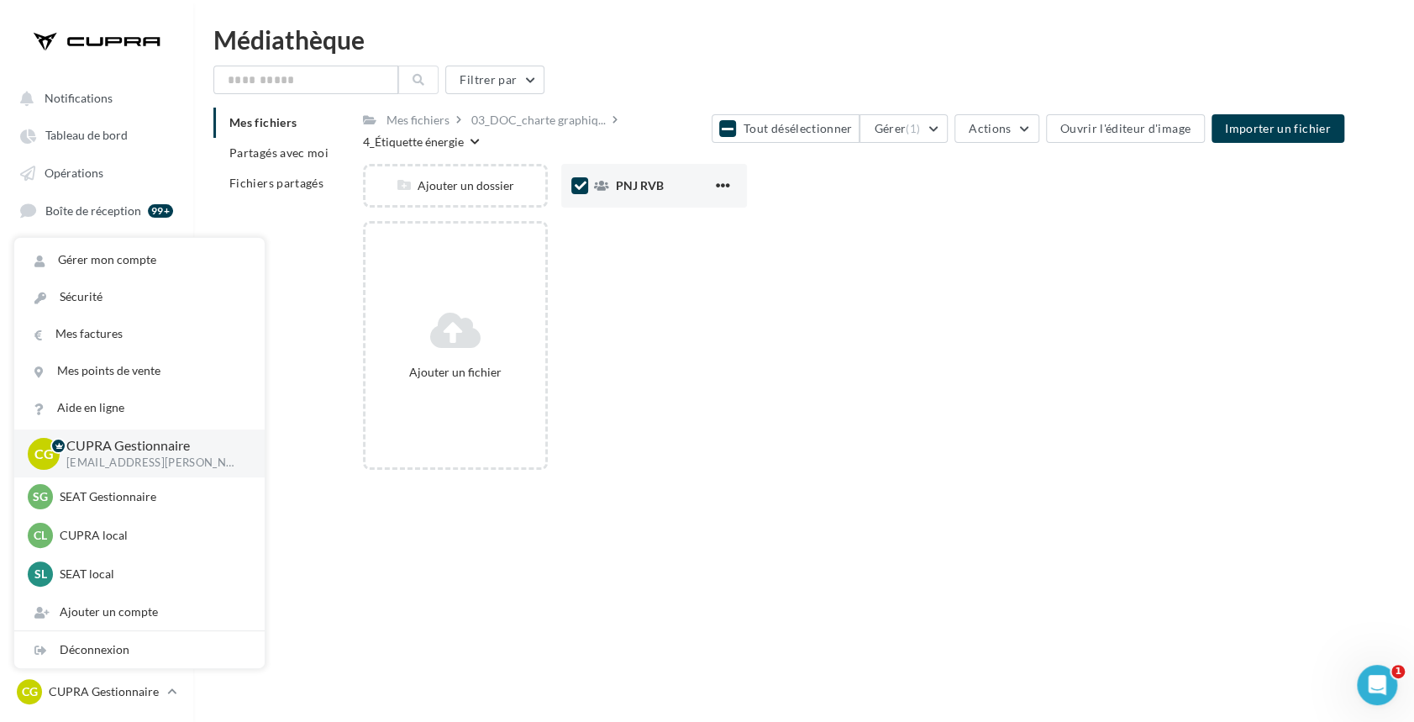
click at [1145, 348] on div "Ajouter un fichier" at bounding box center [860, 352] width 995 height 262
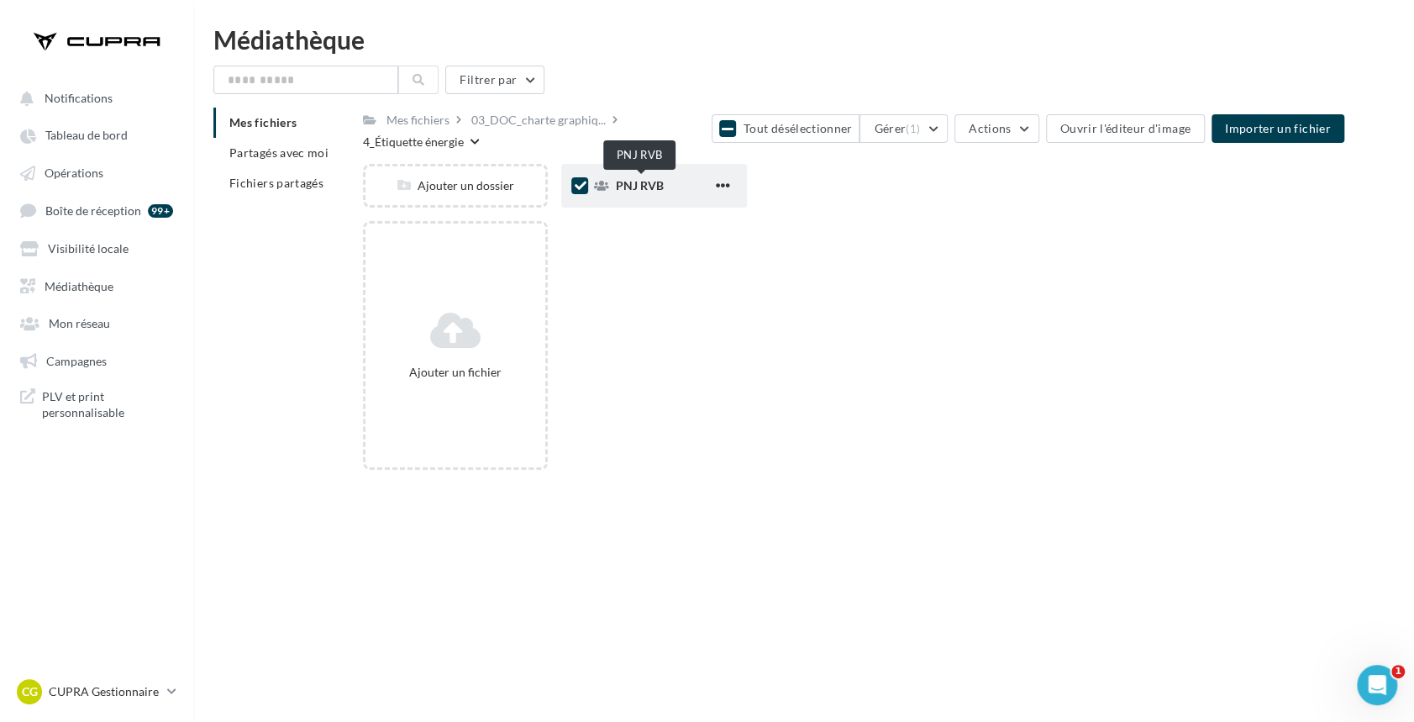
click at [639, 181] on span "PNJ RVB" at bounding box center [639, 185] width 48 height 14
click at [643, 187] on span "PNJ RVB" at bounding box center [639, 185] width 48 height 14
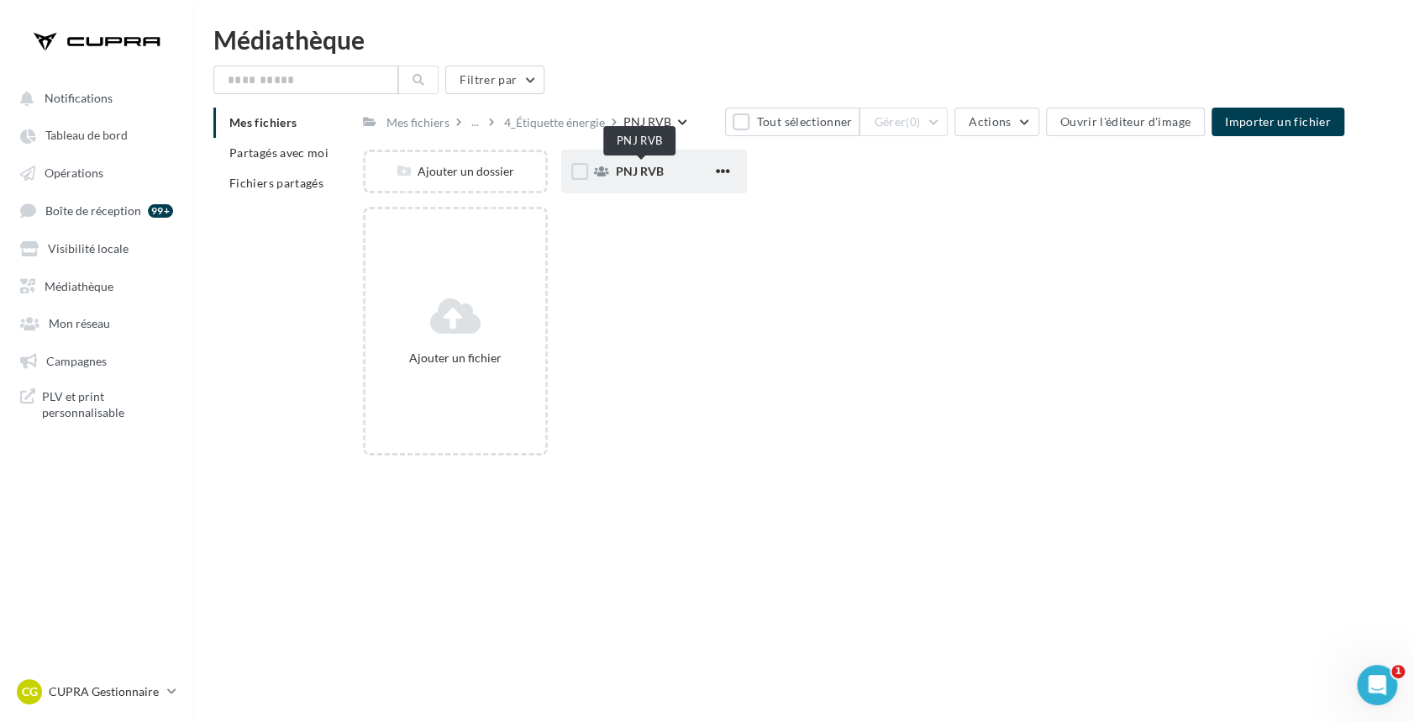
click at [645, 175] on span "PNJ RVB" at bounding box center [639, 171] width 48 height 14
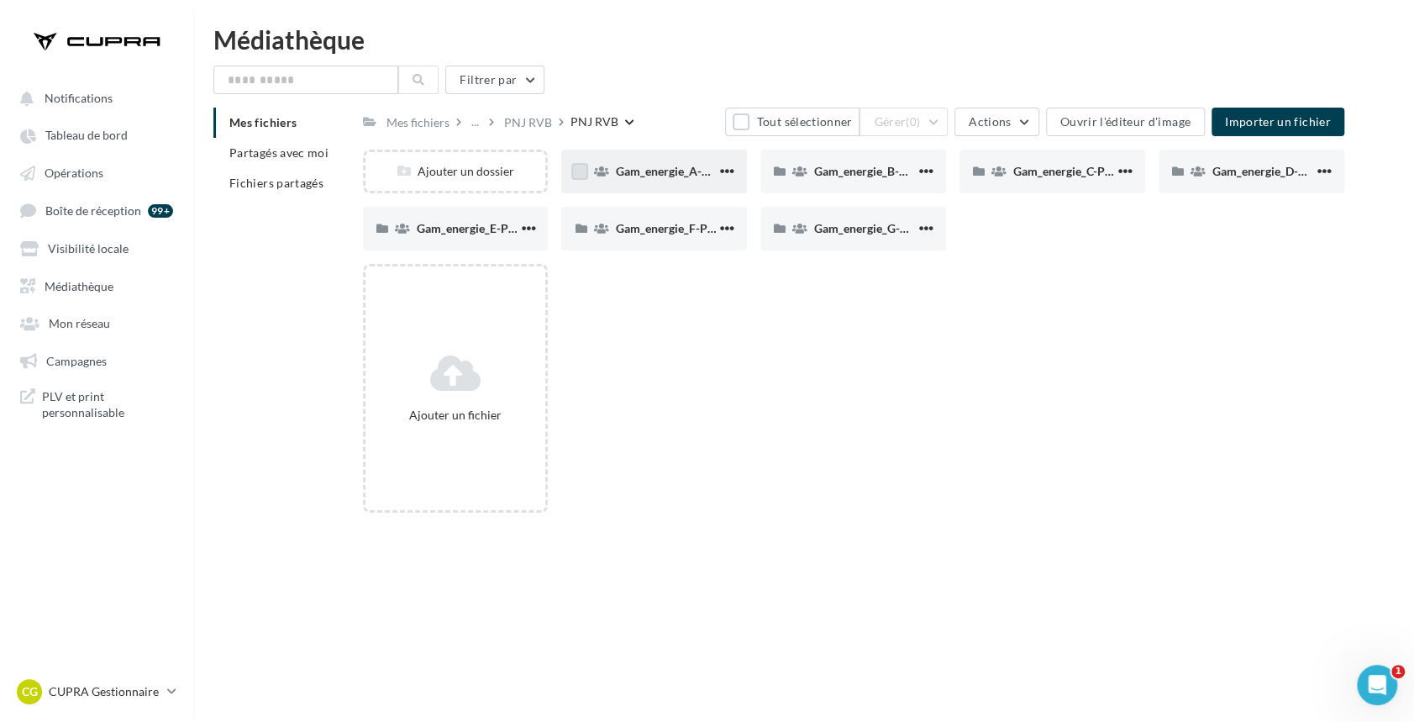
click at [585, 170] on label at bounding box center [579, 171] width 17 height 17
click at [764, 111] on button "Tout désélectionner" at bounding box center [786, 122] width 148 height 29
click at [796, 113] on button "Tout sélectionner" at bounding box center [792, 122] width 134 height 29
click at [920, 125] on span "(7)" at bounding box center [913, 121] width 14 height 13
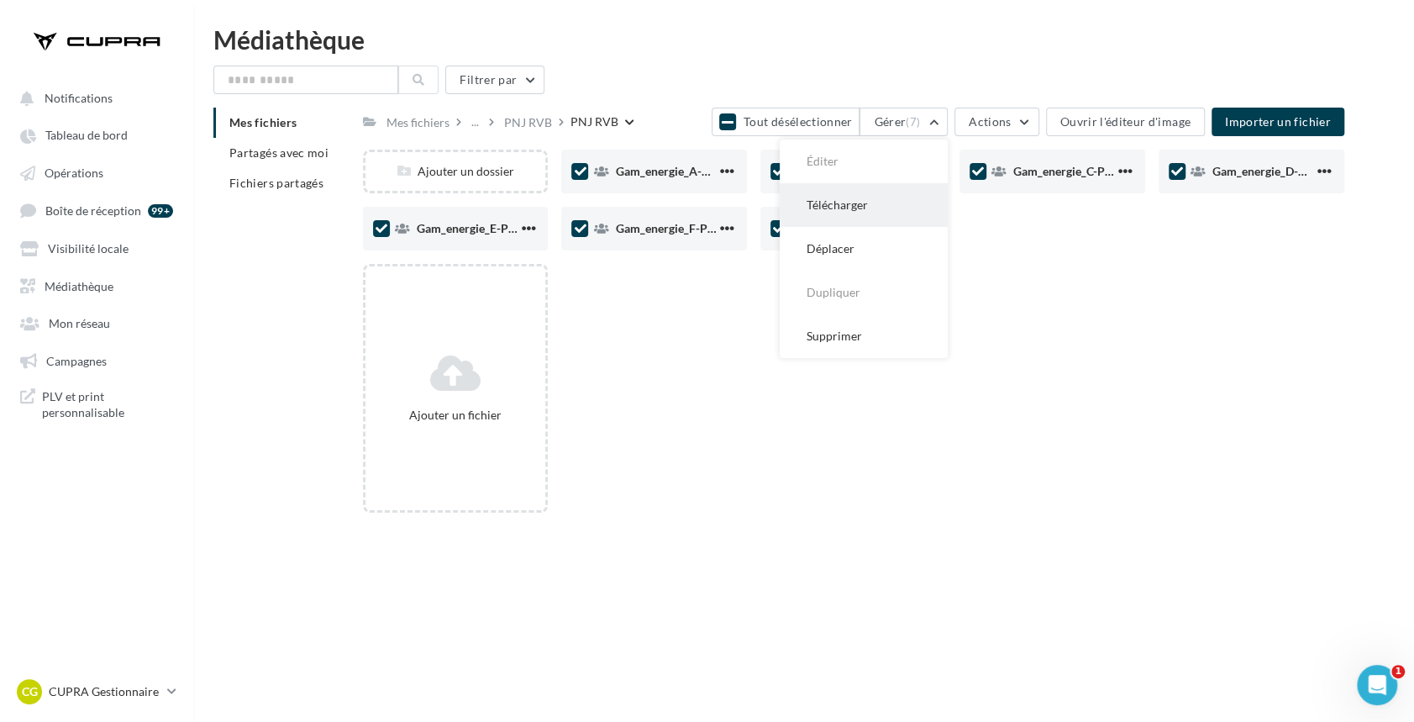
click at [861, 199] on button "Télécharger" at bounding box center [864, 205] width 168 height 44
click at [647, 455] on div "Ajouter un fichier" at bounding box center [860, 395] width 995 height 262
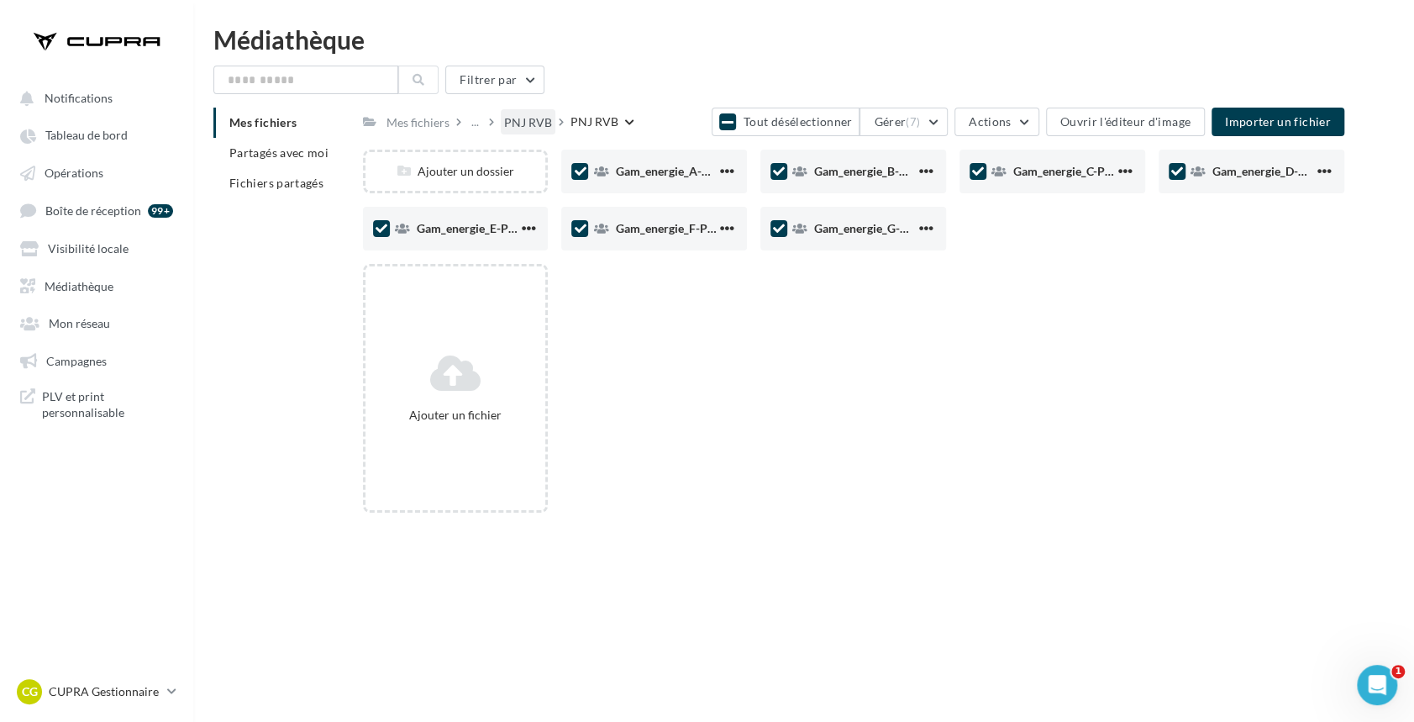
click at [516, 118] on div "PNJ RVB" at bounding box center [528, 122] width 48 height 17
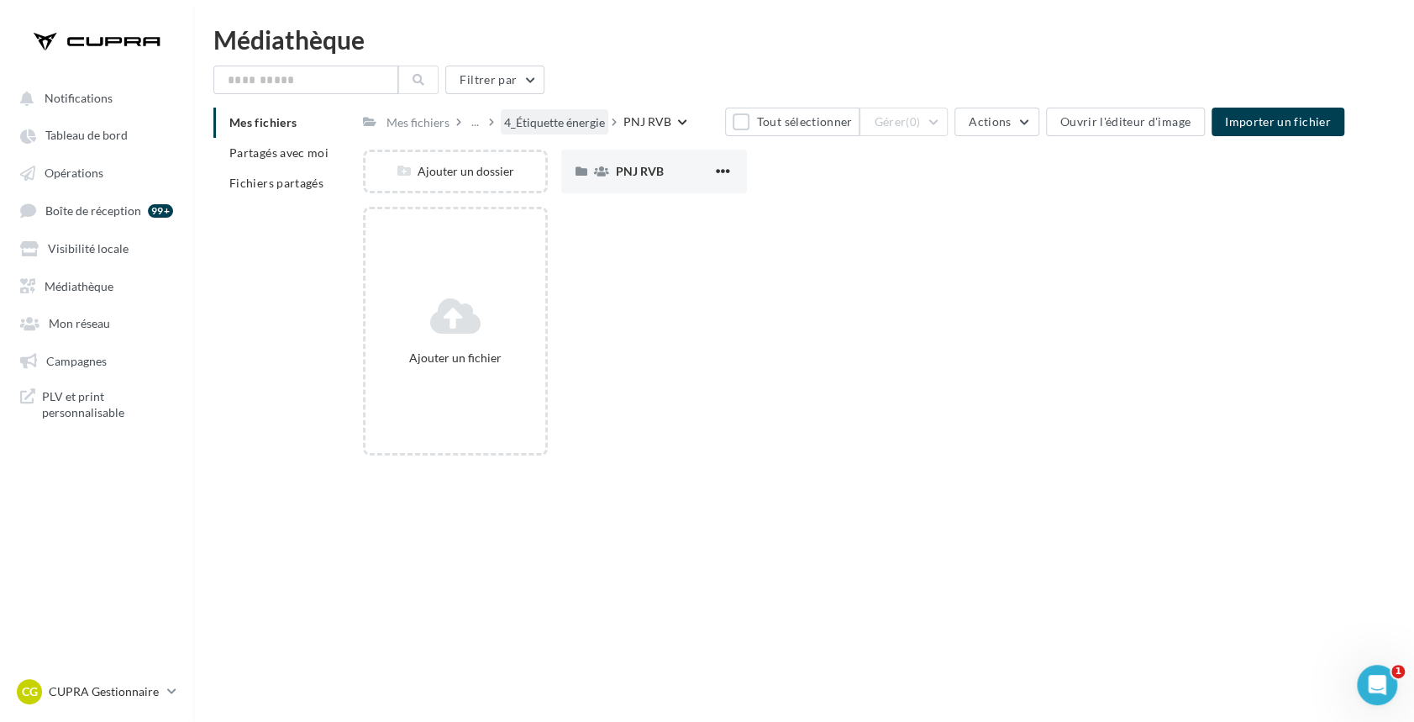
click at [539, 124] on div "4_Étiquette énergie" at bounding box center [554, 122] width 101 height 17
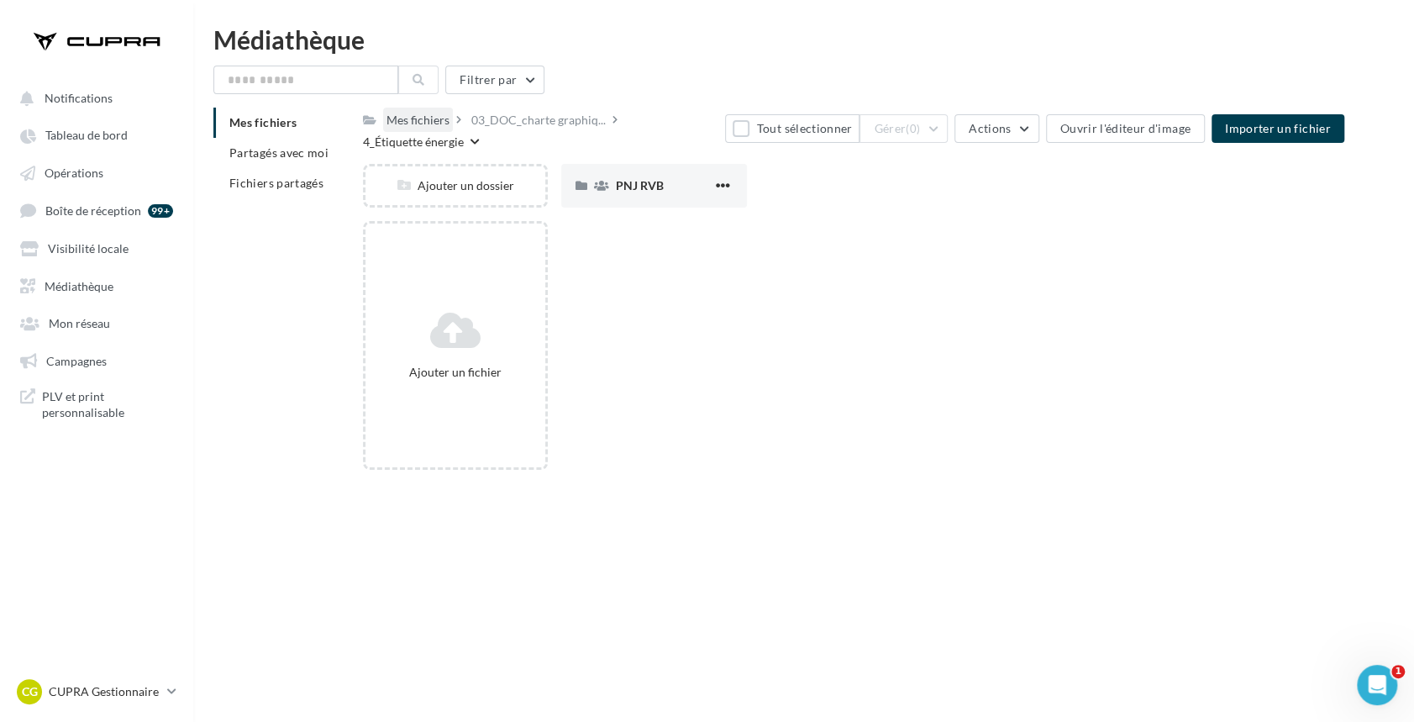
click at [429, 128] on div "Mes fichiers" at bounding box center [418, 120] width 63 height 17
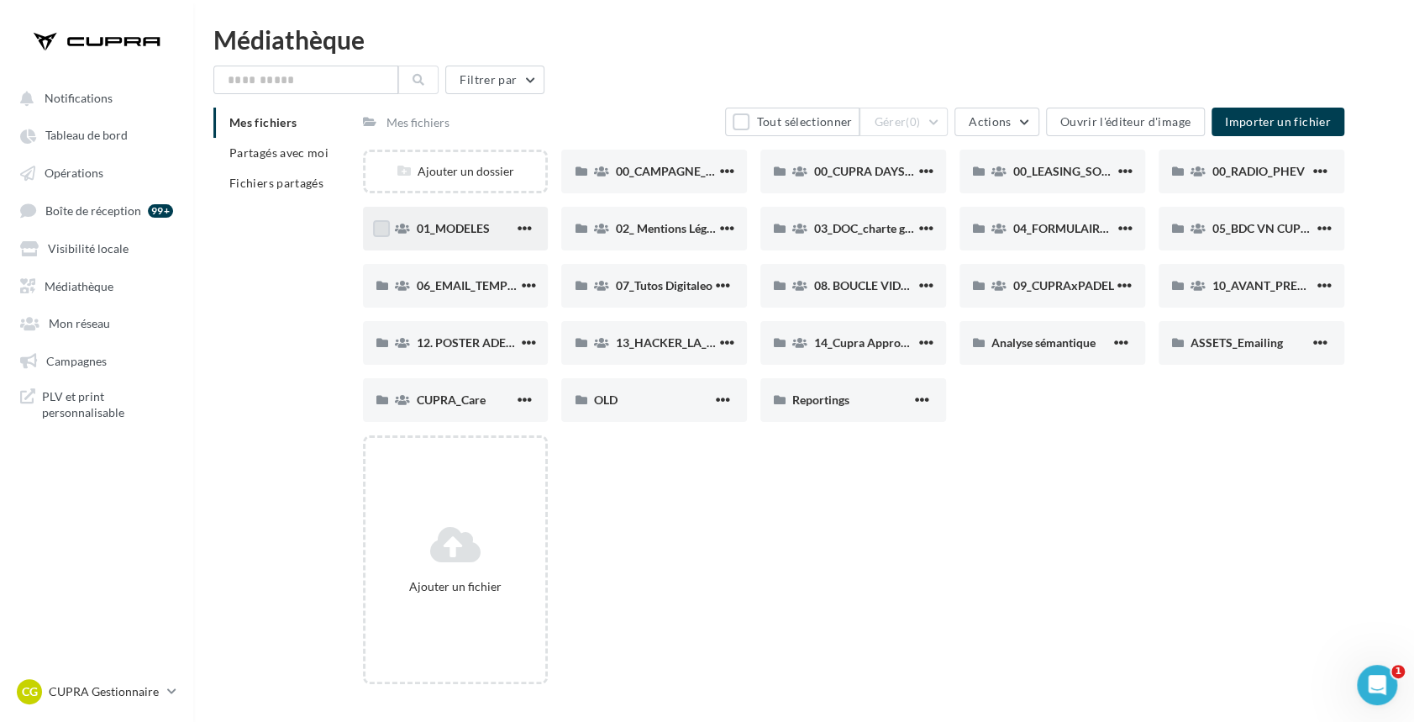
click at [385, 228] on label at bounding box center [381, 228] width 17 height 17
click at [535, 227] on div "01_MODELES" at bounding box center [456, 229] width 186 height 44
click at [376, 231] on label at bounding box center [381, 228] width 17 height 17
click at [524, 230] on span "button" at bounding box center [524, 228] width 14 height 14
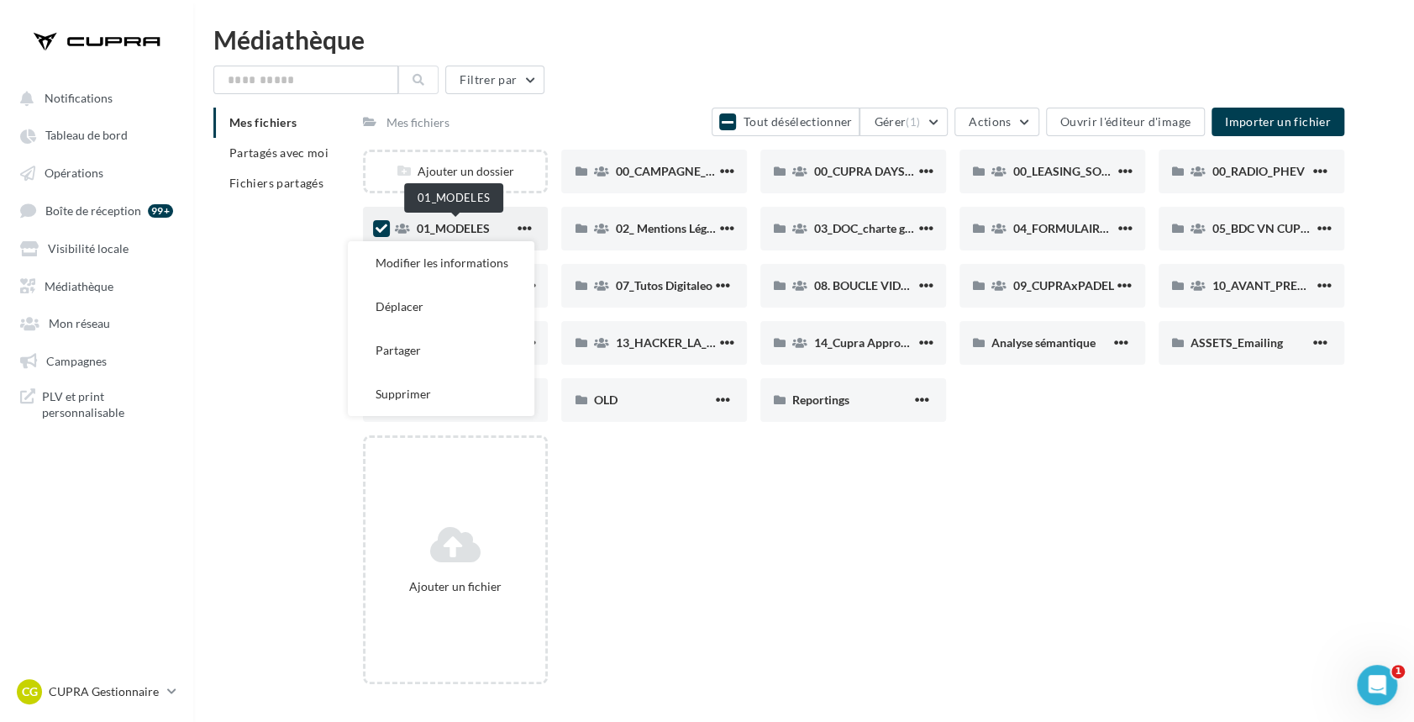
click at [464, 221] on span "01_MODELES" at bounding box center [453, 228] width 73 height 14
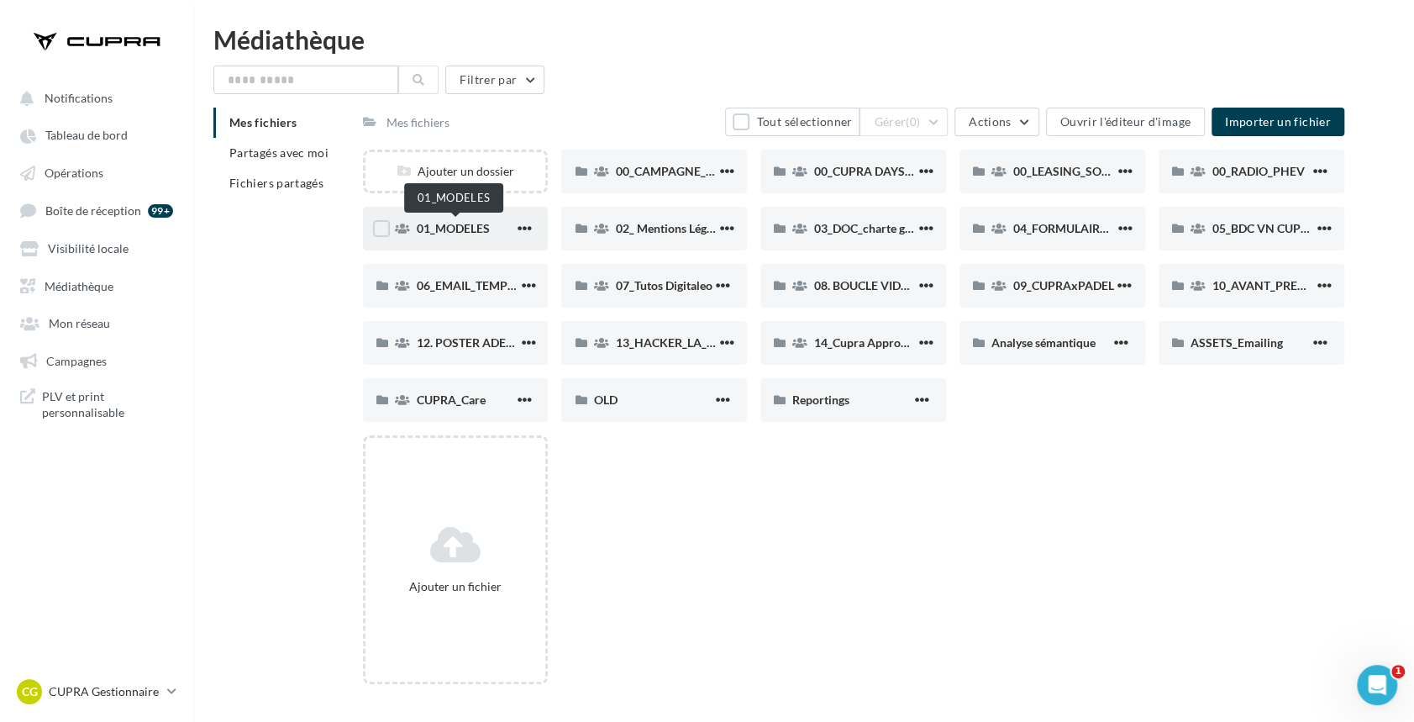
click at [472, 228] on span "01_MODELES" at bounding box center [453, 228] width 73 height 14
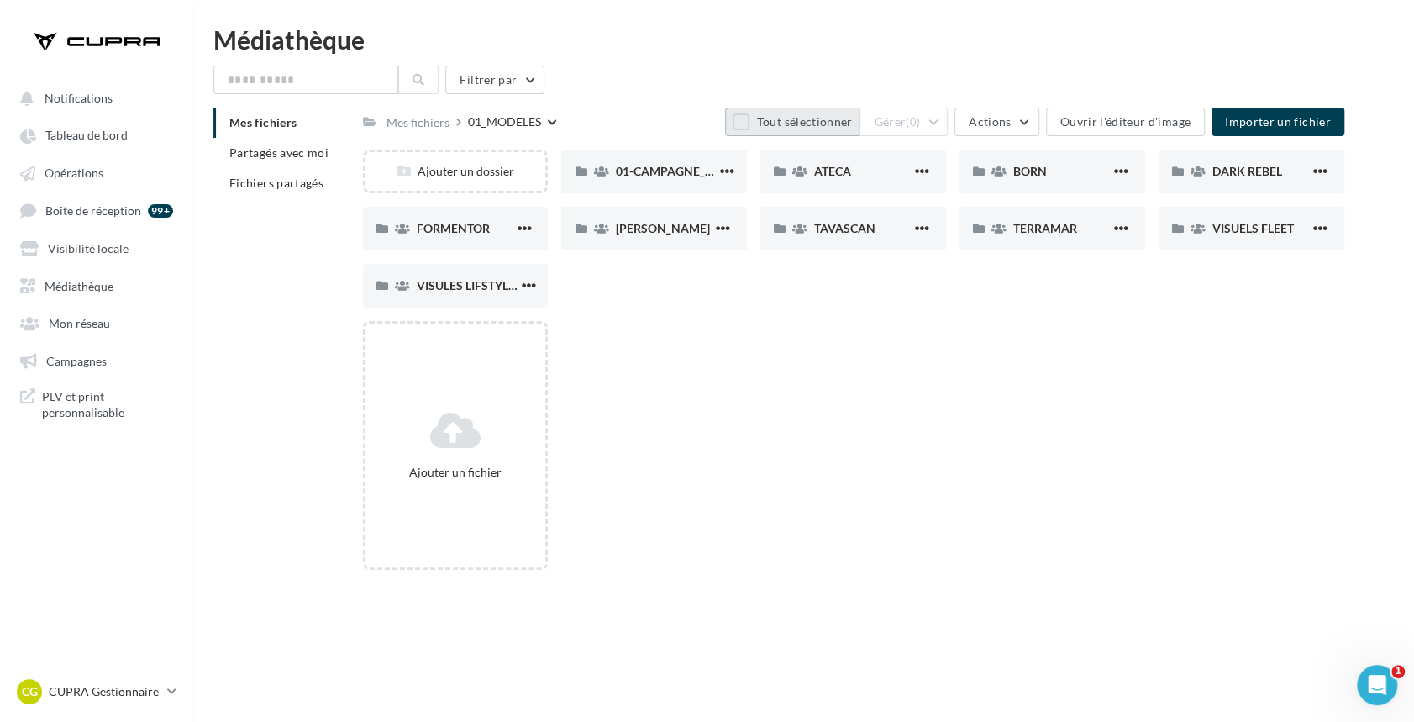
click at [768, 121] on button "Tout sélectionner" at bounding box center [792, 122] width 134 height 29
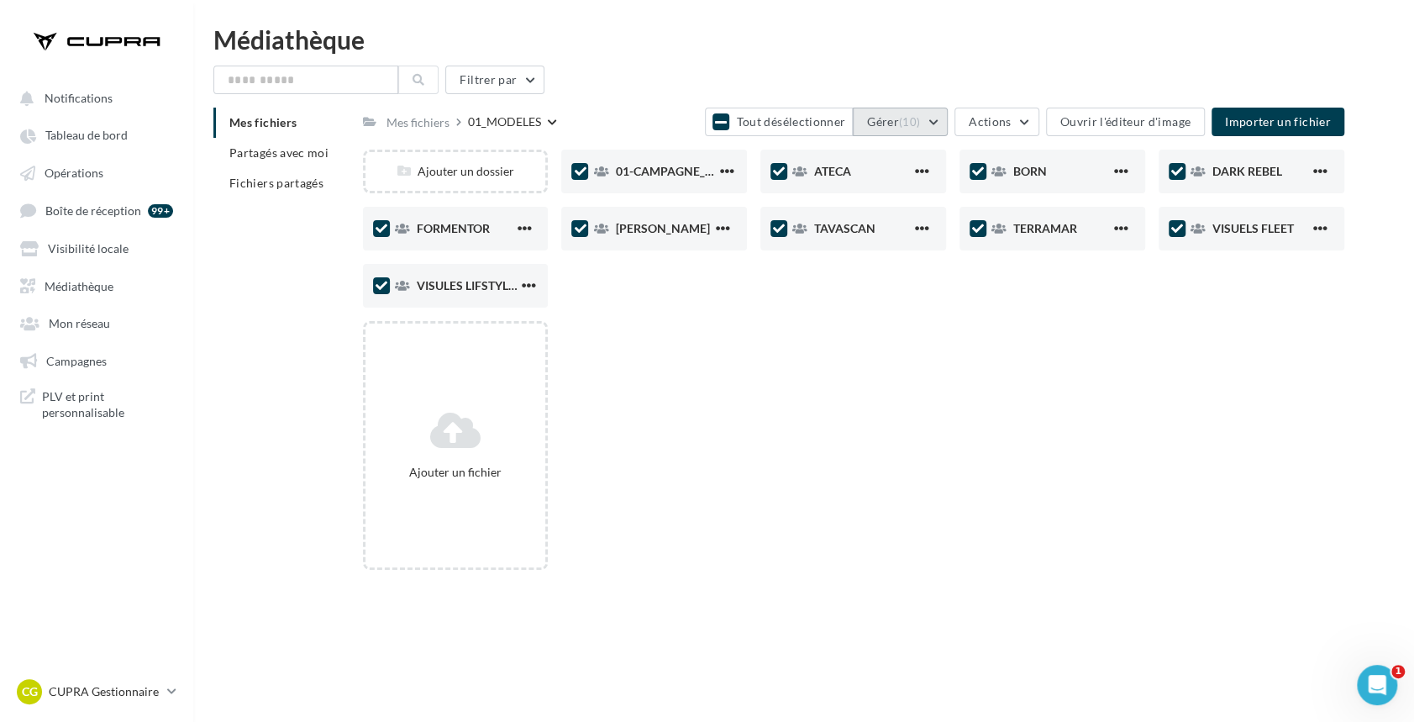
click at [948, 114] on button "Gérer (10)" at bounding box center [900, 122] width 95 height 29
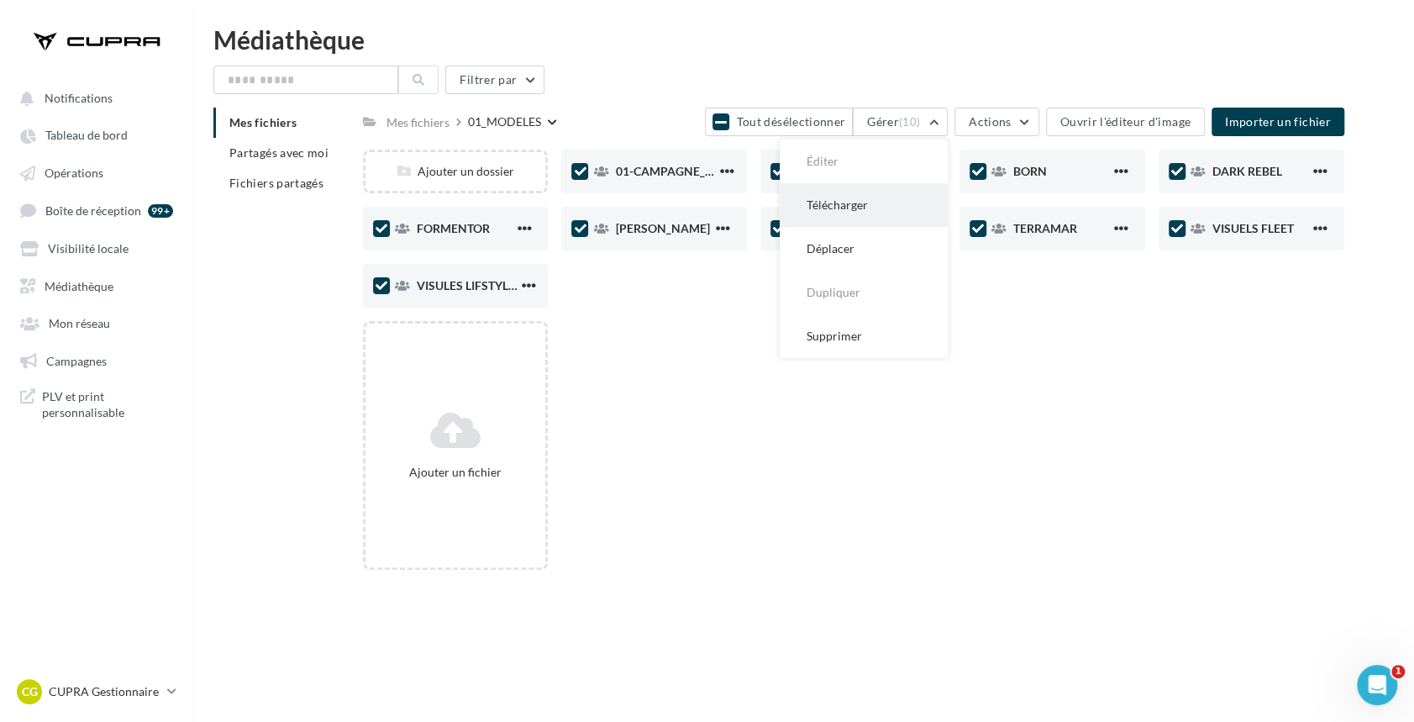
click at [863, 210] on button "Télécharger" at bounding box center [864, 205] width 168 height 44
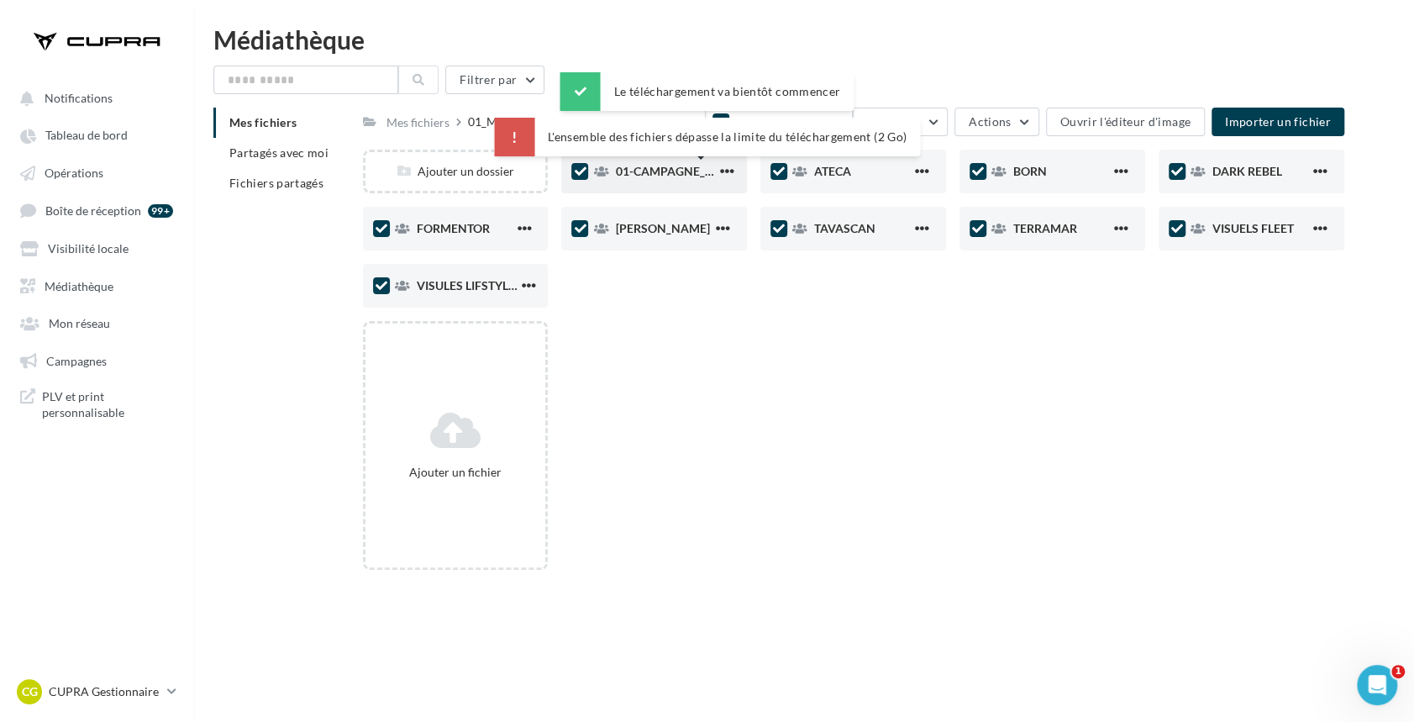
click at [671, 176] on span "01-CAMPAGNE_RED_THREAD" at bounding box center [697, 171] width 164 height 14
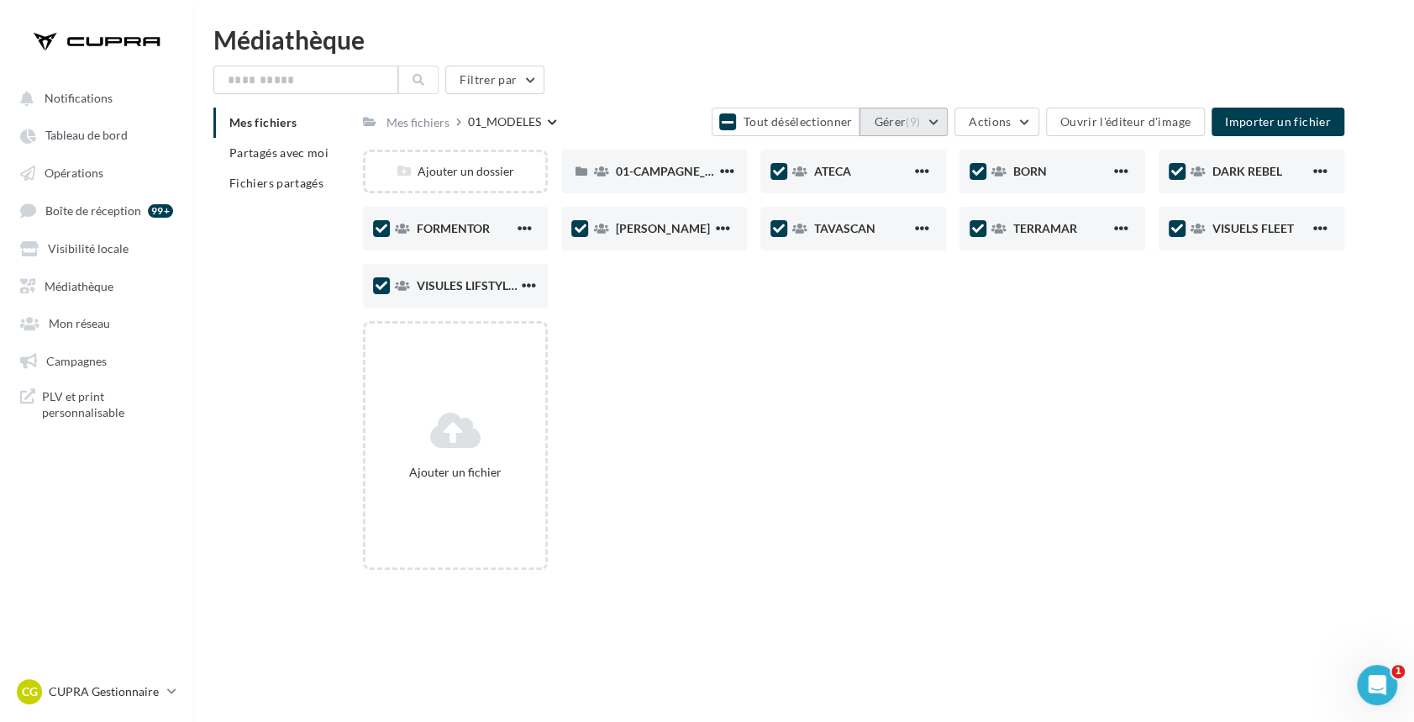
click at [909, 123] on button "Gérer (9)" at bounding box center [904, 122] width 88 height 29
click at [794, 171] on icon at bounding box center [799, 172] width 15 height 12
click at [1231, 171] on span "DARK REBEL" at bounding box center [1248, 171] width 70 height 14
click at [920, 127] on span "(7)" at bounding box center [913, 121] width 14 height 13
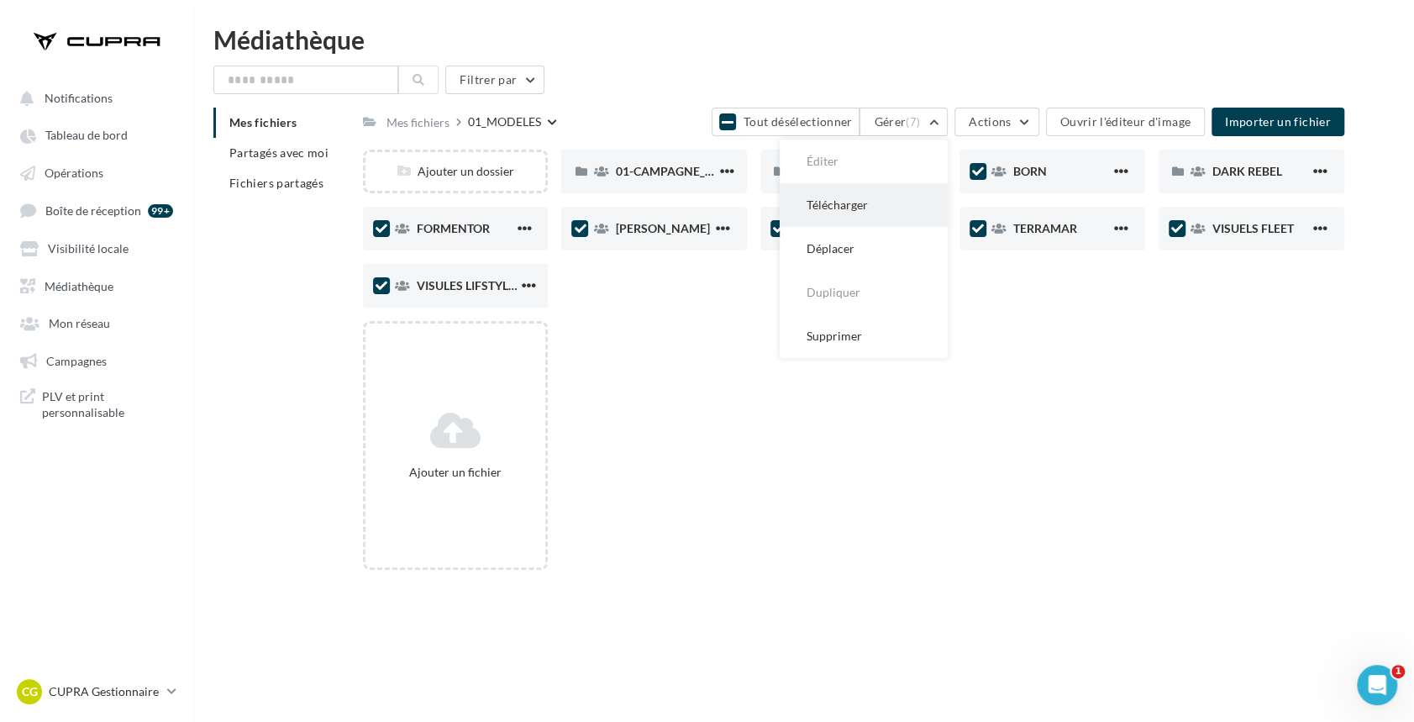
click at [863, 196] on button "Télécharger" at bounding box center [864, 205] width 168 height 44
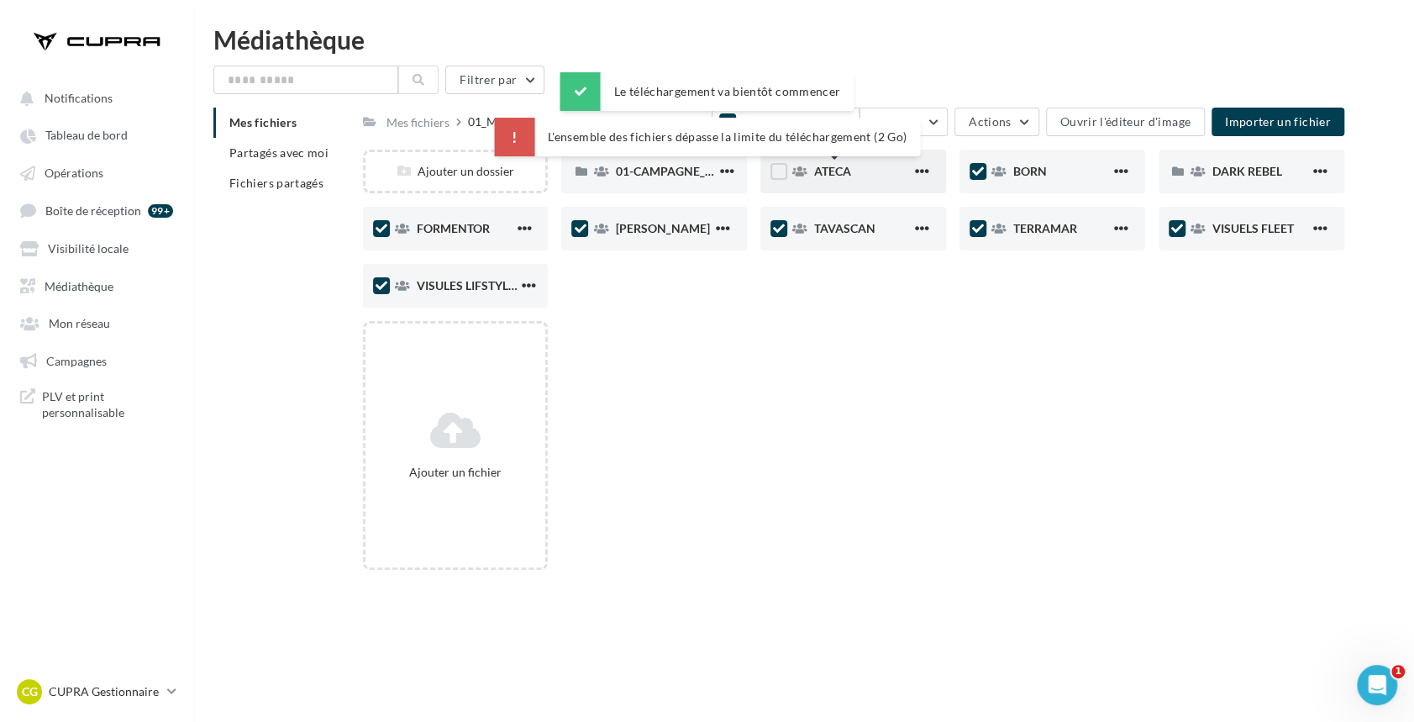
click at [836, 175] on span "ATECA" at bounding box center [832, 171] width 37 height 14
click at [854, 168] on div "ATECA" at bounding box center [862, 171] width 97 height 17
click at [906, 372] on div "Ajouter un fichier" at bounding box center [860, 452] width 995 height 262
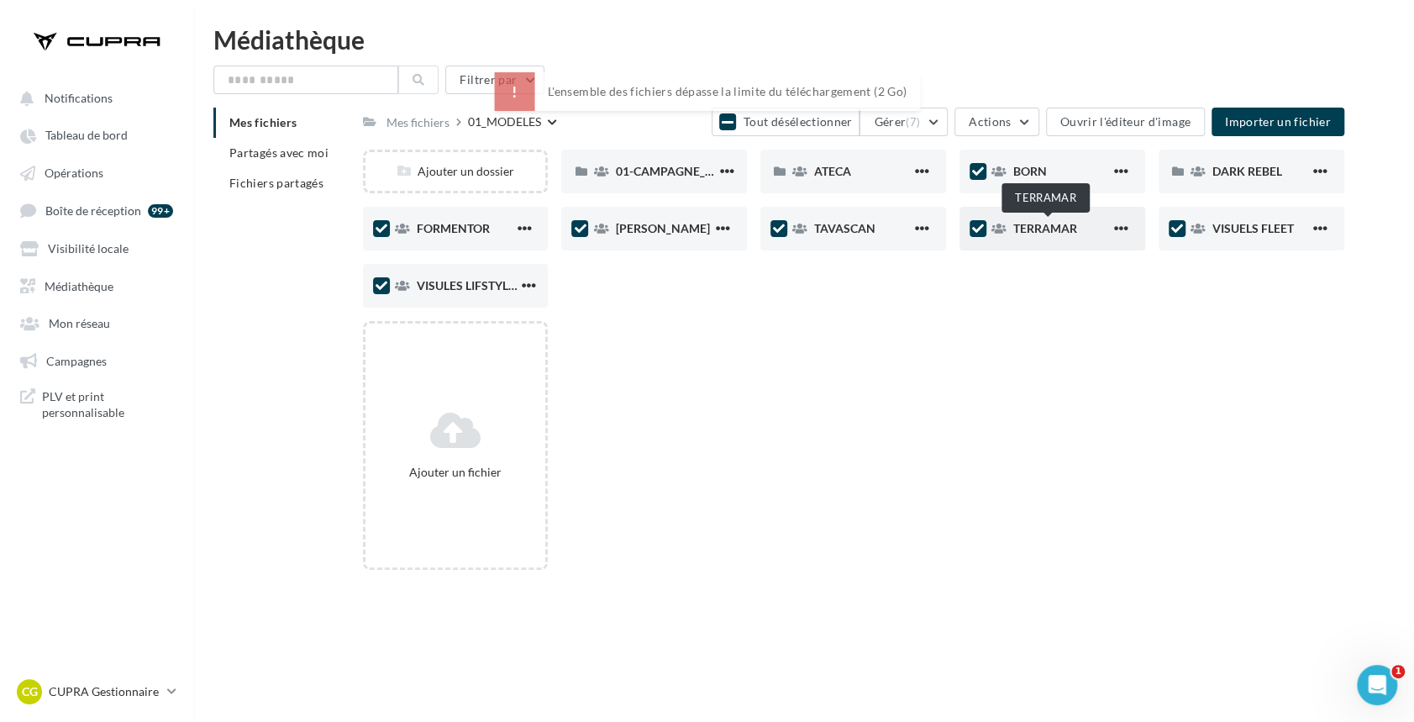
click at [1038, 221] on span "TERRAMAR" at bounding box center [1045, 228] width 64 height 14
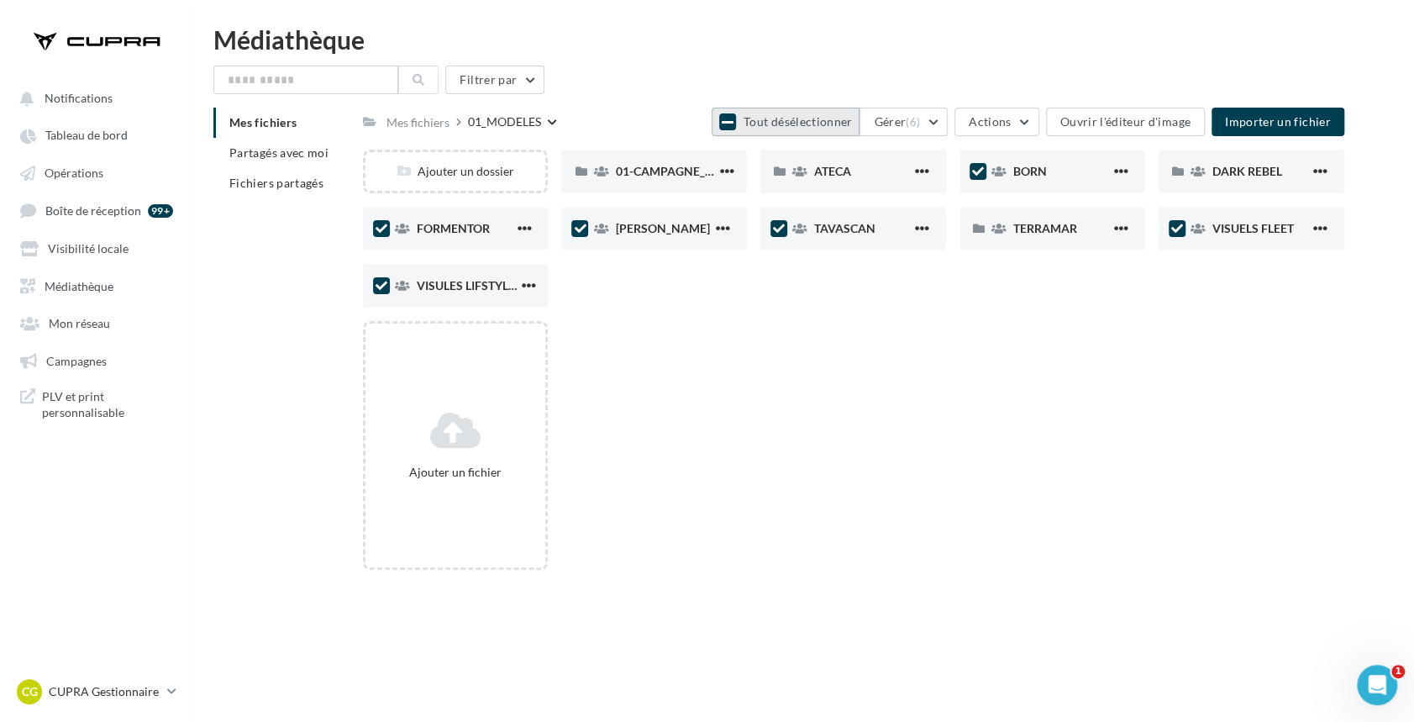
click at [817, 133] on button "Tout désélectionner" at bounding box center [786, 122] width 148 height 29
click at [1055, 234] on span "TERRAMAR" at bounding box center [1045, 228] width 64 height 14
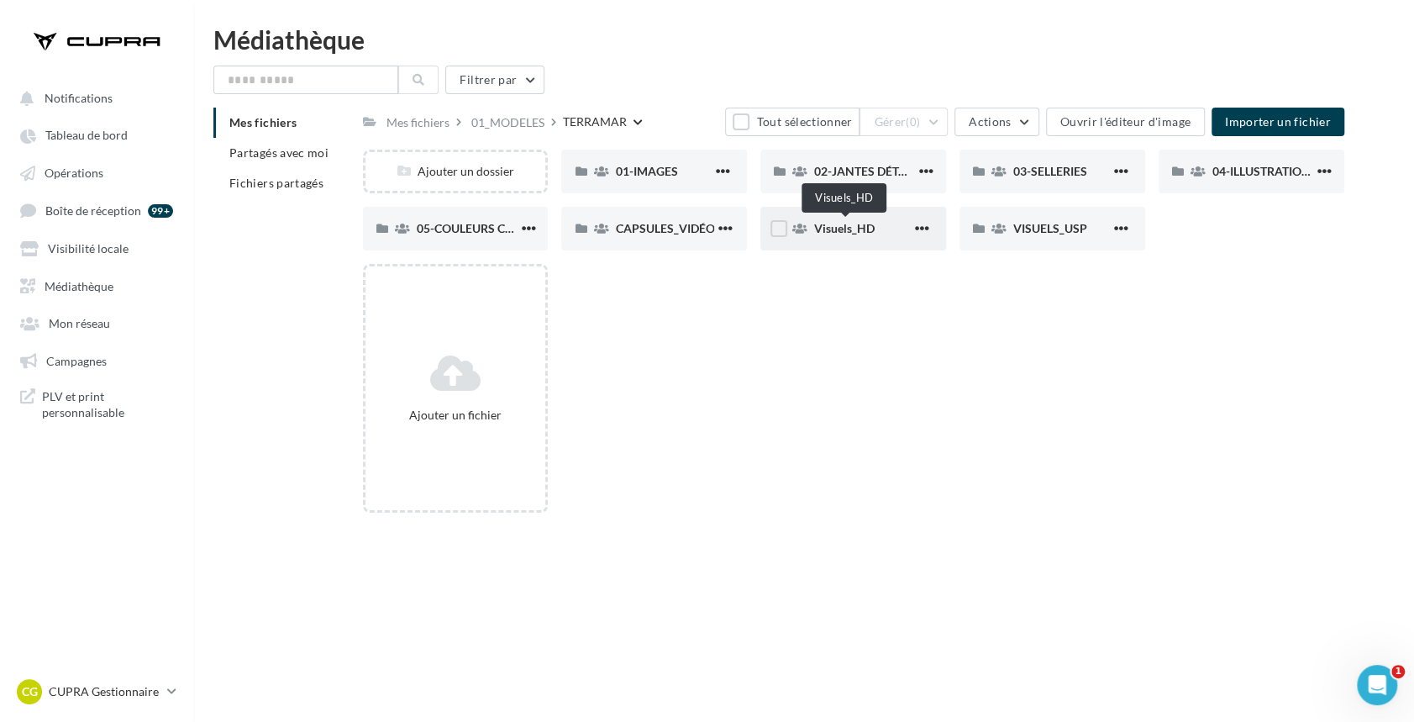
click at [856, 228] on span "Visuels_HD" at bounding box center [844, 228] width 61 height 14
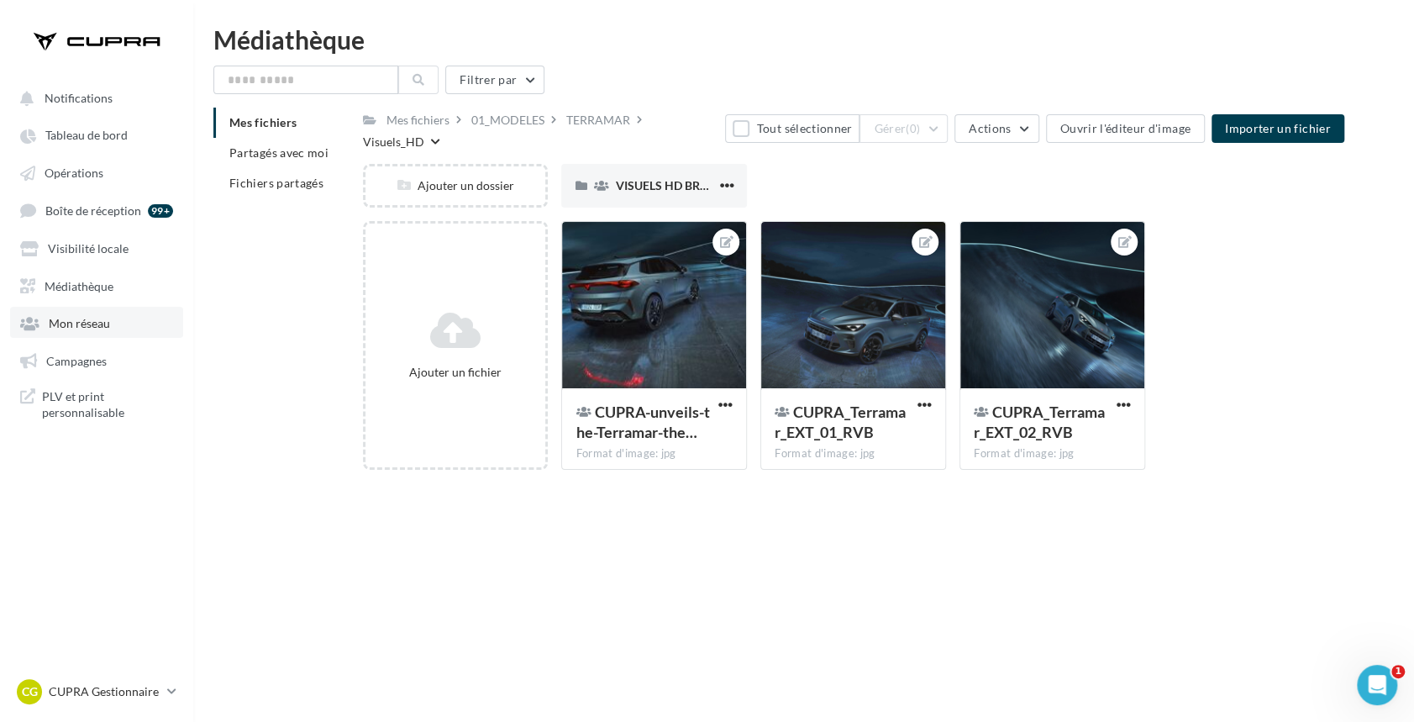
click at [76, 323] on span "Mon réseau" at bounding box center [79, 323] width 61 height 14
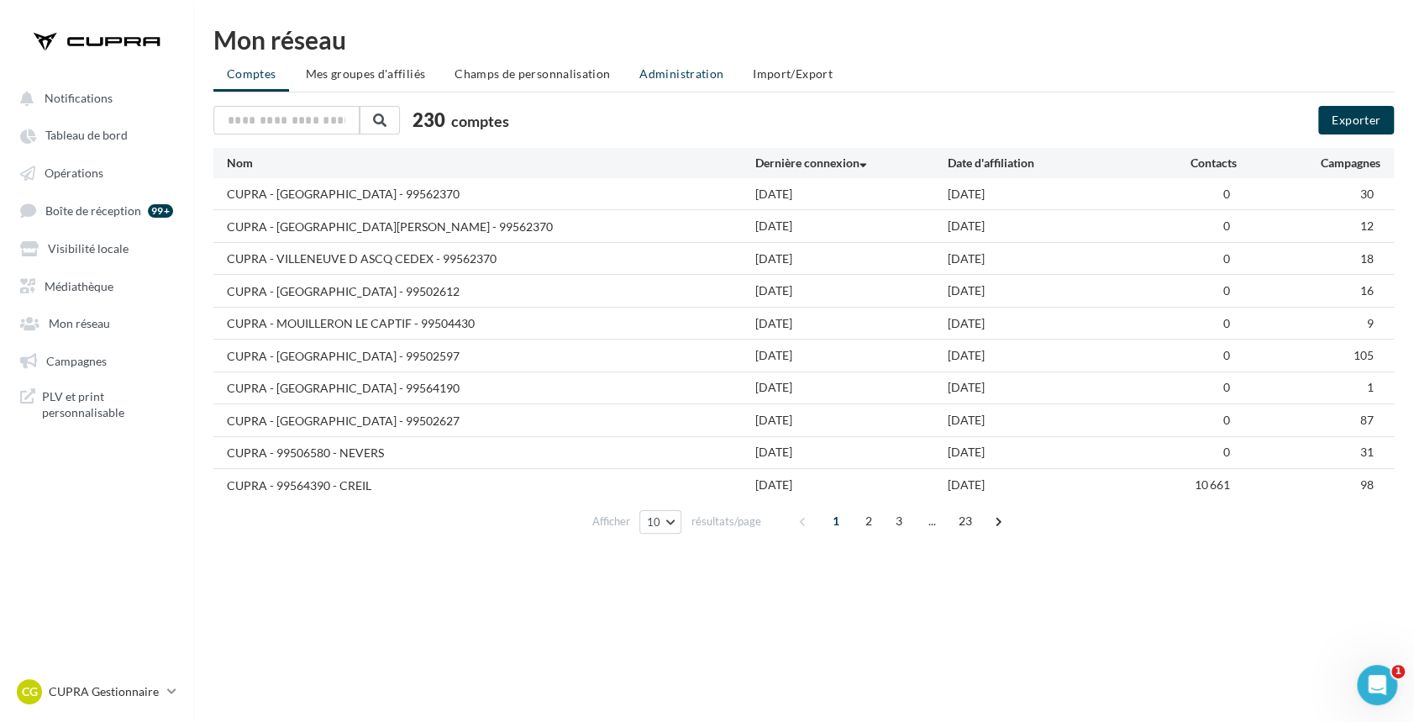
click at [670, 67] on span "Administration" at bounding box center [681, 73] width 84 height 14
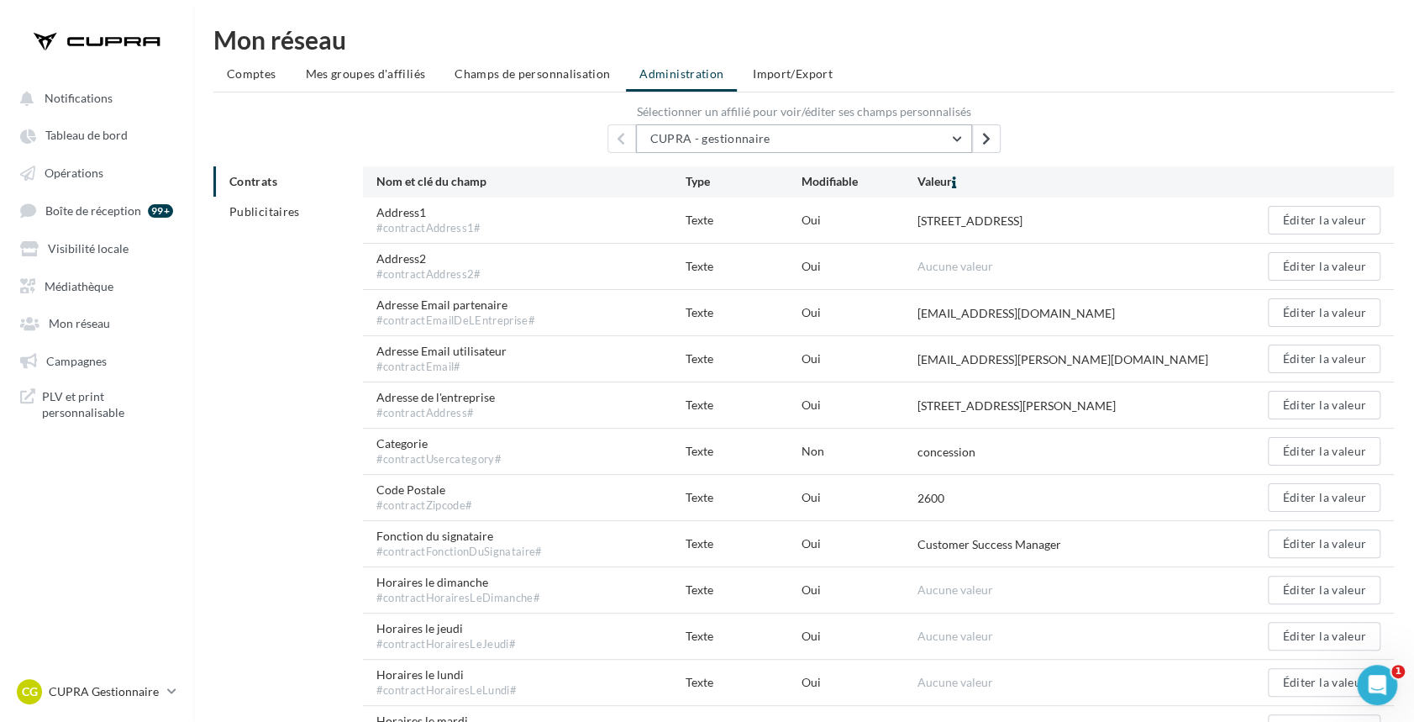
click at [704, 135] on span "CUPRA - gestionnaire" at bounding box center [710, 138] width 120 height 14
type input "*"
type input "***"
click at [794, 182] on span "CUPRA - PAU - 99502436" at bounding box center [728, 181] width 131 height 14
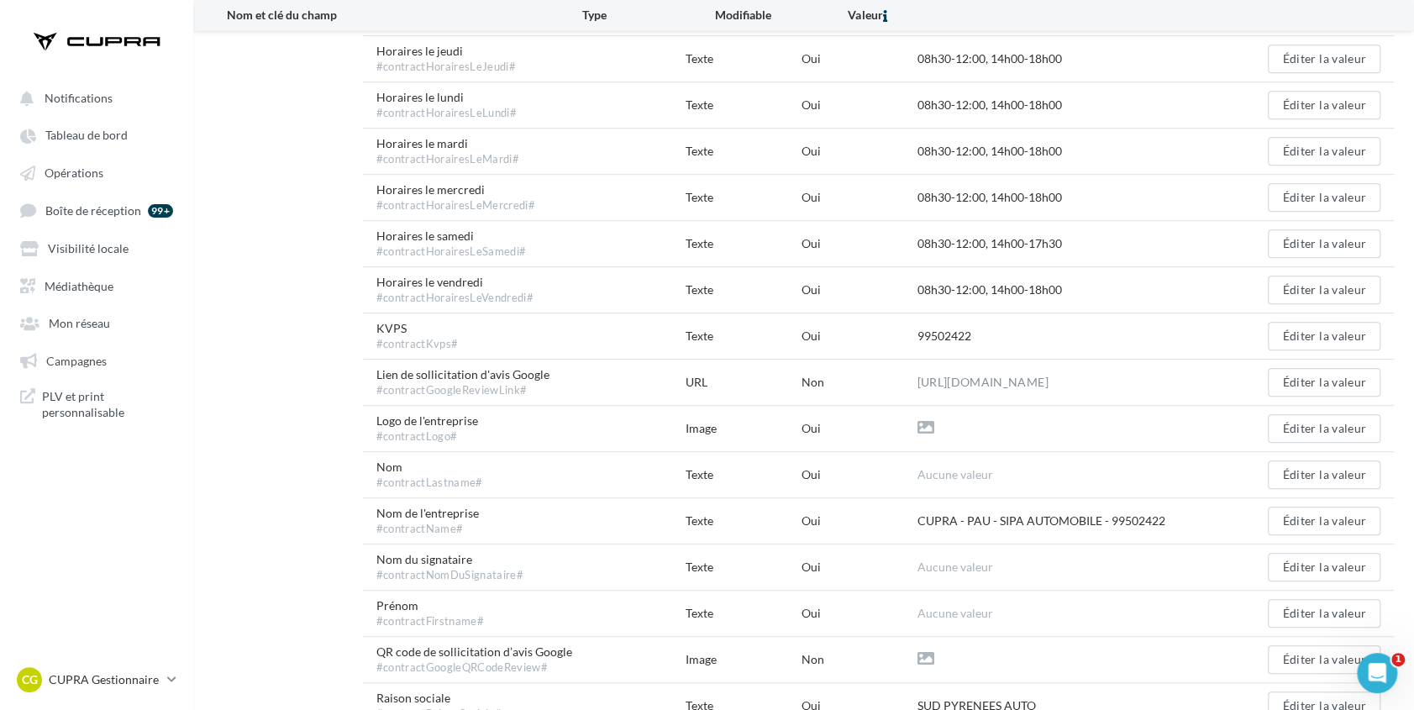
scroll to position [532, 64]
click at [1298, 336] on button "Éditer la valeur" at bounding box center [1324, 336] width 113 height 29
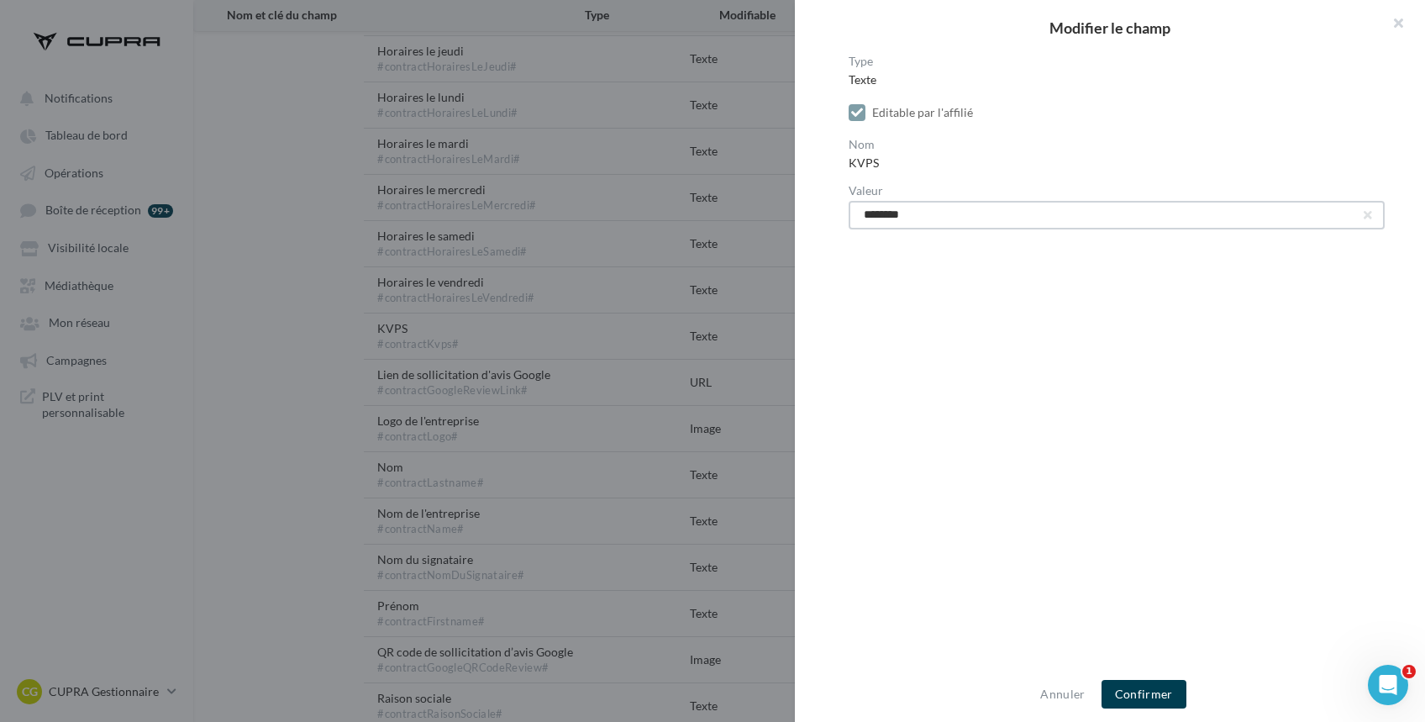
drag, startPoint x: 934, startPoint y: 215, endPoint x: 782, endPoint y: 208, distance: 152.2
click at [782, 208] on div "Modifier le champ Type Texte Editable par l'affilié Nom KVPS Valeur ******** An…" at bounding box center [712, 361] width 1425 height 722
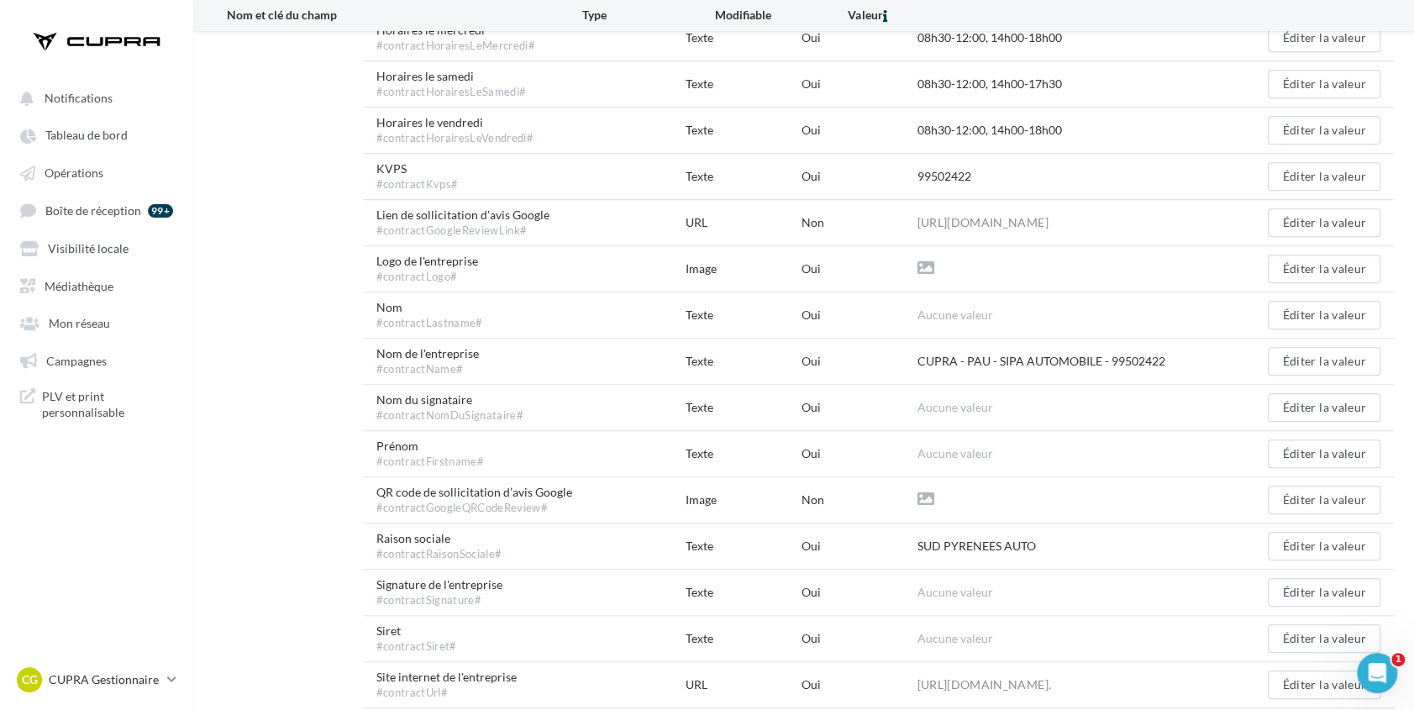
scroll to position [693, 64]
click at [1269, 550] on button "Éditer la valeur" at bounding box center [1324, 544] width 113 height 29
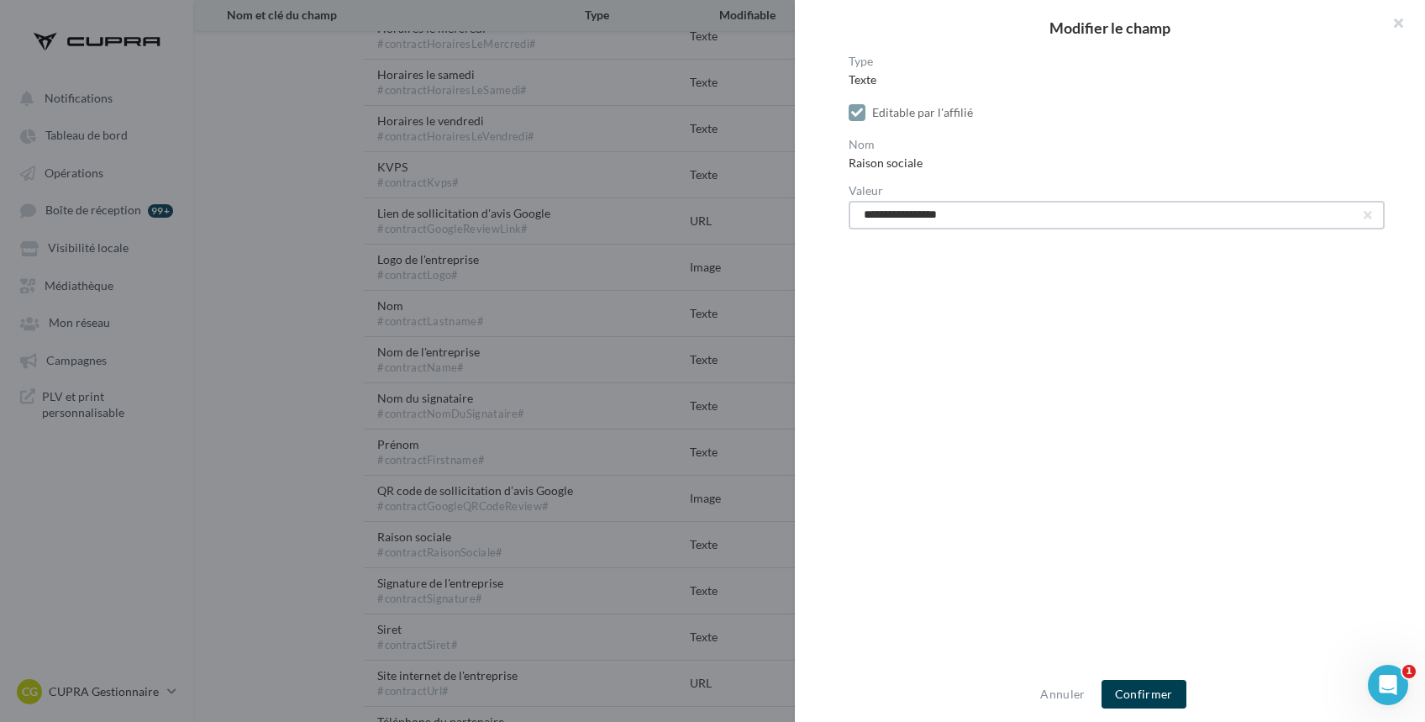
drag, startPoint x: 995, startPoint y: 214, endPoint x: 801, endPoint y: 218, distance: 194.1
click at [801, 218] on div "**********" at bounding box center [1117, 361] width 644 height 613
type input "**********"
click at [1136, 697] on button "Confirmer" at bounding box center [1144, 694] width 85 height 29
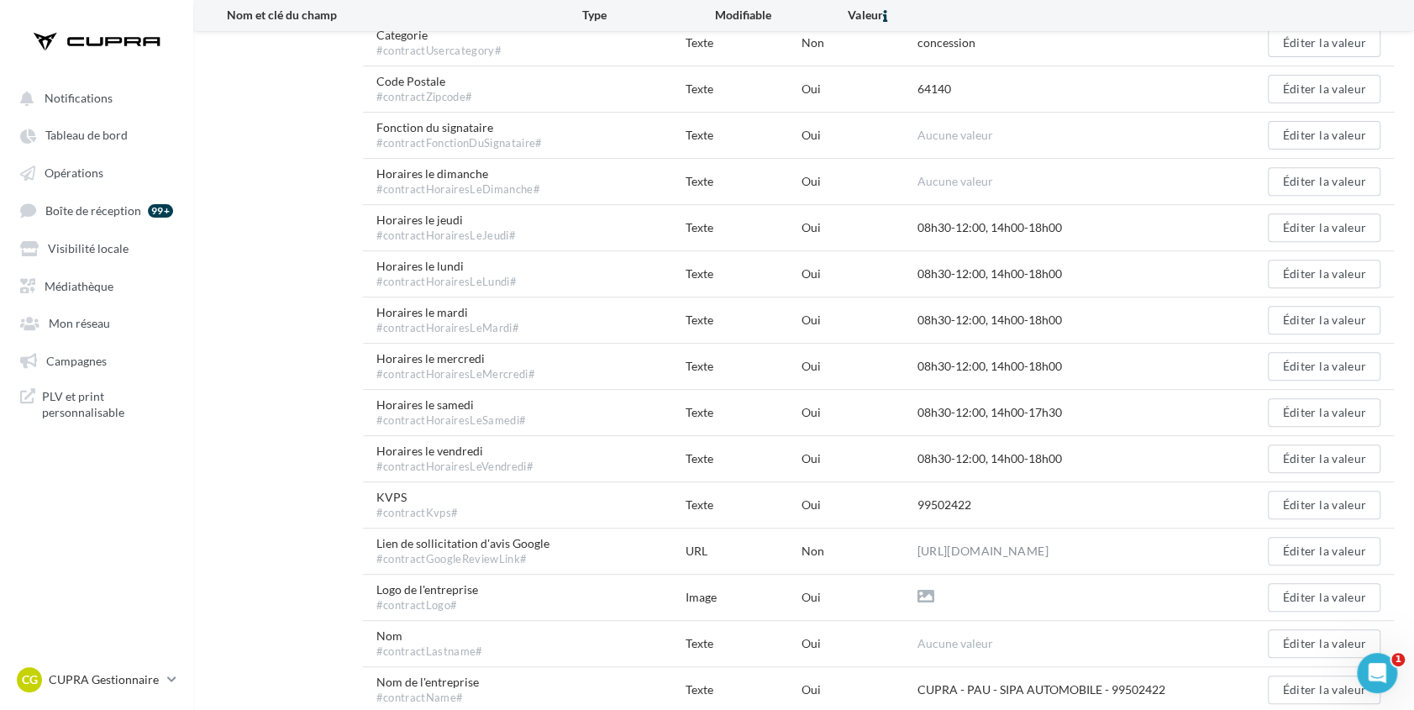
scroll to position [367, 0]
click at [1318, 497] on button "Éditer la valeur" at bounding box center [1324, 501] width 113 height 29
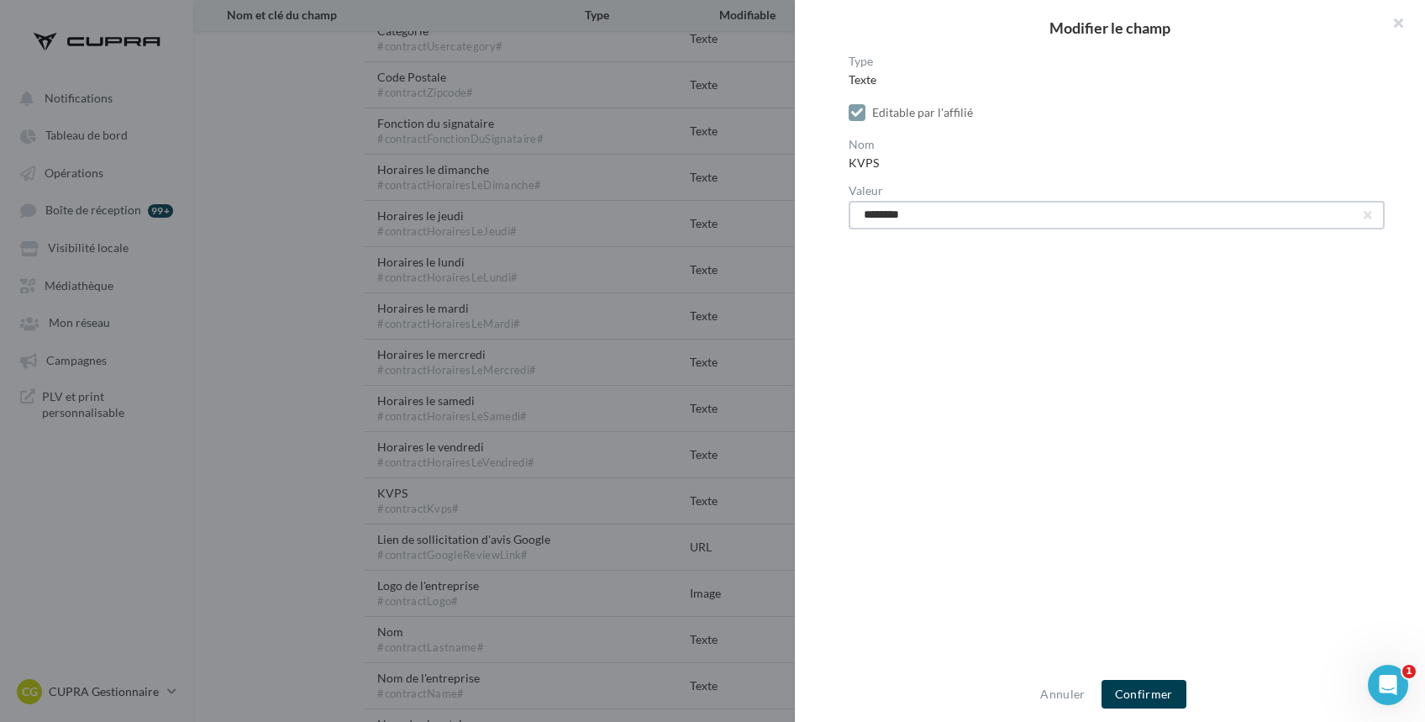
drag, startPoint x: 976, startPoint y: 225, endPoint x: 806, endPoint y: 234, distance: 170.8
click at [806, 234] on div "Type Texte Editable par l'affilié Nom KVPS Valeur ********" at bounding box center [1117, 361] width 644 height 613
click at [1157, 705] on button "Confirmer" at bounding box center [1144, 694] width 85 height 29
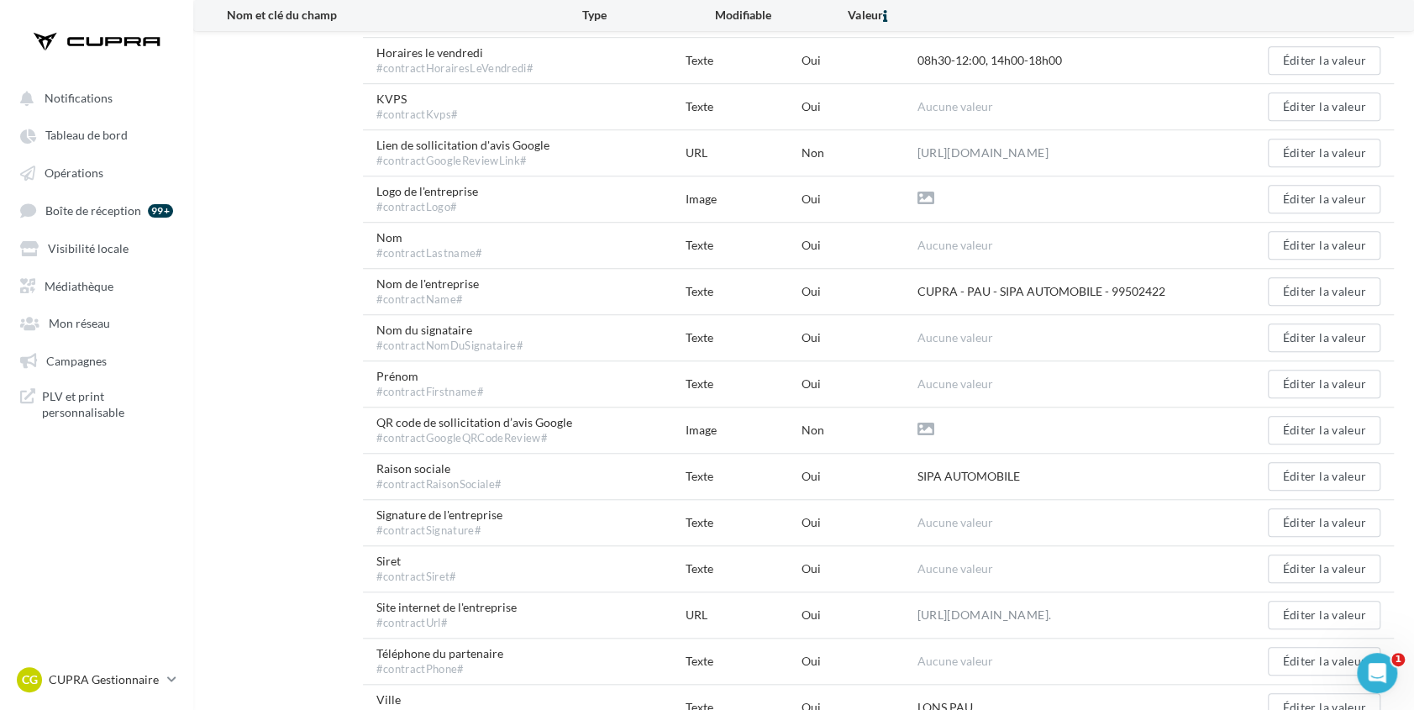
scroll to position [856, 0]
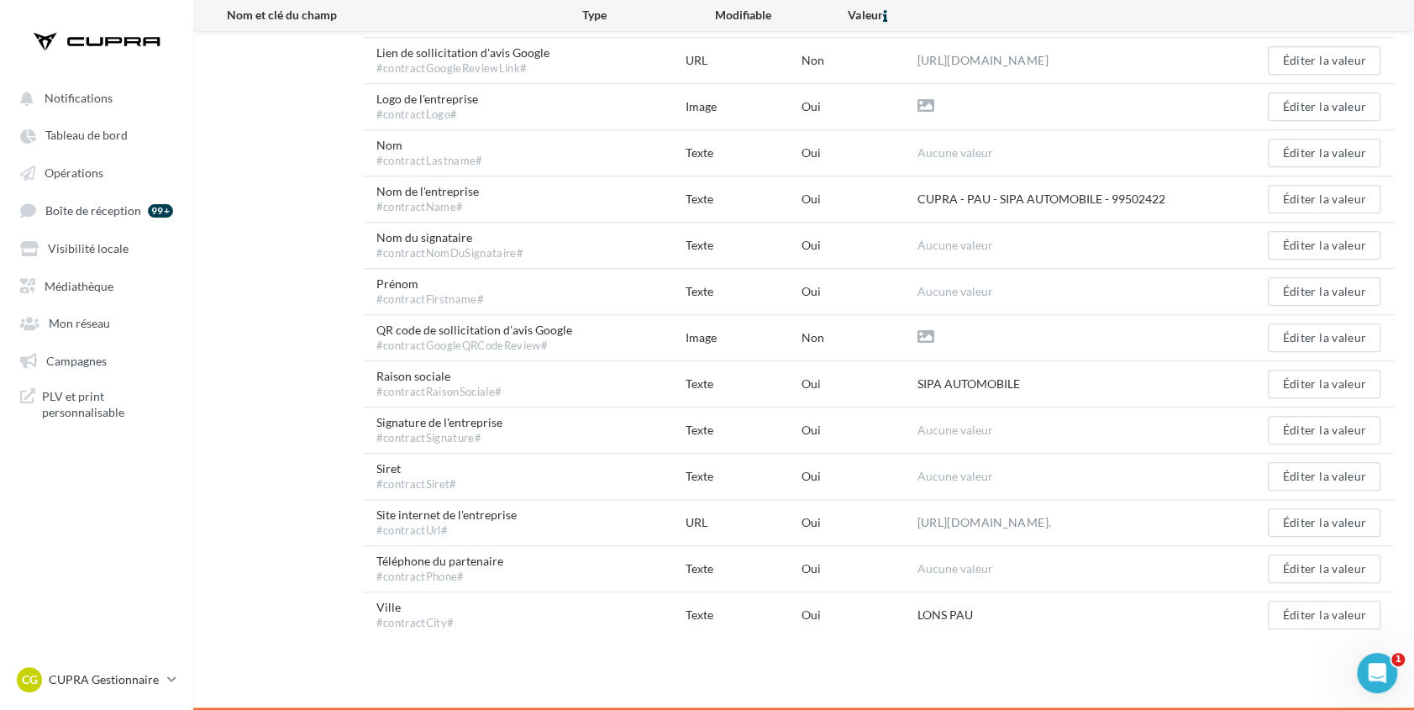
drag, startPoint x: 1176, startPoint y: 195, endPoint x: 892, endPoint y: 194, distance: 284.0
click at [892, 194] on div "Nom de l'entreprise #contractName# Texte Oui CUPRA - PAU - SIPA AUTOMOBILE - 99…" at bounding box center [878, 198] width 1031 height 45
copy div "CUPRA - PAU - SIPA AUTOMOBILE - 99502422"
click at [1311, 202] on button "Éditer la valeur" at bounding box center [1324, 199] width 113 height 29
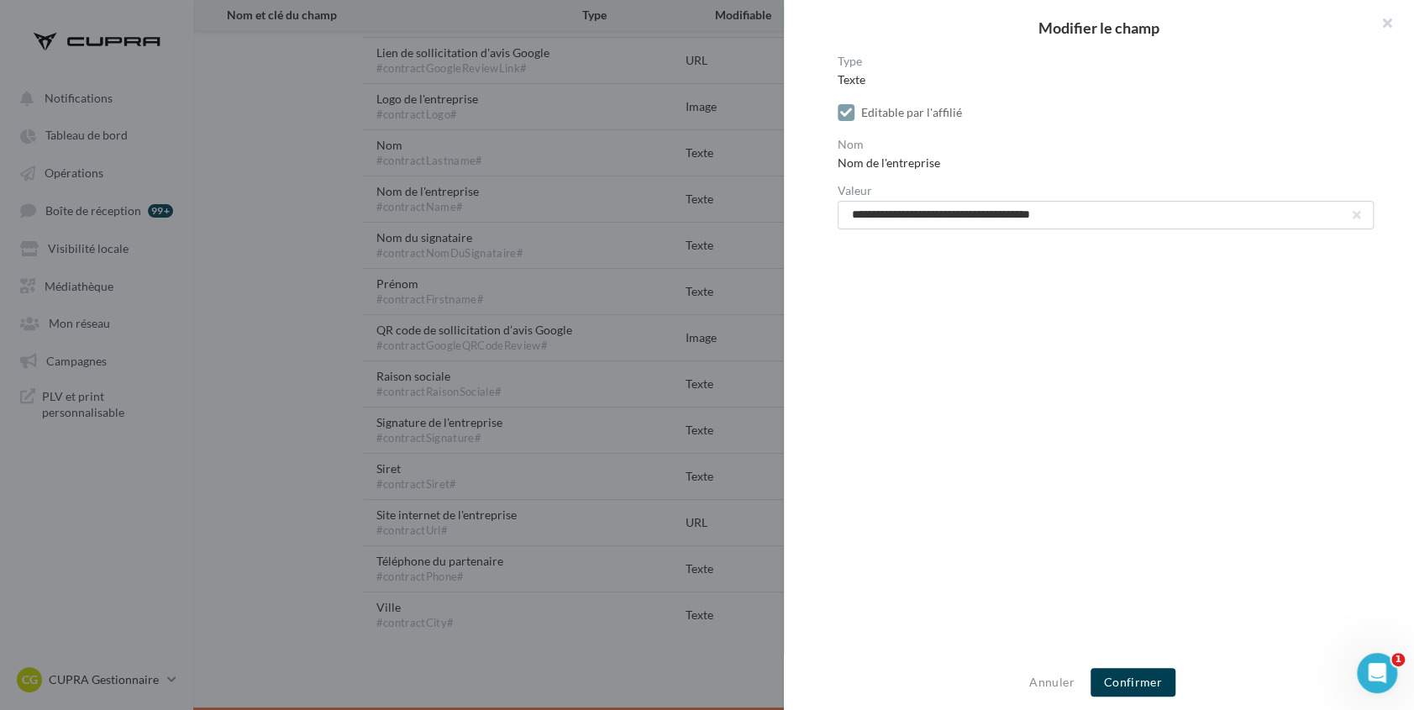
scroll to position [845, 0]
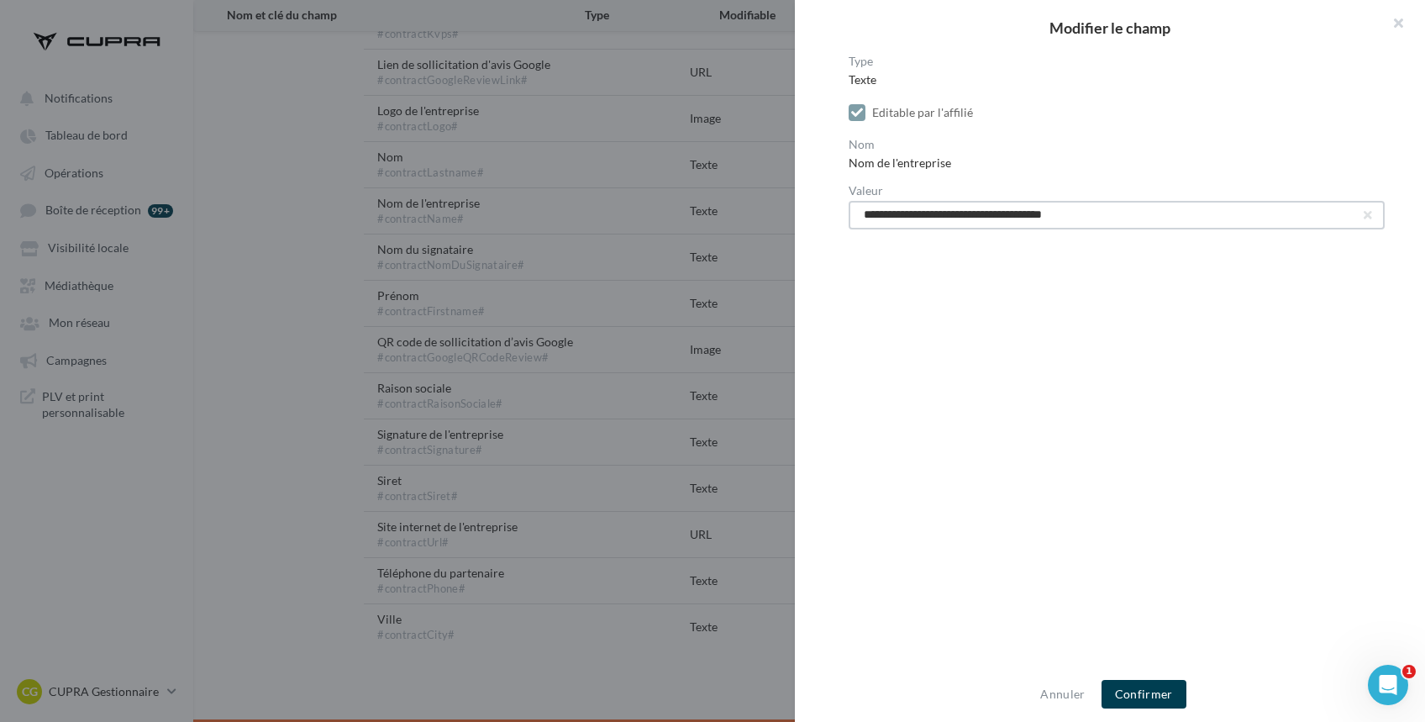
click at [1143, 218] on input "**********" at bounding box center [1117, 215] width 536 height 29
type input "**********"
click at [1137, 684] on button "Confirmer" at bounding box center [1144, 694] width 85 height 29
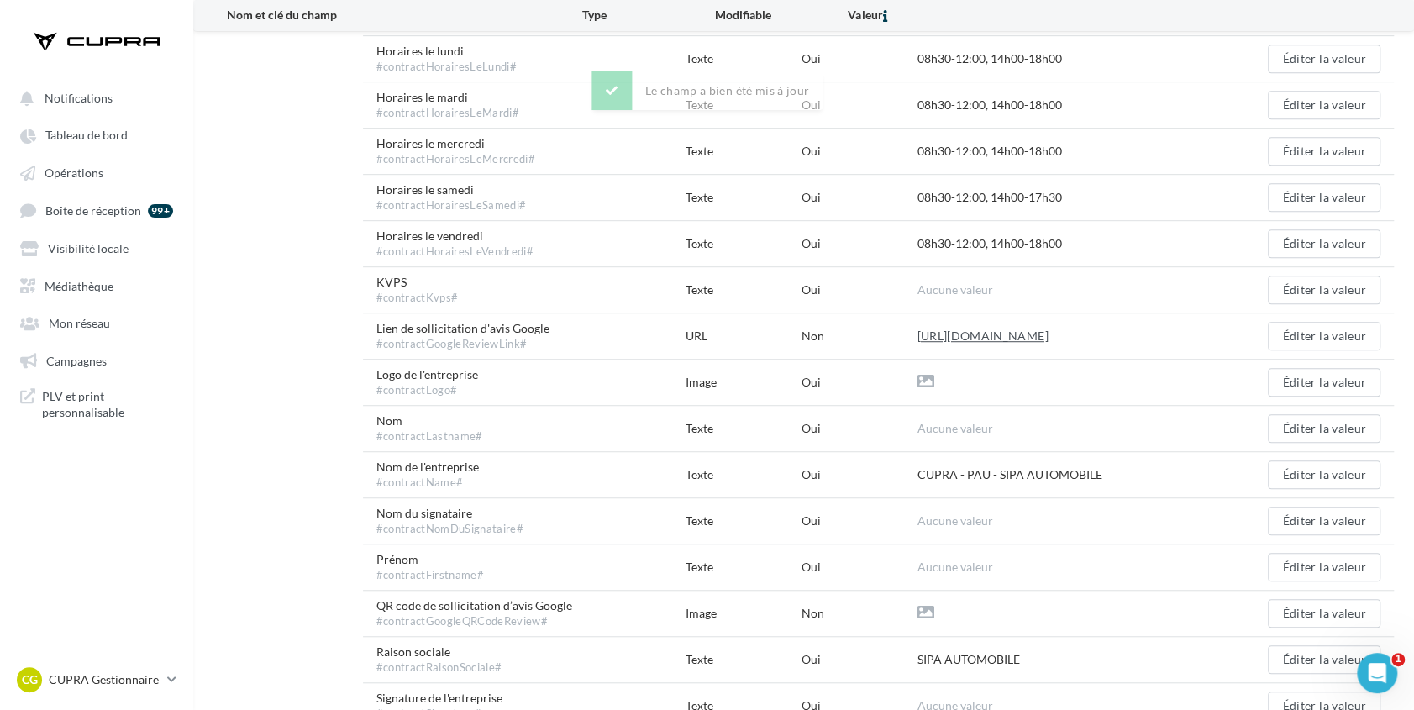
scroll to position [579, 4]
drag, startPoint x: 1109, startPoint y: 462, endPoint x: 898, endPoint y: 474, distance: 211.2
click at [898, 474] on div "Nom de l'entreprise #contractName# Texte Oui CUPRA - PAU - SIPA AUTOMOBILE Édit…" at bounding box center [878, 473] width 1031 height 45
copy div "CUPRA - PAU - SIPA AUTOMOBILE"
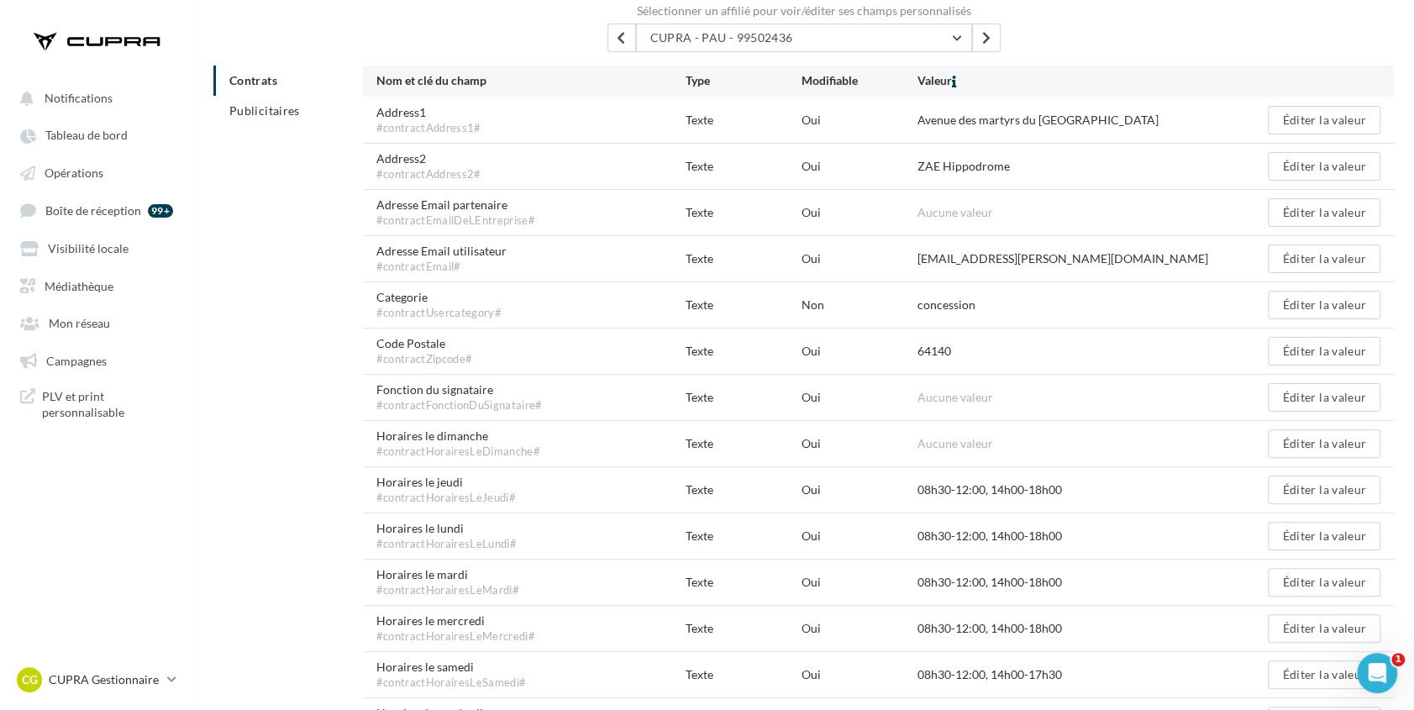
scroll to position [0, 4]
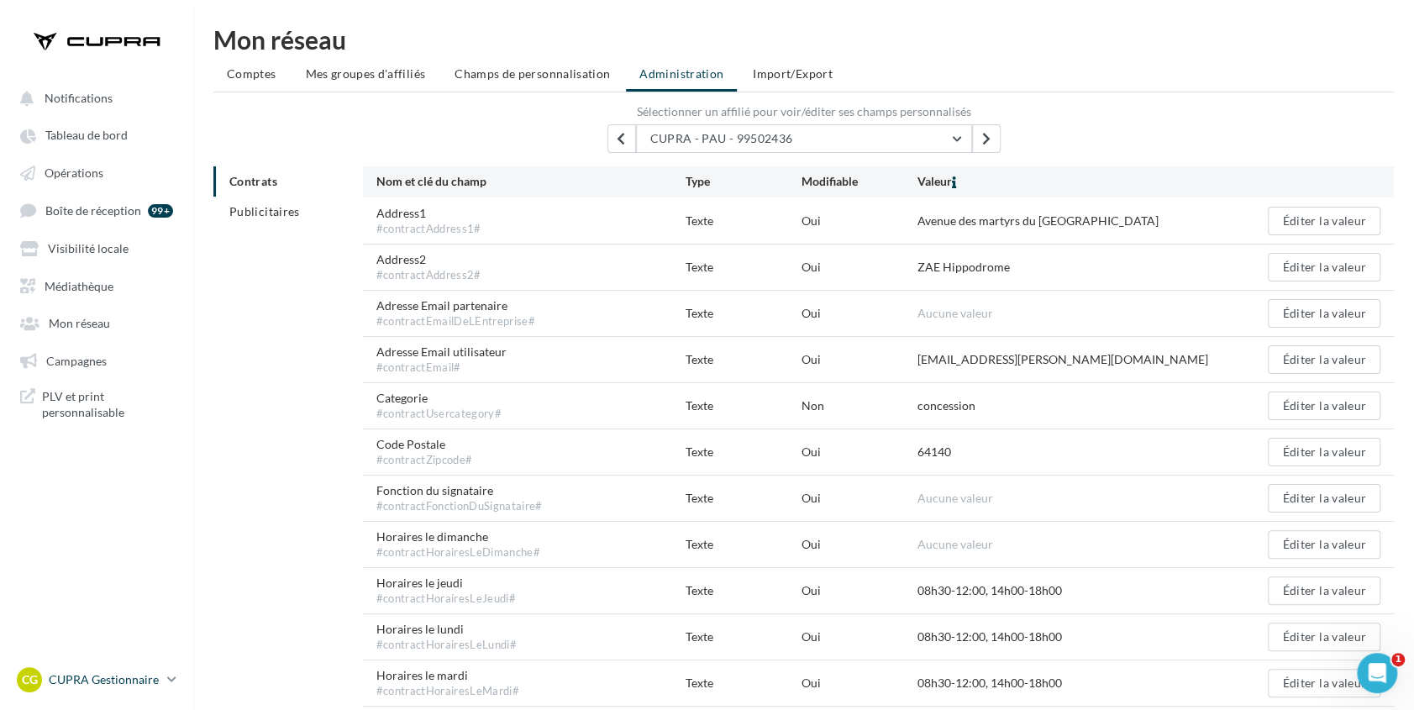
click at [81, 687] on p "CUPRA Gestionnaire" at bounding box center [105, 679] width 112 height 17
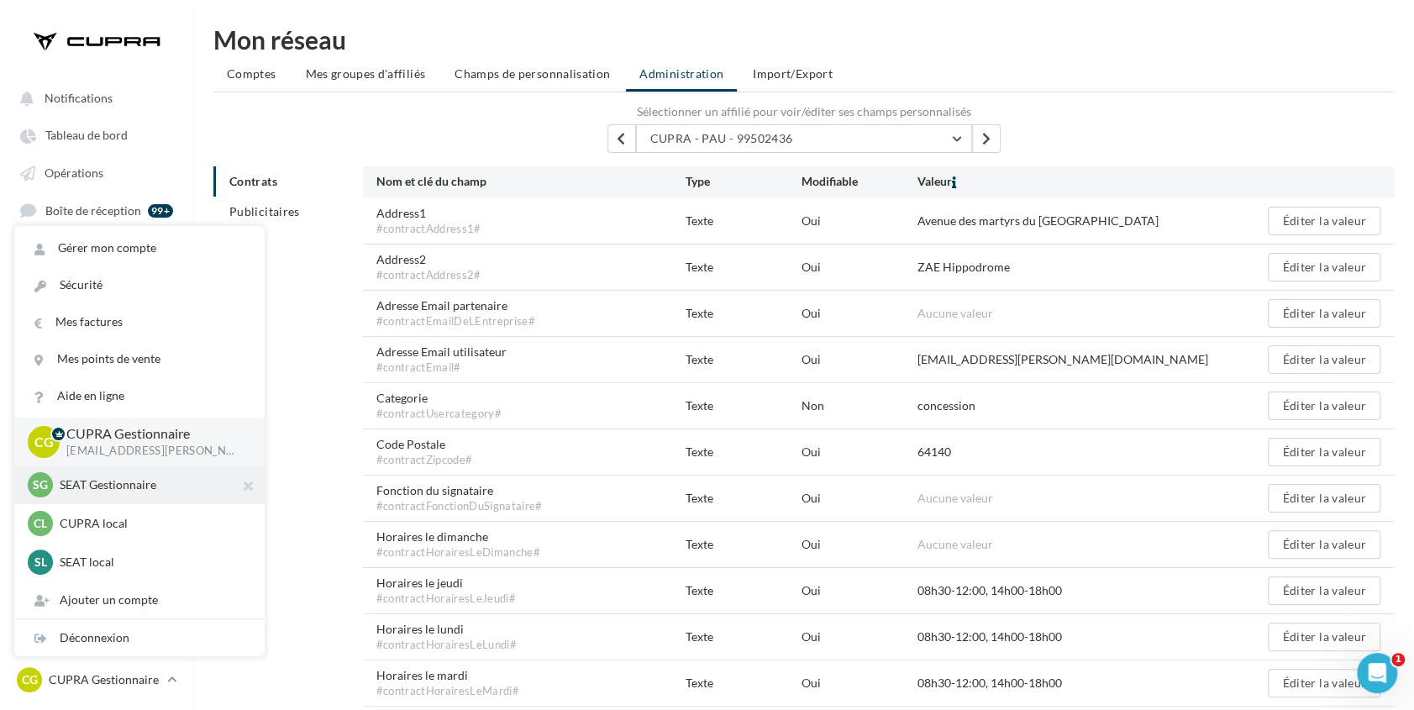
click at [85, 504] on div "SG SEAT Gestionnaire [EMAIL_ADDRESS][PERSON_NAME][DOMAIN_NAME]_SEAT" at bounding box center [139, 485] width 250 height 39
click at [116, 492] on p "SEAT Gestionnaire" at bounding box center [152, 484] width 185 height 17
